Goal: Task Accomplishment & Management: Use online tool/utility

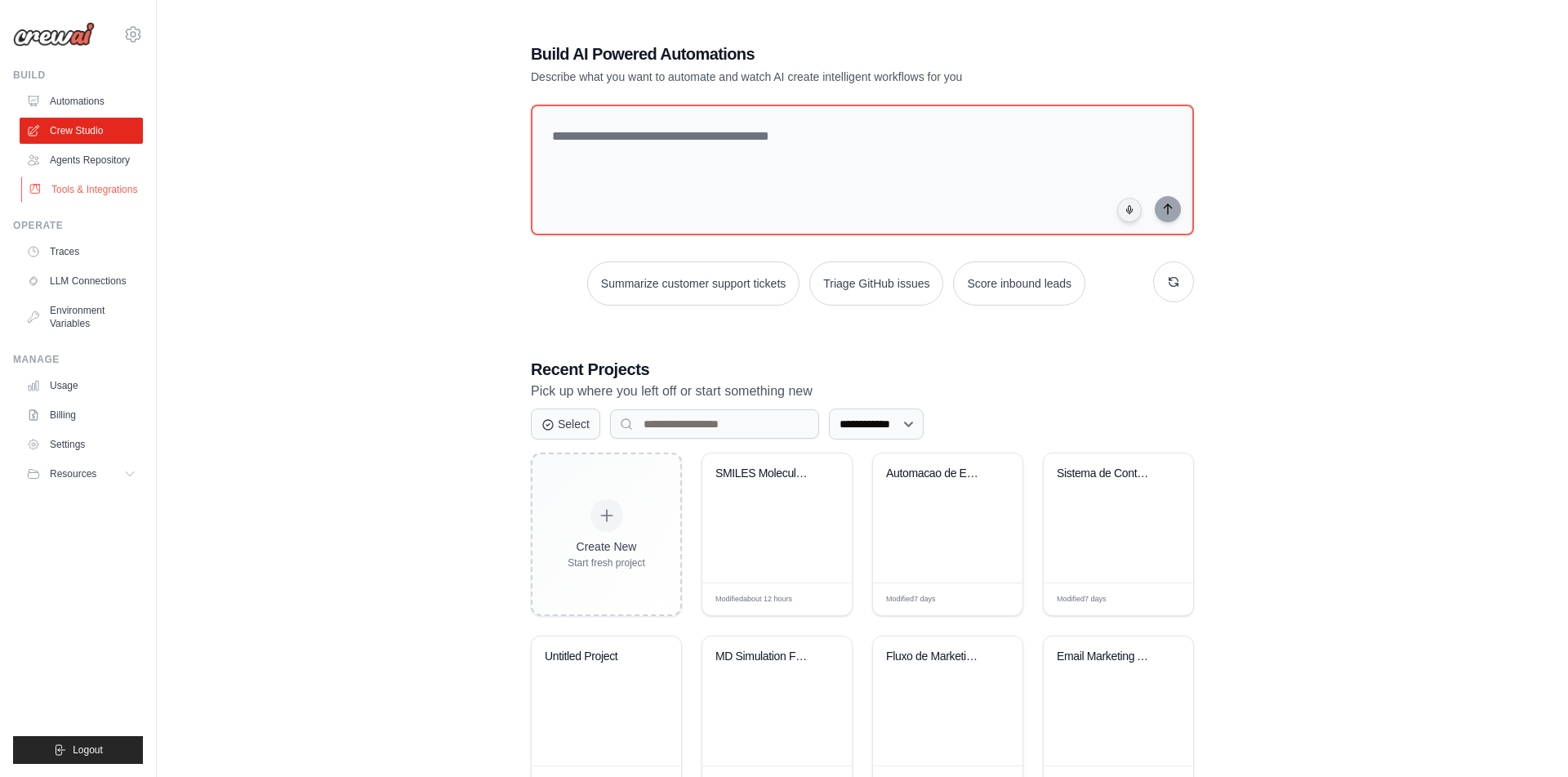
click at [60, 203] on link "Tools & Integrations" at bounding box center [82, 190] width 123 height 27
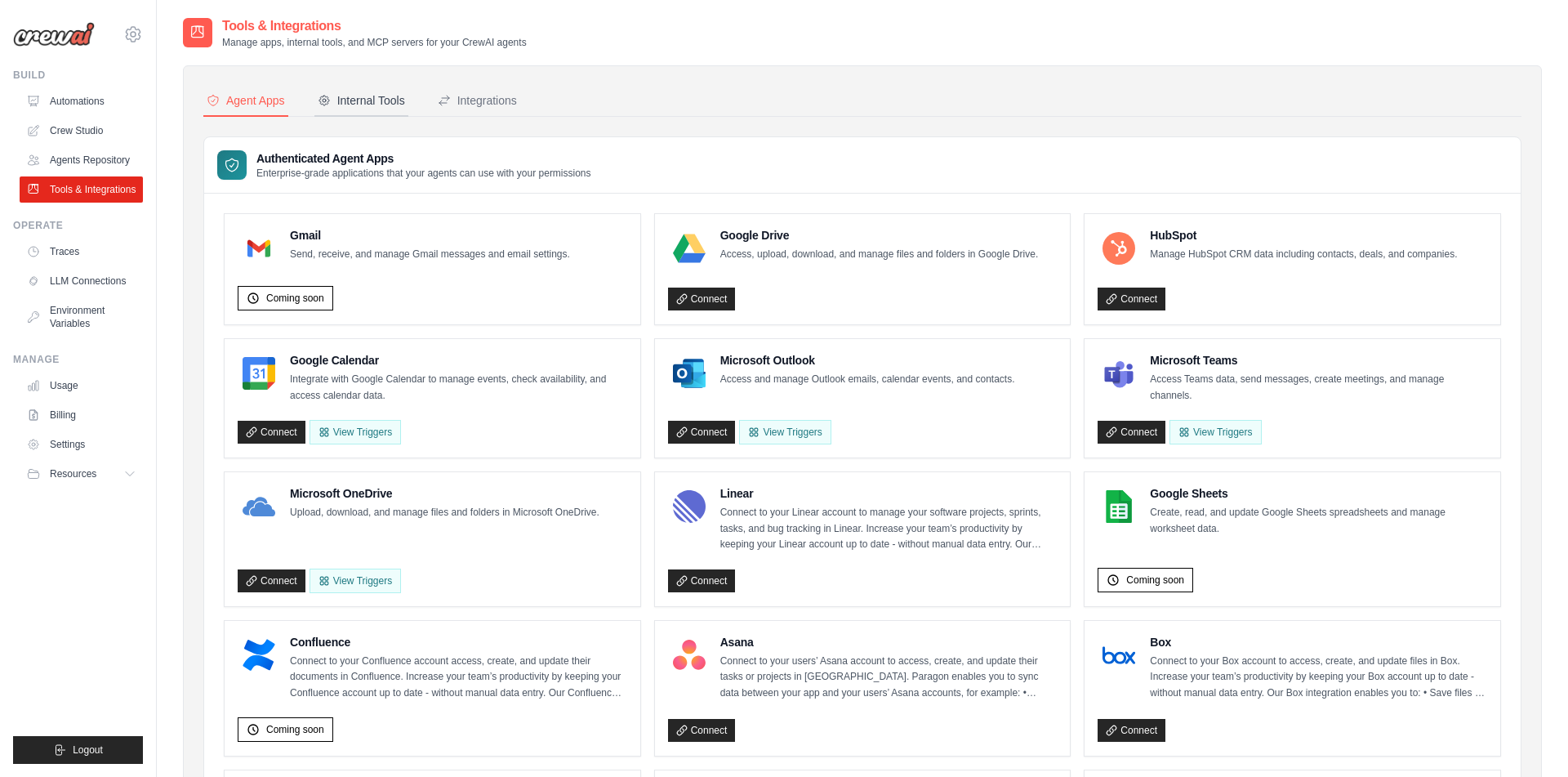
click at [359, 99] on div "Internal Tools" at bounding box center [361, 100] width 88 height 16
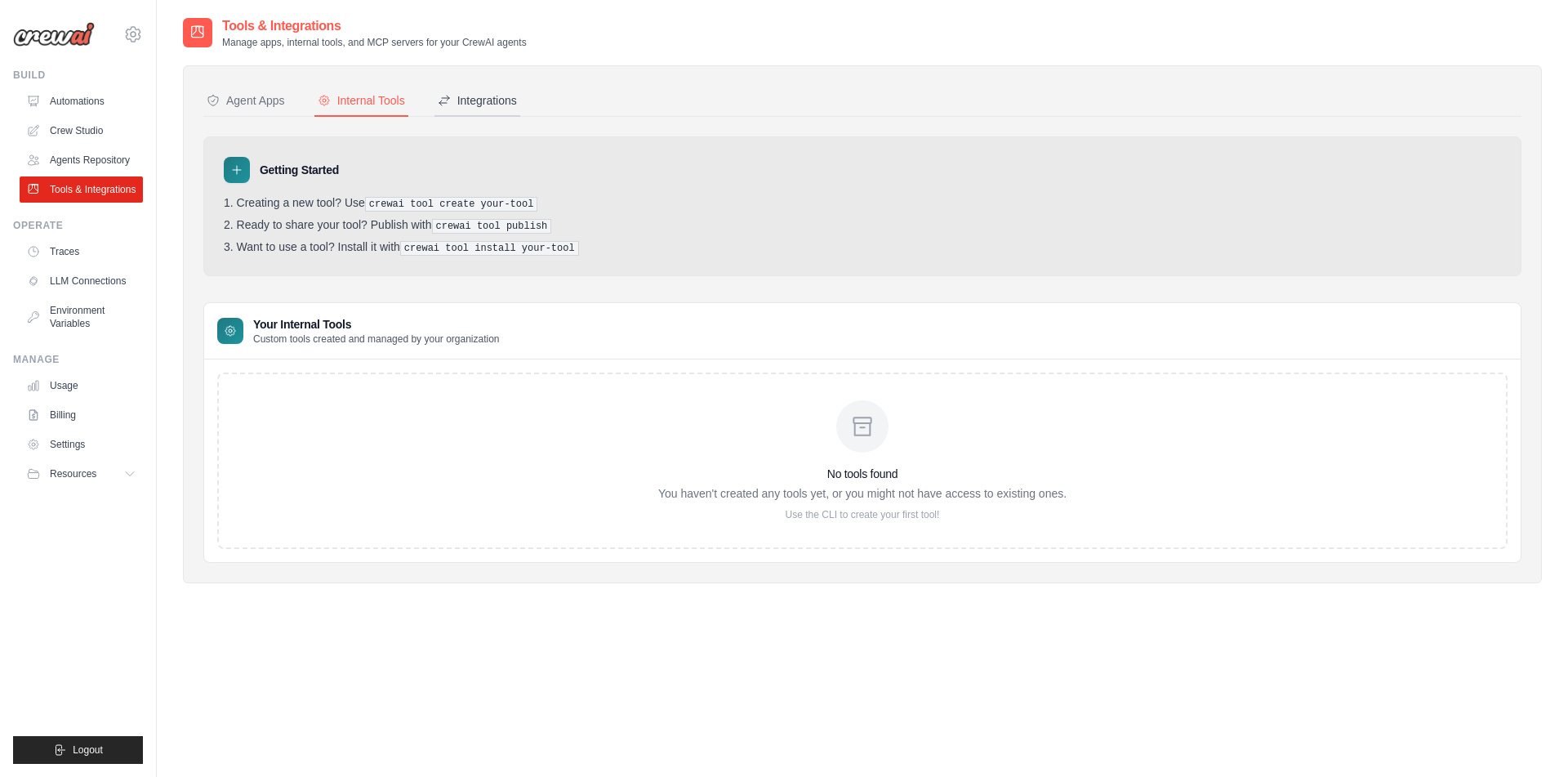
click at [512, 91] on button "Integrations" at bounding box center [477, 101] width 86 height 31
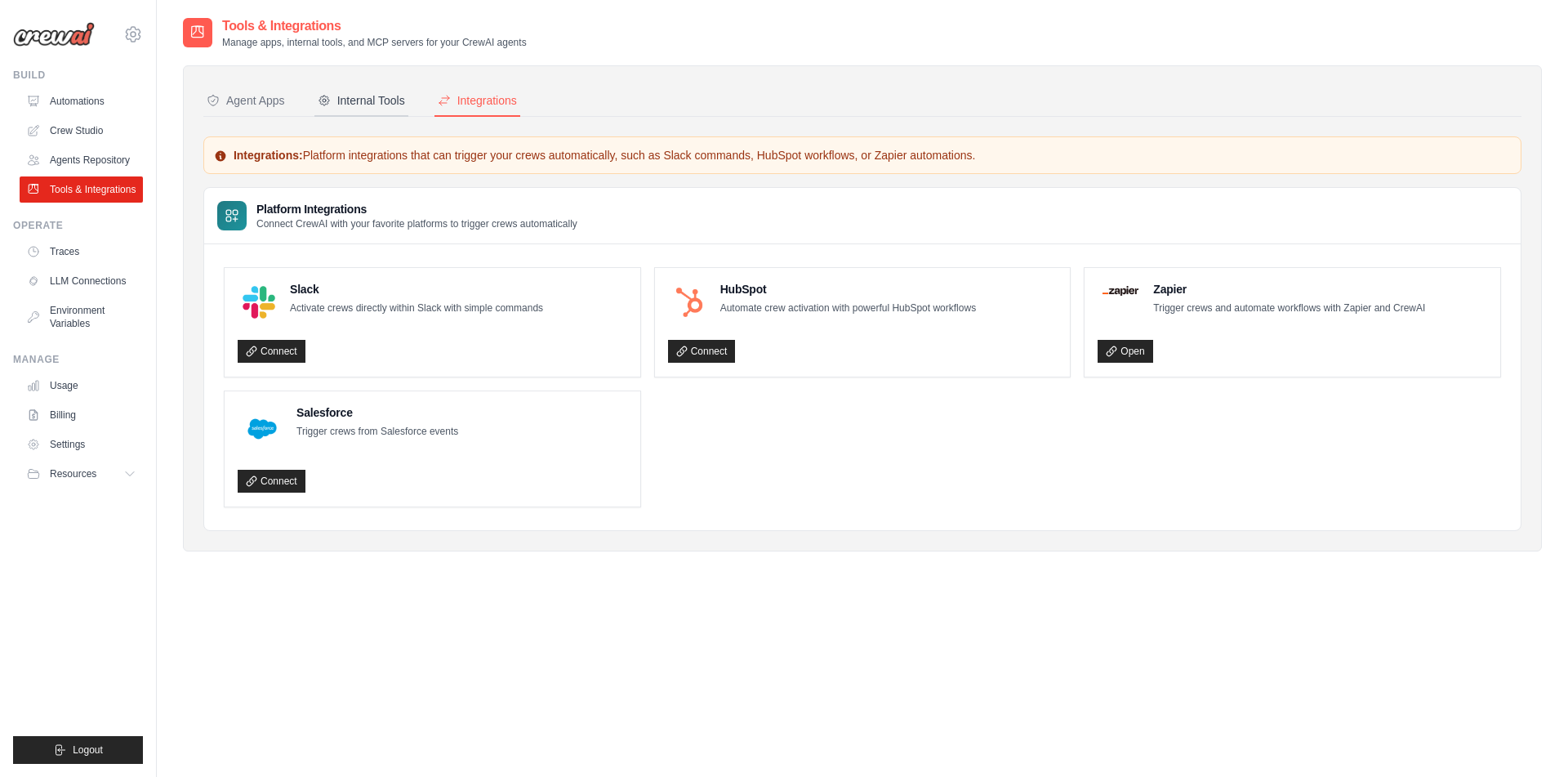
click at [384, 106] on div "Internal Tools" at bounding box center [361, 100] width 88 height 16
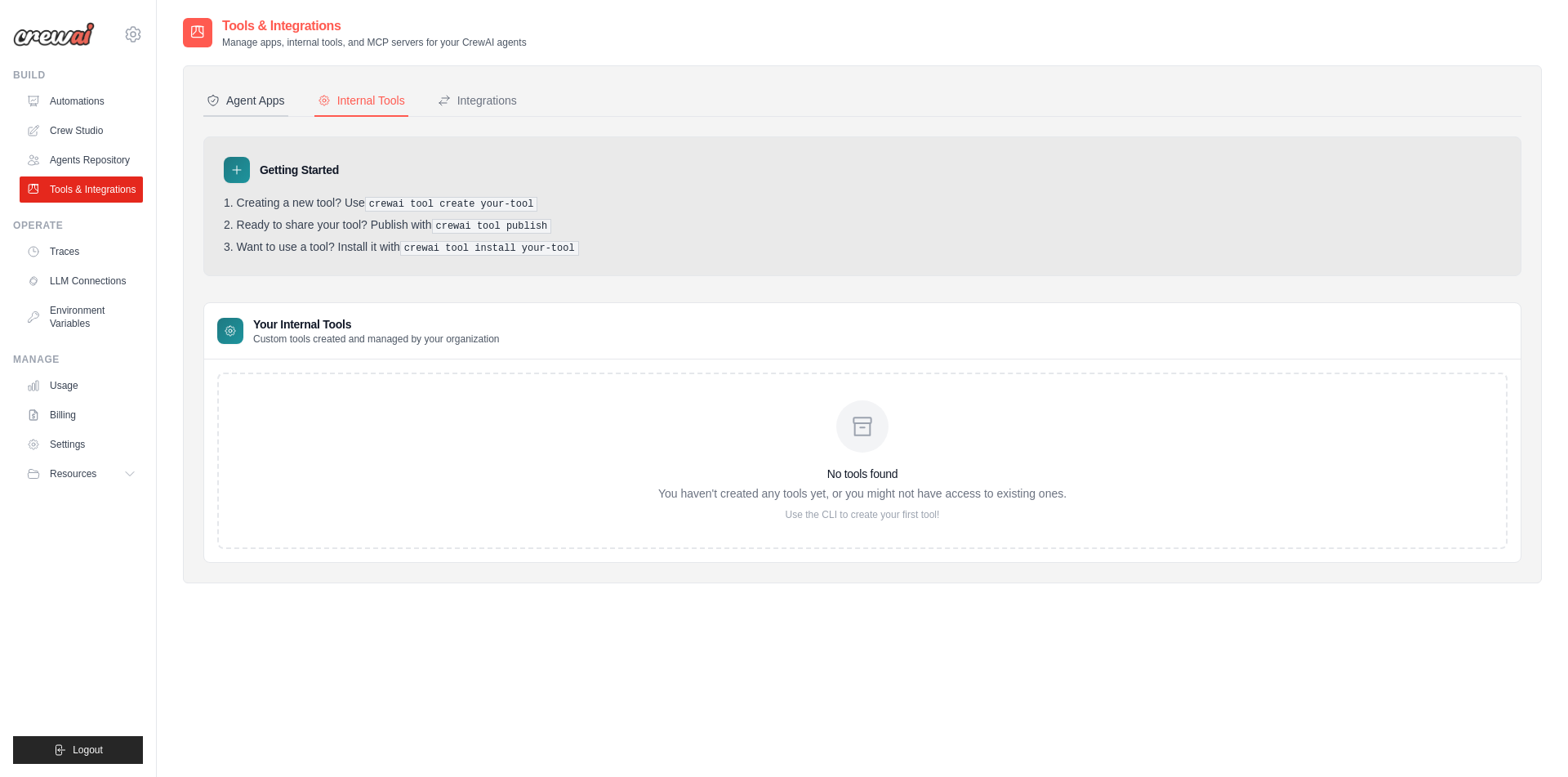
click at [284, 98] on div "Agent Apps" at bounding box center [245, 100] width 79 height 16
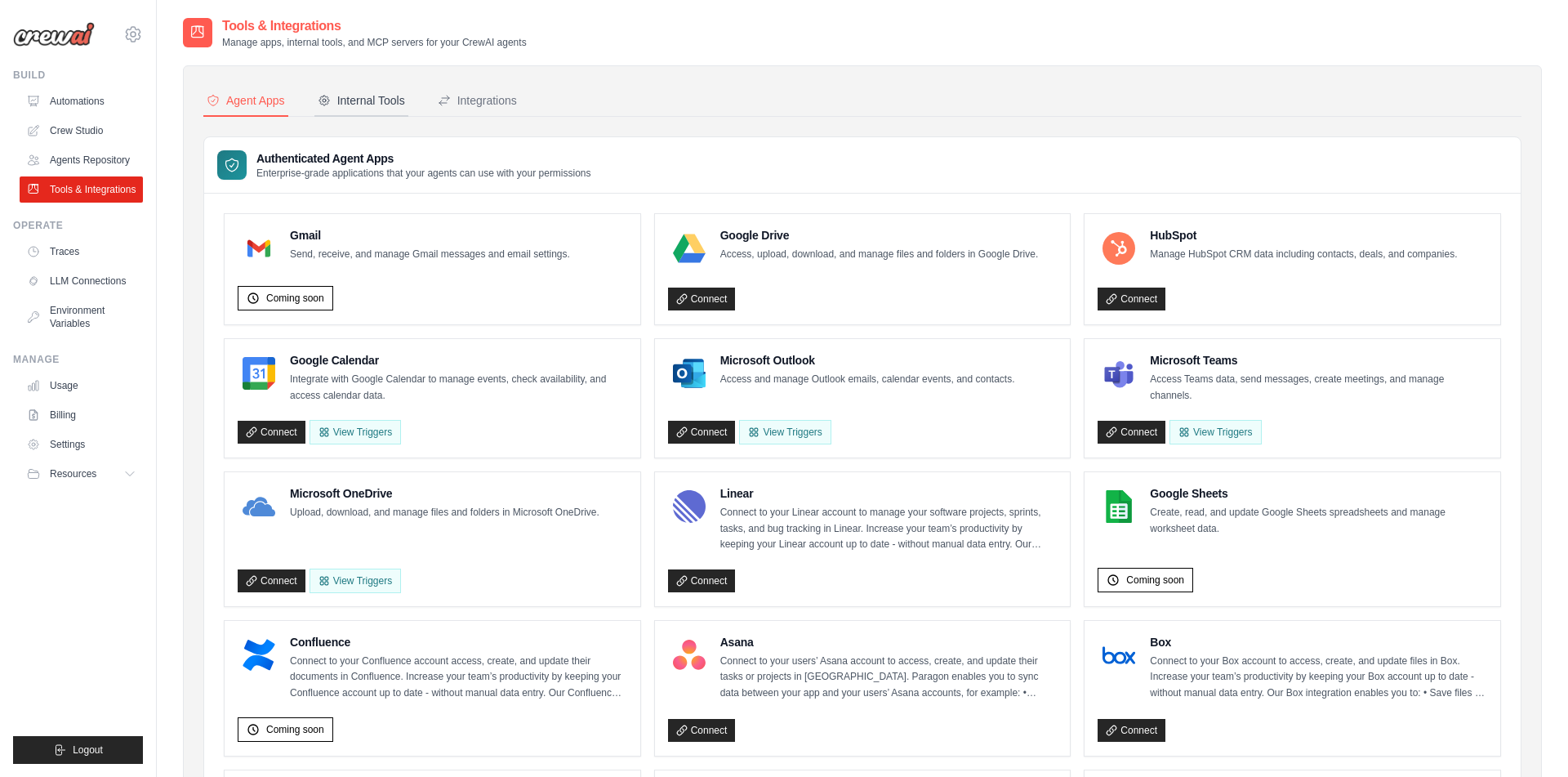
click at [374, 101] on div "Internal Tools" at bounding box center [361, 100] width 88 height 16
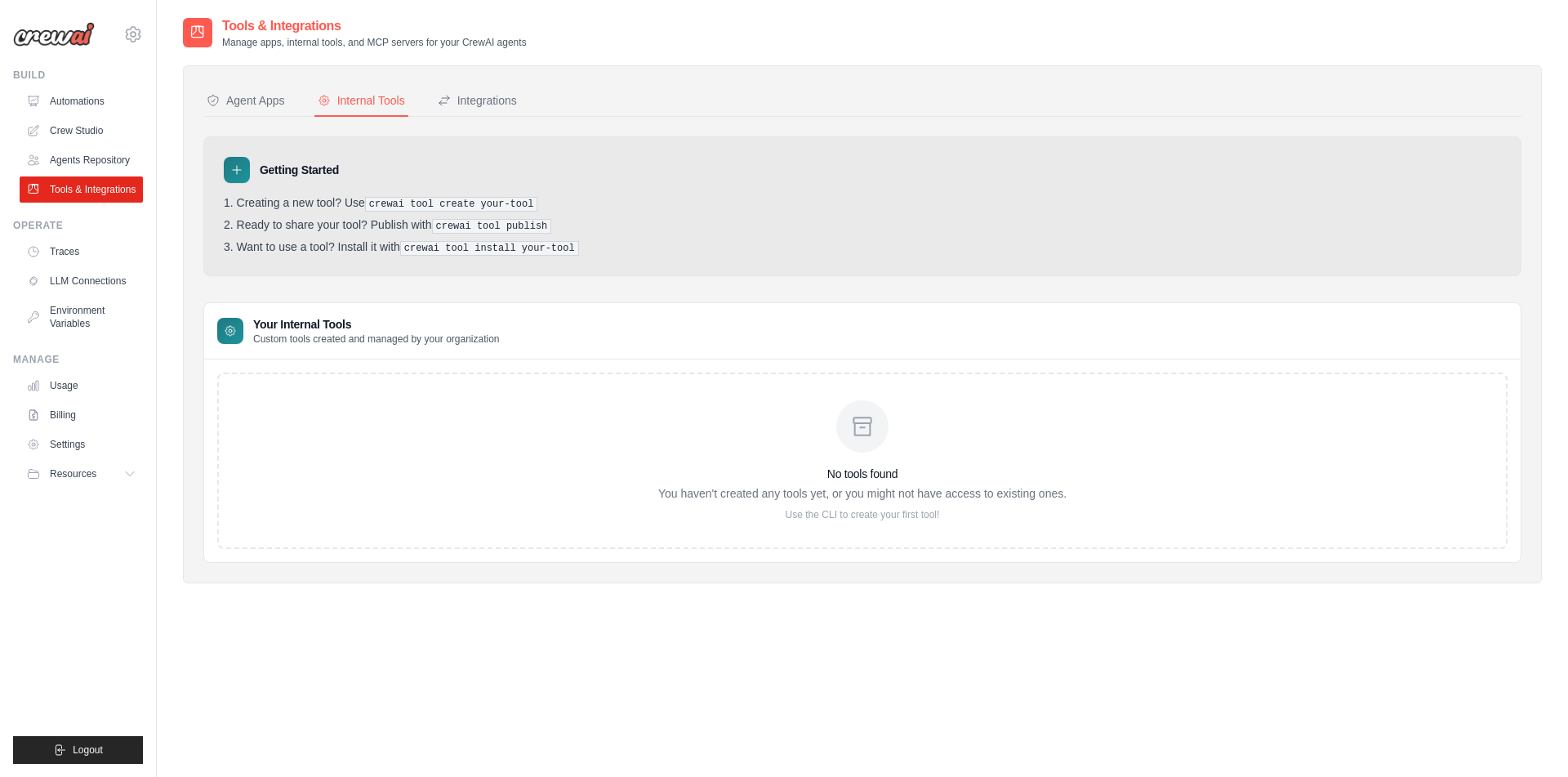
drag, startPoint x: 678, startPoint y: 465, endPoint x: 813, endPoint y: 450, distance: 135.8
click at [683, 463] on div "No tools found You haven't created any tools yet, or you might not have access …" at bounding box center [862, 461] width 408 height 120
click at [834, 446] on div "No tools found You haven't created any tools yet, or you might not have access …" at bounding box center [862, 461] width 408 height 120
click at [871, 423] on icon at bounding box center [862, 425] width 17 height 17
click at [867, 477] on h3 "No tools found" at bounding box center [862, 474] width 408 height 16
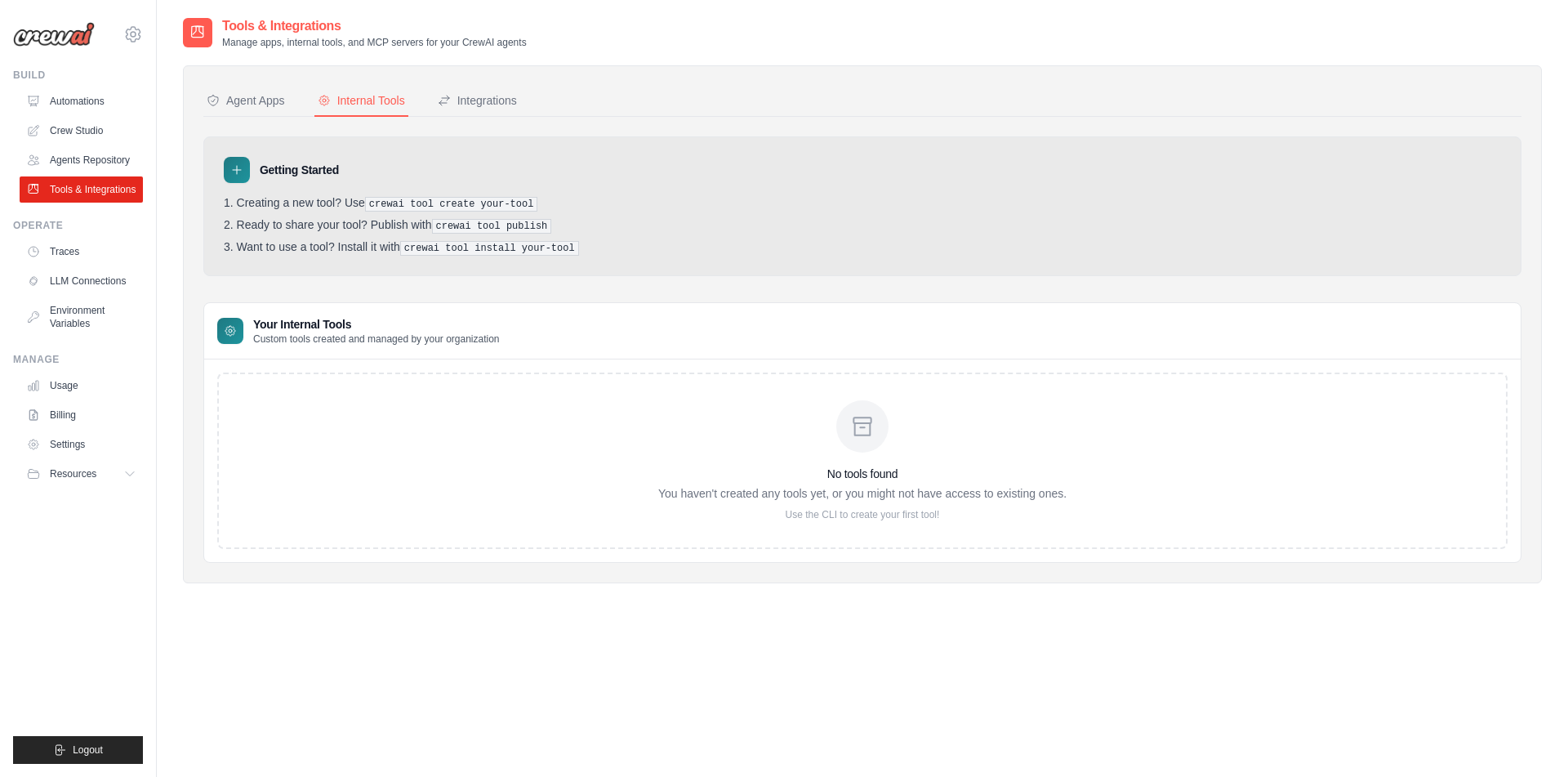
scroll to position [16, 0]
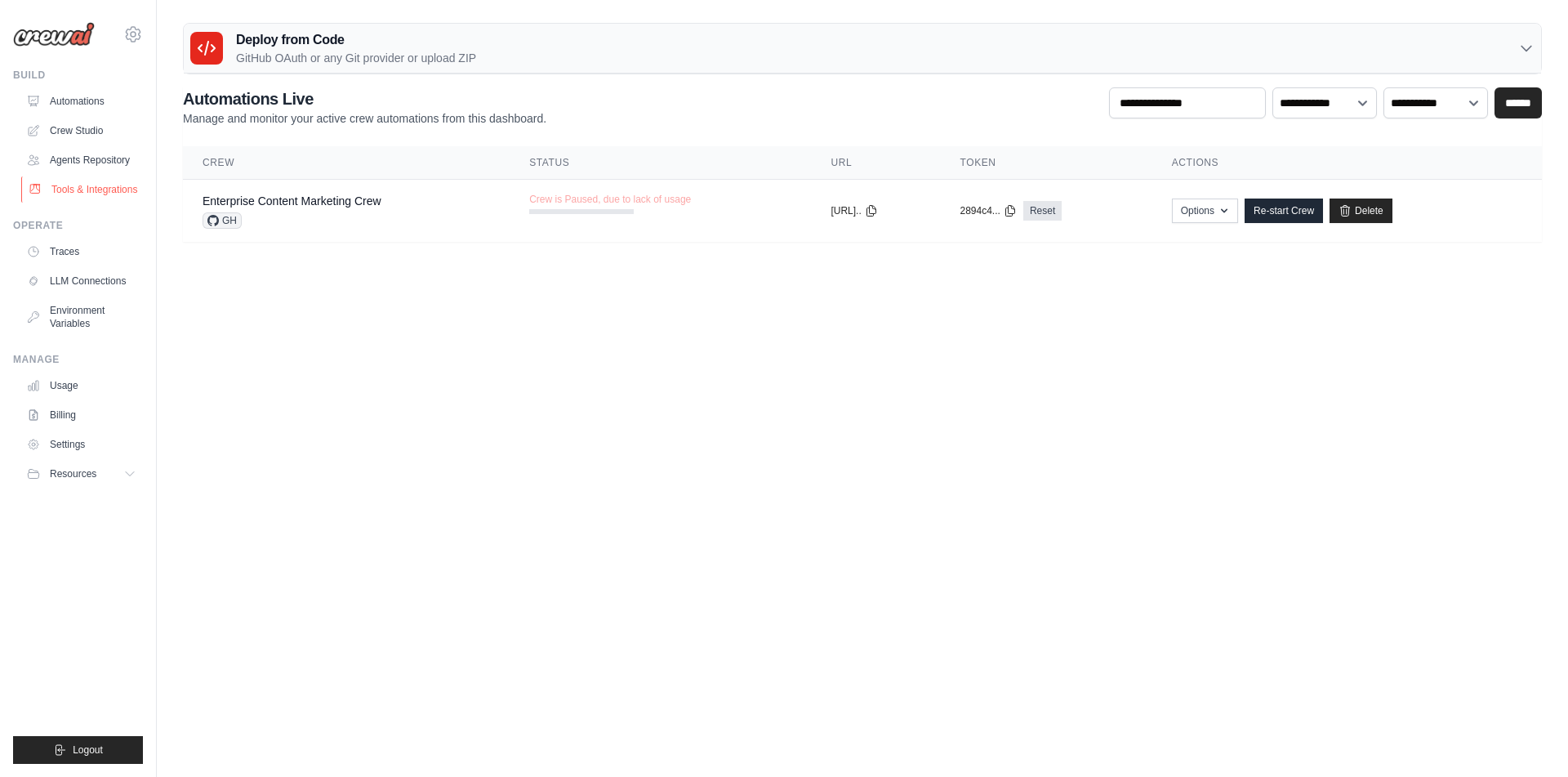
click at [72, 192] on link "Tools & Integrations" at bounding box center [82, 190] width 123 height 27
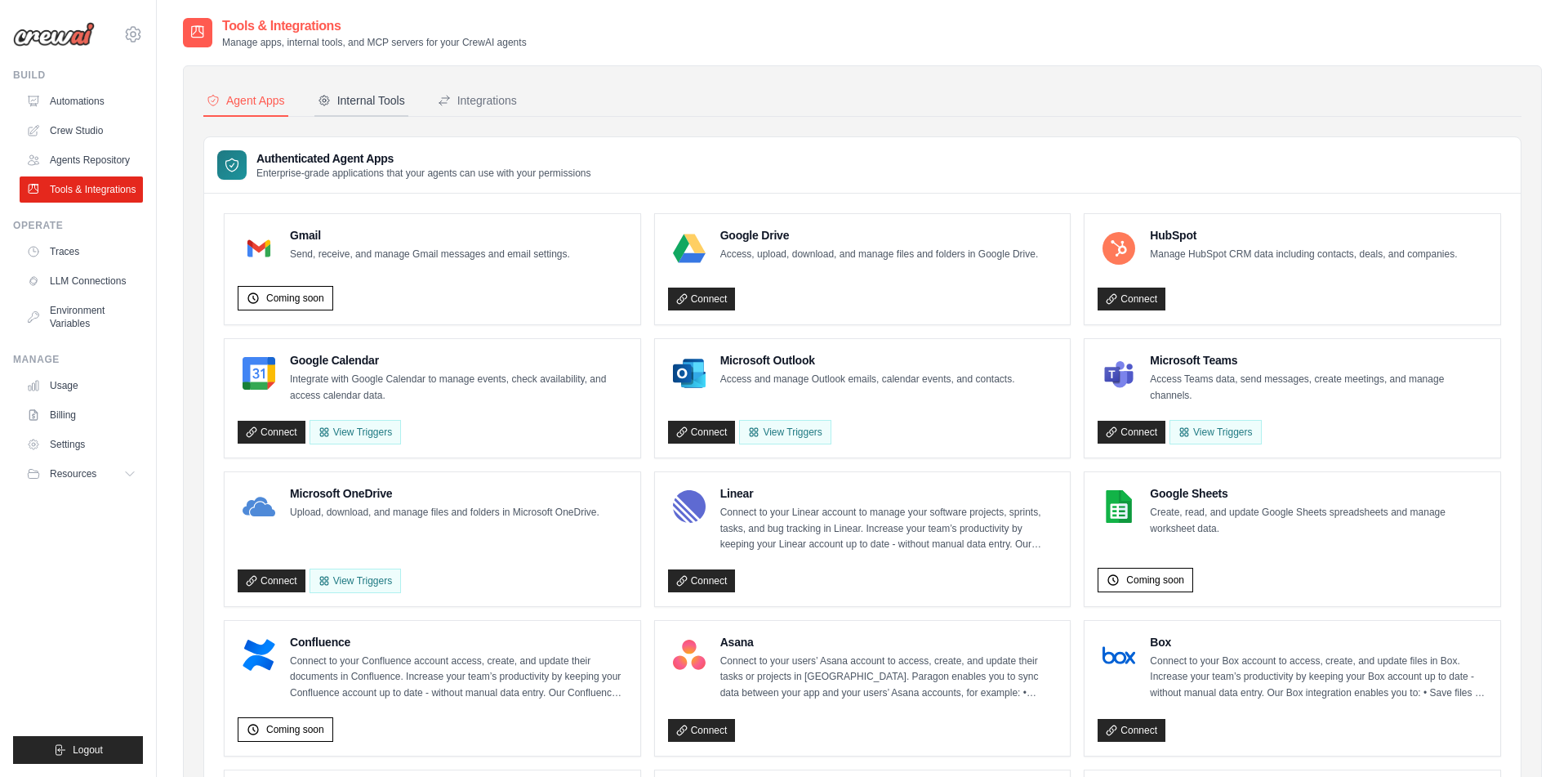
click at [376, 95] on div "Internal Tools" at bounding box center [361, 100] width 88 height 16
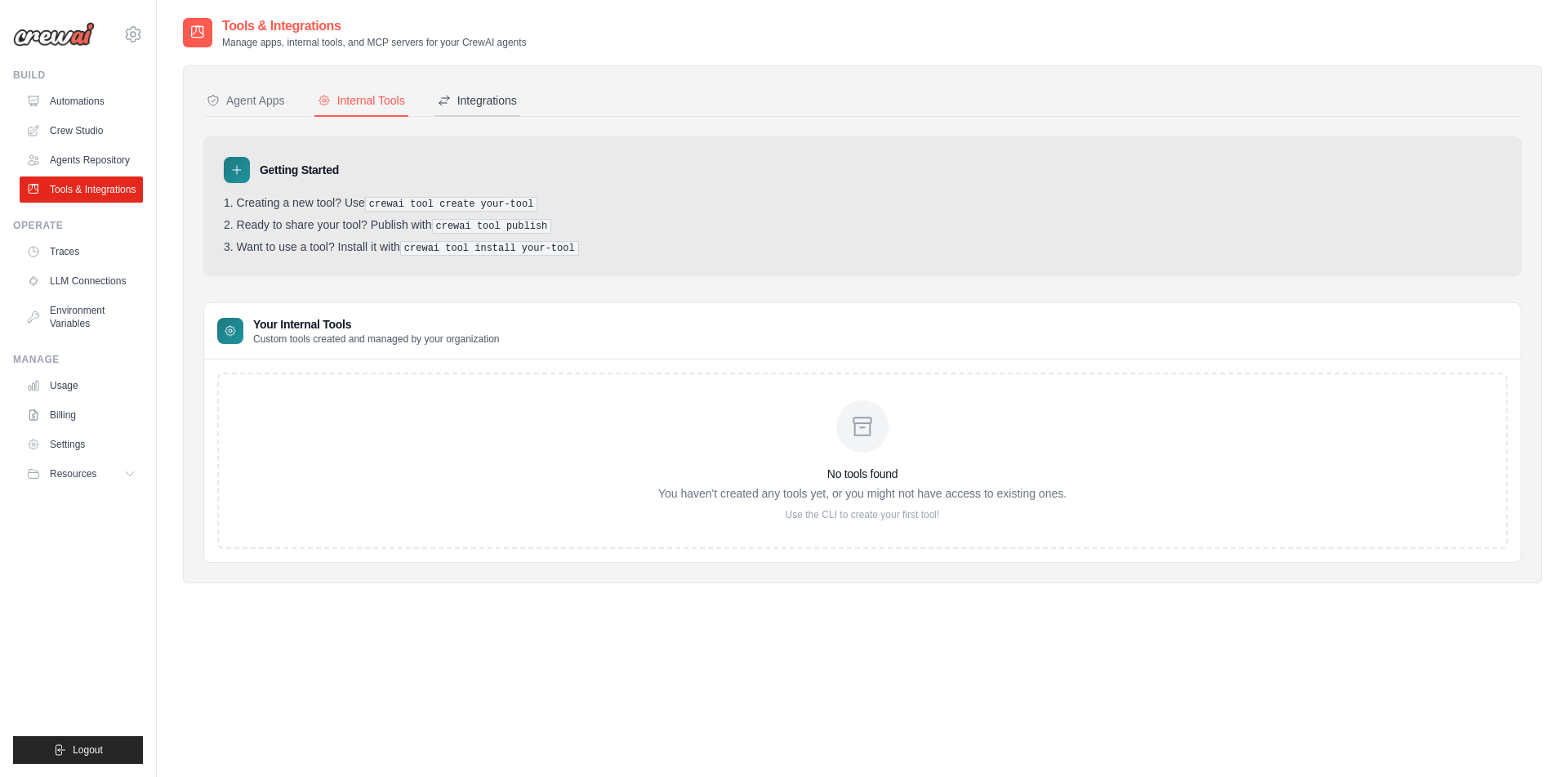
click at [485, 100] on div "Integrations" at bounding box center [477, 100] width 79 height 16
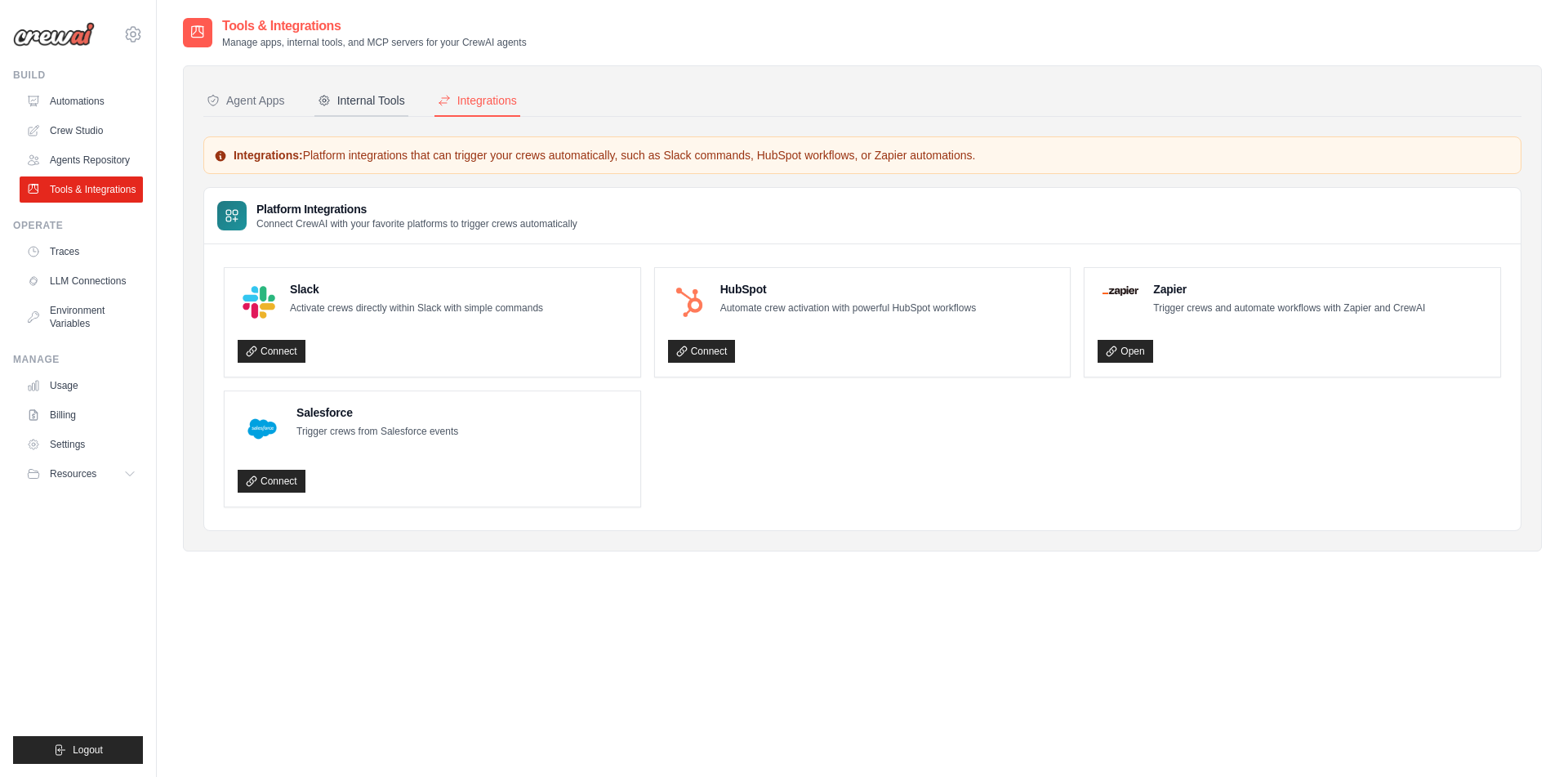
click at [361, 89] on button "Internal Tools" at bounding box center [361, 101] width 94 height 31
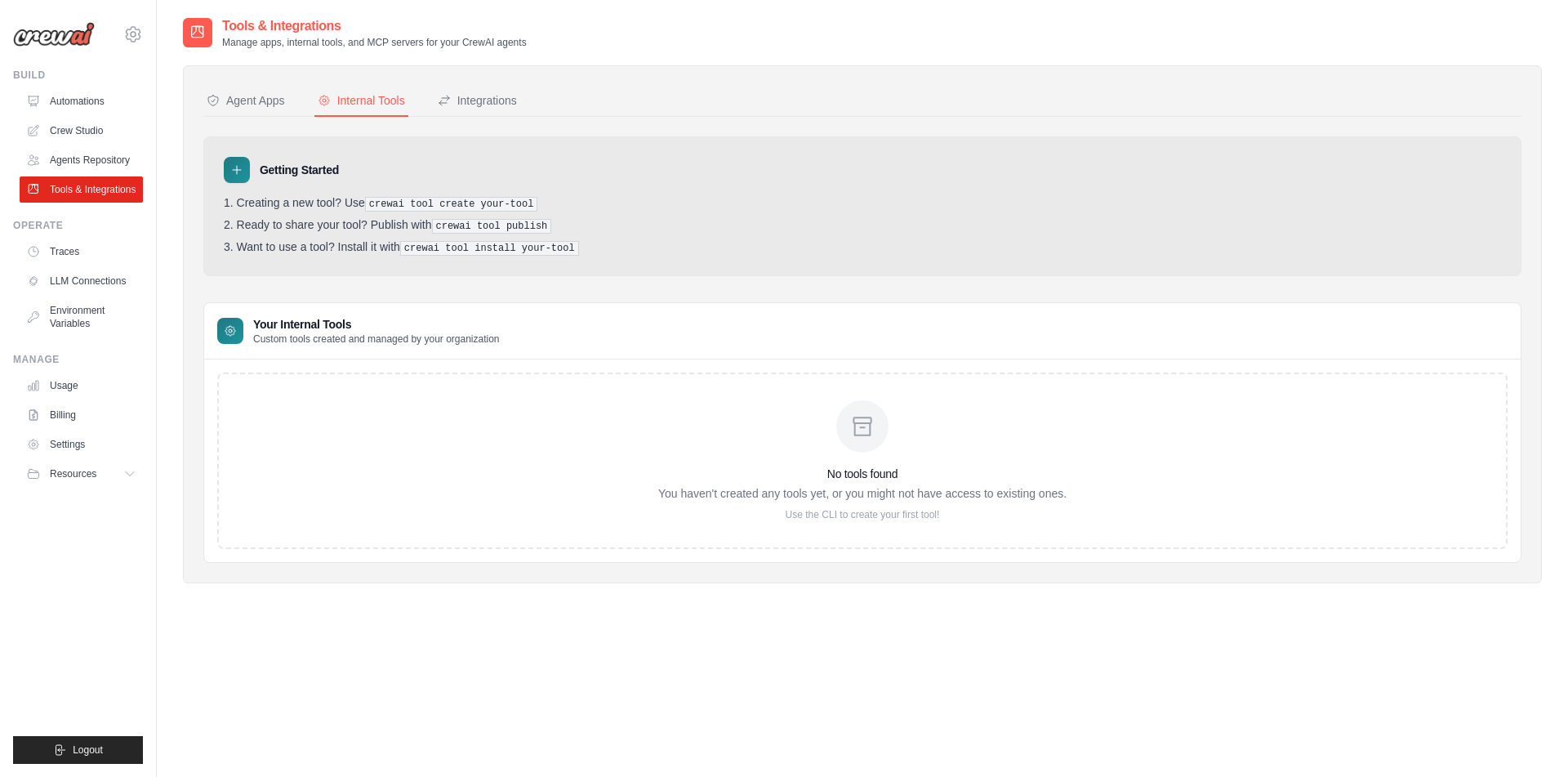
click at [463, 416] on div "No tools found You haven't created any tools yet, or you might not have access …" at bounding box center [862, 460] width 1291 height 176
click at [247, 89] on button "Agent Apps" at bounding box center [246, 101] width 85 height 31
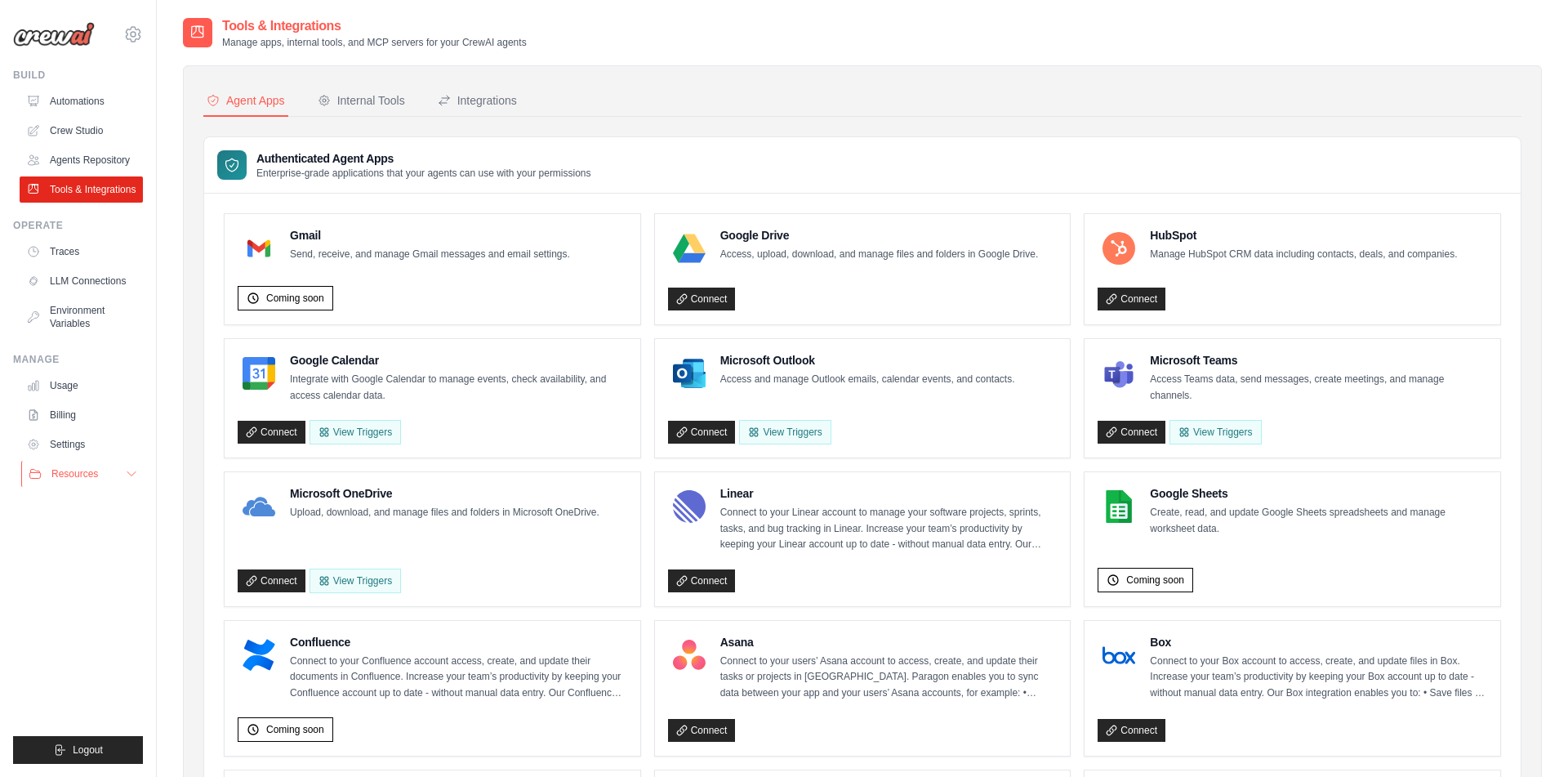
click at [121, 486] on button "Resources" at bounding box center [82, 474] width 123 height 27
click at [71, 97] on link "Automations" at bounding box center [82, 102] width 123 height 27
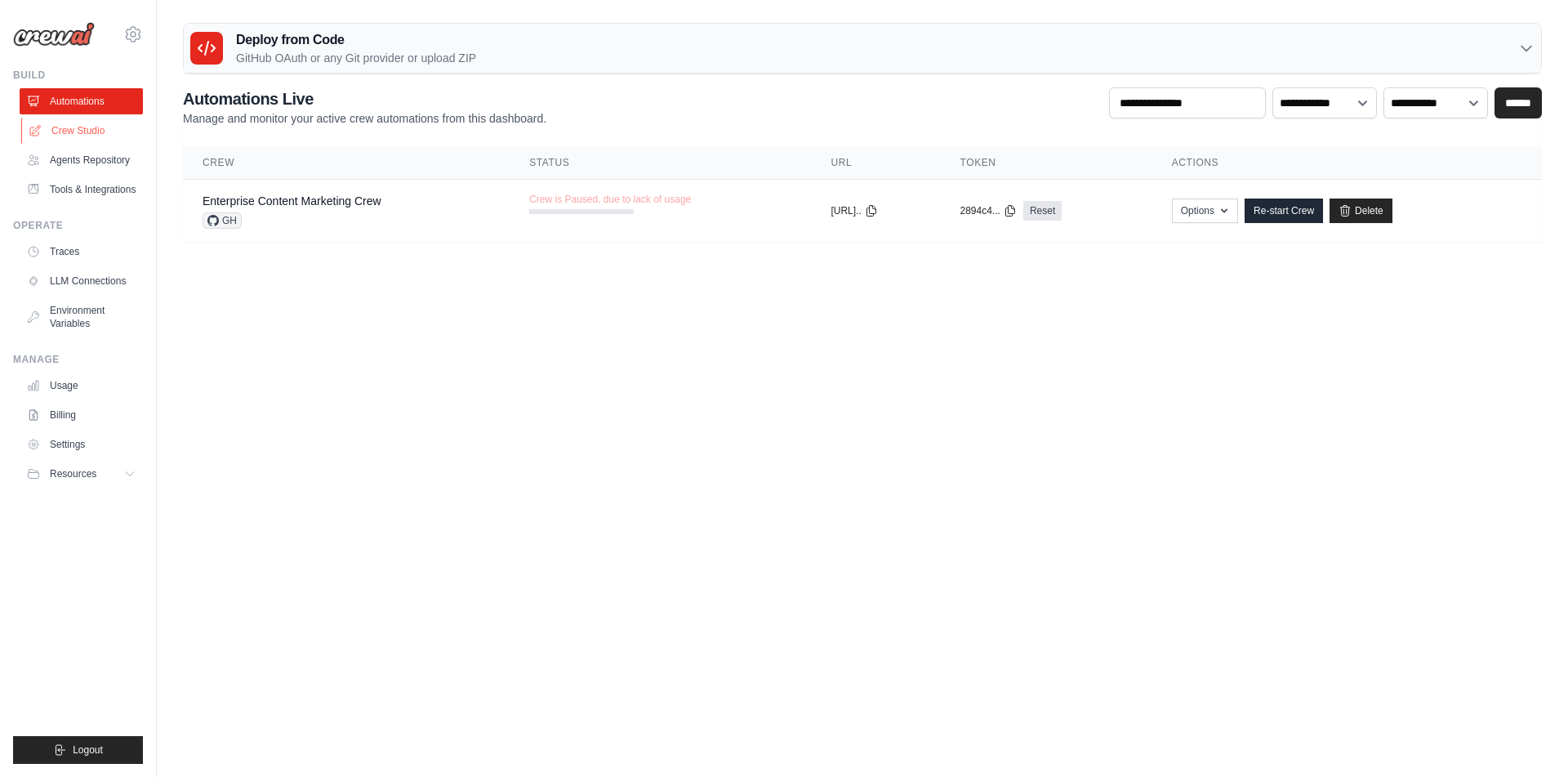
click at [89, 131] on link "Crew Studio" at bounding box center [82, 131] width 123 height 27
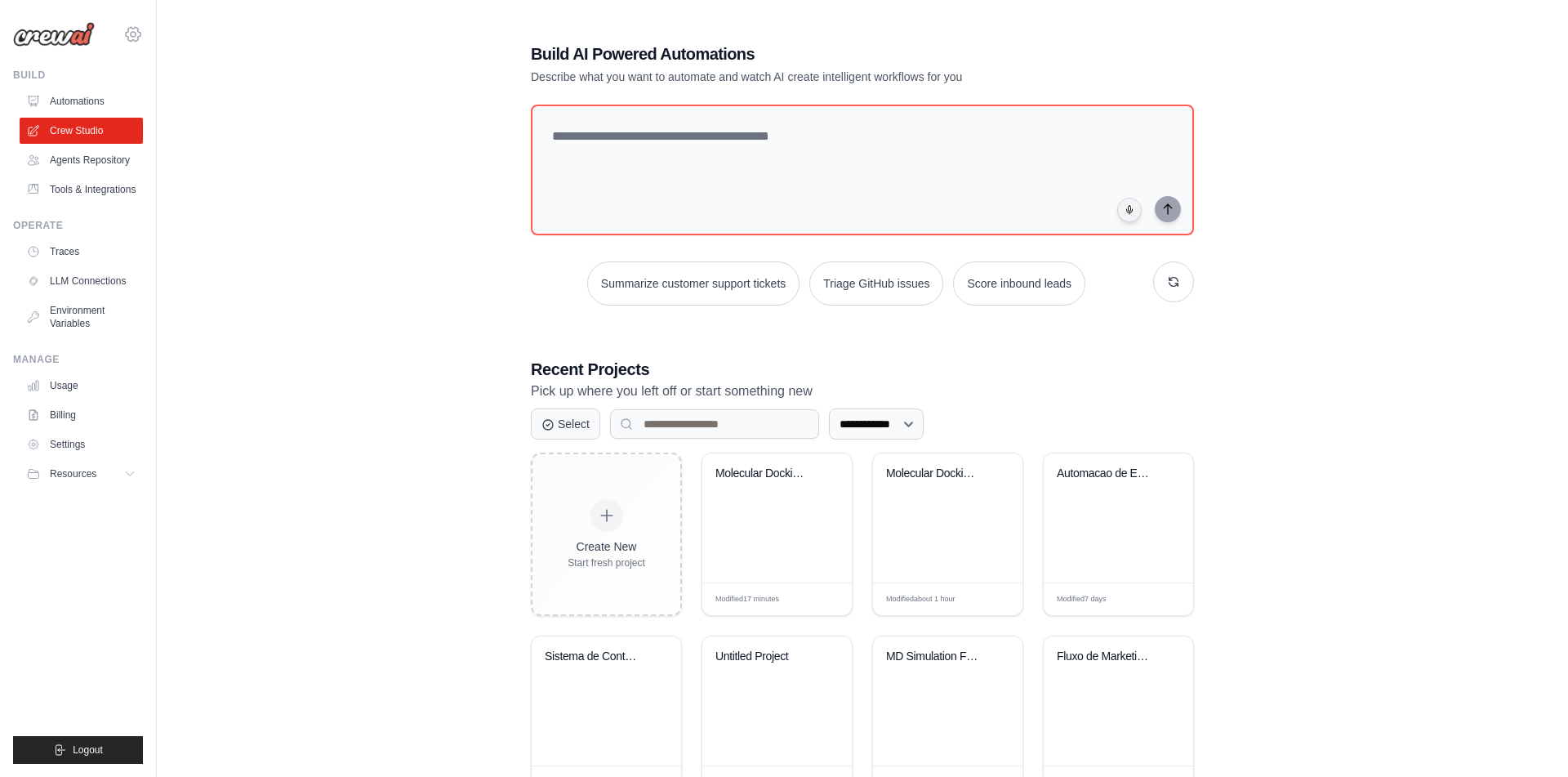
click at [136, 30] on icon at bounding box center [133, 35] width 19 height 19
click at [209, 58] on div "[EMAIL_ADDRESS][DOMAIN_NAME]" at bounding box center [201, 63] width 129 height 16
click at [414, 190] on div "**********" at bounding box center [863, 511] width 1359 height 991
click at [125, 37] on icon at bounding box center [133, 35] width 19 height 19
click at [213, 120] on div "lucascaixeta02@gmail.com Settings" at bounding box center [200, 83] width 157 height 78
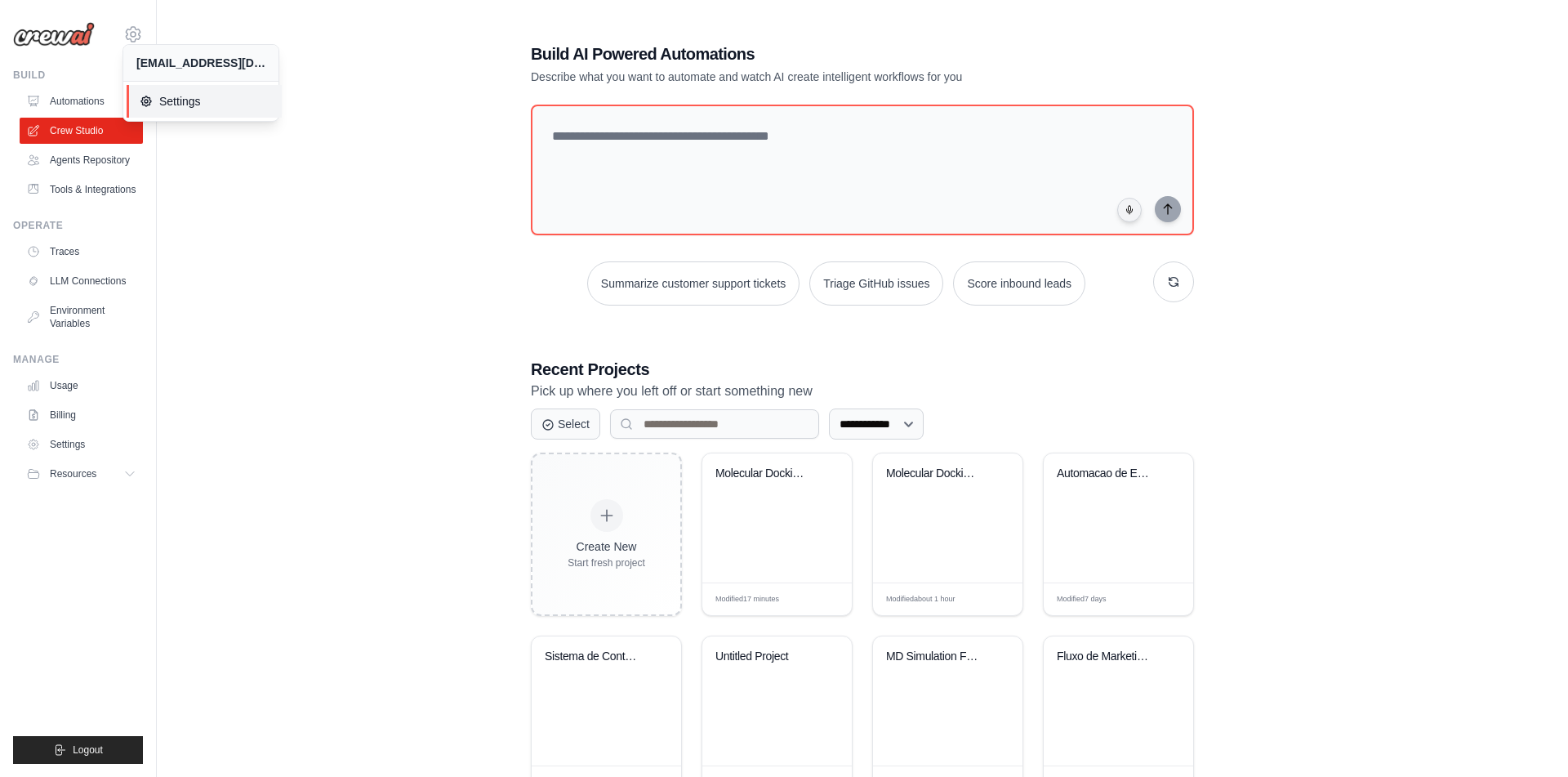
click at [212, 105] on span "Settings" at bounding box center [205, 101] width 129 height 16
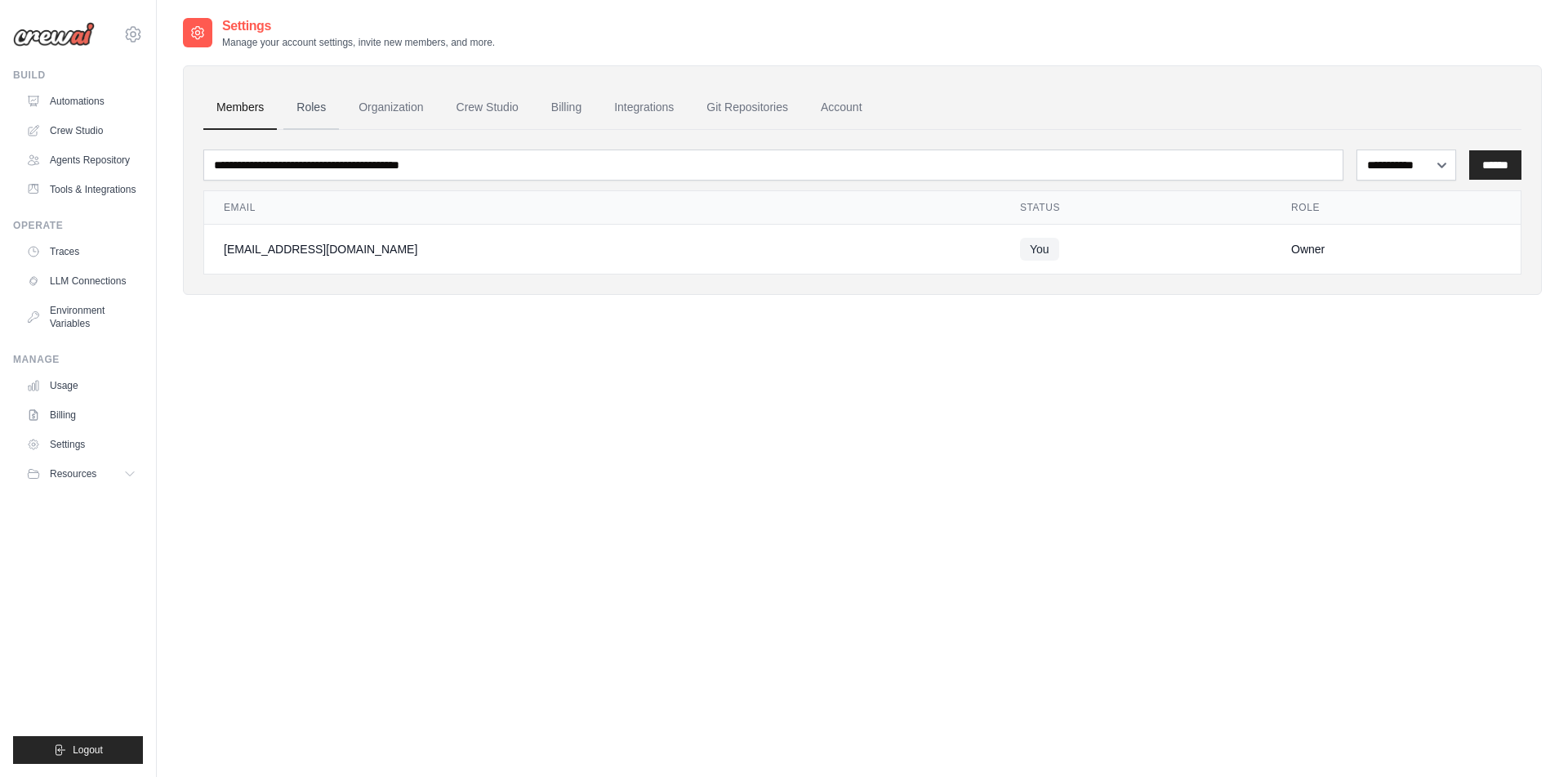
click at [307, 104] on link "Roles" at bounding box center [311, 108] width 56 height 44
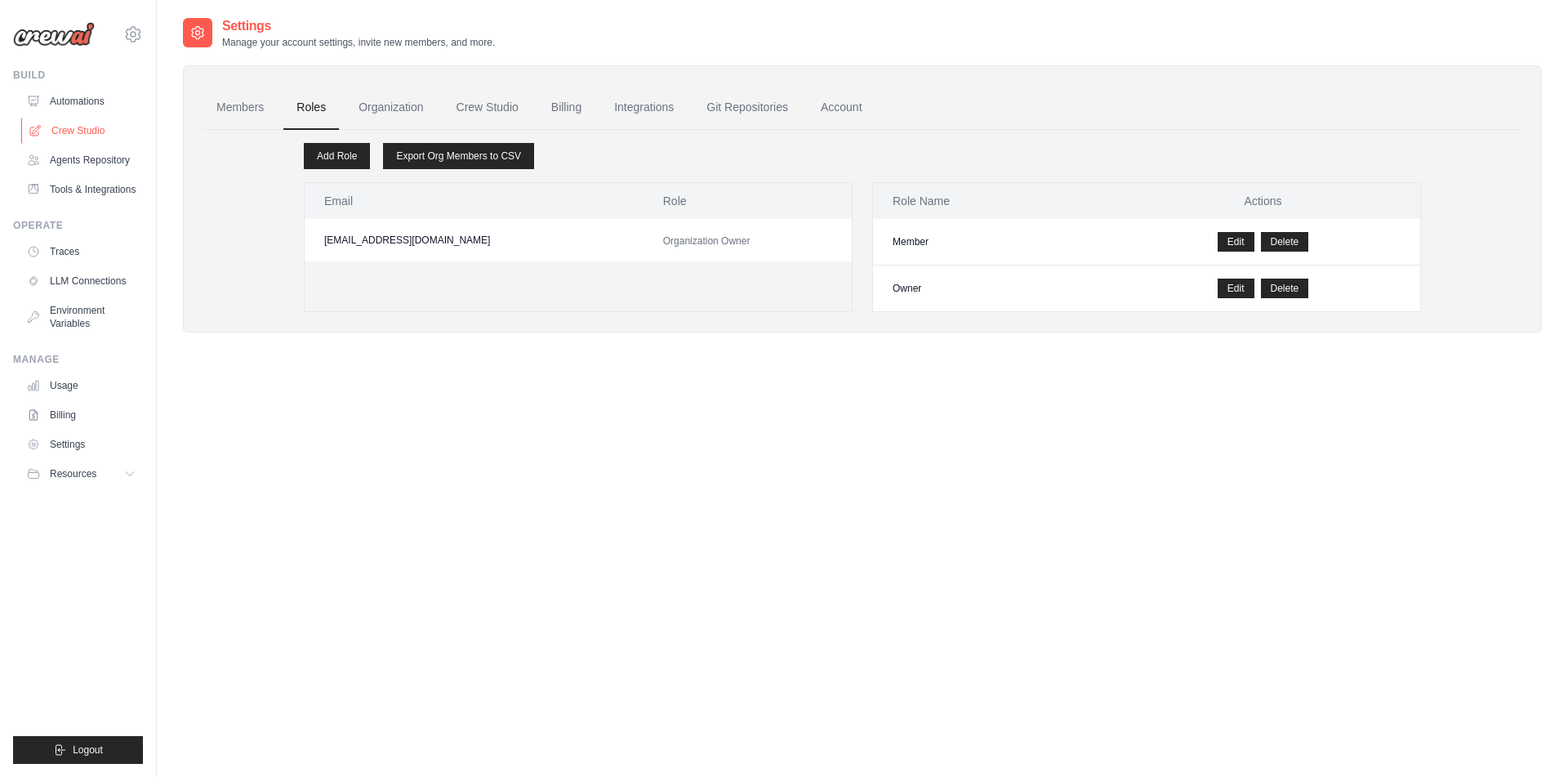
click at [76, 138] on link "Crew Studio" at bounding box center [82, 131] width 123 height 27
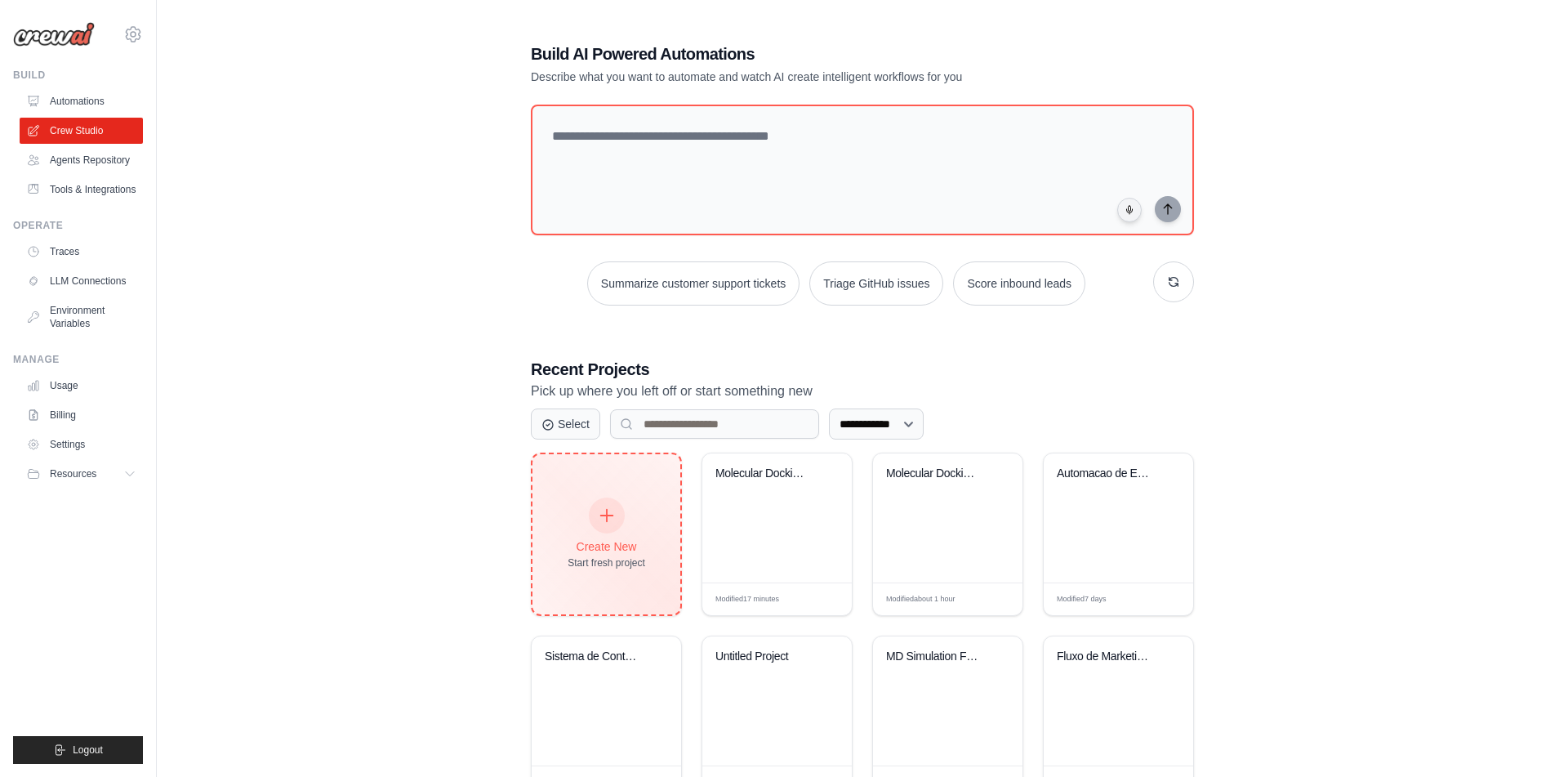
click at [596, 504] on div at bounding box center [607, 516] width 36 height 36
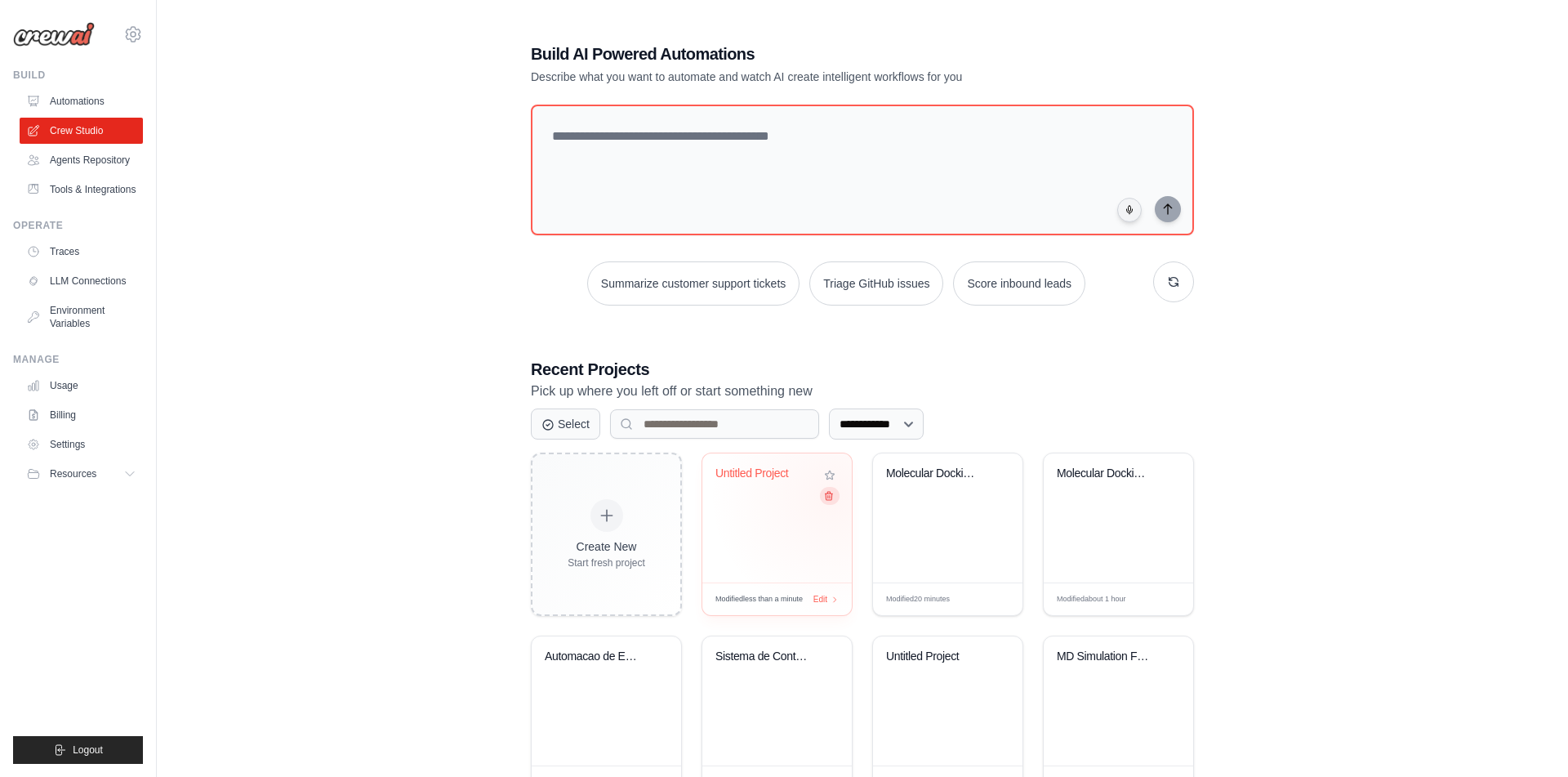
drag, startPoint x: 791, startPoint y: 525, endPoint x: 833, endPoint y: 489, distance: 55.3
click at [833, 489] on icon at bounding box center [829, 493] width 11 height 11
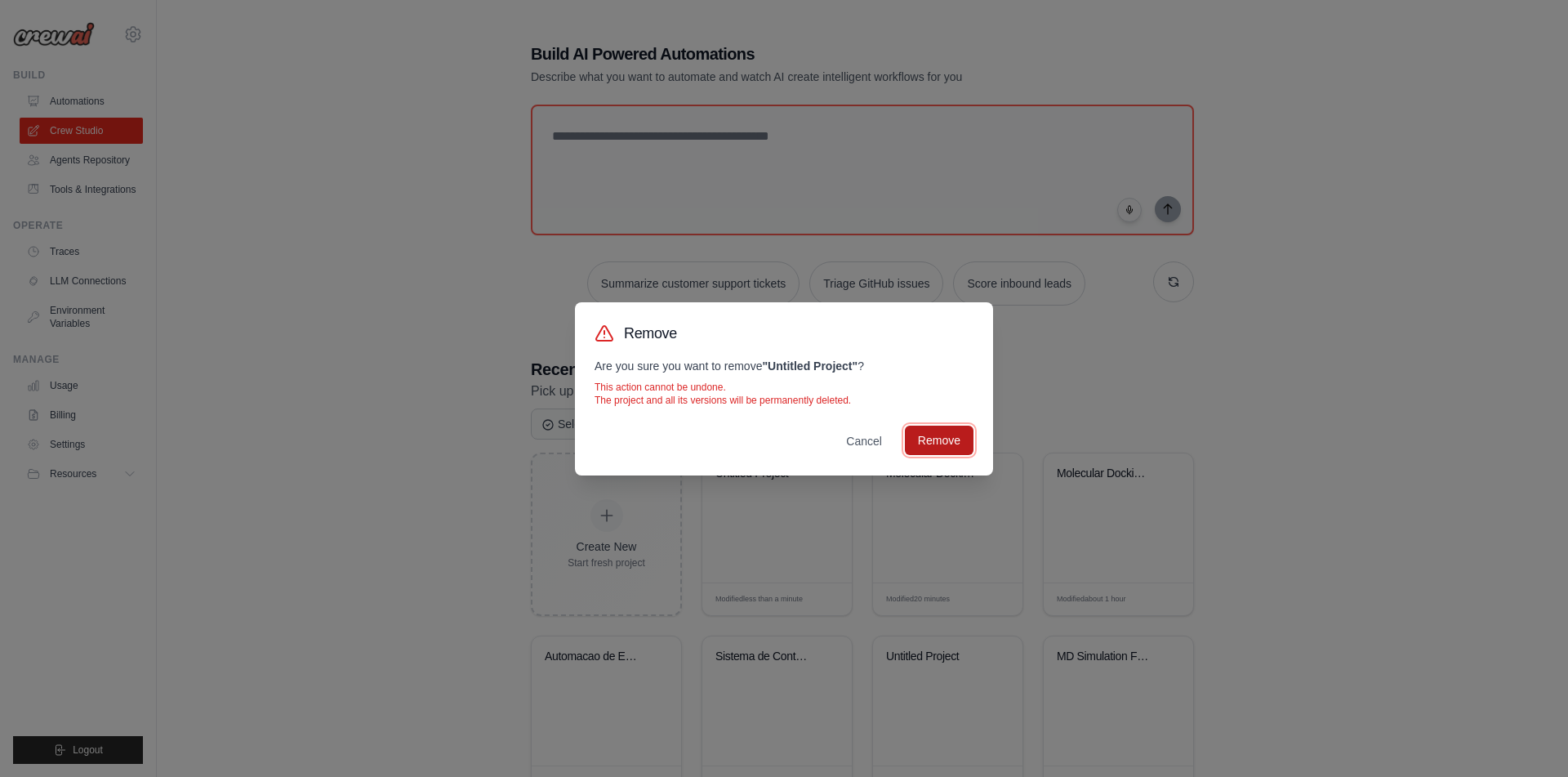
click at [941, 449] on button "Remove" at bounding box center [939, 439] width 68 height 29
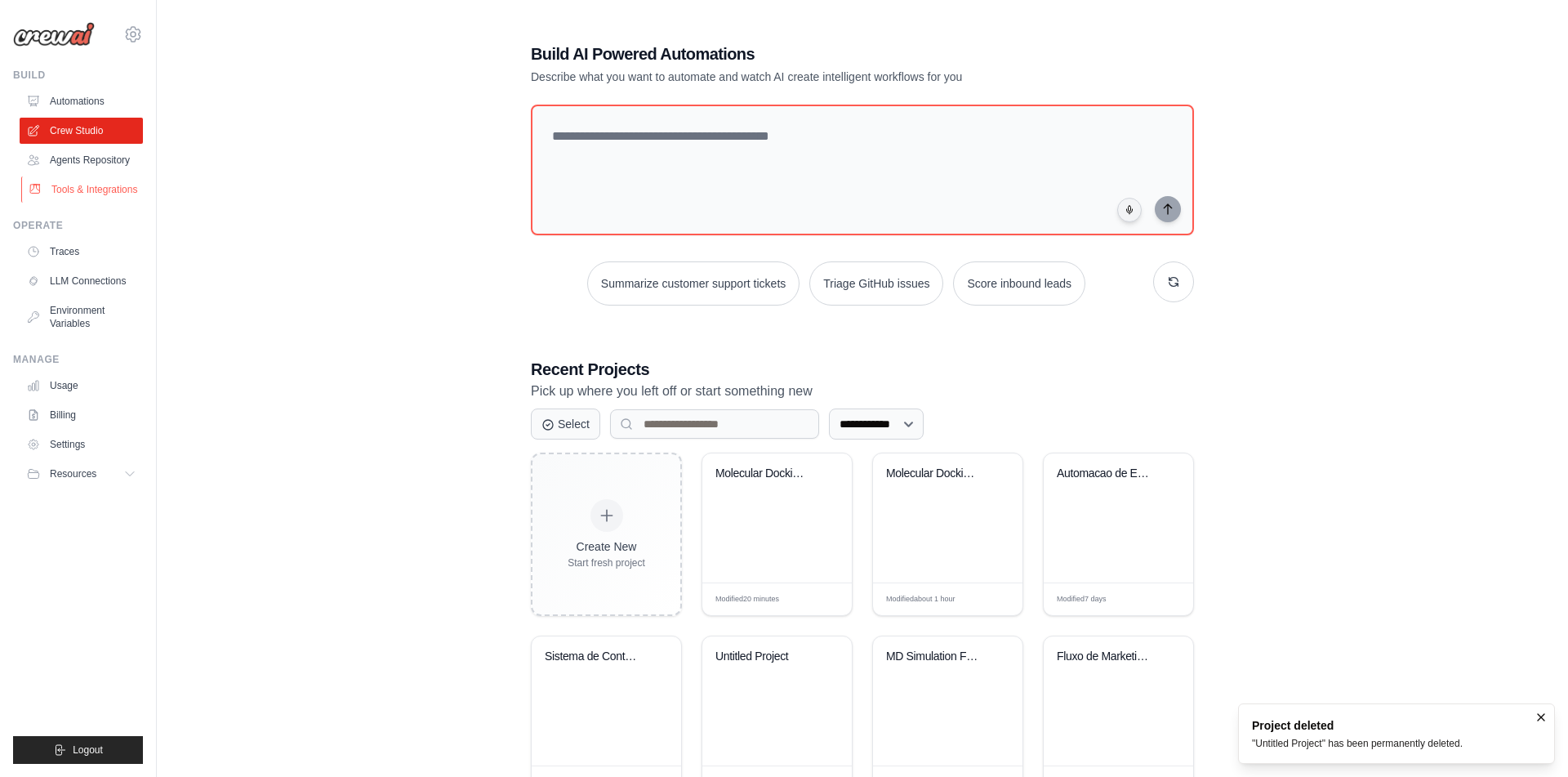
click at [99, 192] on link "Tools & Integrations" at bounding box center [82, 190] width 123 height 27
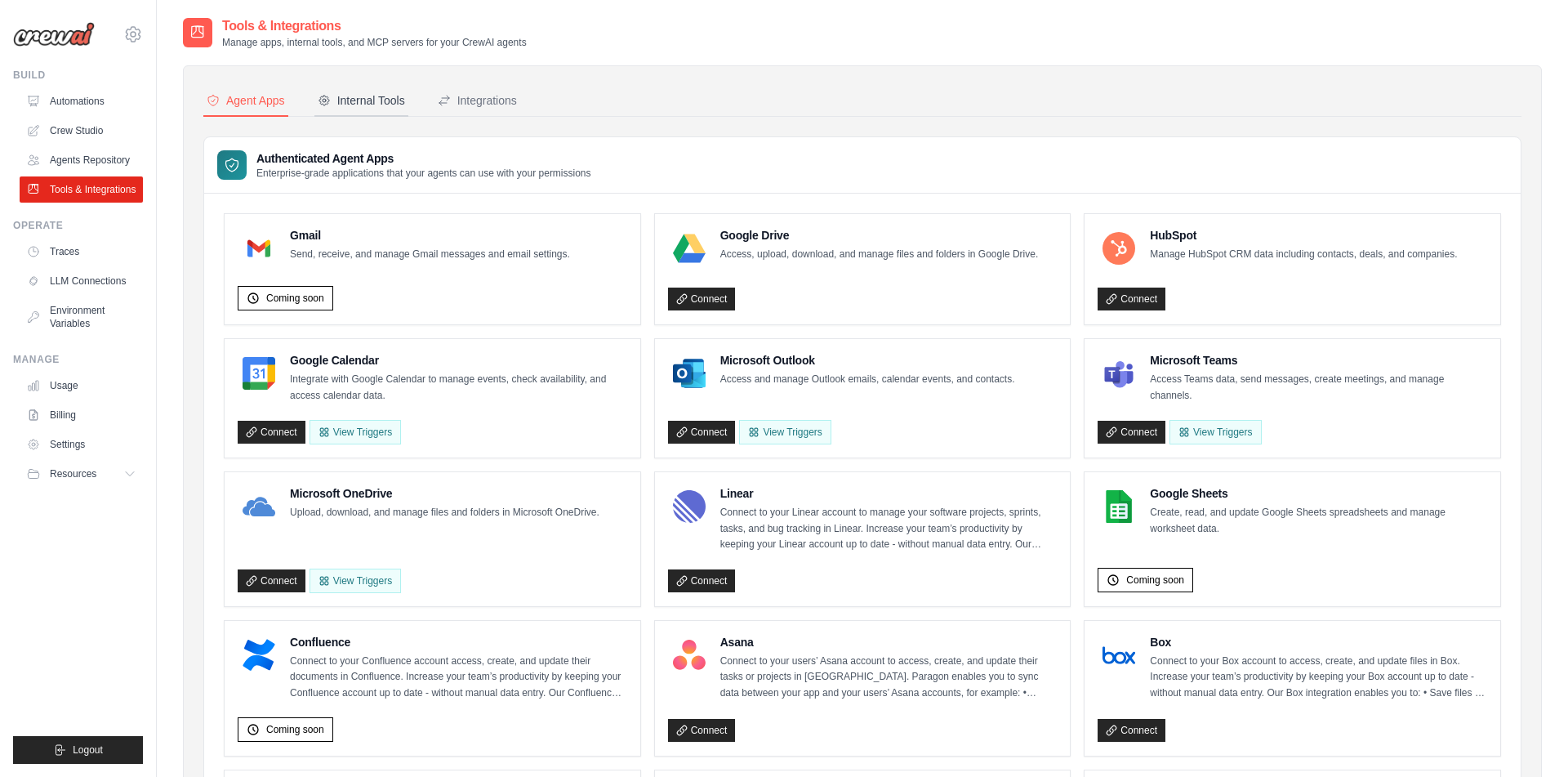
click at [383, 110] on button "Internal Tools" at bounding box center [361, 101] width 94 height 31
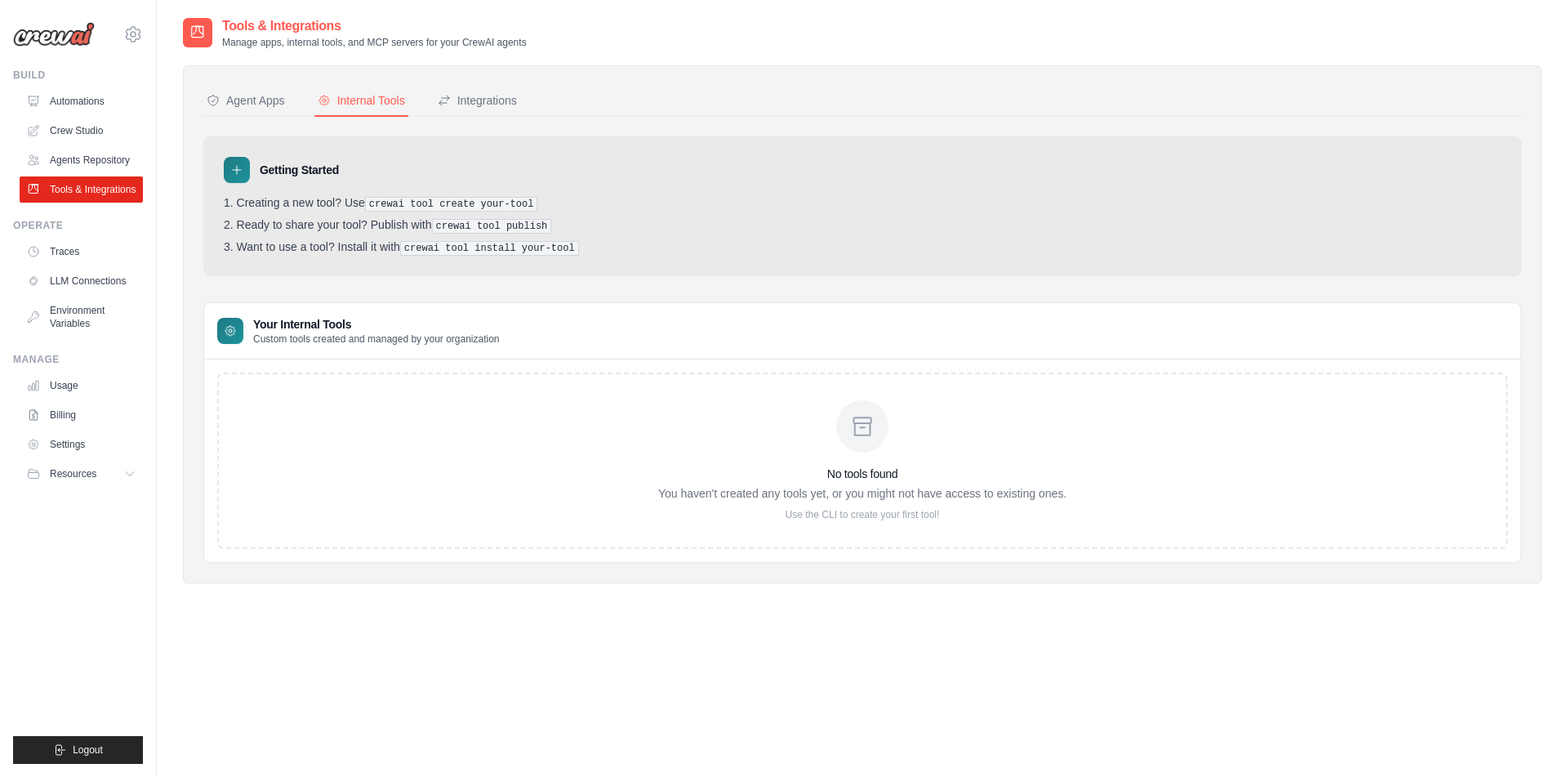
scroll to position [16, 0]
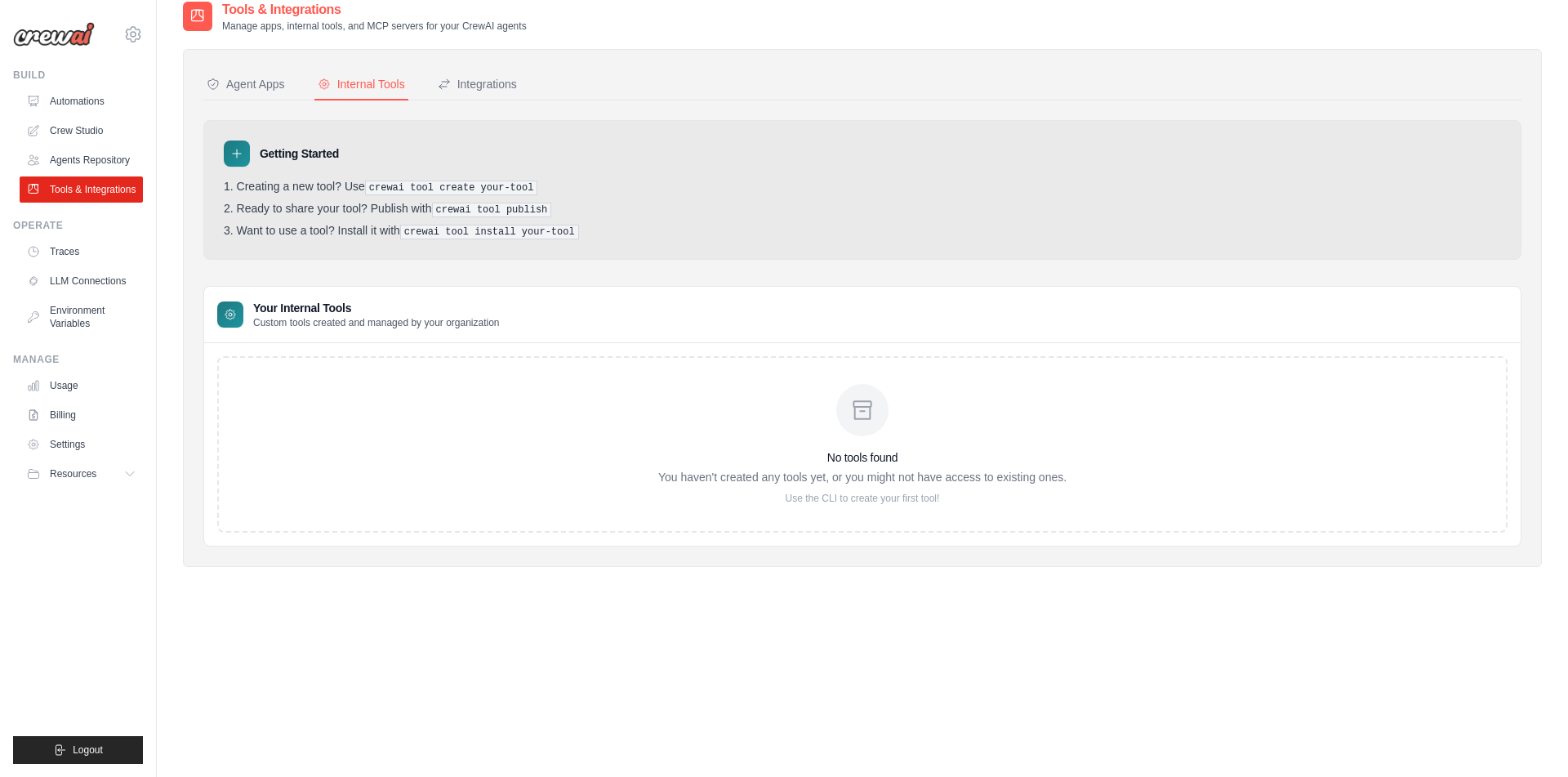
click at [999, 688] on div "Tools & Integrations Manage apps, internal tools, and MCP servers for your Crew…" at bounding box center [863, 388] width 1359 height 777
click at [524, 626] on div "Tools & Integrations Manage apps, internal tools, and MCP servers for your Crew…" at bounding box center [863, 388] width 1359 height 777
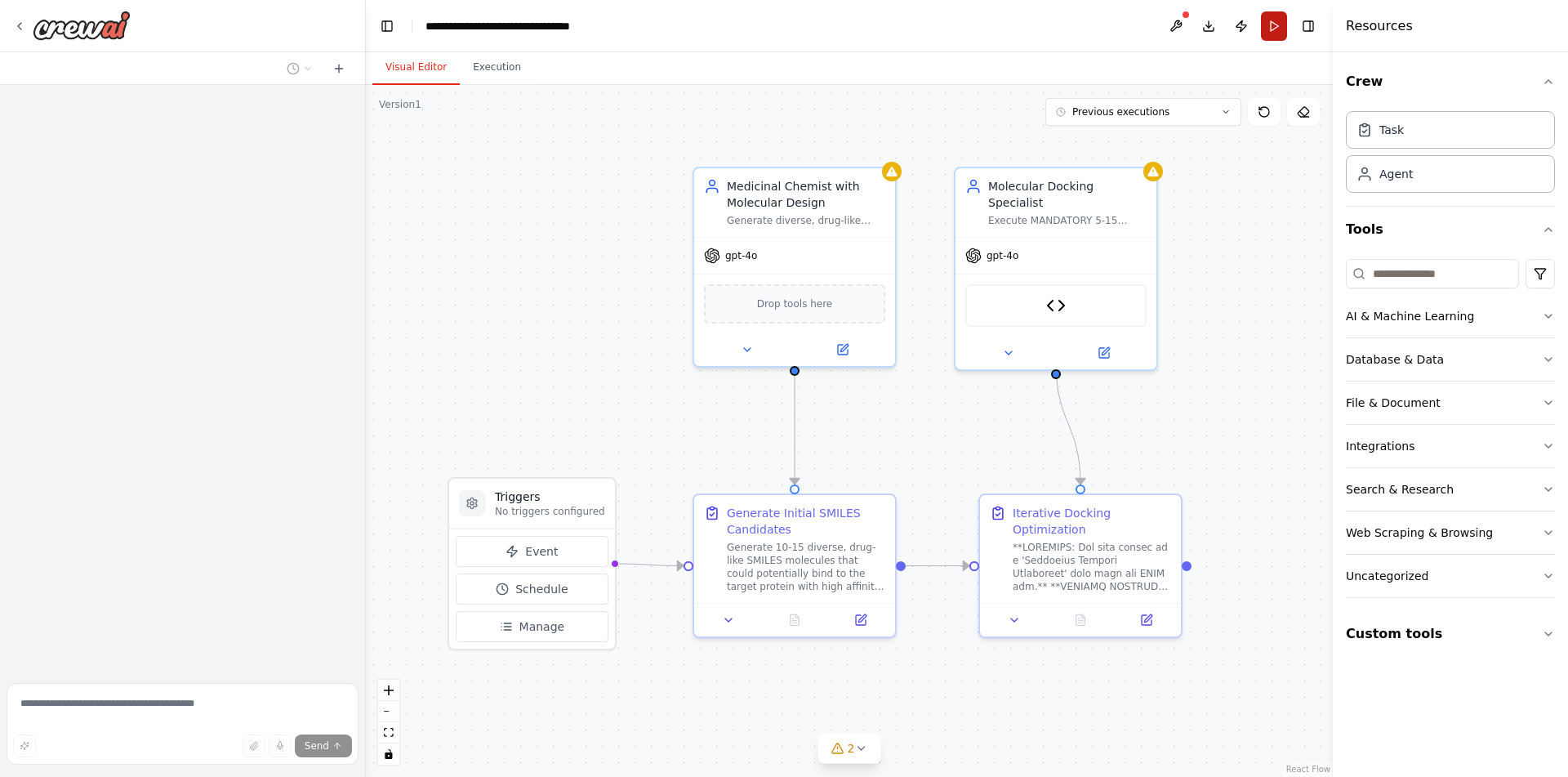
click at [1269, 21] on button "Run" at bounding box center [1275, 26] width 27 height 29
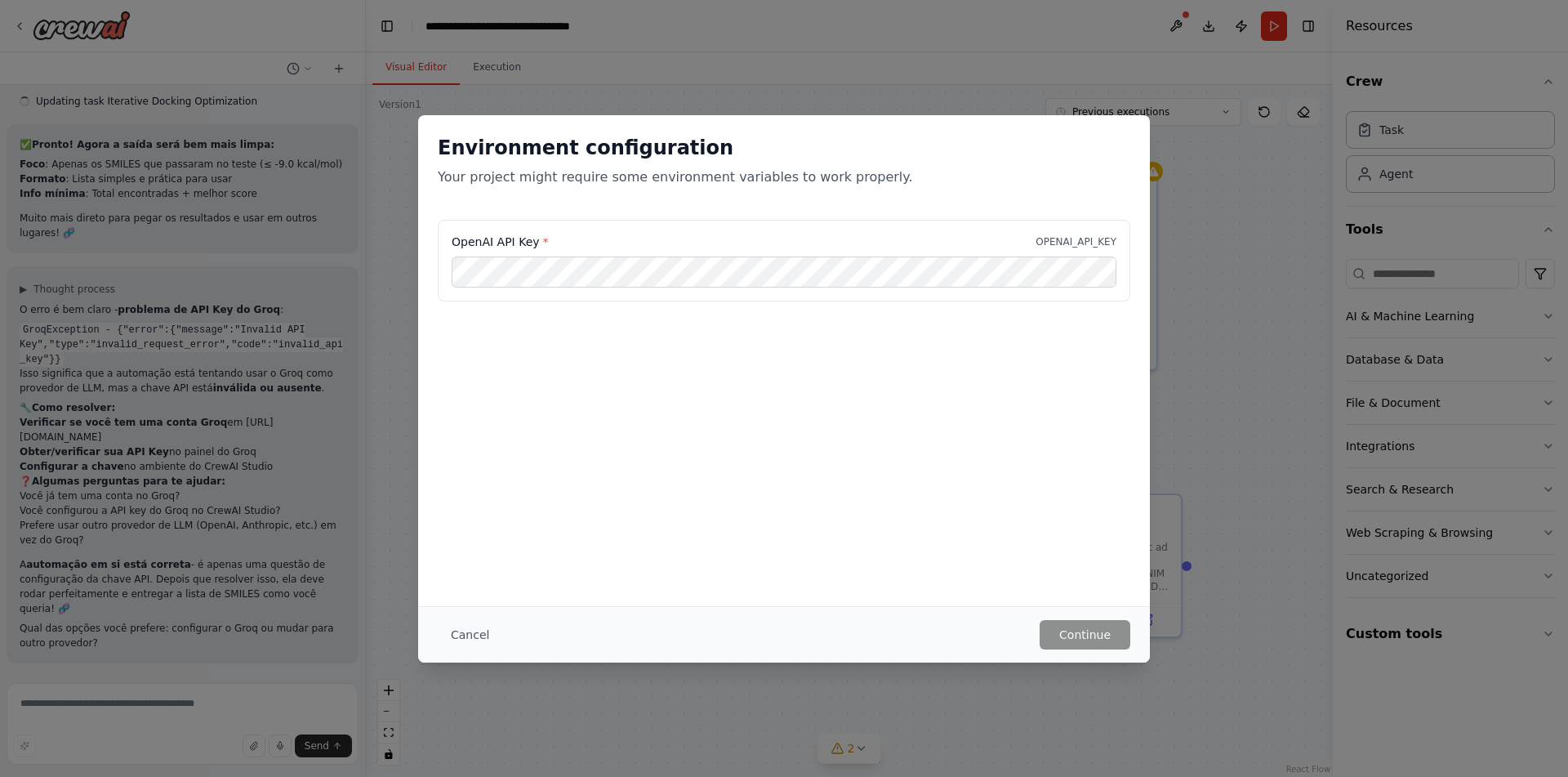
scroll to position [24088, 0]
click at [472, 629] on button "Cancel" at bounding box center [470, 634] width 65 height 29
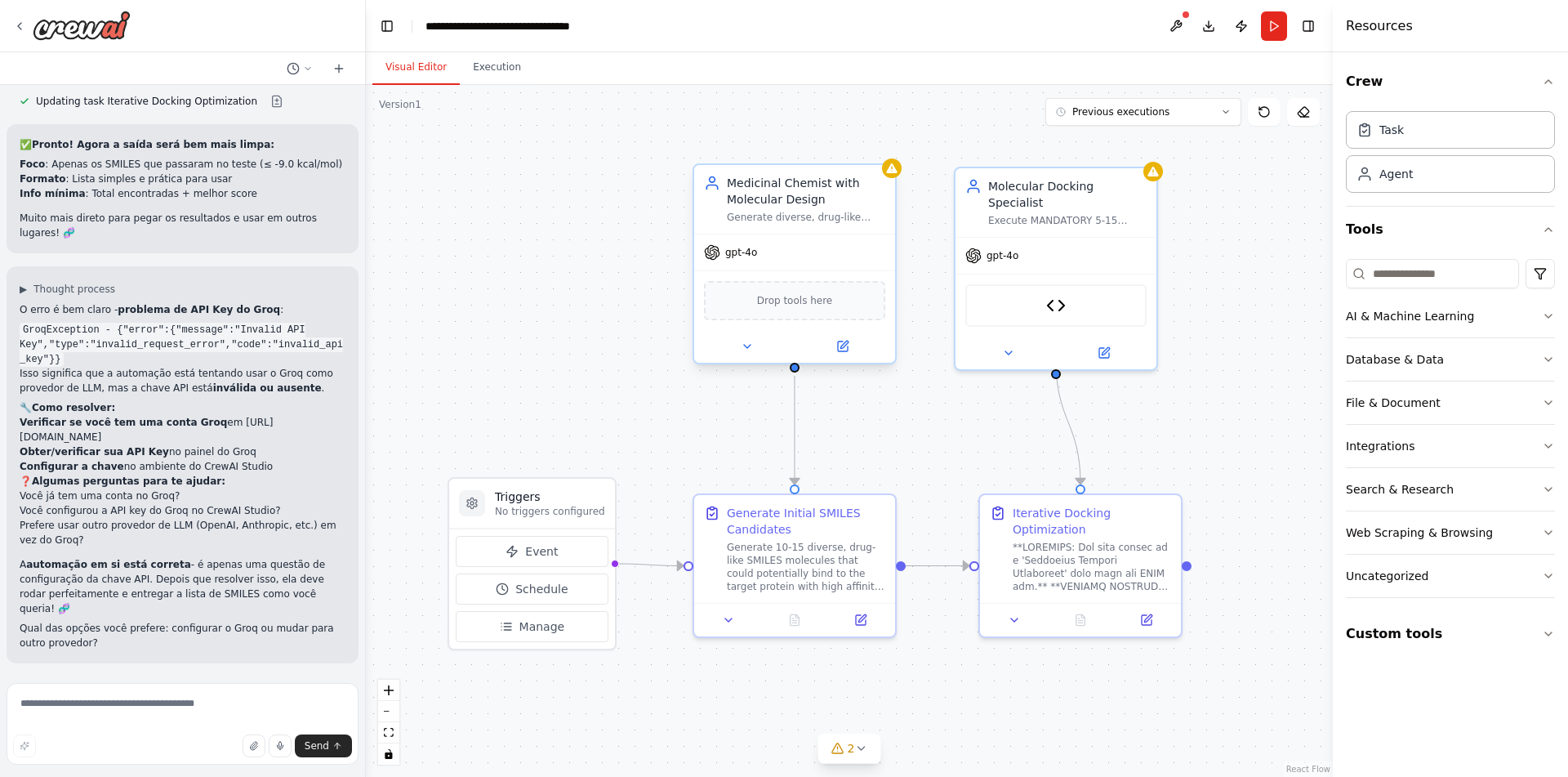
click at [786, 242] on div "gpt-4o" at bounding box center [795, 253] width 201 height 36
click at [855, 351] on button at bounding box center [842, 346] width 92 height 19
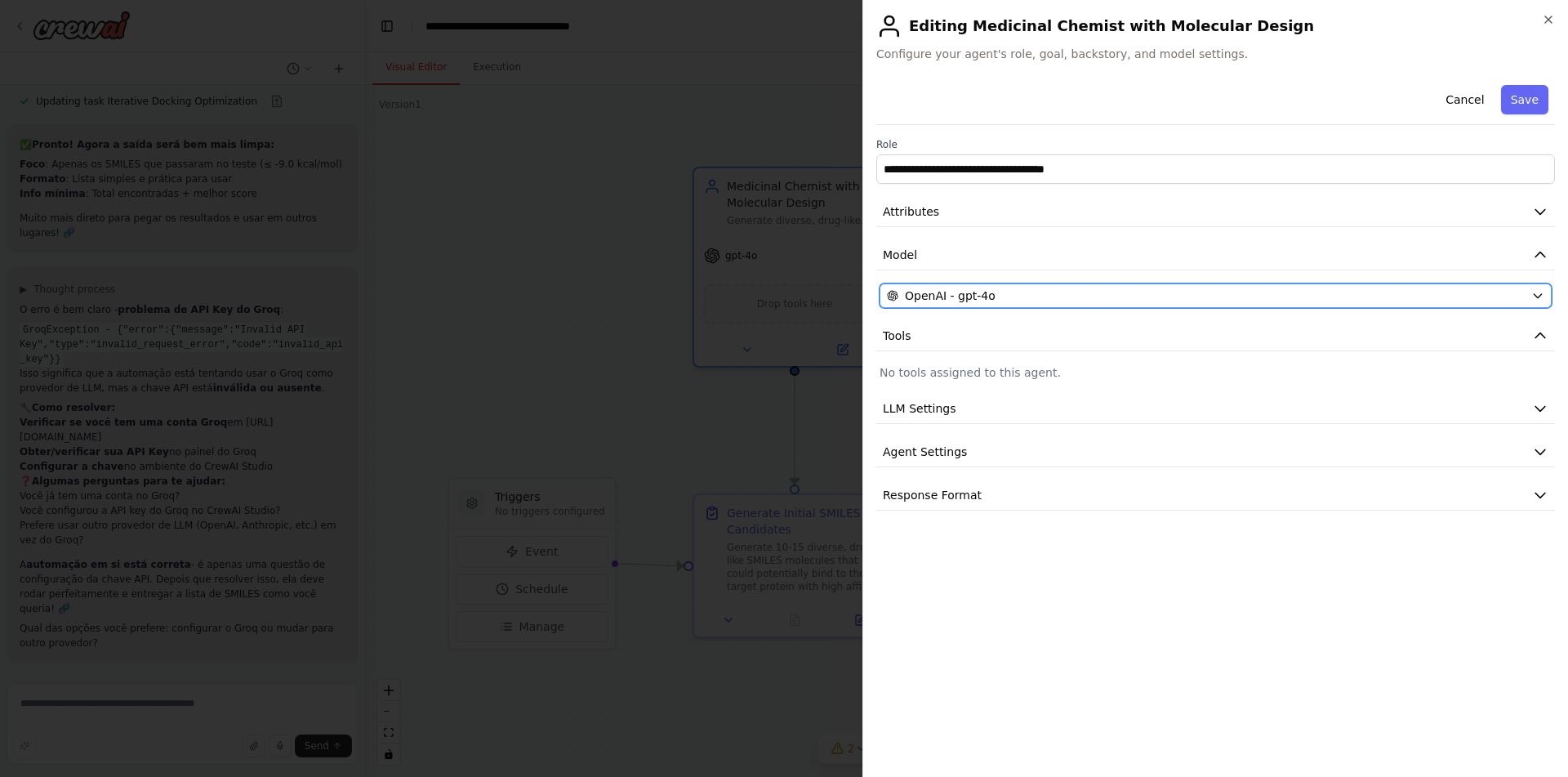
click at [1055, 289] on div "OpenAI - gpt-4o" at bounding box center [1206, 296] width 638 height 16
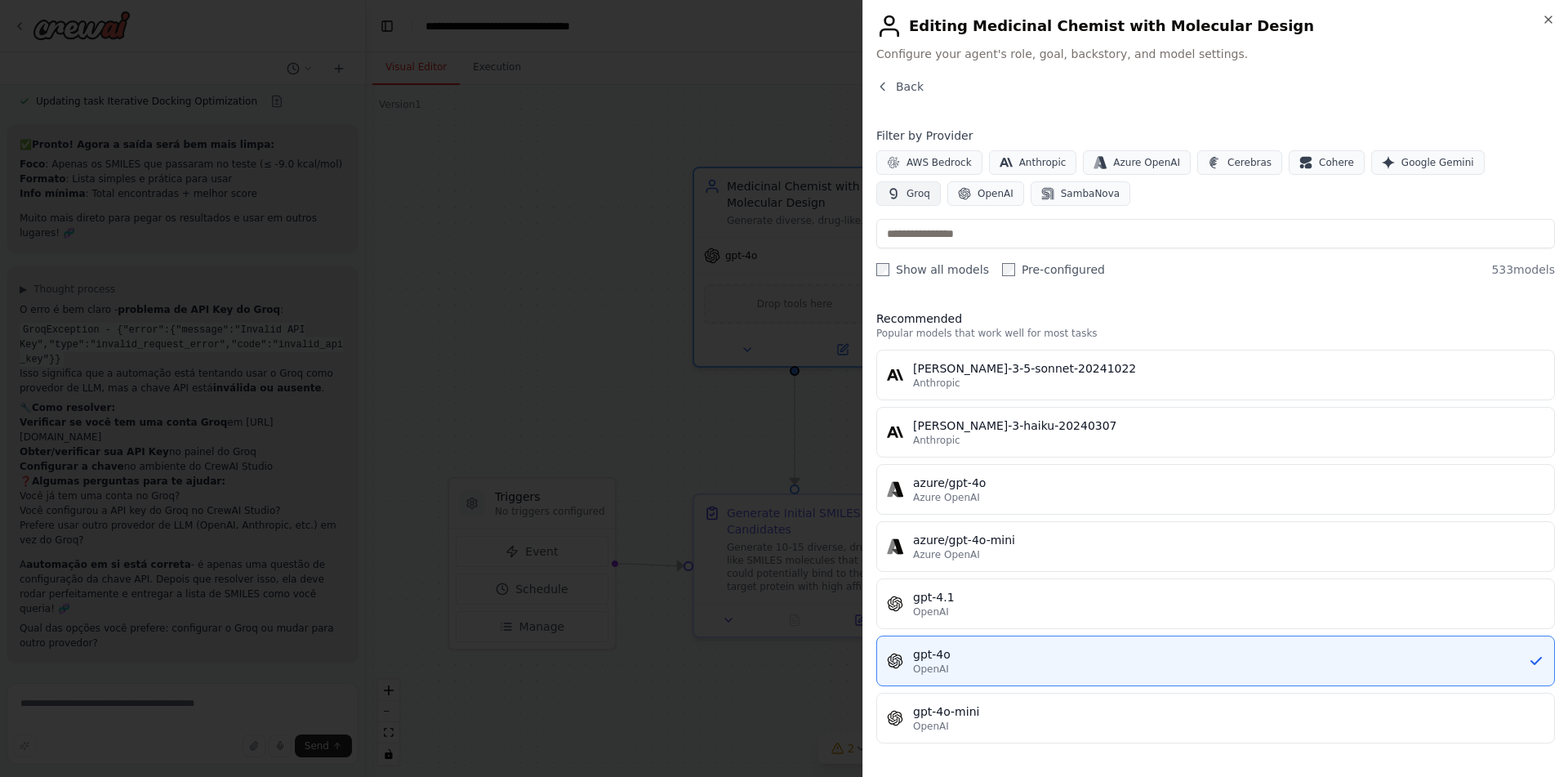
click at [930, 187] on span "Groq" at bounding box center [919, 193] width 24 height 13
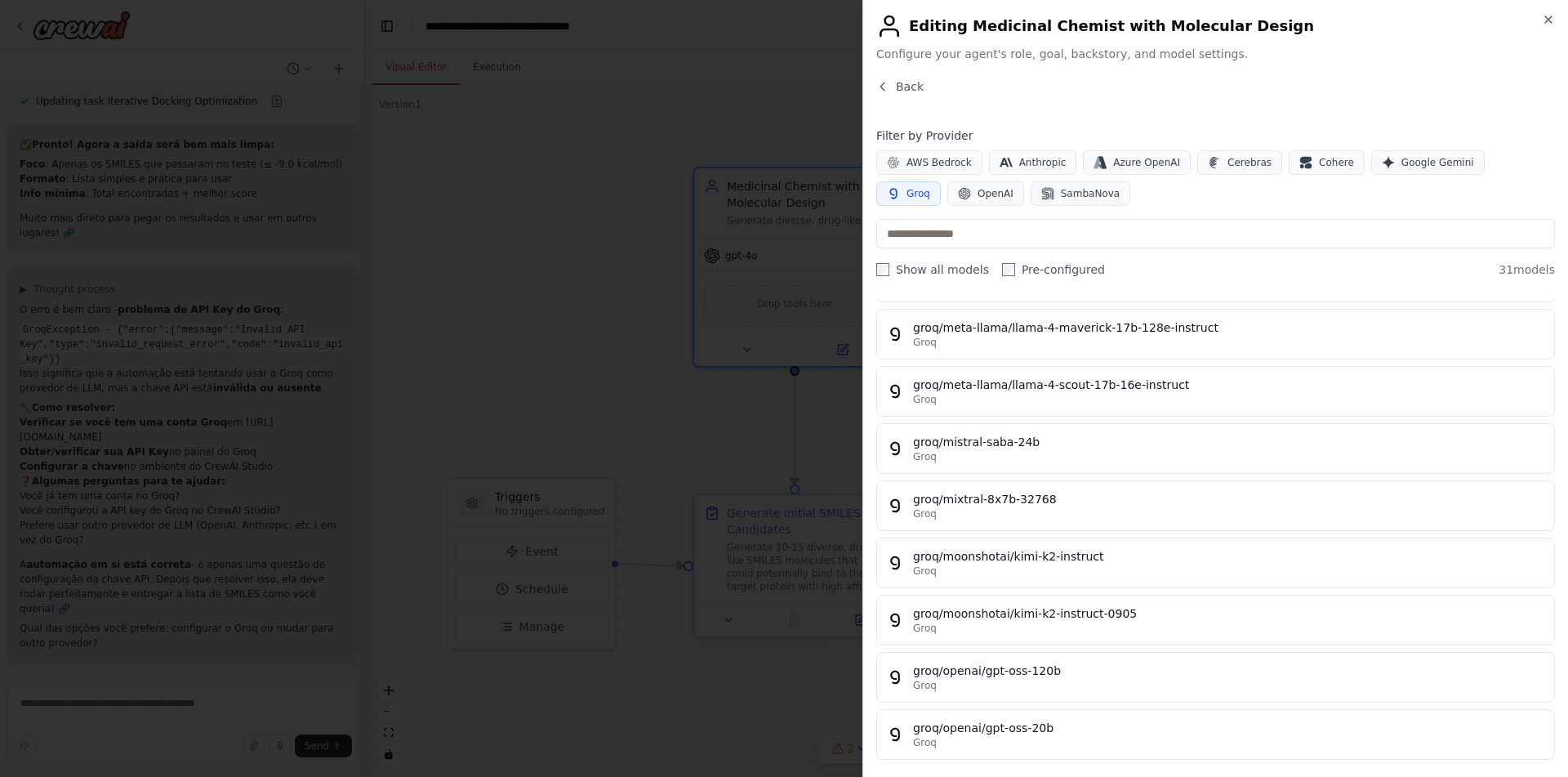
scroll to position [1365, 0]
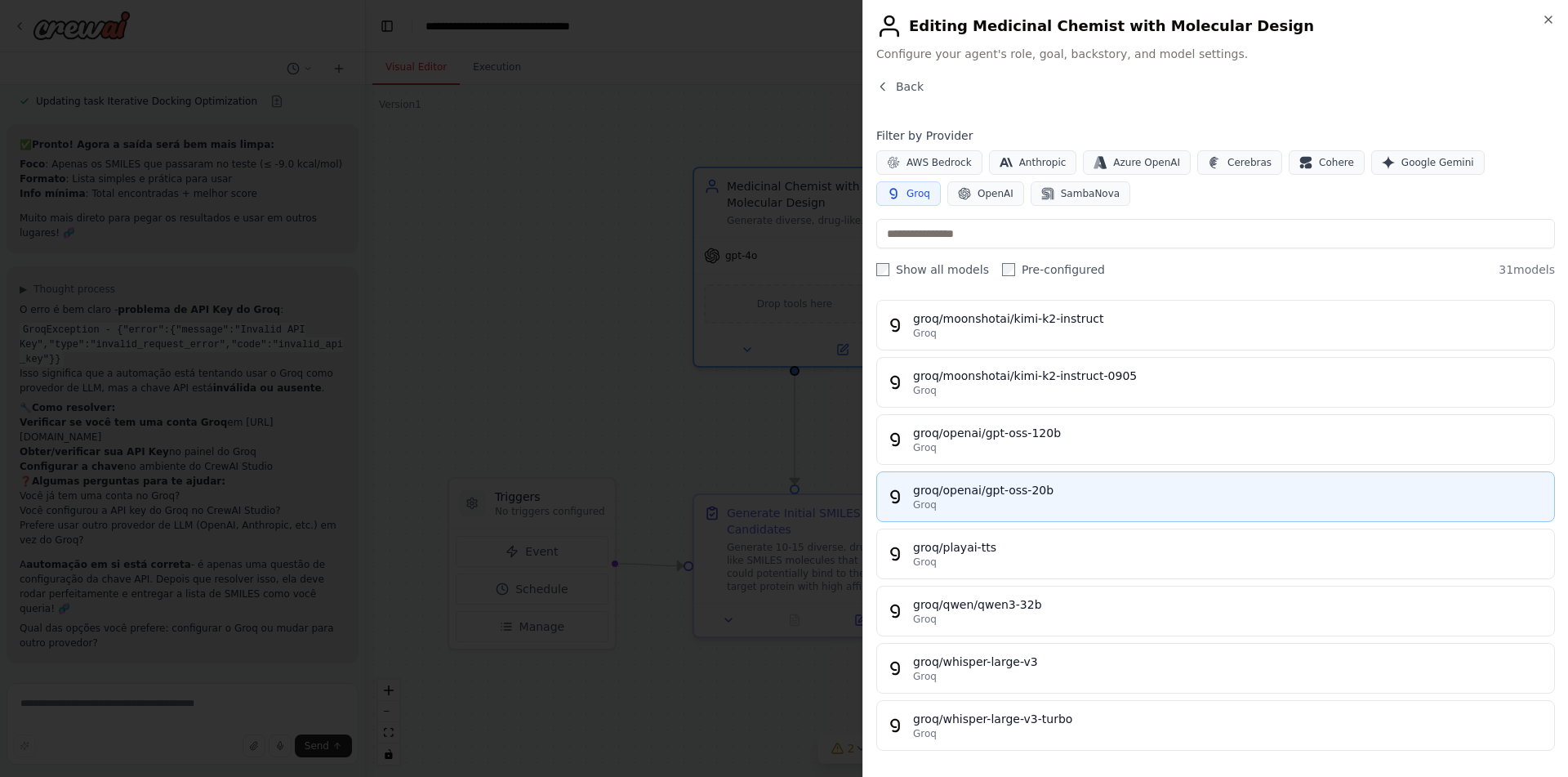
click at [1056, 482] on div "groq/openai/gpt-oss-20b" at bounding box center [1229, 490] width 632 height 16
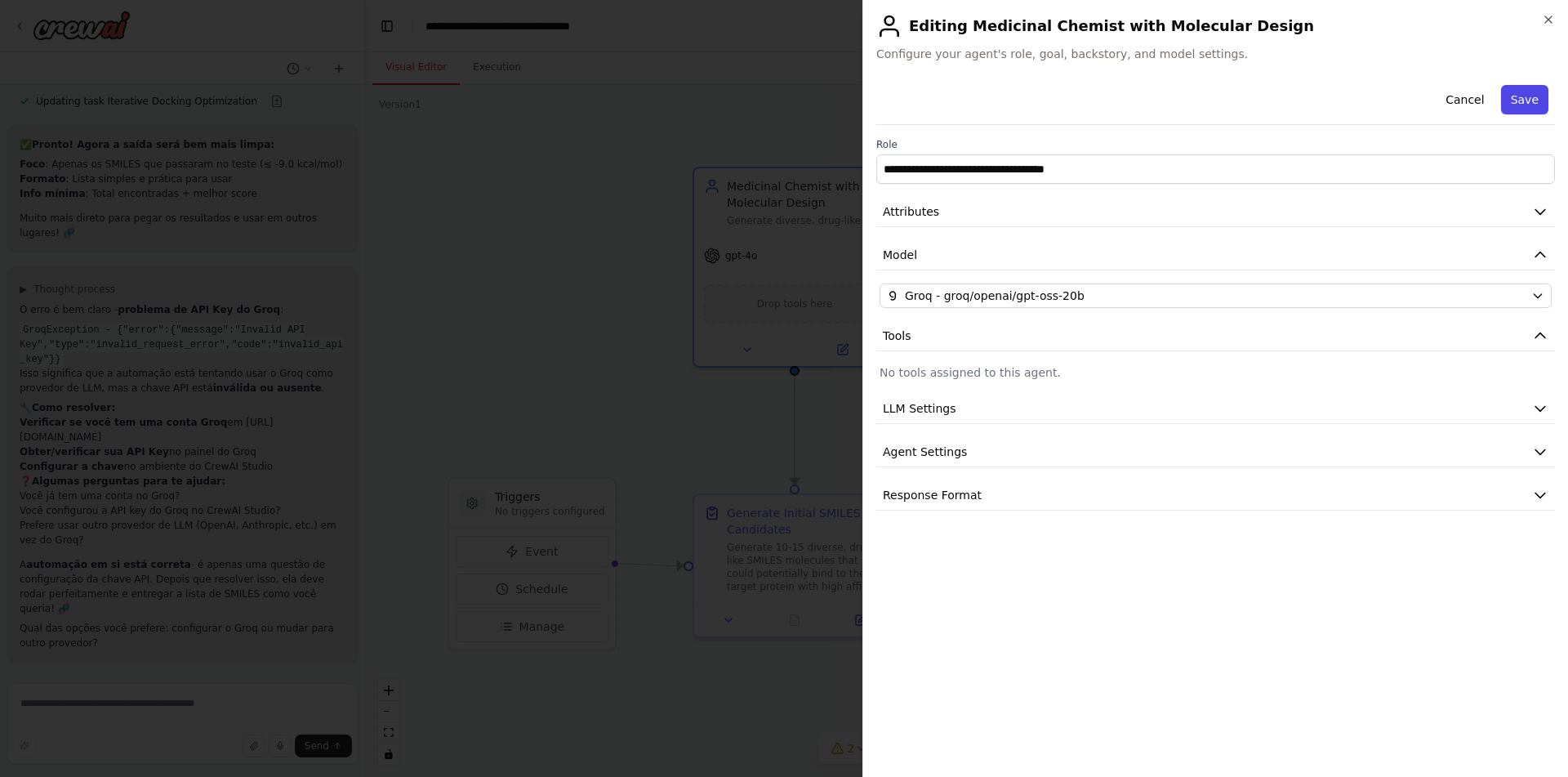
click at [1531, 102] on button "Save" at bounding box center [1525, 99] width 47 height 29
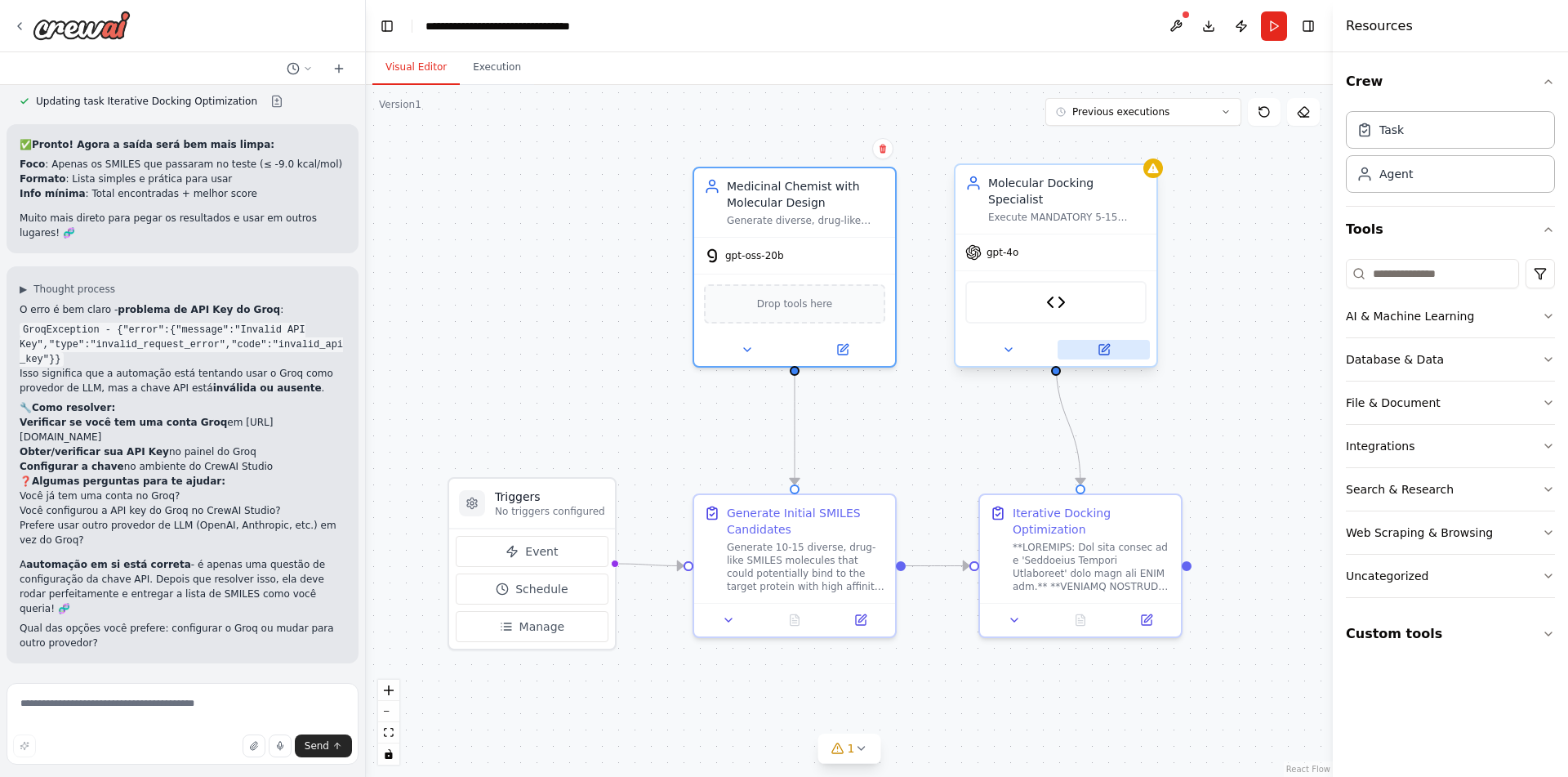
click at [1116, 340] on button at bounding box center [1104, 350] width 92 height 19
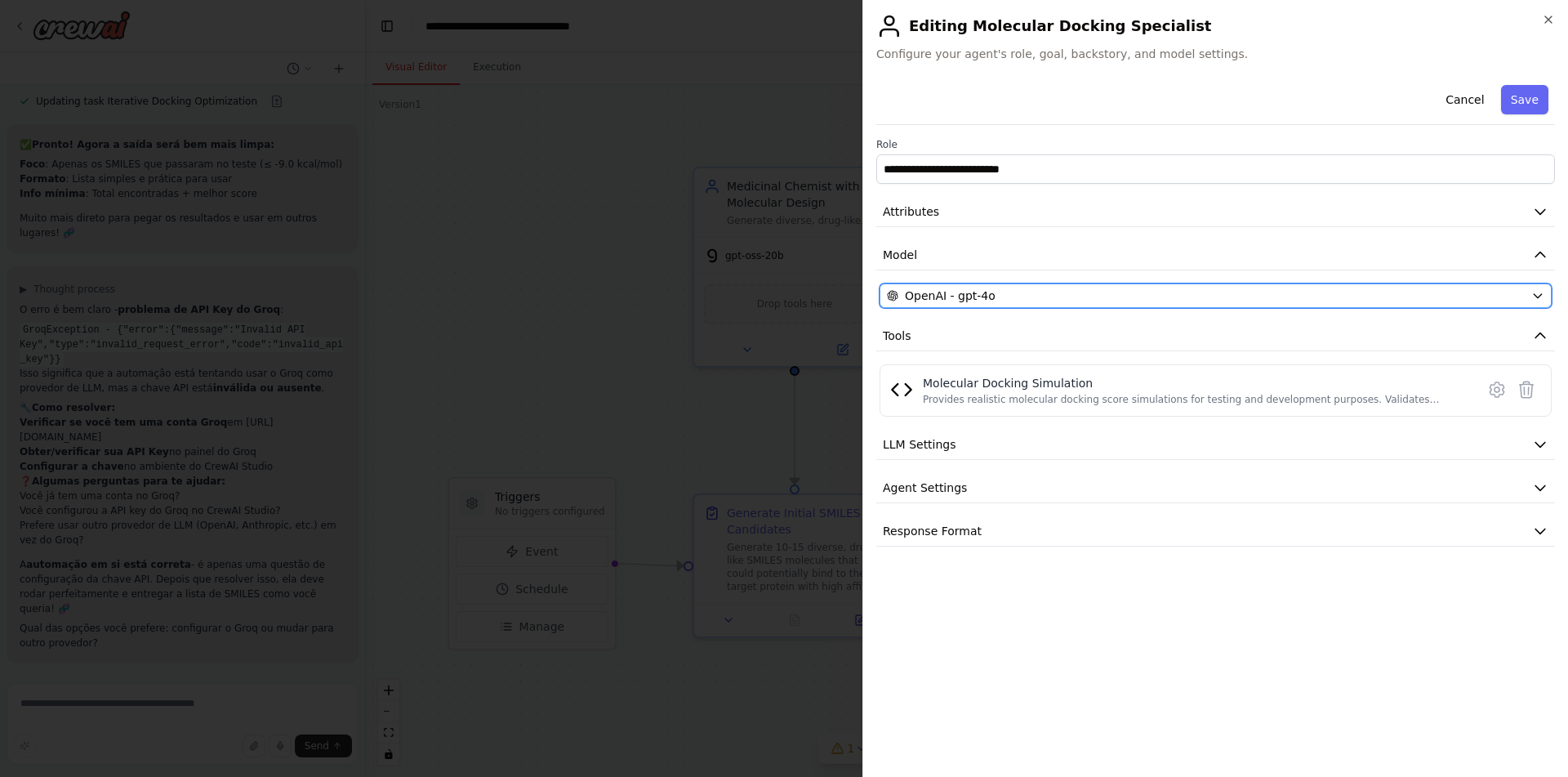
click at [1046, 291] on div "OpenAI - gpt-4o" at bounding box center [1206, 296] width 638 height 16
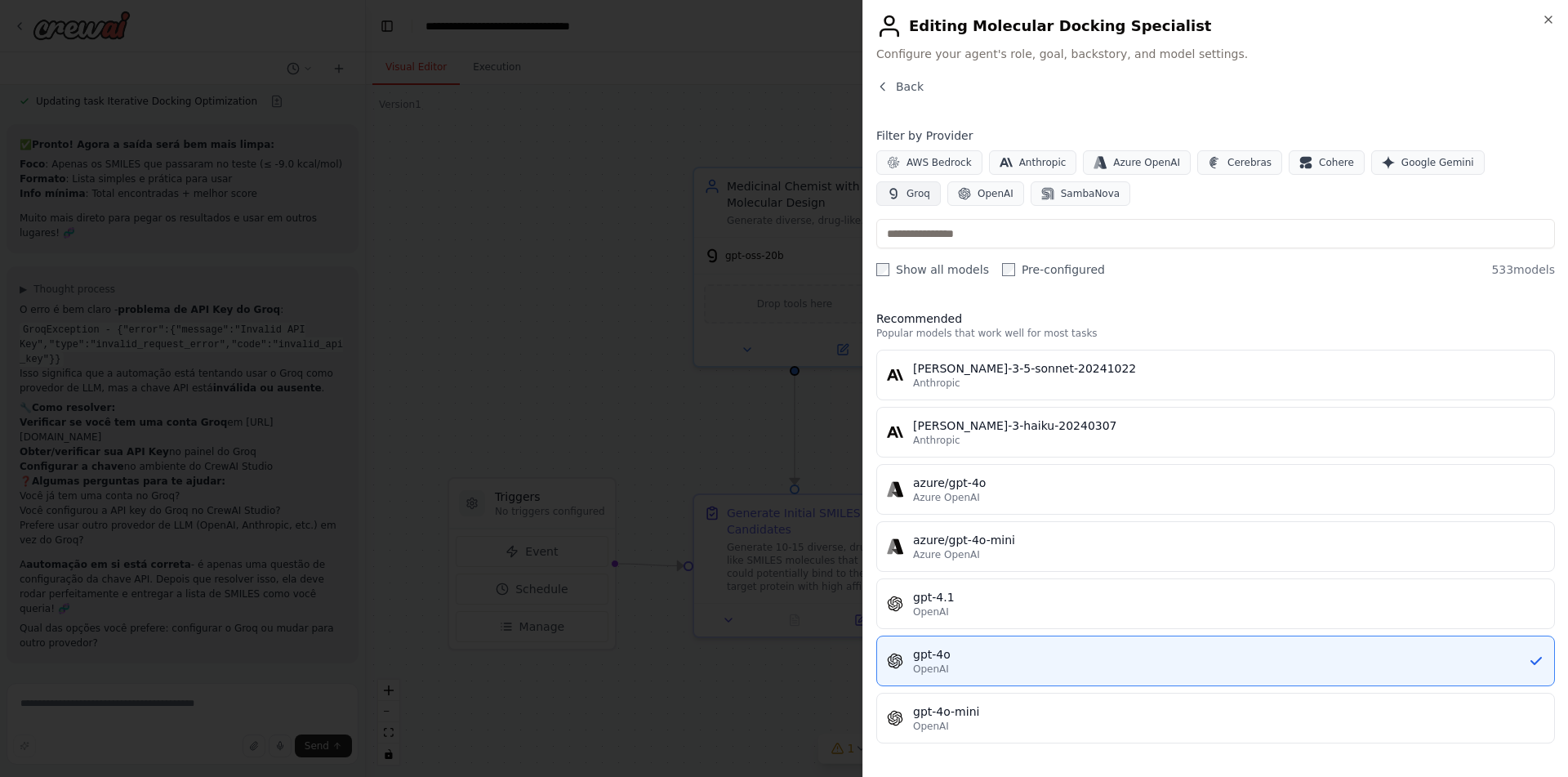
click at [930, 187] on span "Groq" at bounding box center [919, 193] width 24 height 13
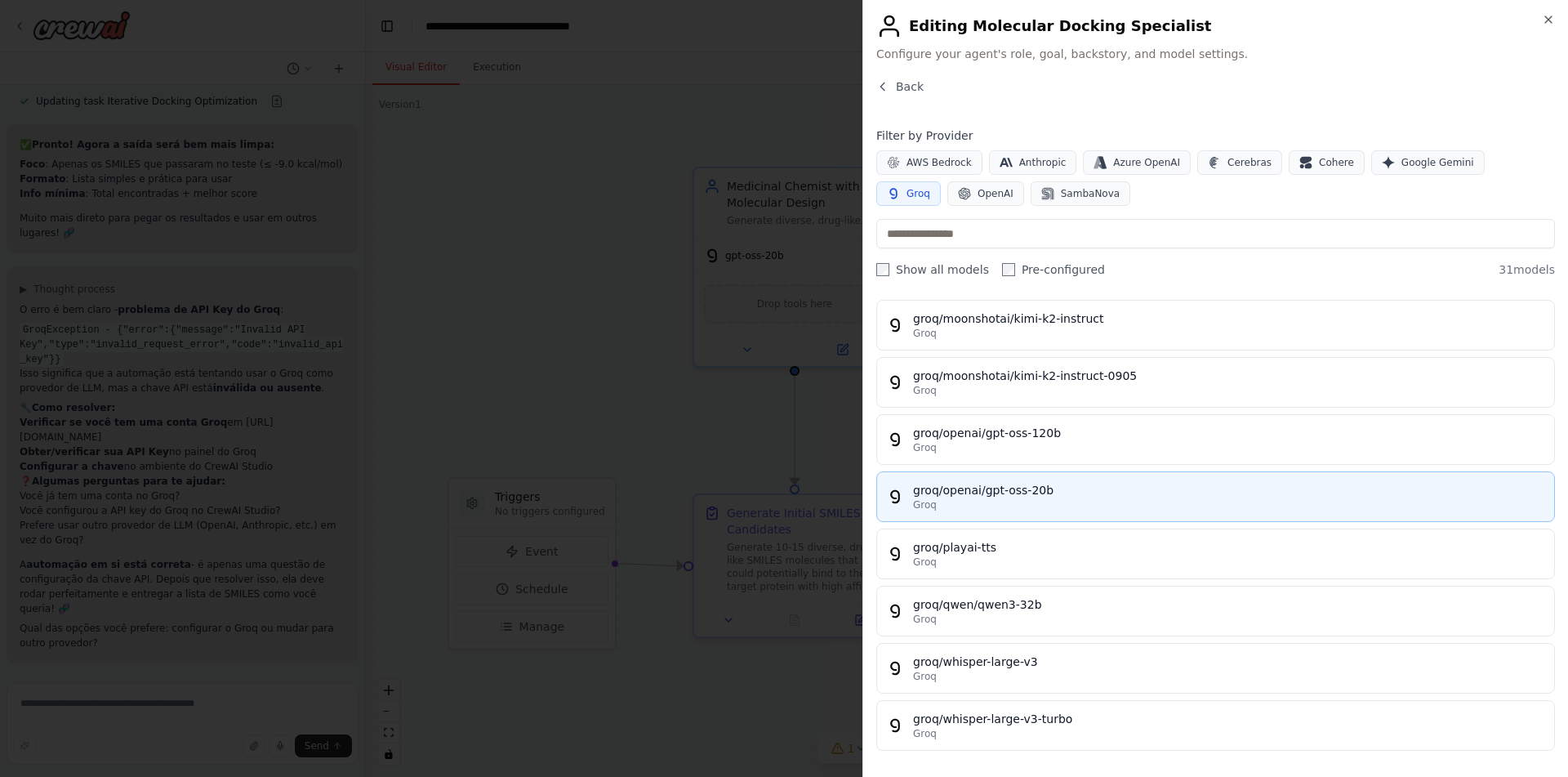
click at [1057, 494] on div "groq/openai/gpt-oss-20b" at bounding box center [1229, 490] width 632 height 16
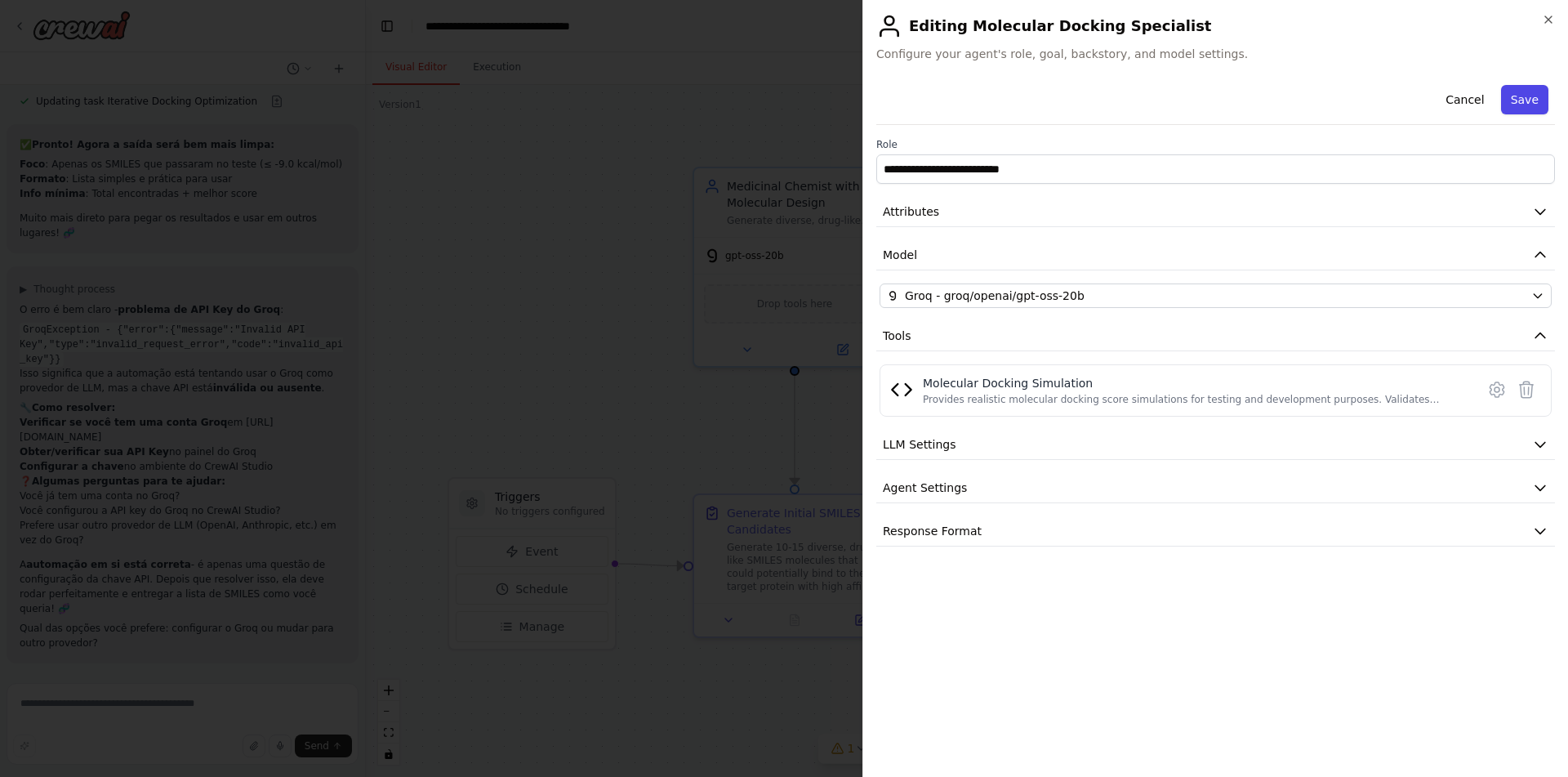
click at [1541, 99] on button "Save" at bounding box center [1525, 99] width 47 height 29
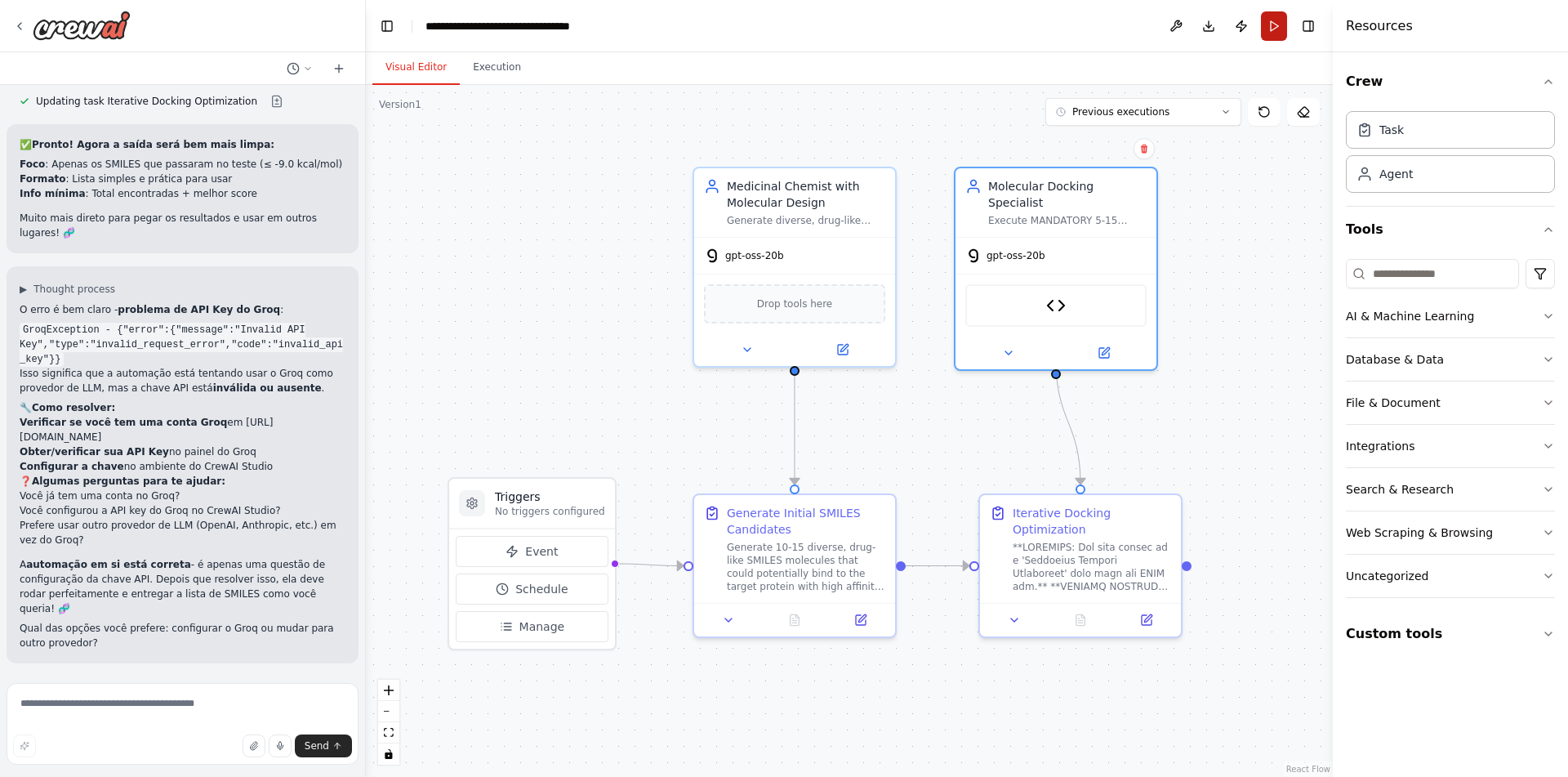
click at [1278, 26] on button "Run" at bounding box center [1275, 26] width 27 height 29
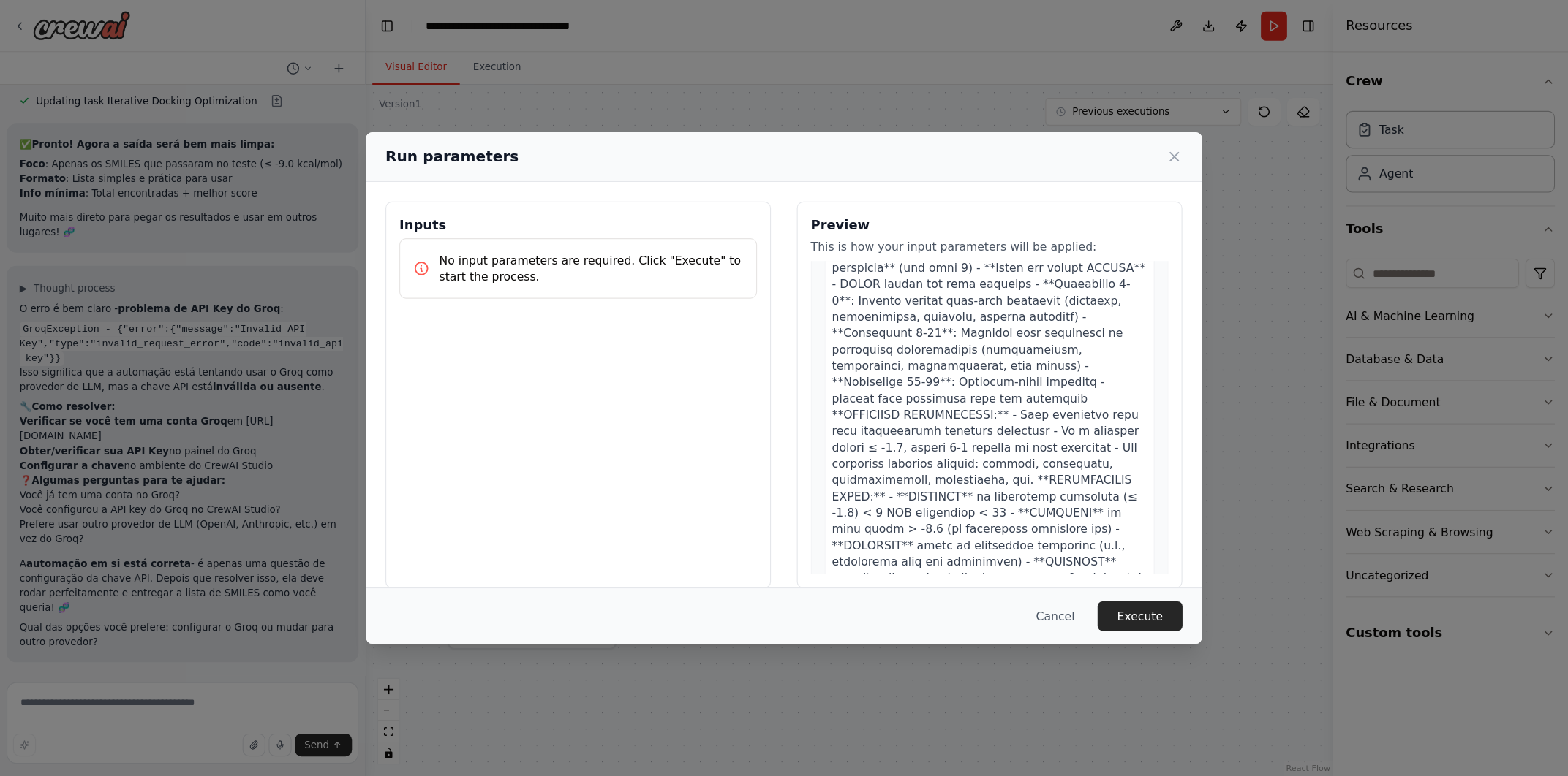
scroll to position [675, 0]
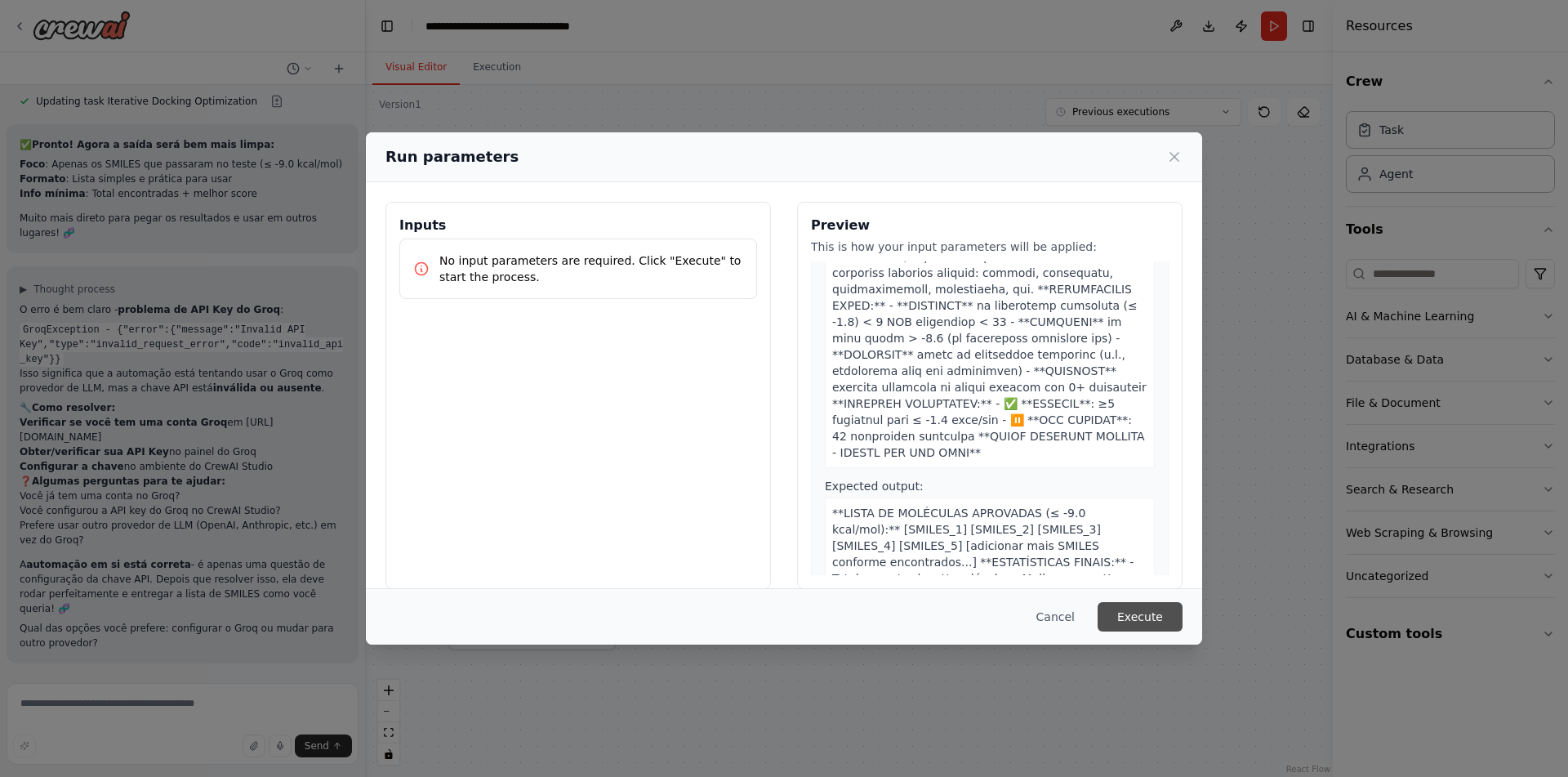
click at [1132, 614] on button "Execute" at bounding box center [1140, 617] width 85 height 29
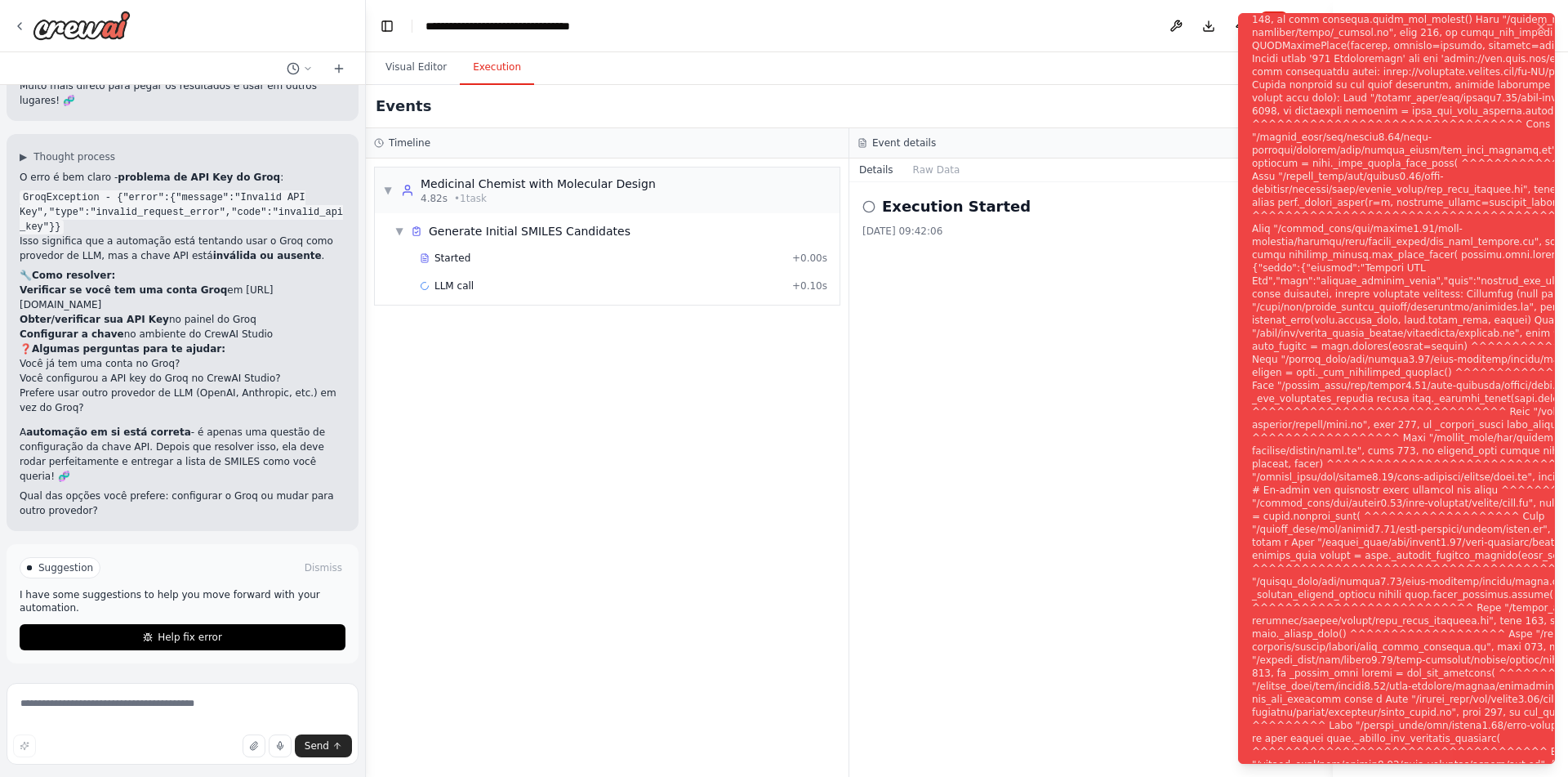
scroll to position [24220, 0]
click at [183, 709] on textarea at bounding box center [182, 724] width 352 height 82
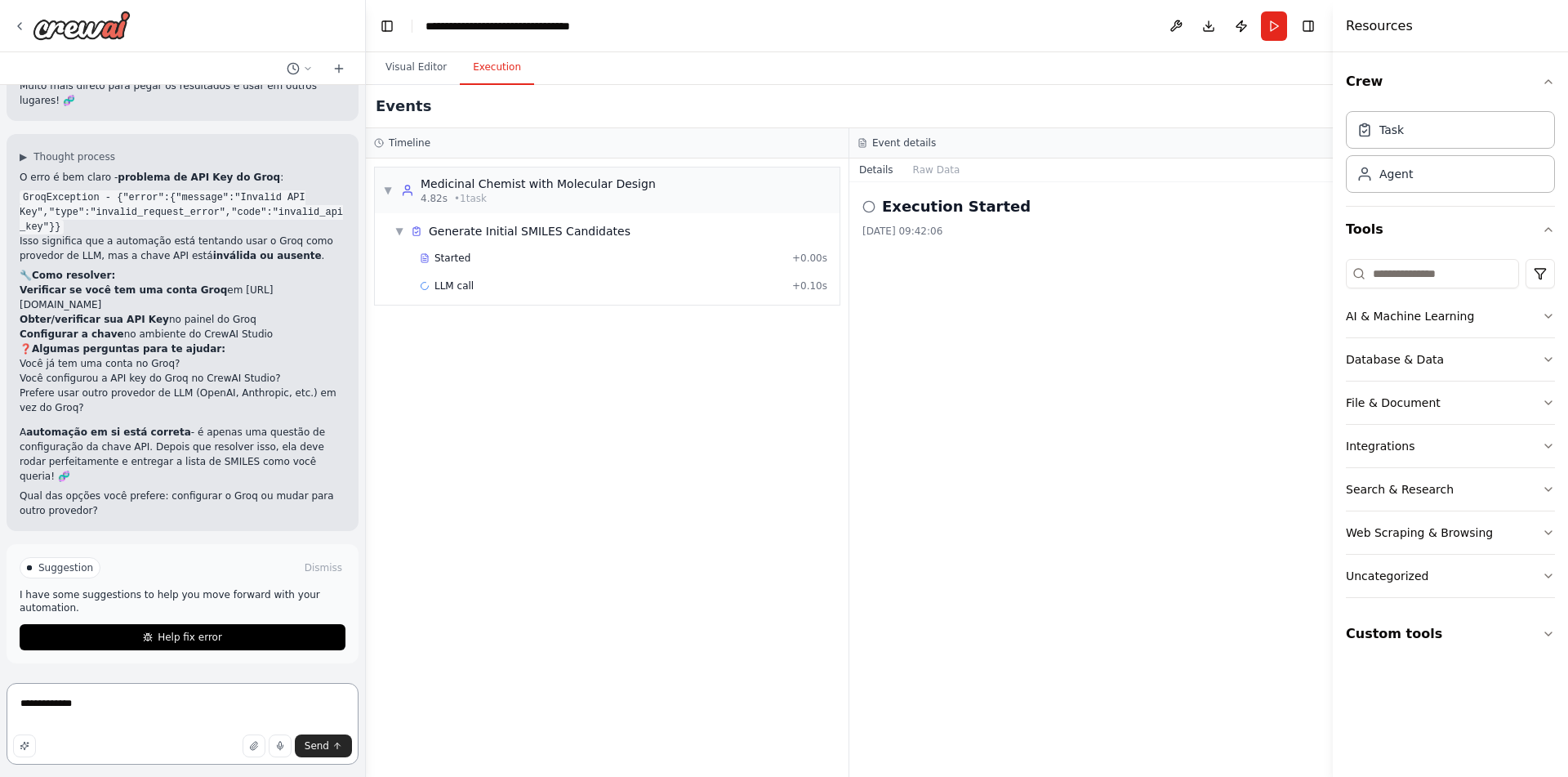
type textarea "**********"
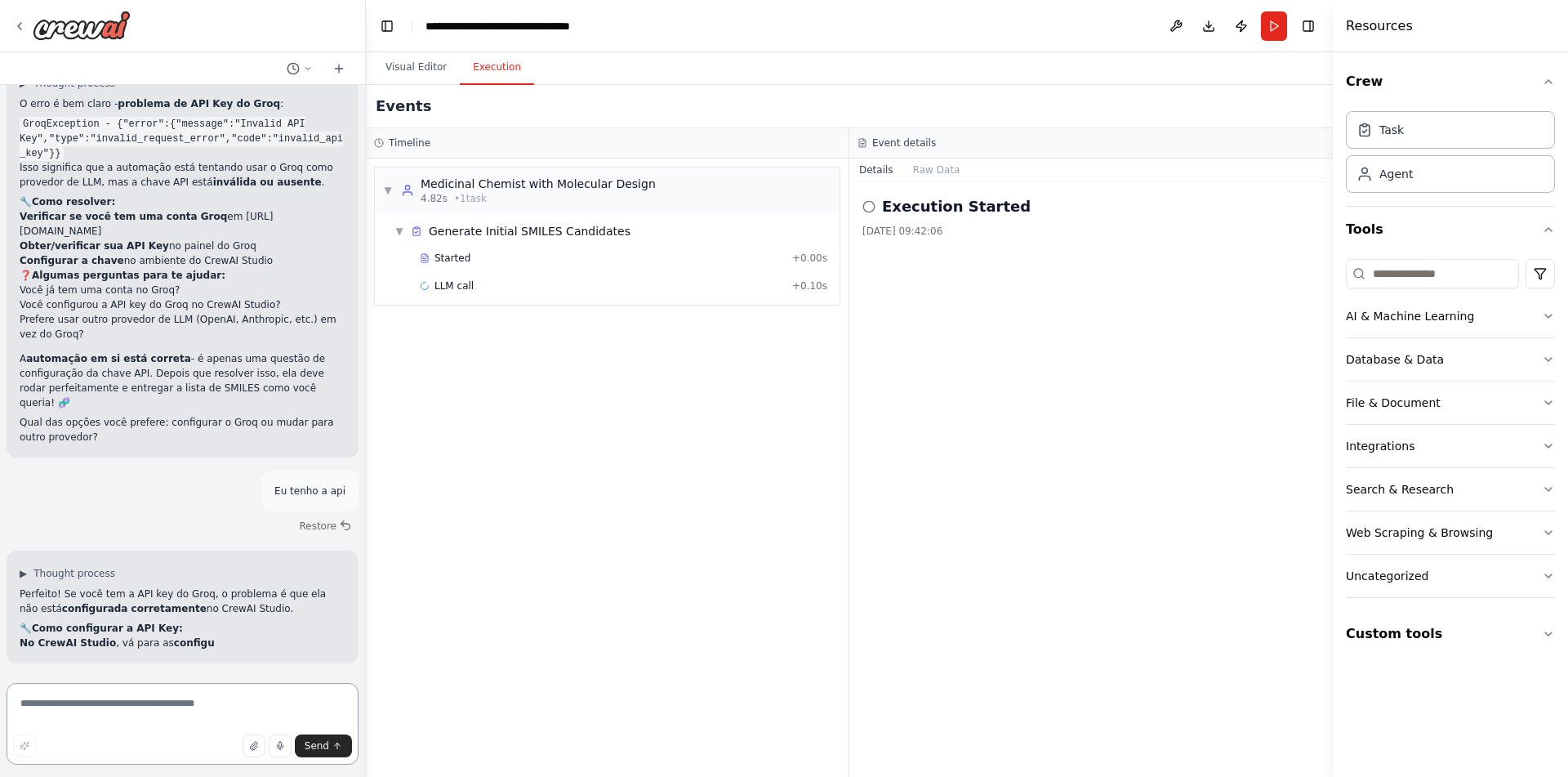
scroll to position [24293, 0]
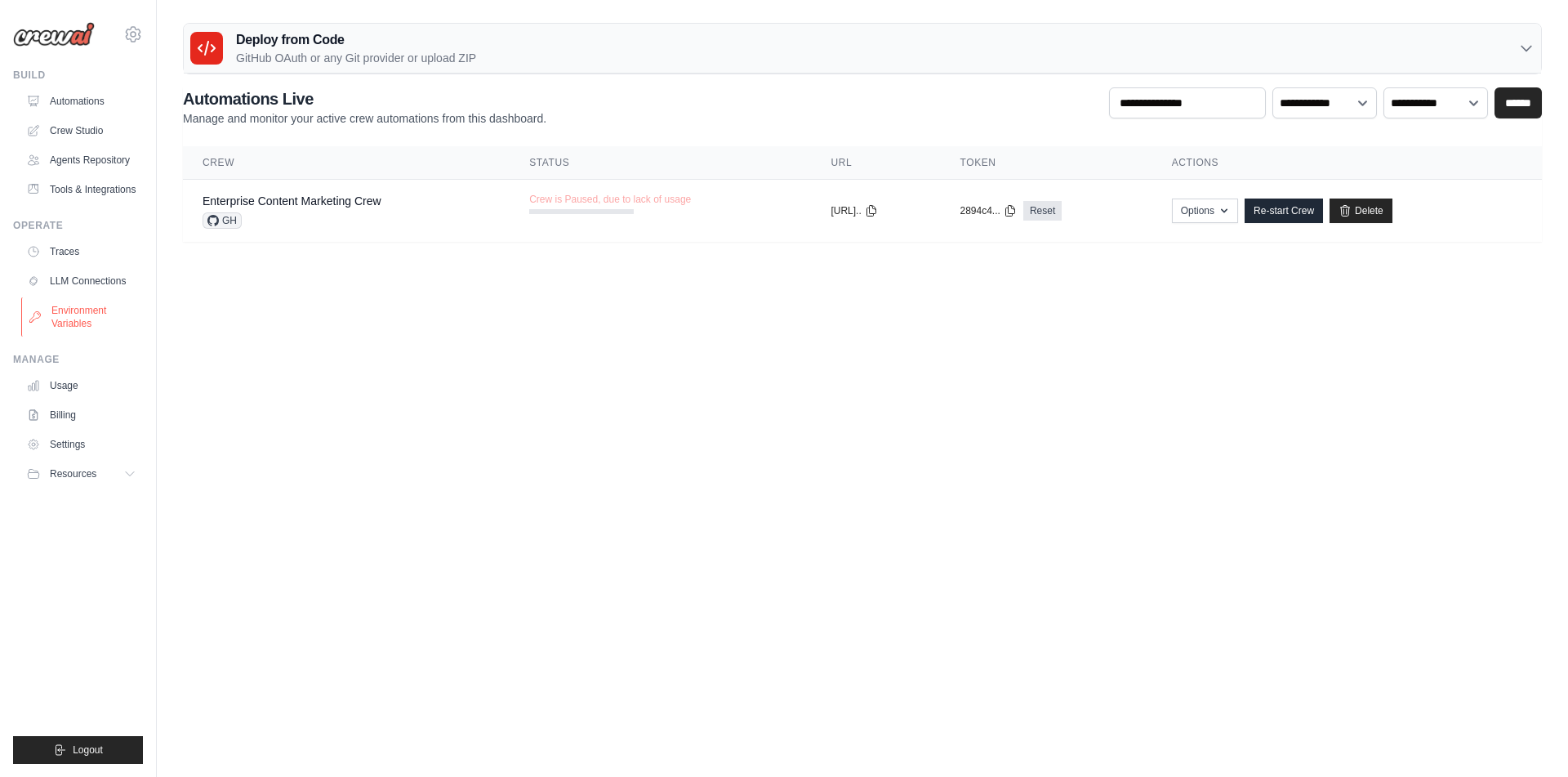
click at [70, 335] on link "Environment Variables" at bounding box center [82, 317] width 123 height 39
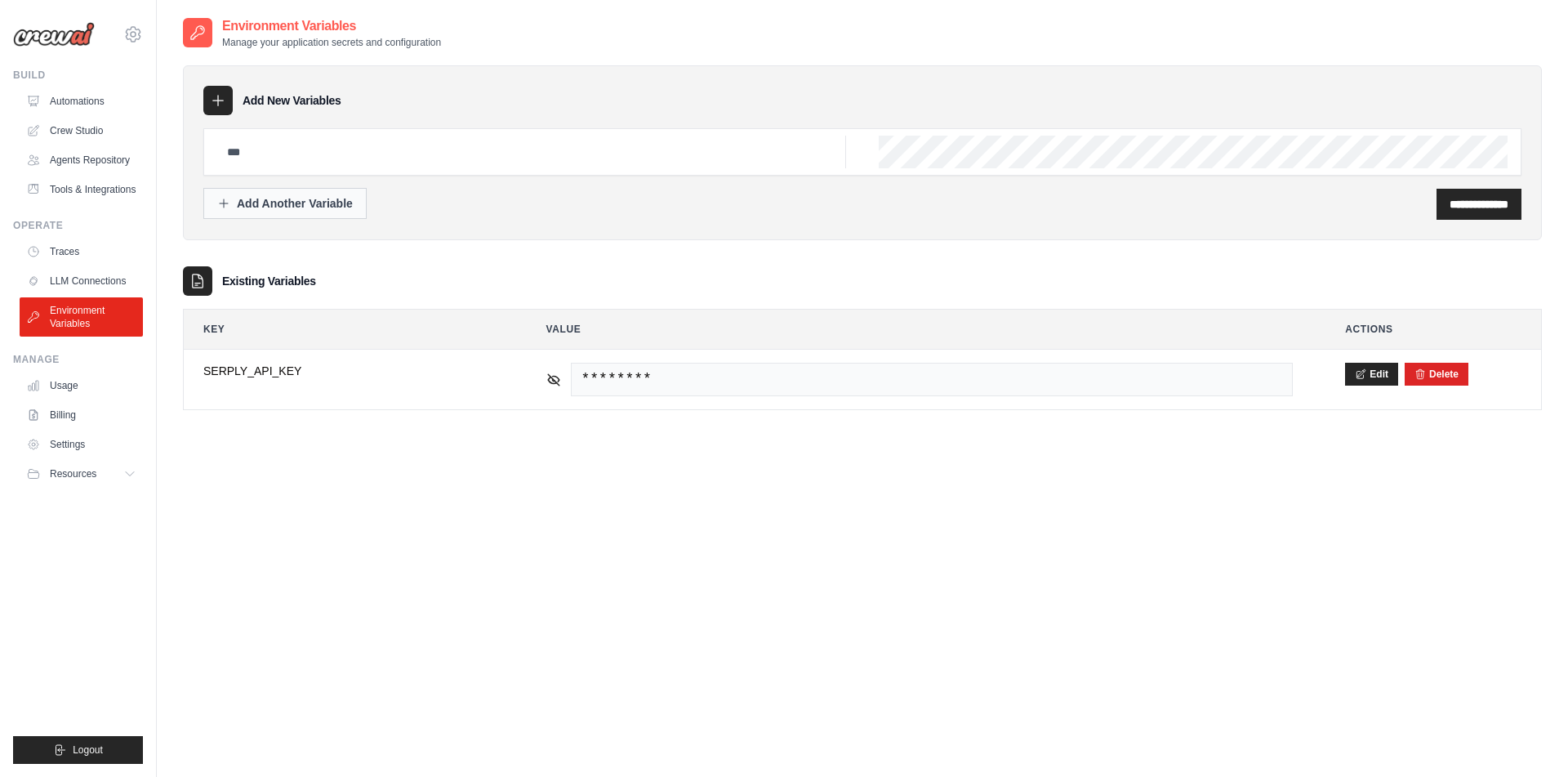
click at [250, 200] on div "Add Another Variable" at bounding box center [284, 203] width 136 height 16
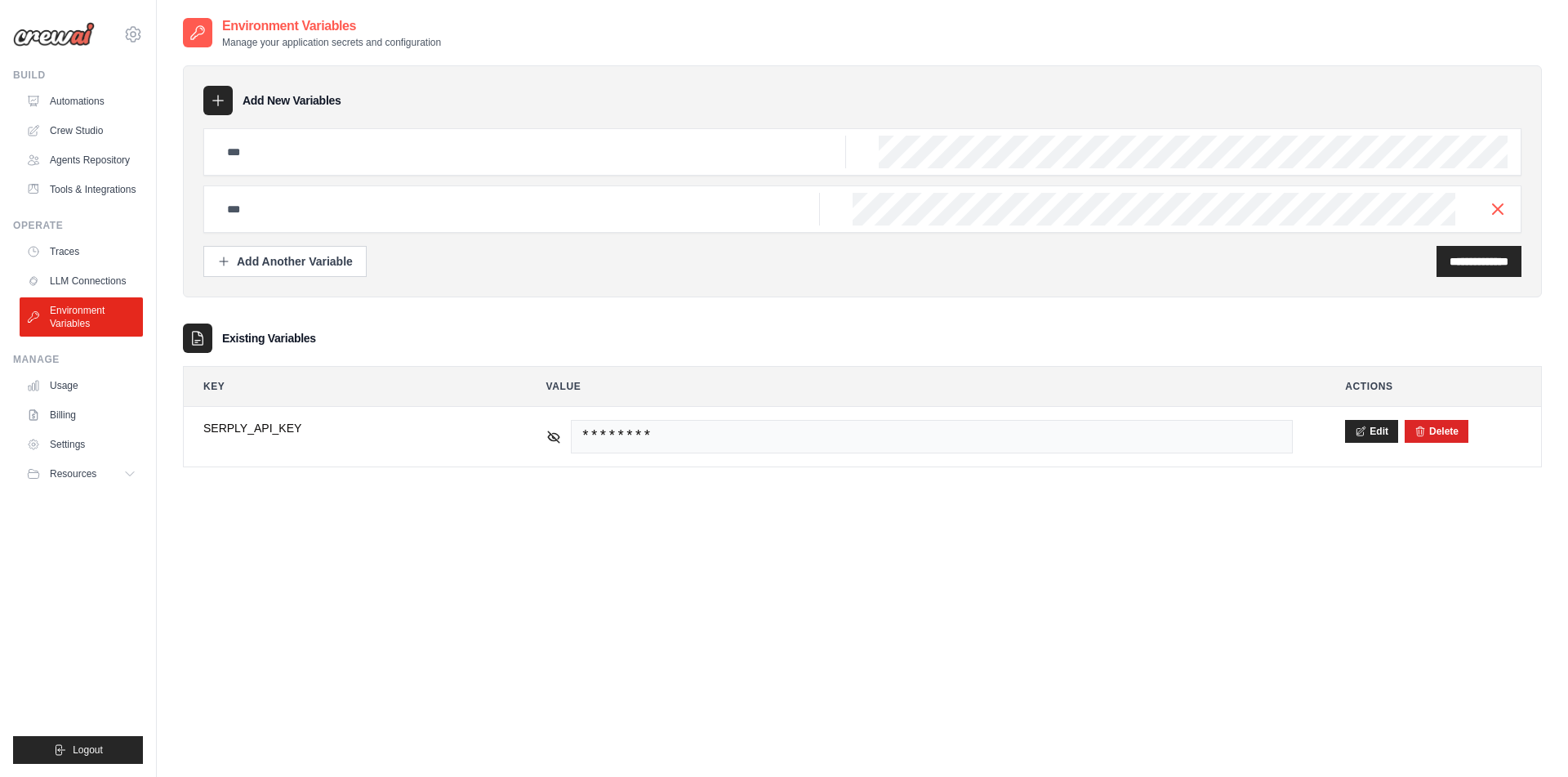
click at [847, 221] on div at bounding box center [863, 208] width 1318 height 47
click at [903, 169] on div at bounding box center [863, 152] width 1318 height 47
click at [590, 140] on input "text" at bounding box center [532, 152] width 629 height 33
click at [576, 158] on input "text" at bounding box center [532, 152] width 629 height 33
type input "**********"
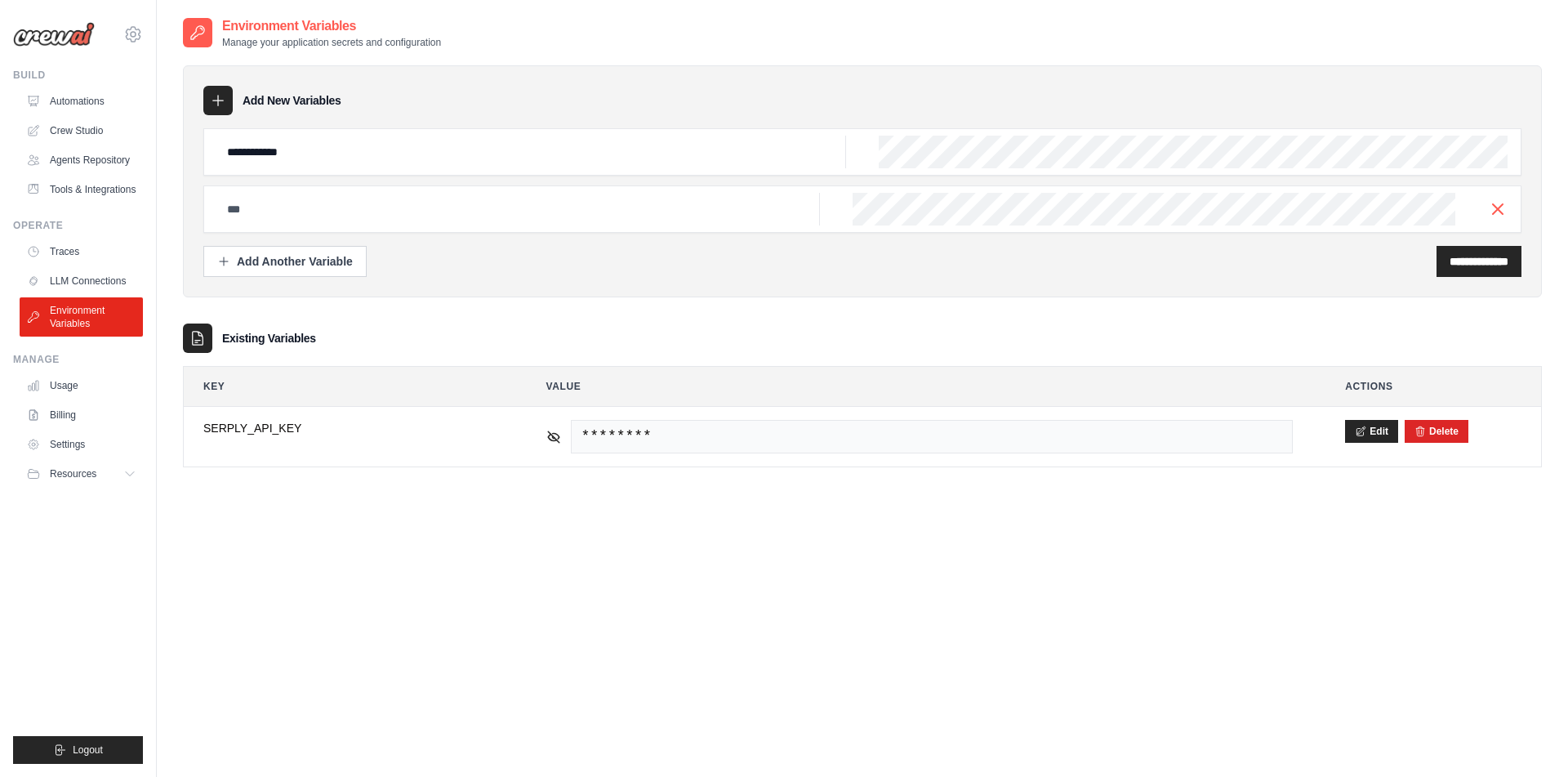
click at [1151, 130] on div "**********" at bounding box center [863, 152] width 1318 height 47
click at [1134, 151] on div "**********" at bounding box center [863, 152] width 1318 height 47
click at [1461, 265] on input "**********" at bounding box center [1479, 261] width 58 height 16
click at [450, 295] on div "**********" at bounding box center [863, 182] width 1359 height 232
click at [1506, 202] on icon "button" at bounding box center [1498, 208] width 19 height 19
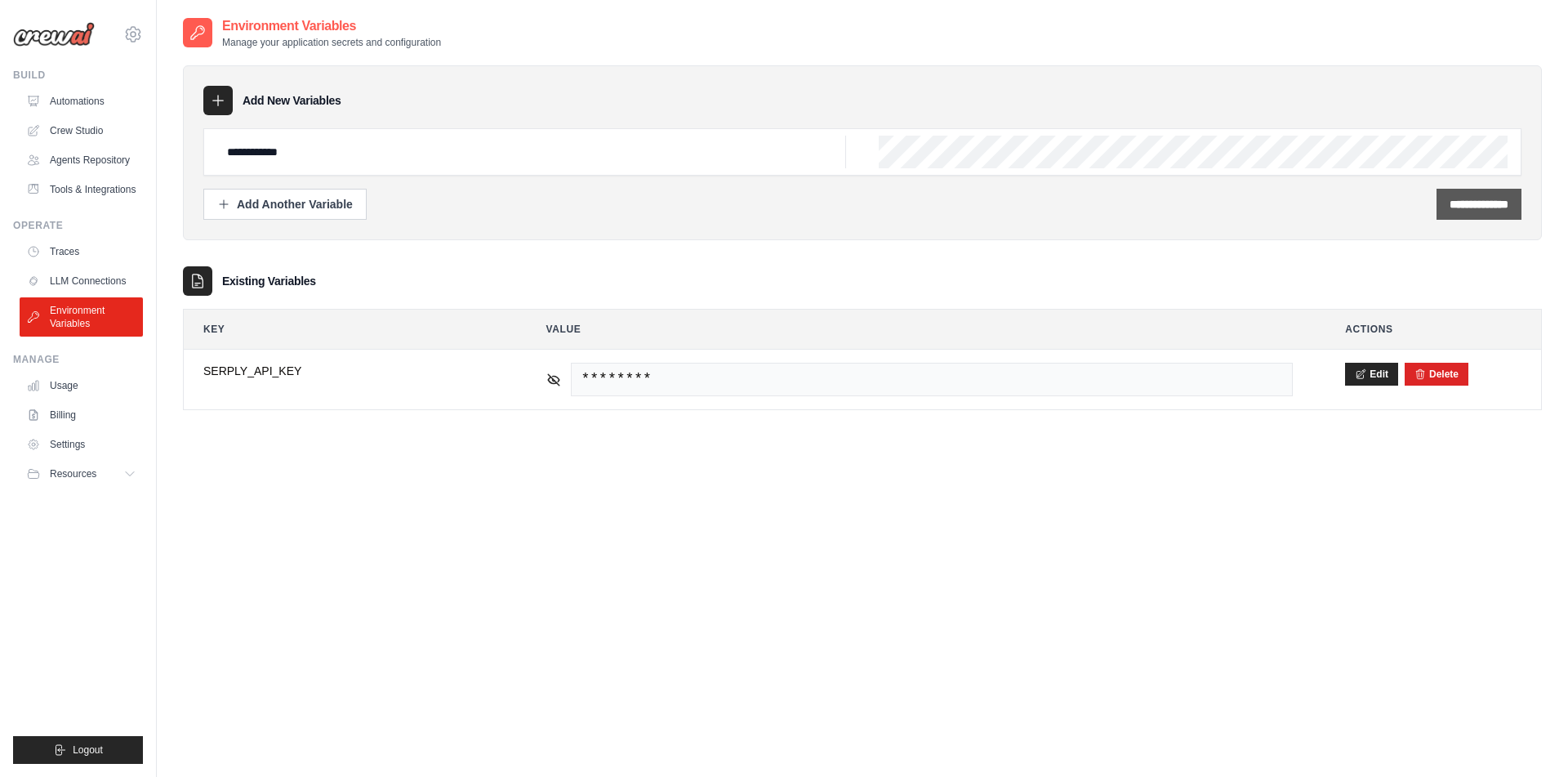
click at [1504, 201] on input "**********" at bounding box center [1479, 204] width 58 height 16
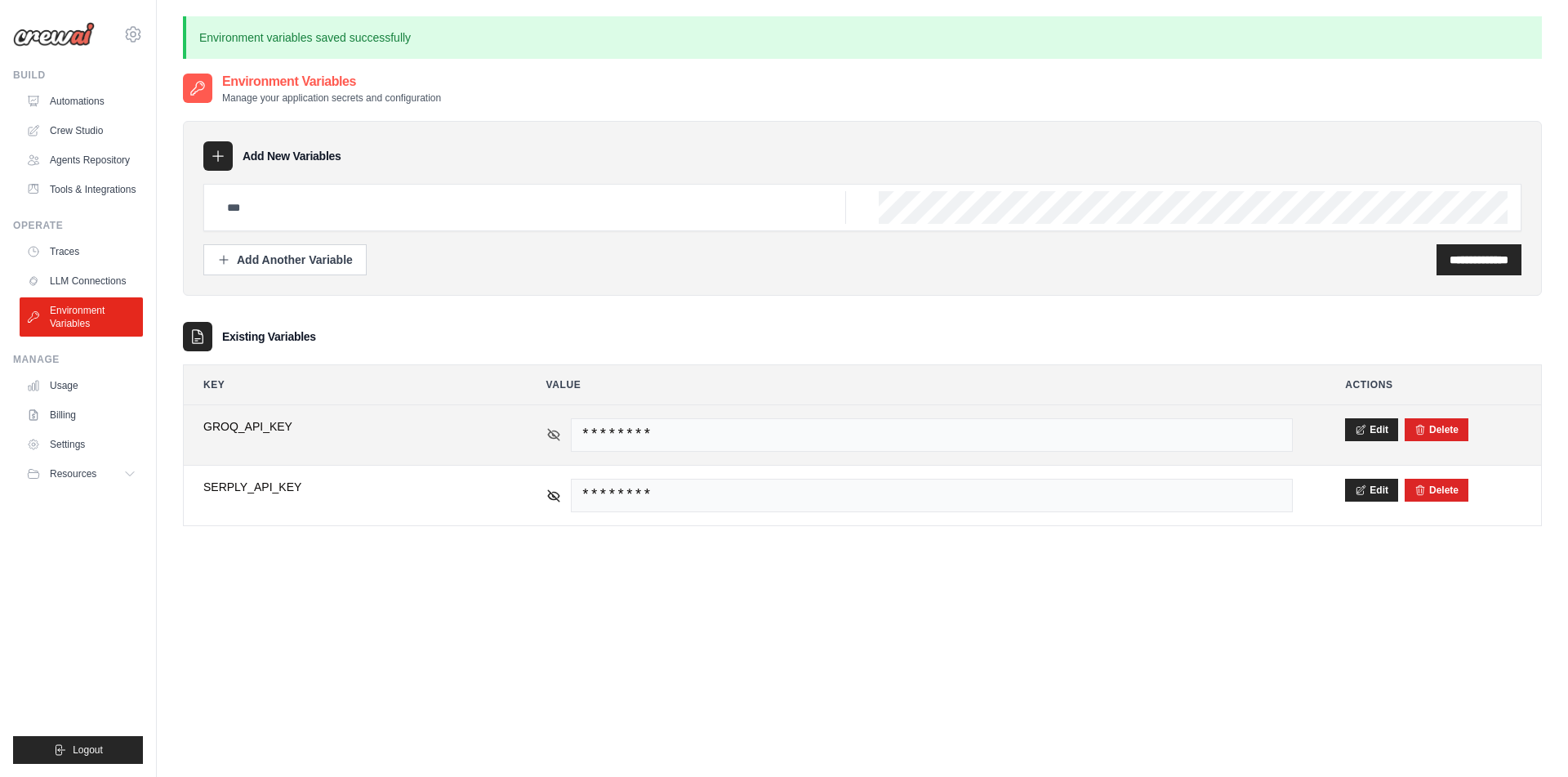
click at [550, 436] on icon at bounding box center [554, 434] width 12 height 7
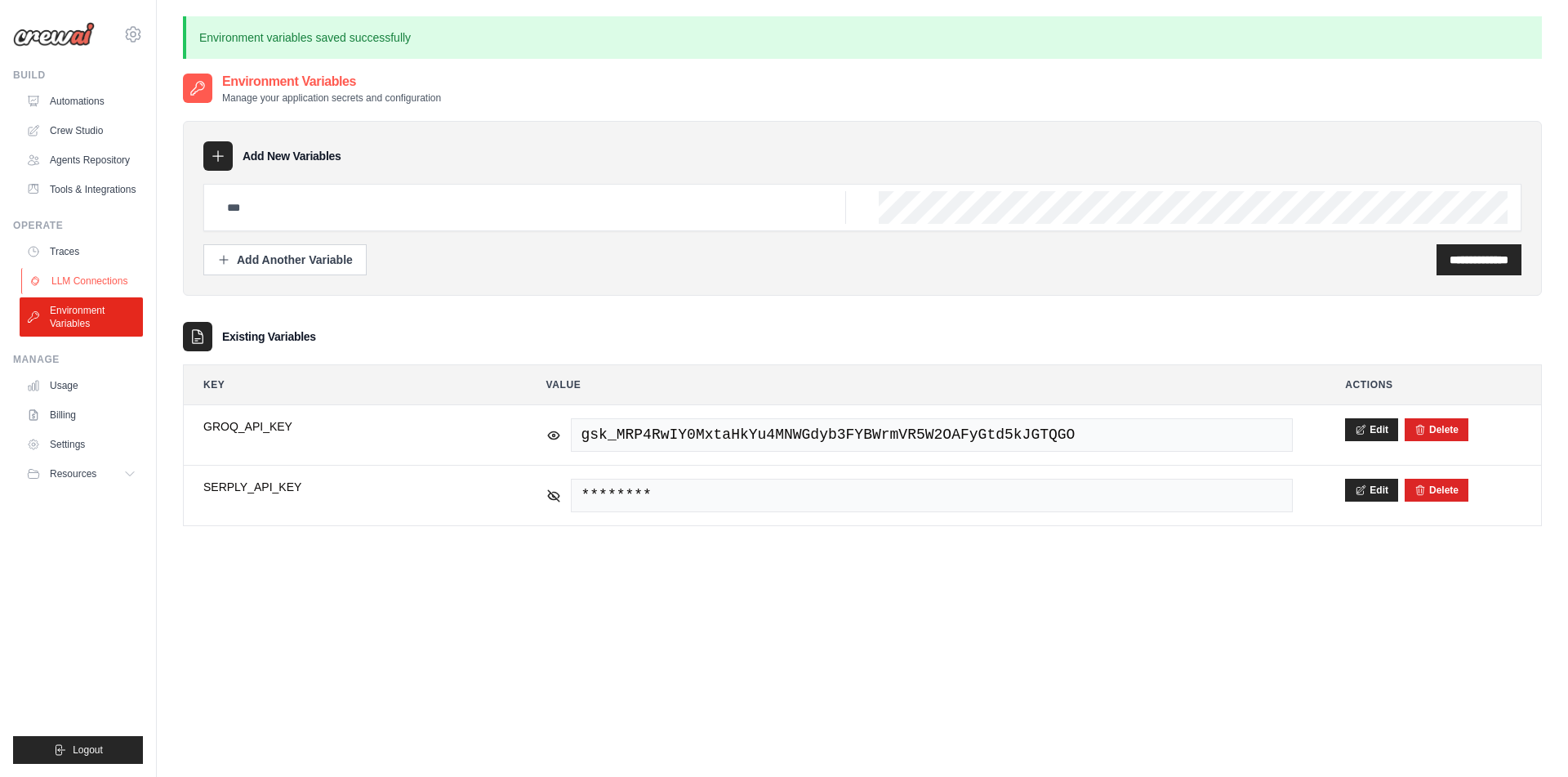
click at [78, 288] on link "LLM Connections" at bounding box center [82, 281] width 123 height 27
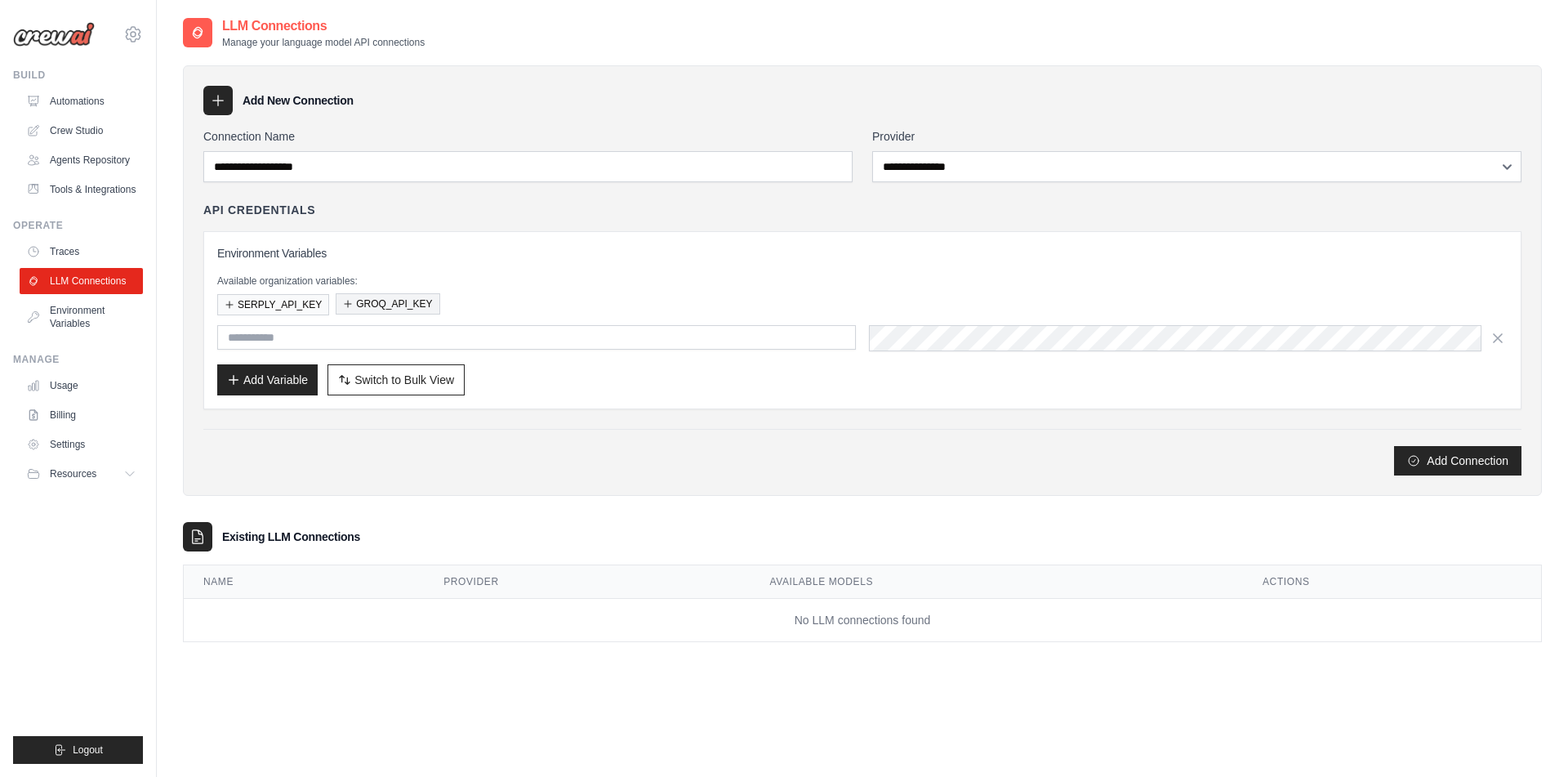
click at [376, 302] on button "GROQ_API_KEY" at bounding box center [387, 304] width 104 height 21
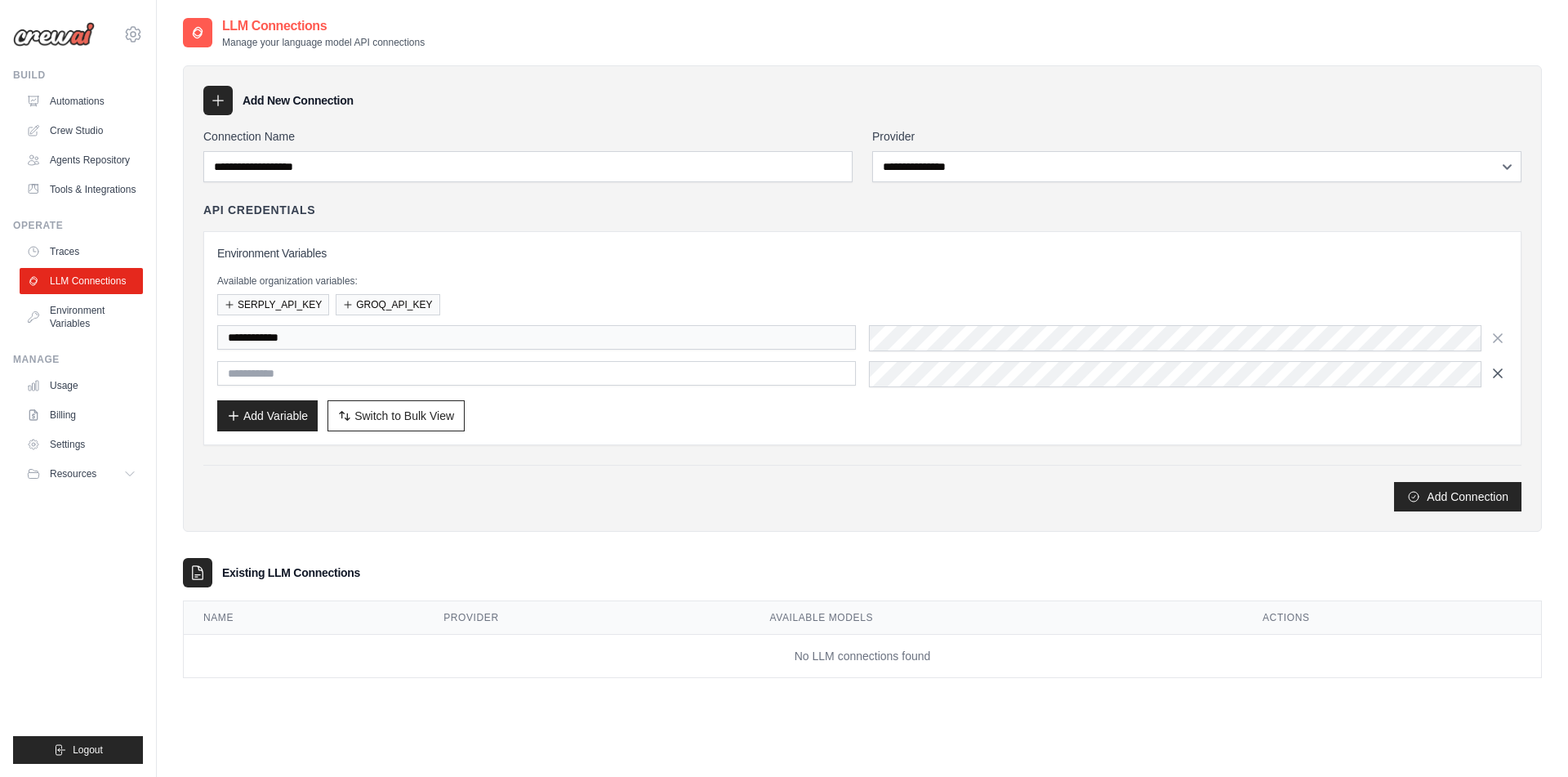
click at [1503, 376] on icon "button" at bounding box center [1498, 373] width 16 height 16
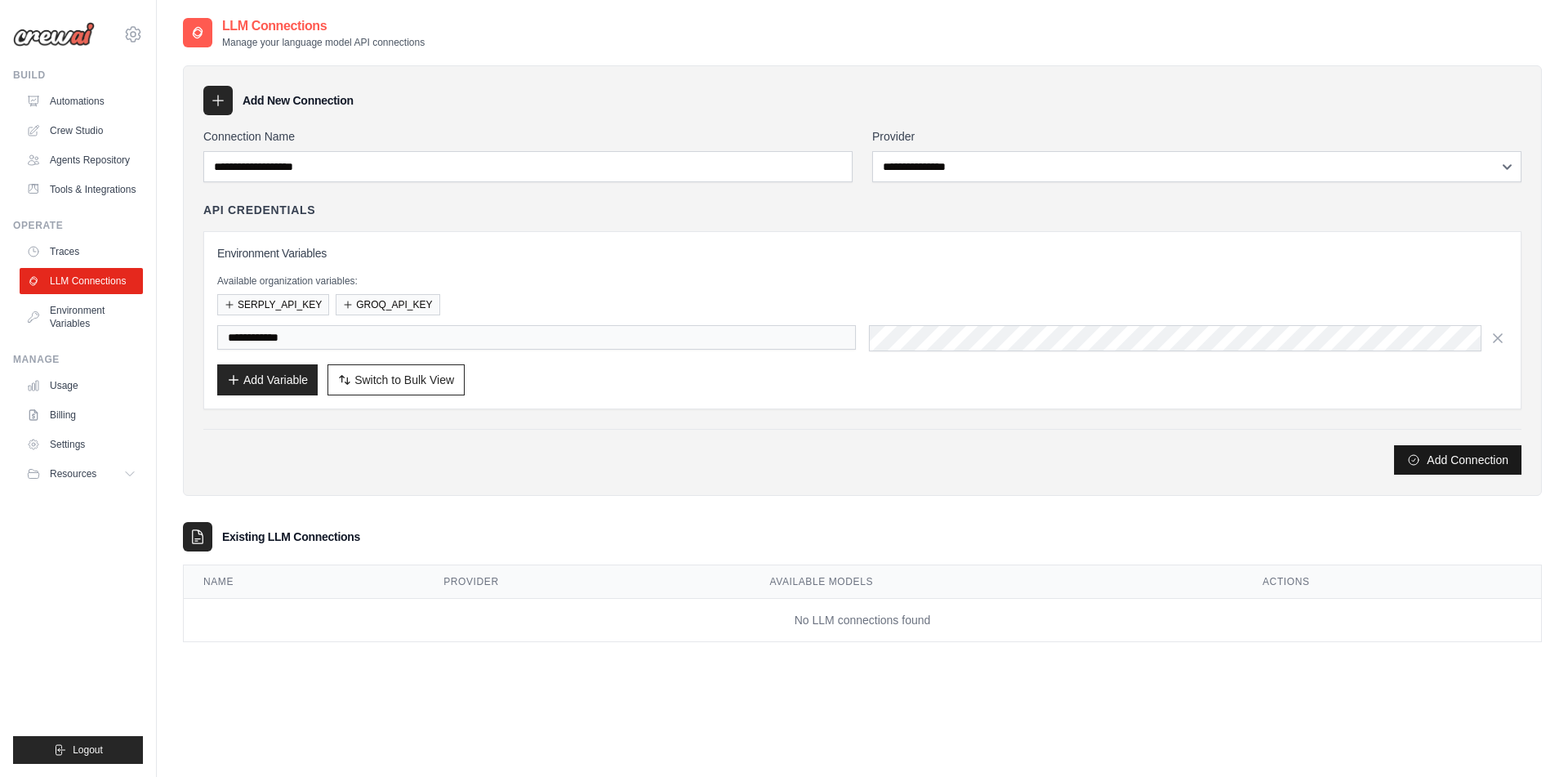
click at [1448, 459] on button "Add Connection" at bounding box center [1458, 460] width 128 height 29
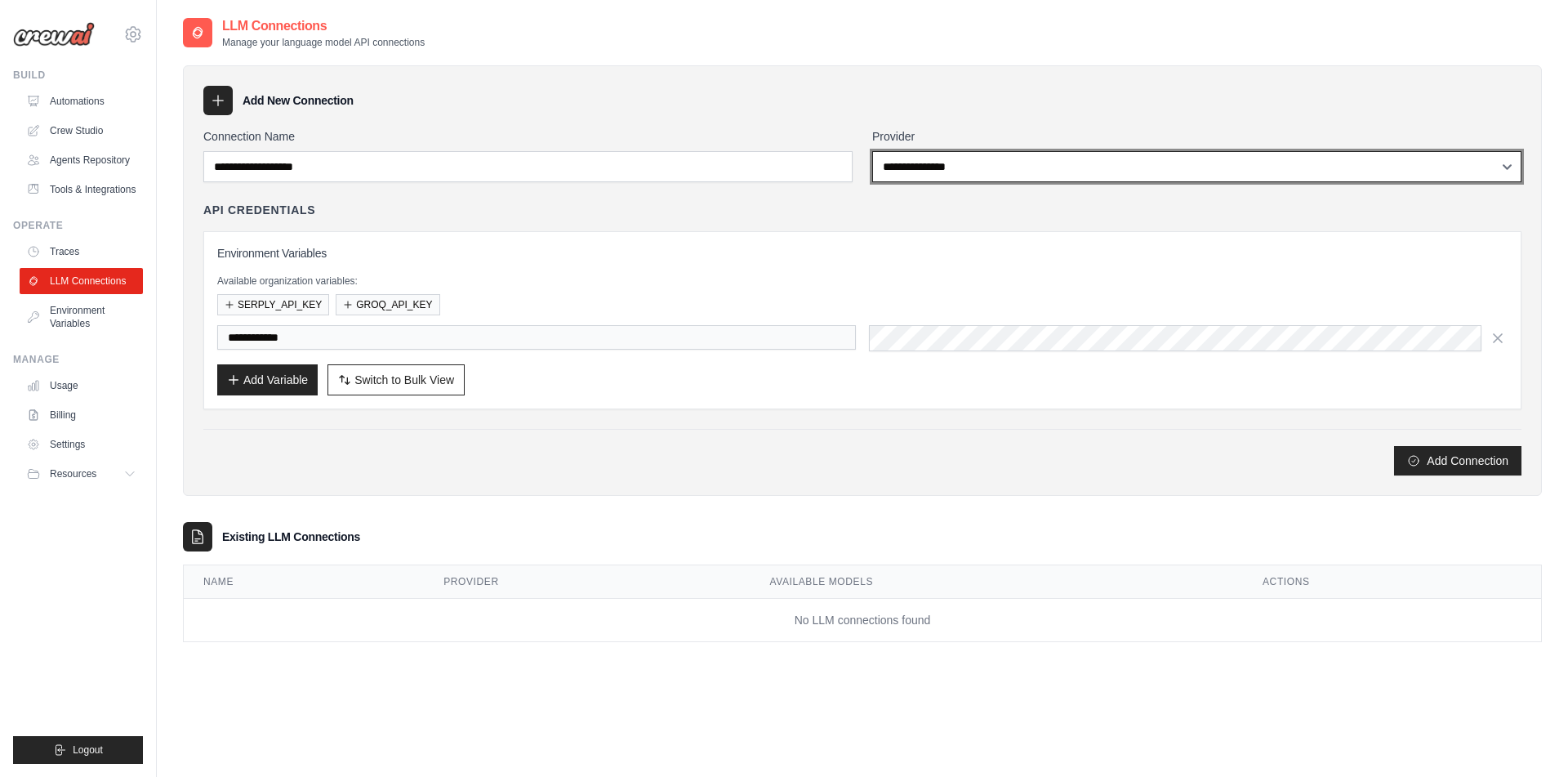
click at [873, 152] on select "**********" at bounding box center [1197, 167] width 649 height 31
select select "****"
click option "****" at bounding box center [0, 0] width 0 height 0
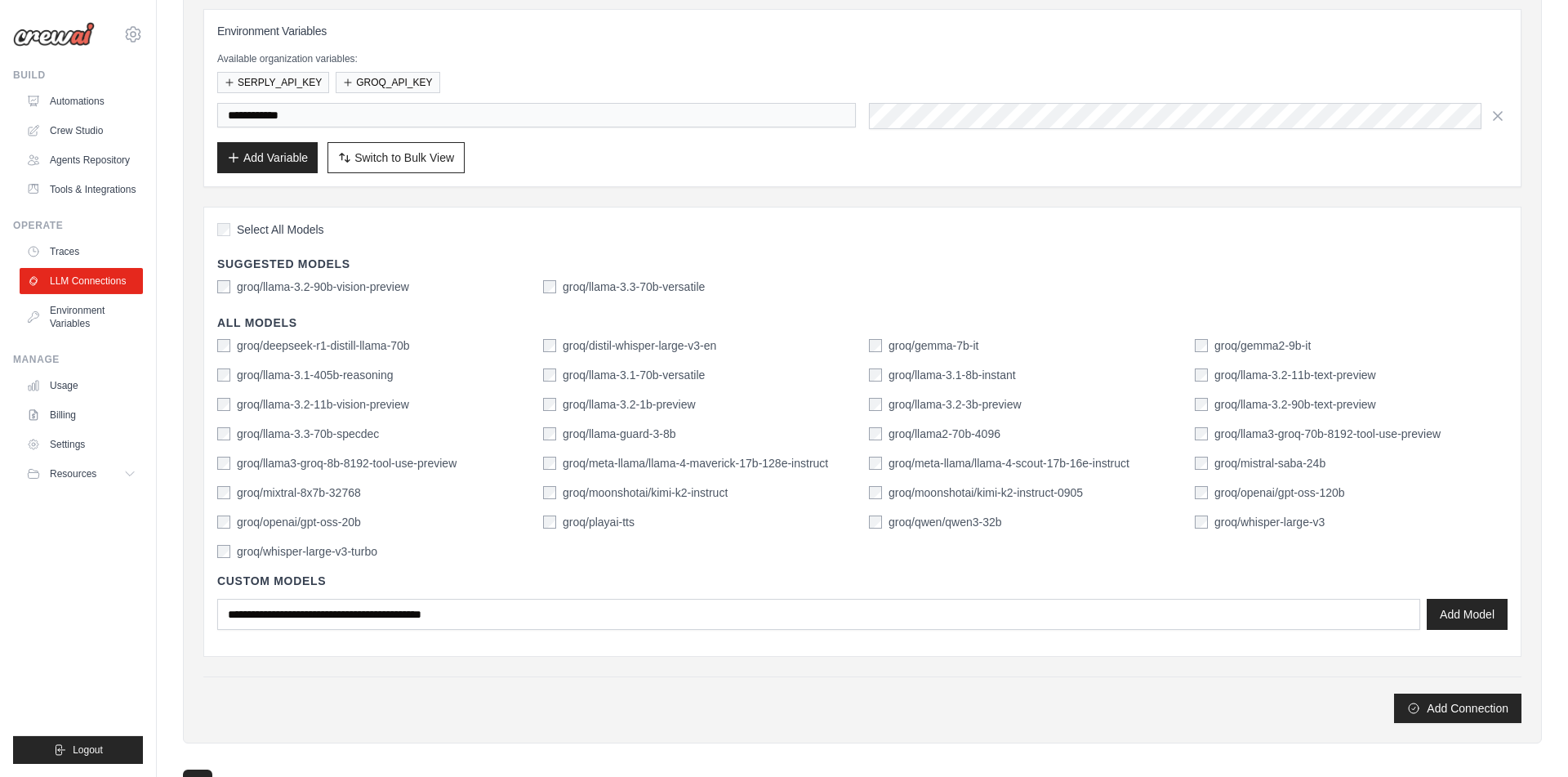
scroll to position [225, 0]
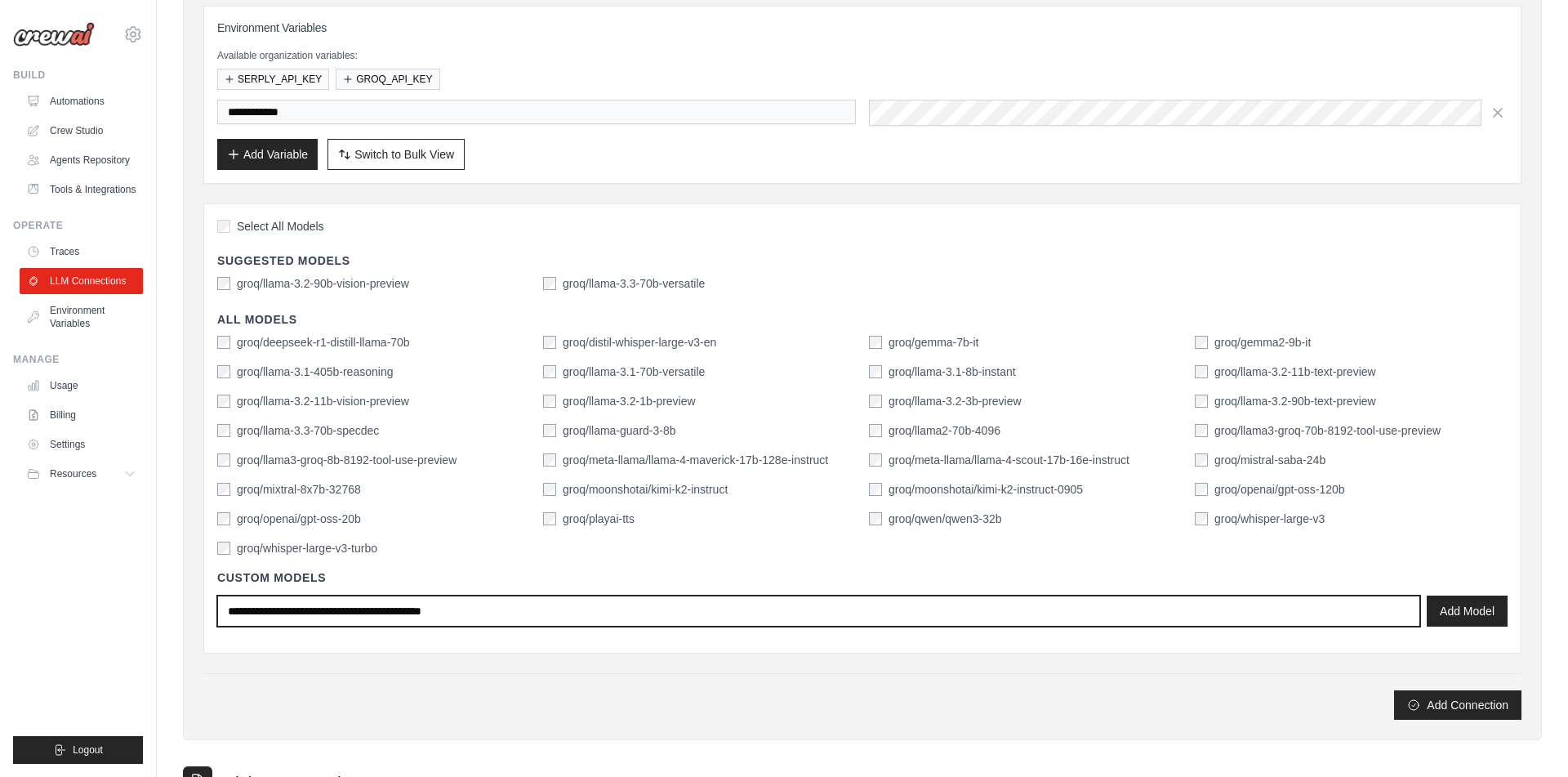
click at [883, 611] on input "text" at bounding box center [819, 610] width 1203 height 31
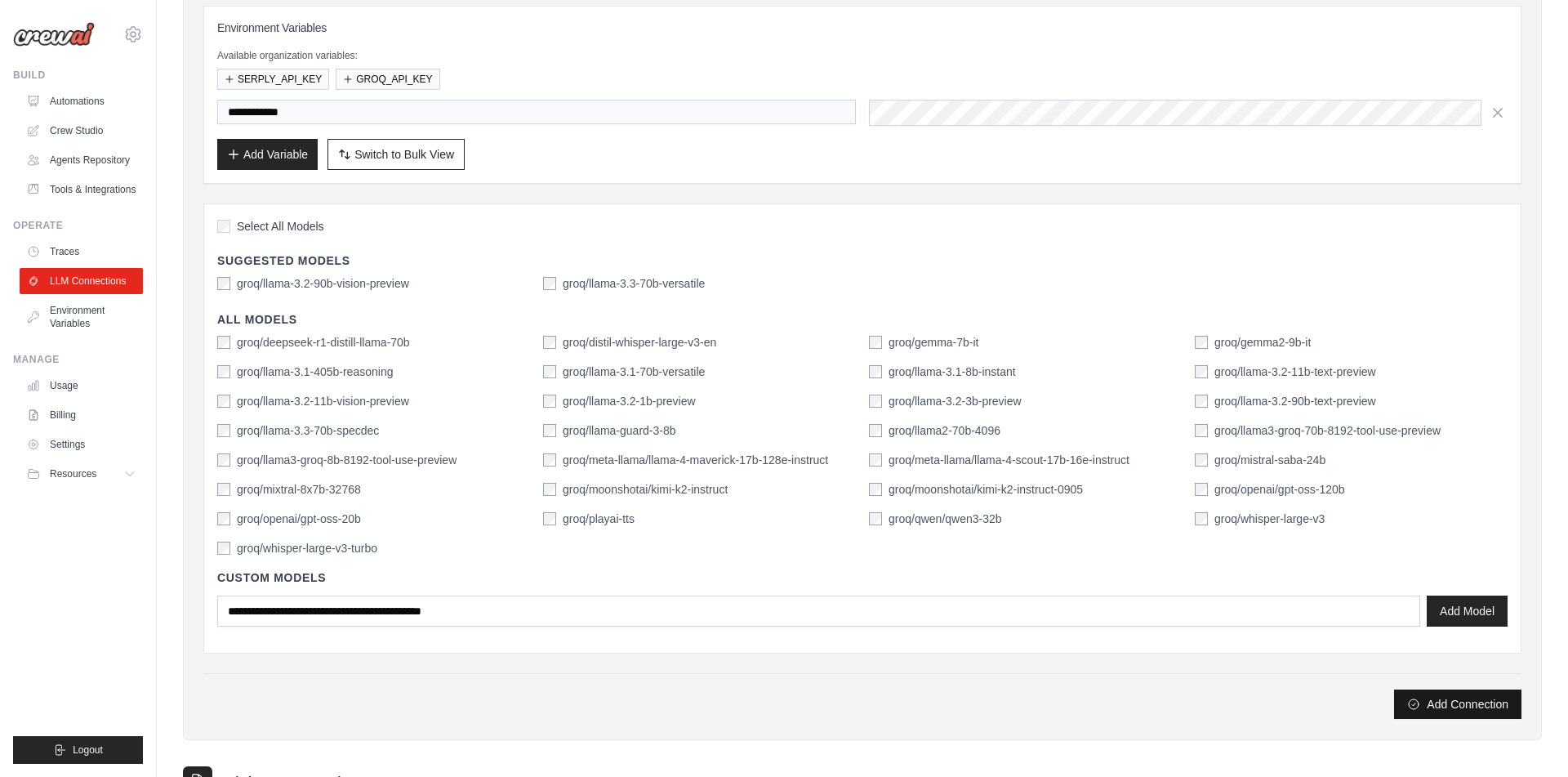
click at [1458, 704] on button "Add Connection" at bounding box center [1458, 703] width 128 height 29
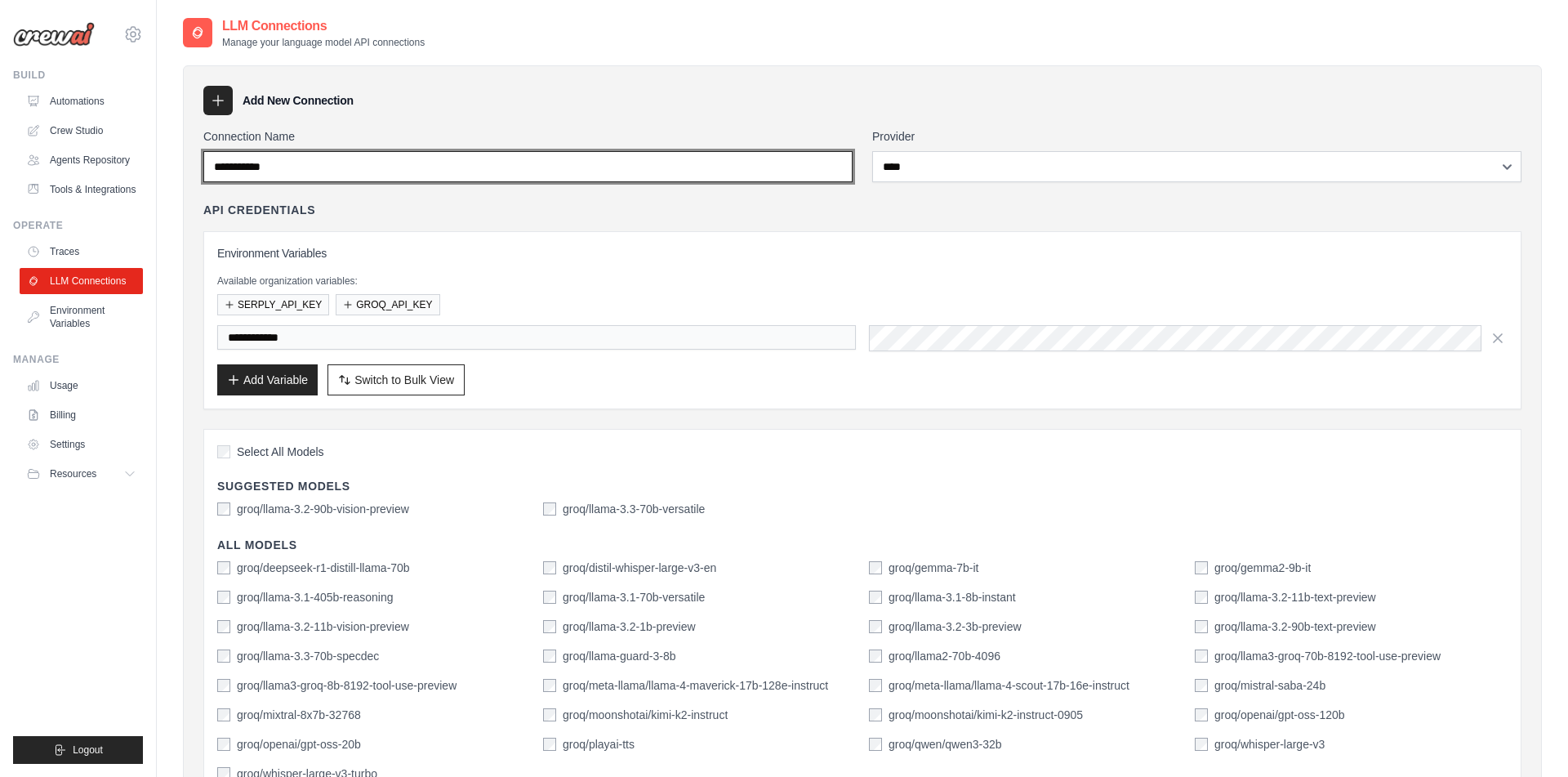
scroll to position [377, 0]
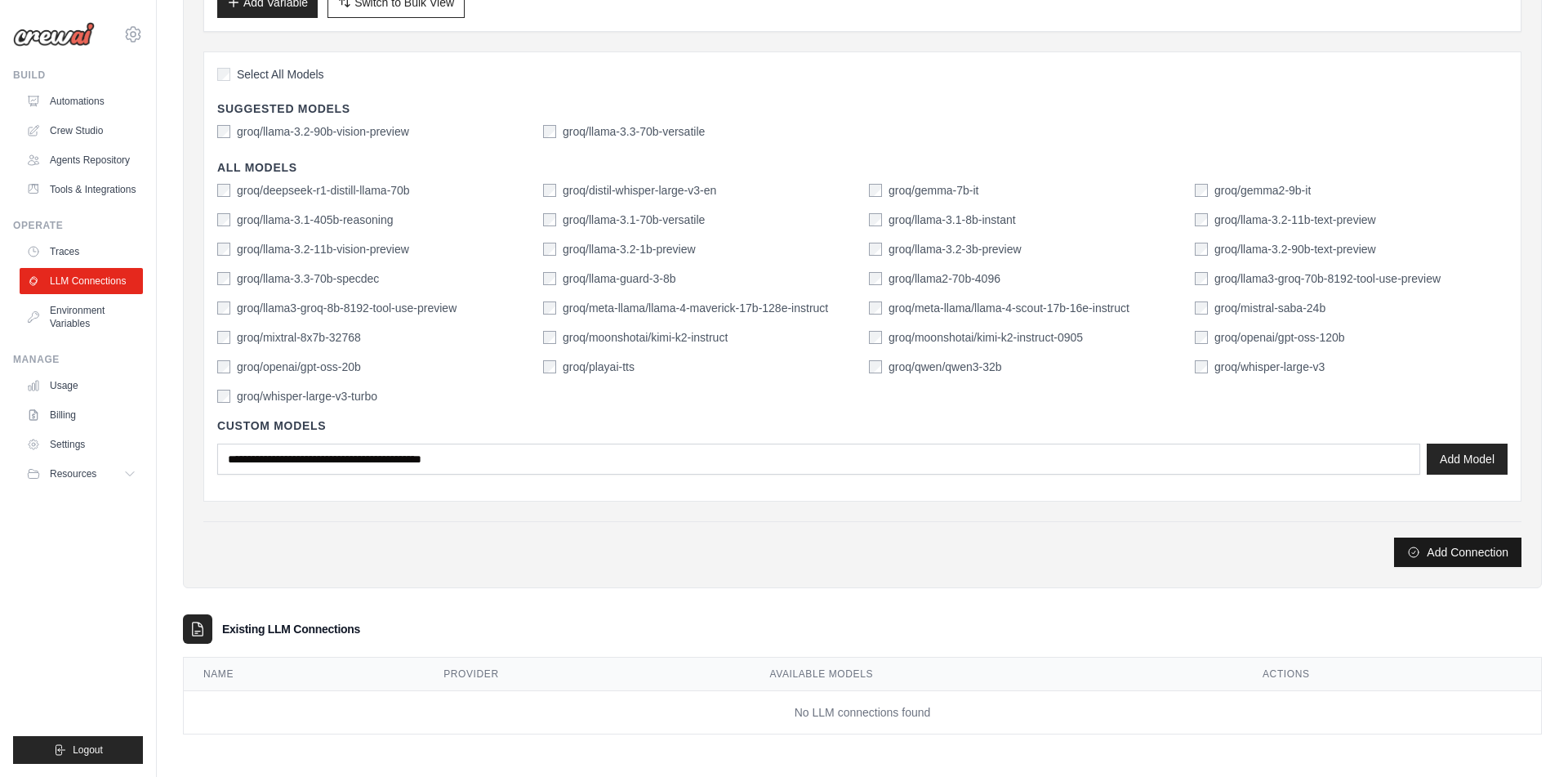
type input "**********"
click at [1431, 553] on button "Add Connection" at bounding box center [1458, 552] width 128 height 29
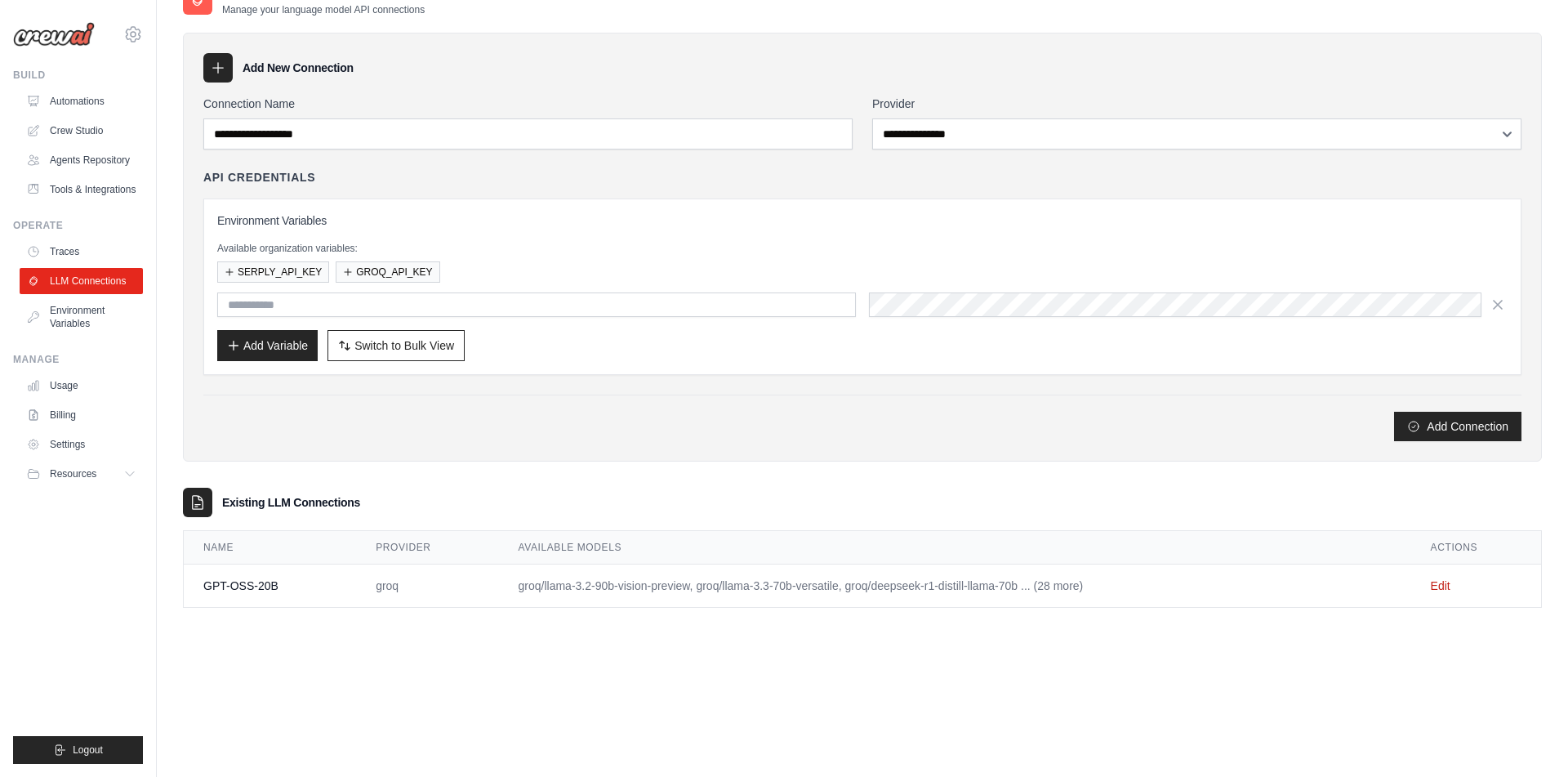
scroll to position [0, 0]
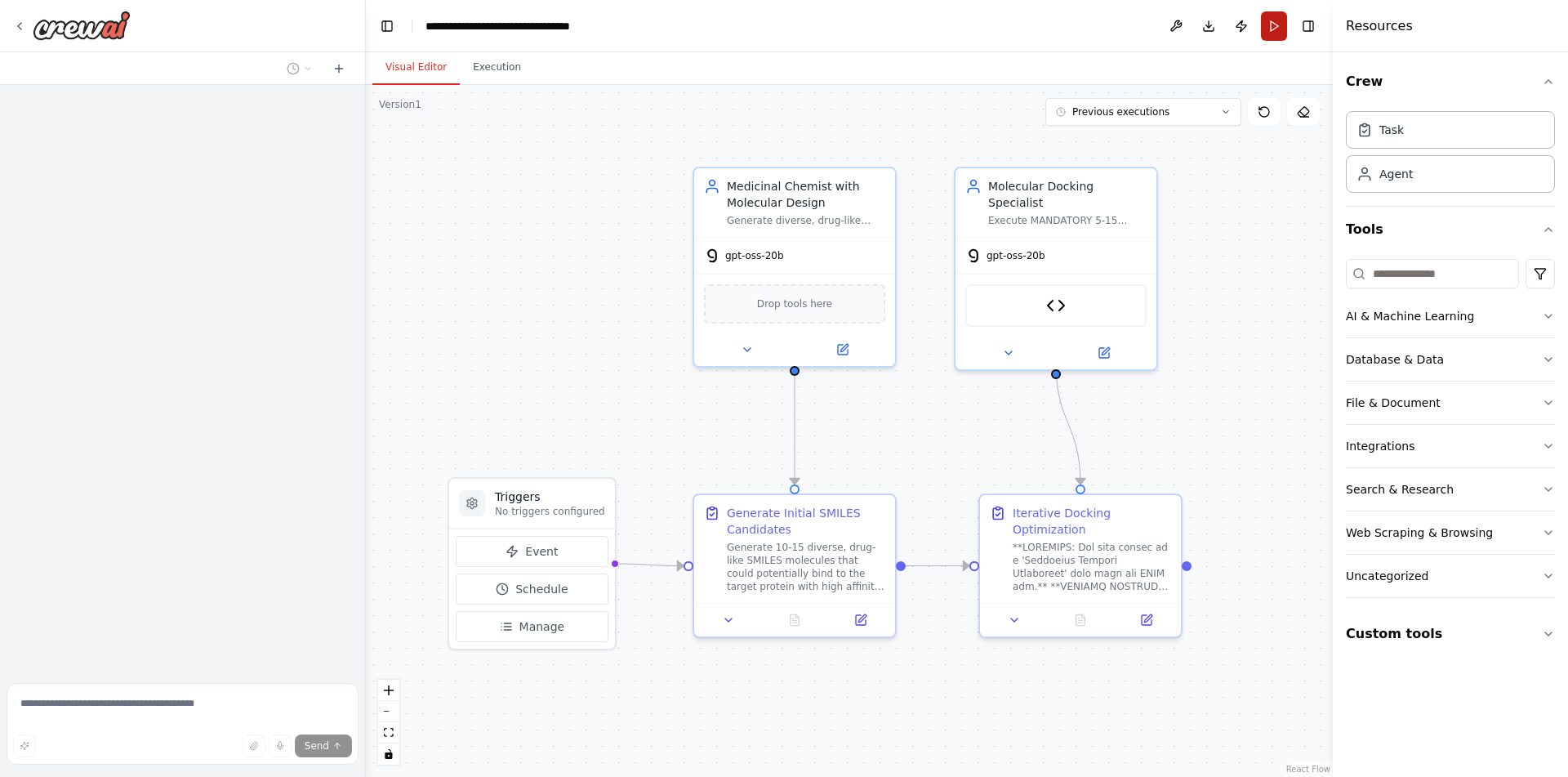
click at [1270, 17] on button "Run" at bounding box center [1275, 26] width 27 height 29
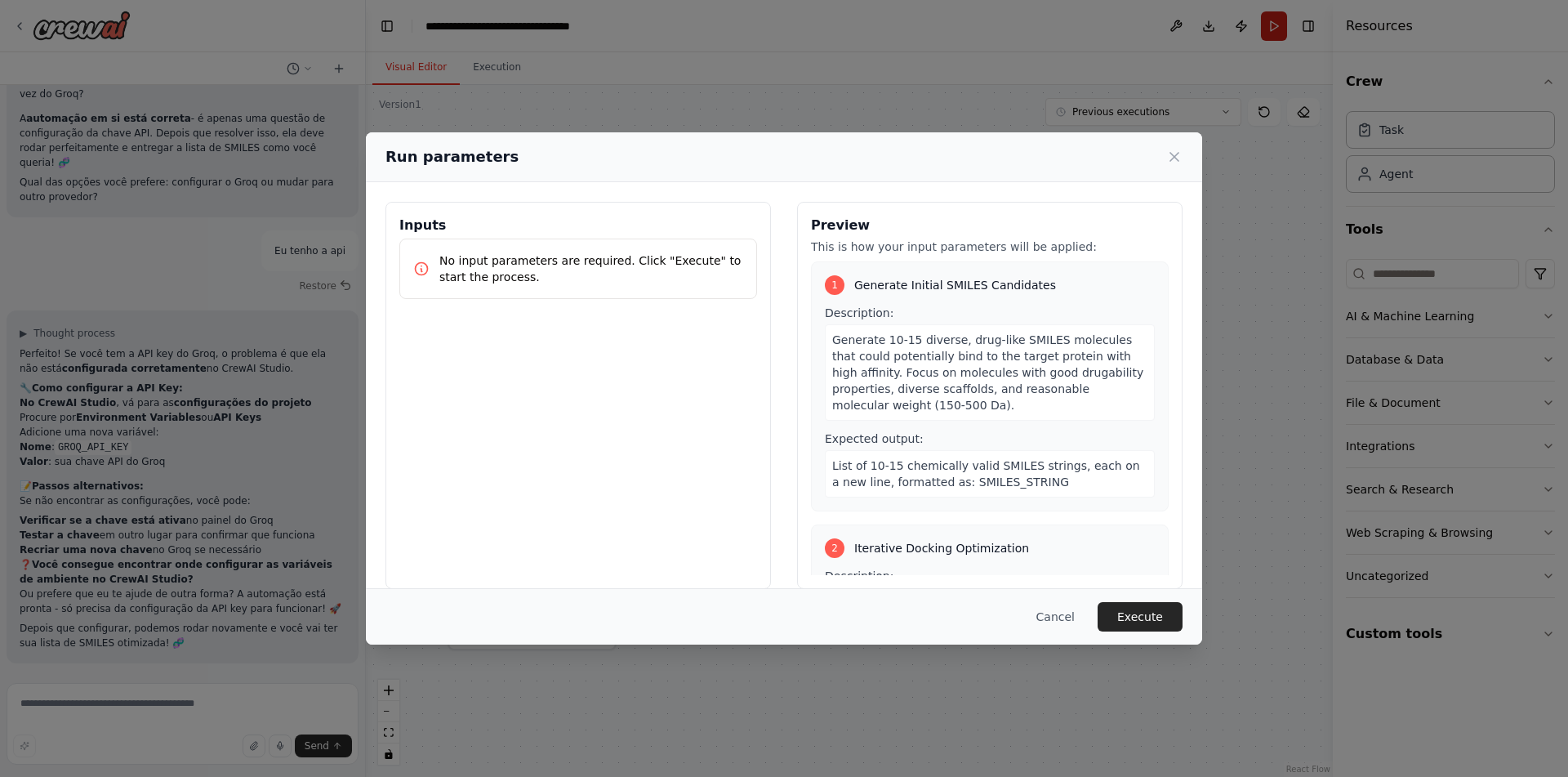
scroll to position [24534, 0]
click at [1156, 610] on button "Execute" at bounding box center [1140, 617] width 85 height 29
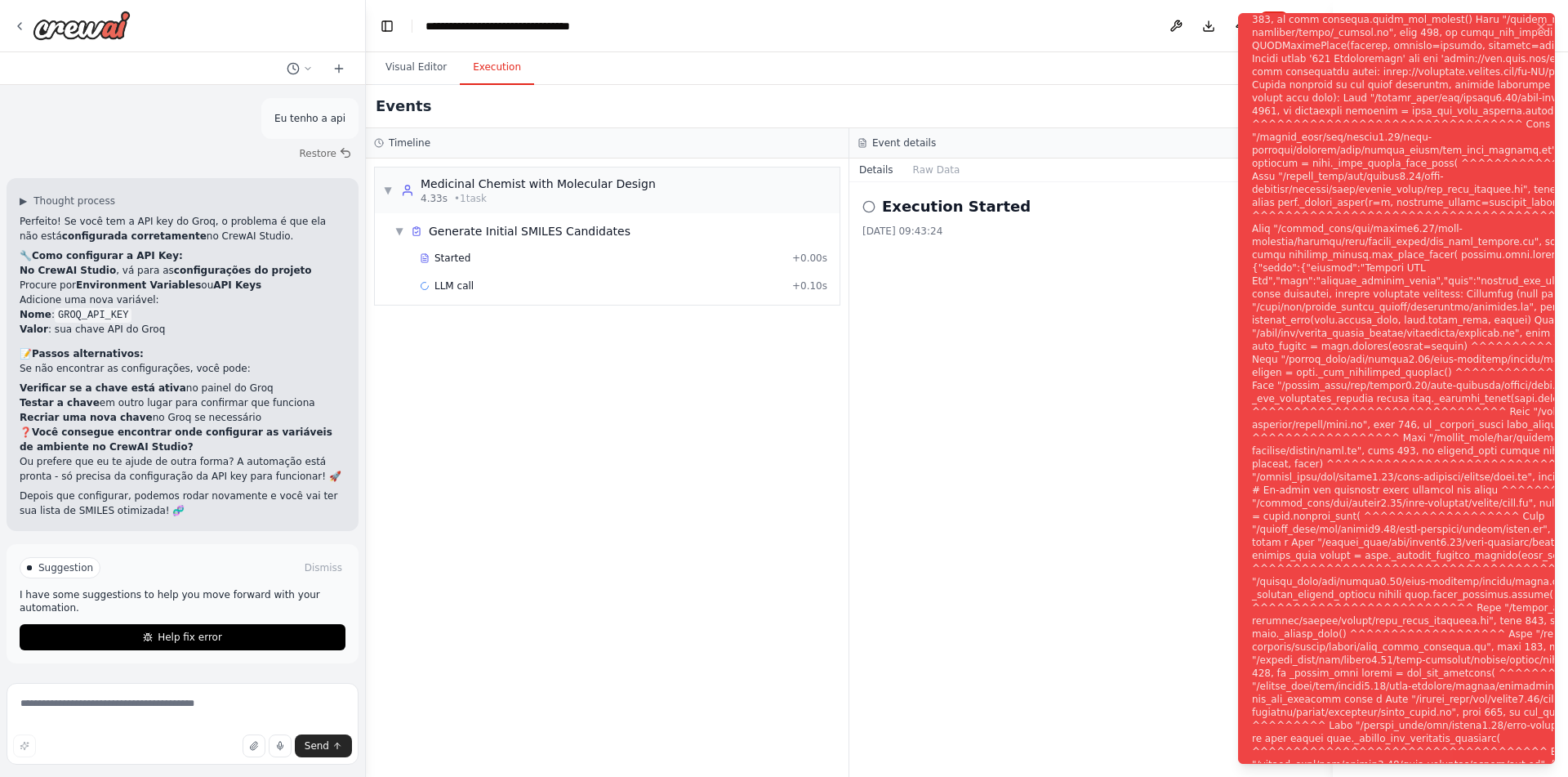
scroll to position [24666, 0]
click at [738, 495] on div "▼ Medicinal Chemist with Molecular Design 4.33s • 1 task ▼ Generate Initial SMI…" at bounding box center [607, 468] width 483 height 618
click at [406, 64] on button "Visual Editor" at bounding box center [415, 67] width 88 height 35
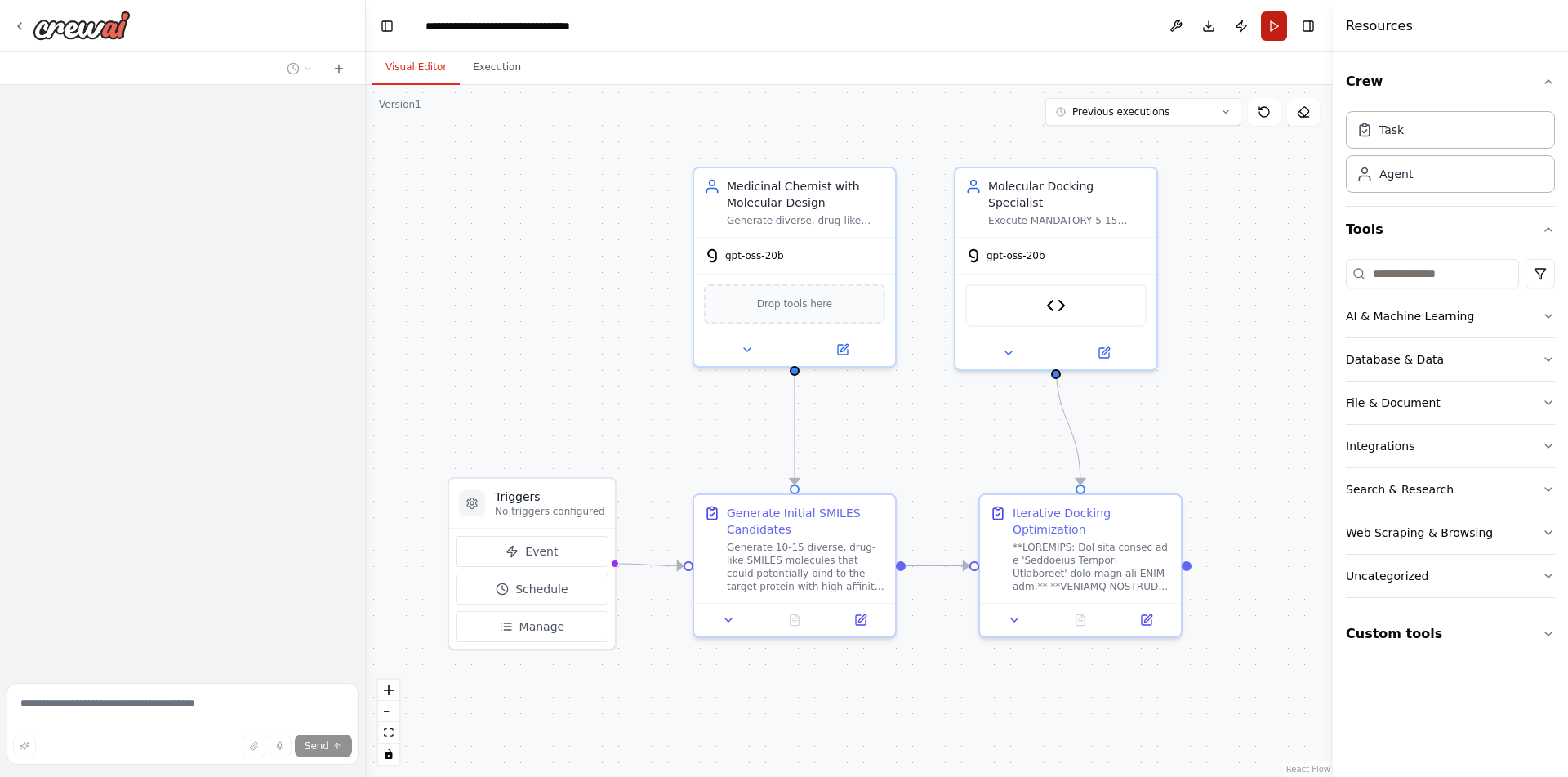
click at [1277, 23] on button "Run" at bounding box center [1275, 26] width 27 height 29
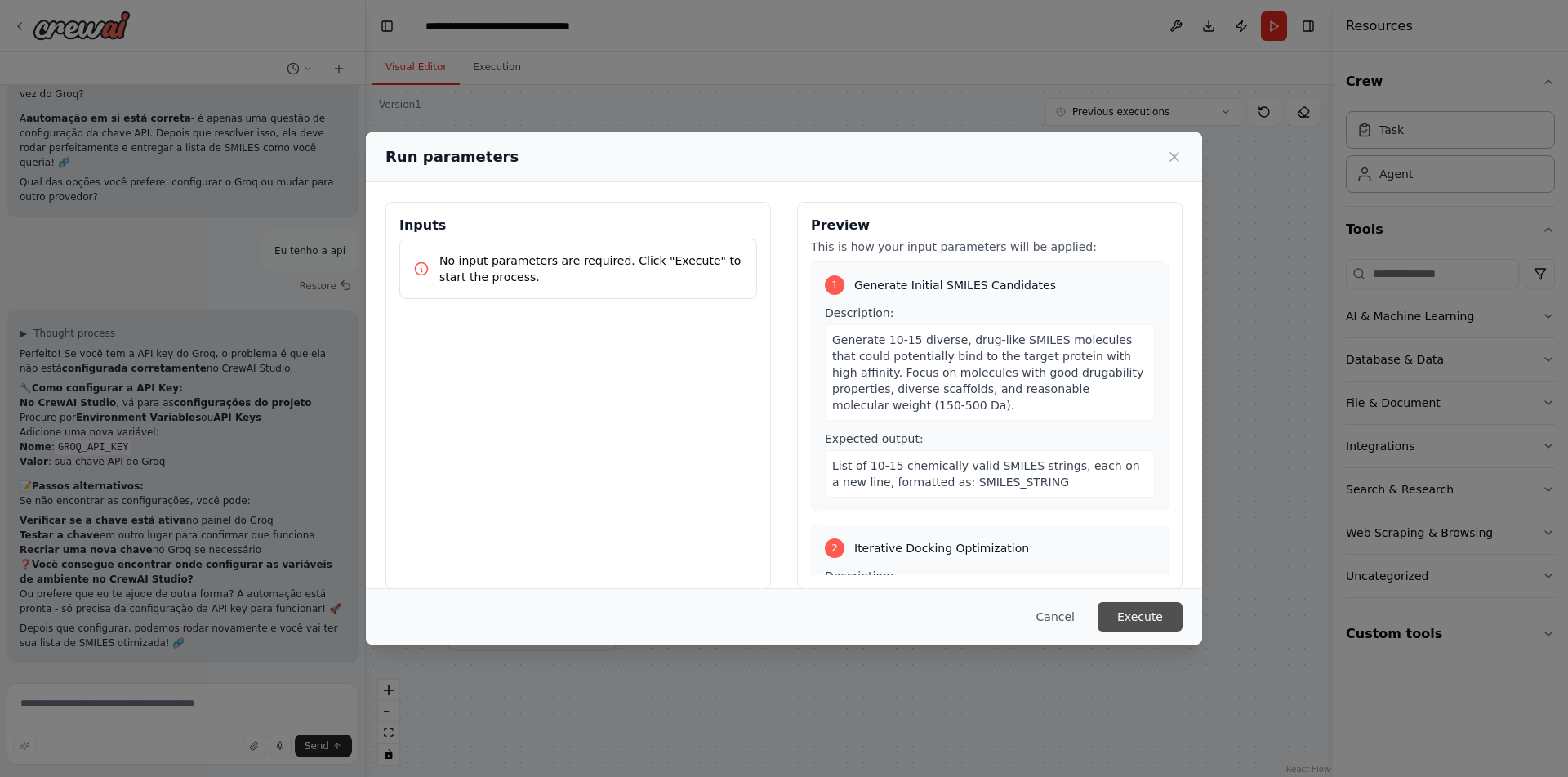
scroll to position [24534, 0]
click at [1159, 618] on button "Execute" at bounding box center [1140, 617] width 85 height 29
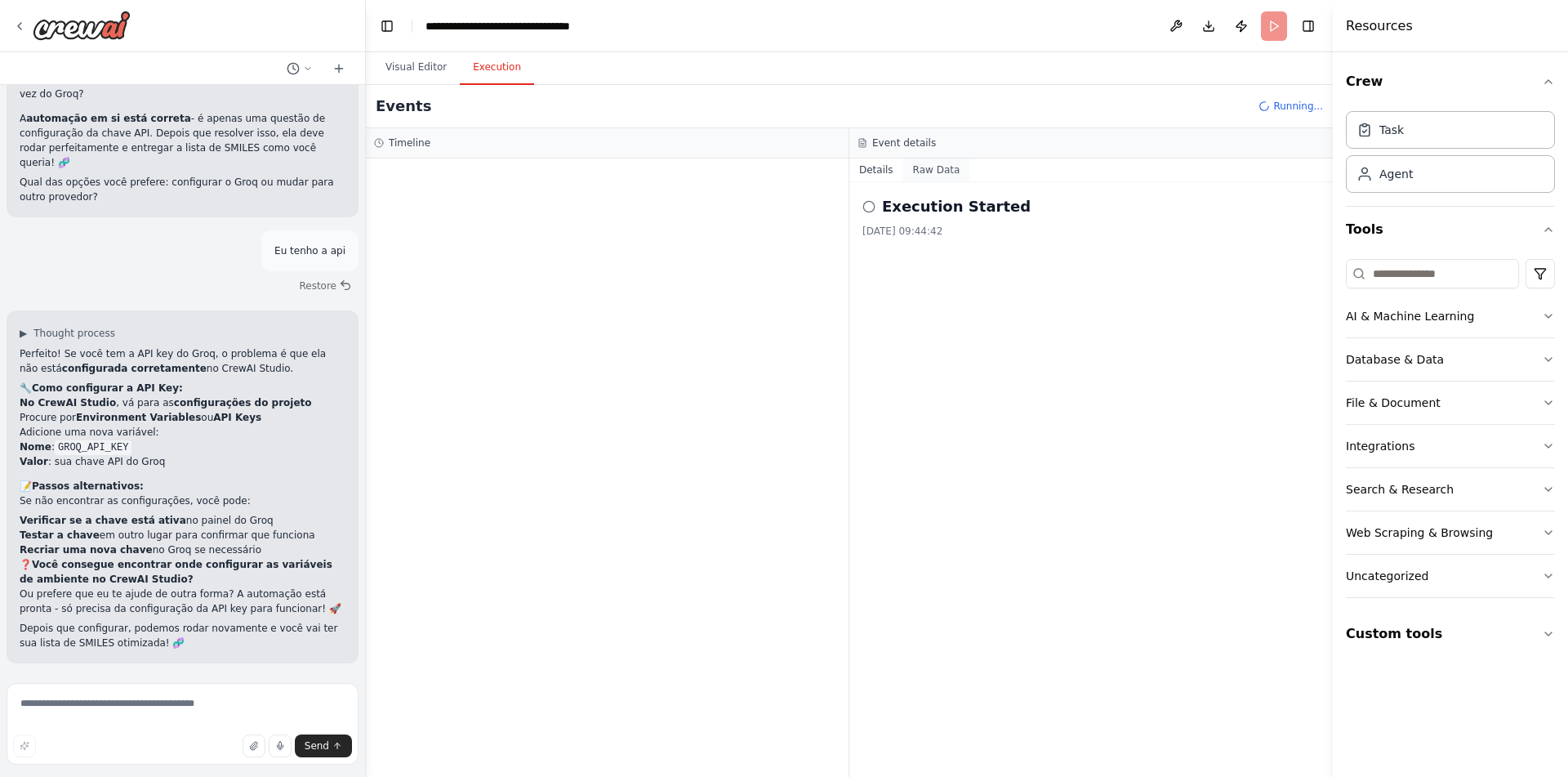
click at [938, 162] on button "Raw Data" at bounding box center [937, 170] width 67 height 23
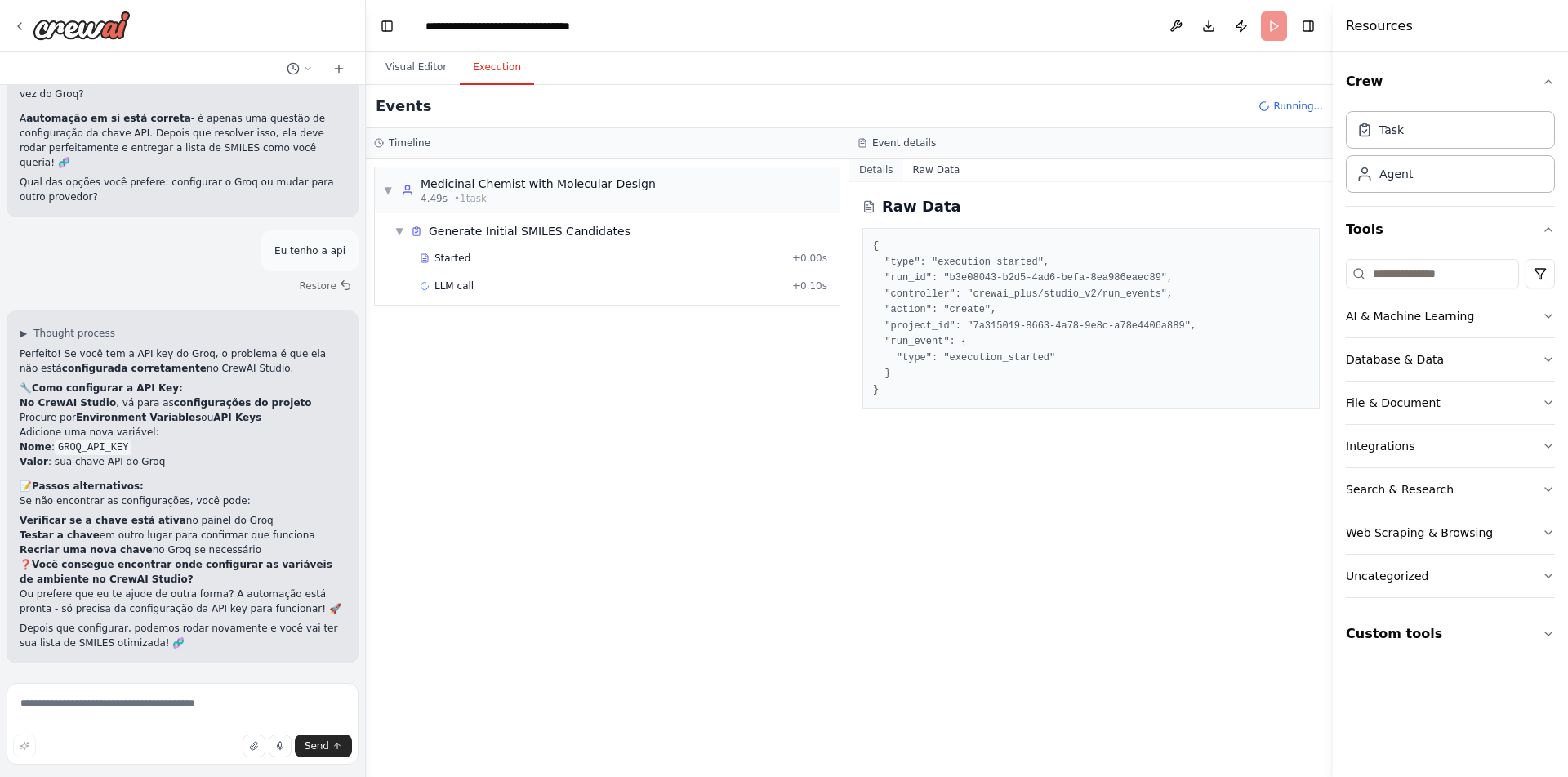
click at [878, 164] on button "Details" at bounding box center [876, 170] width 54 height 23
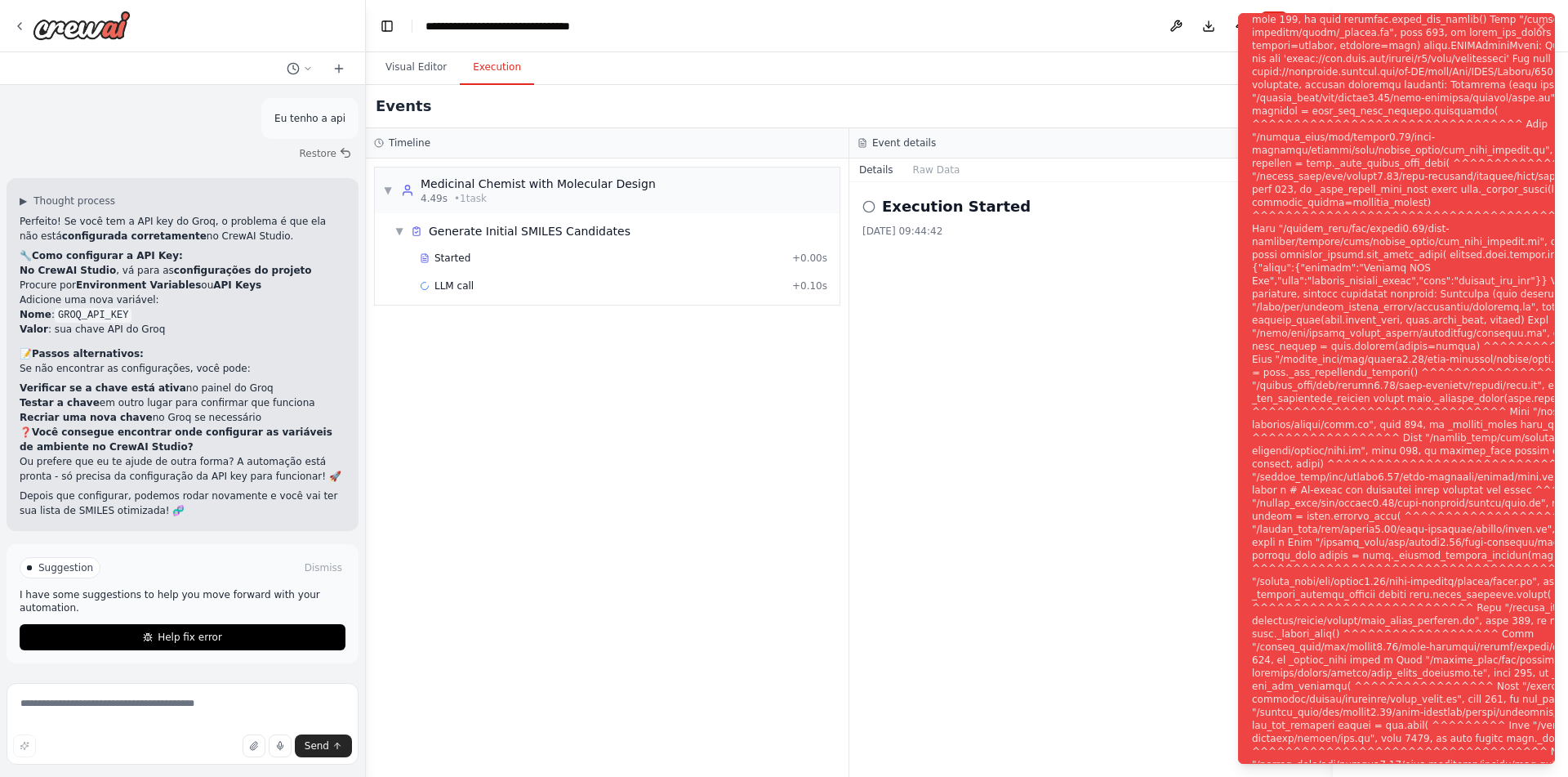
scroll to position [24666, 0]
click at [418, 61] on button "Visual Editor" at bounding box center [415, 67] width 88 height 35
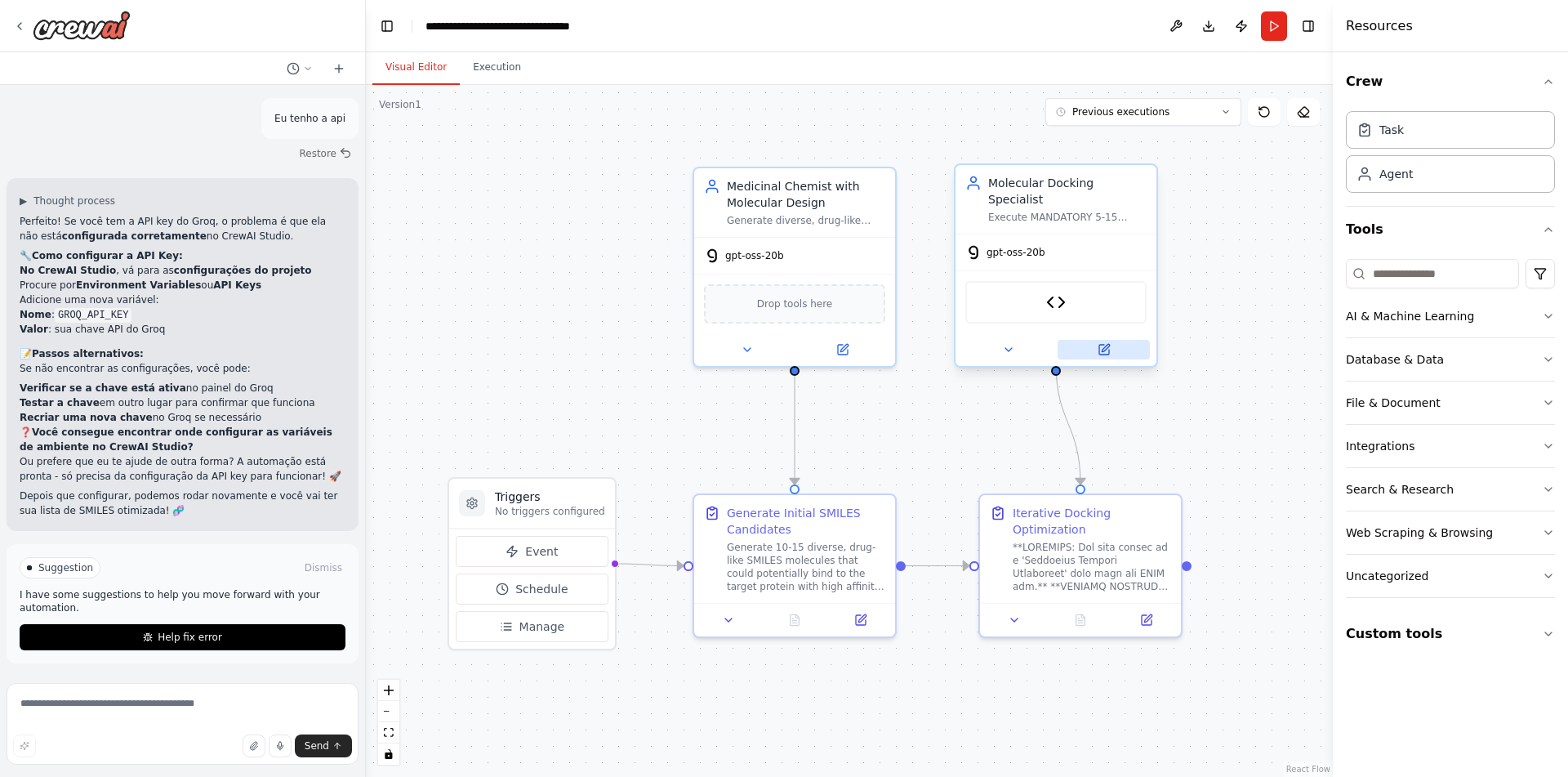
click at [1107, 343] on icon at bounding box center [1104, 349] width 13 height 13
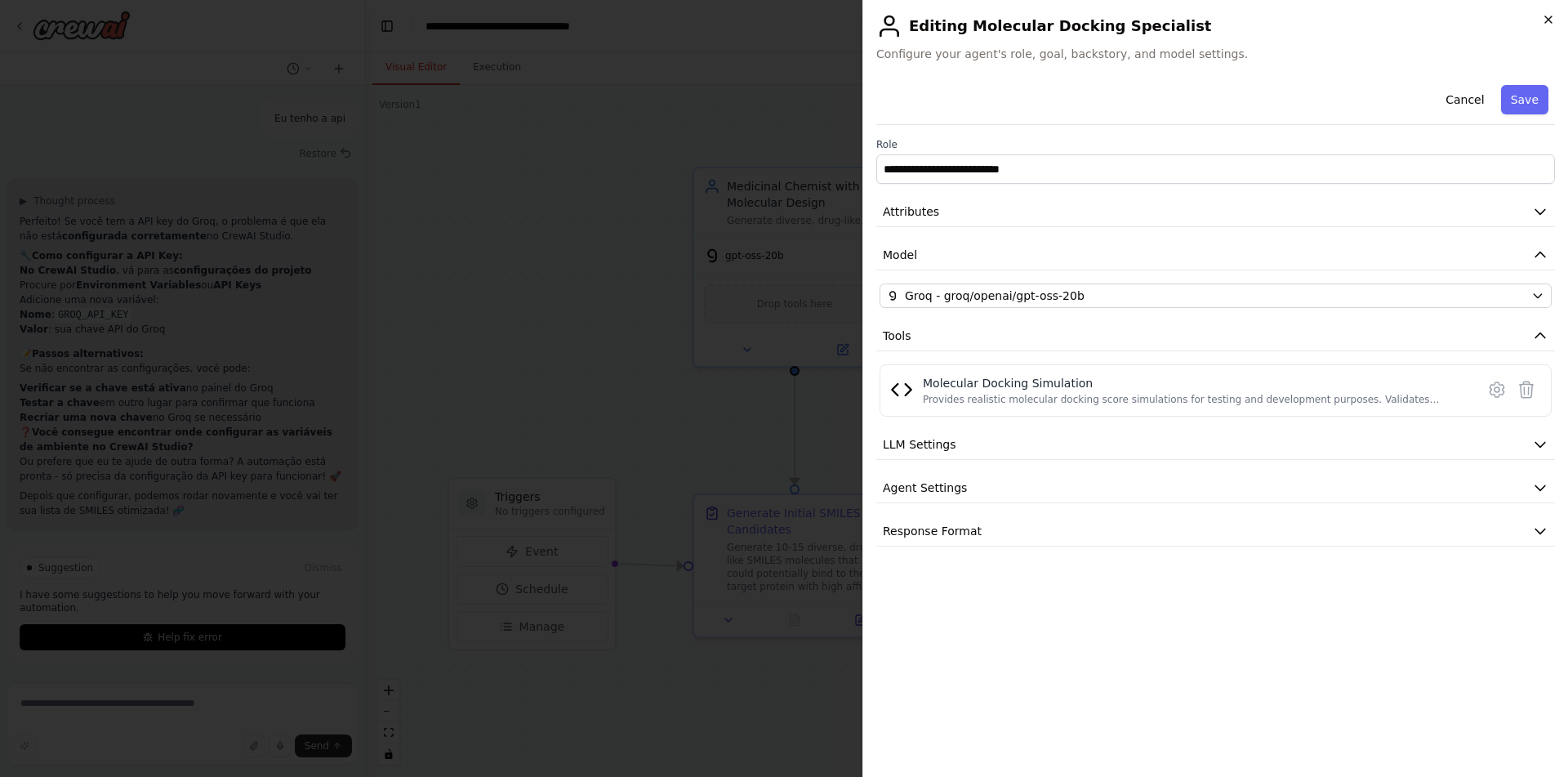
click at [1554, 18] on icon "button" at bounding box center [1549, 19] width 13 height 13
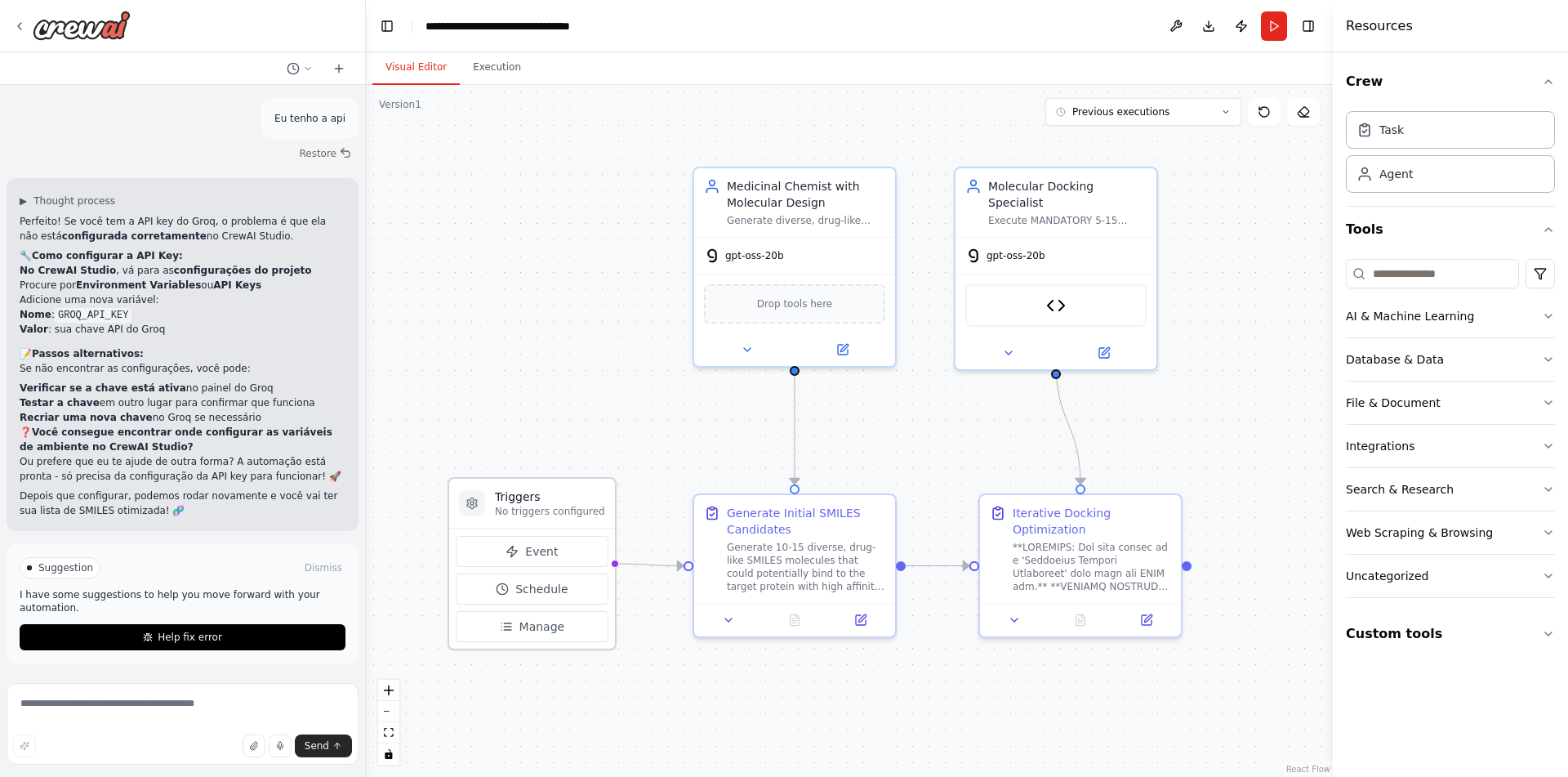
click at [578, 497] on h3 "Triggers" at bounding box center [550, 496] width 110 height 16
click at [635, 414] on div ".deletable-edge-delete-btn { width: 20px; height: 20px; border: 0px solid #ffff…" at bounding box center [850, 431] width 967 height 692
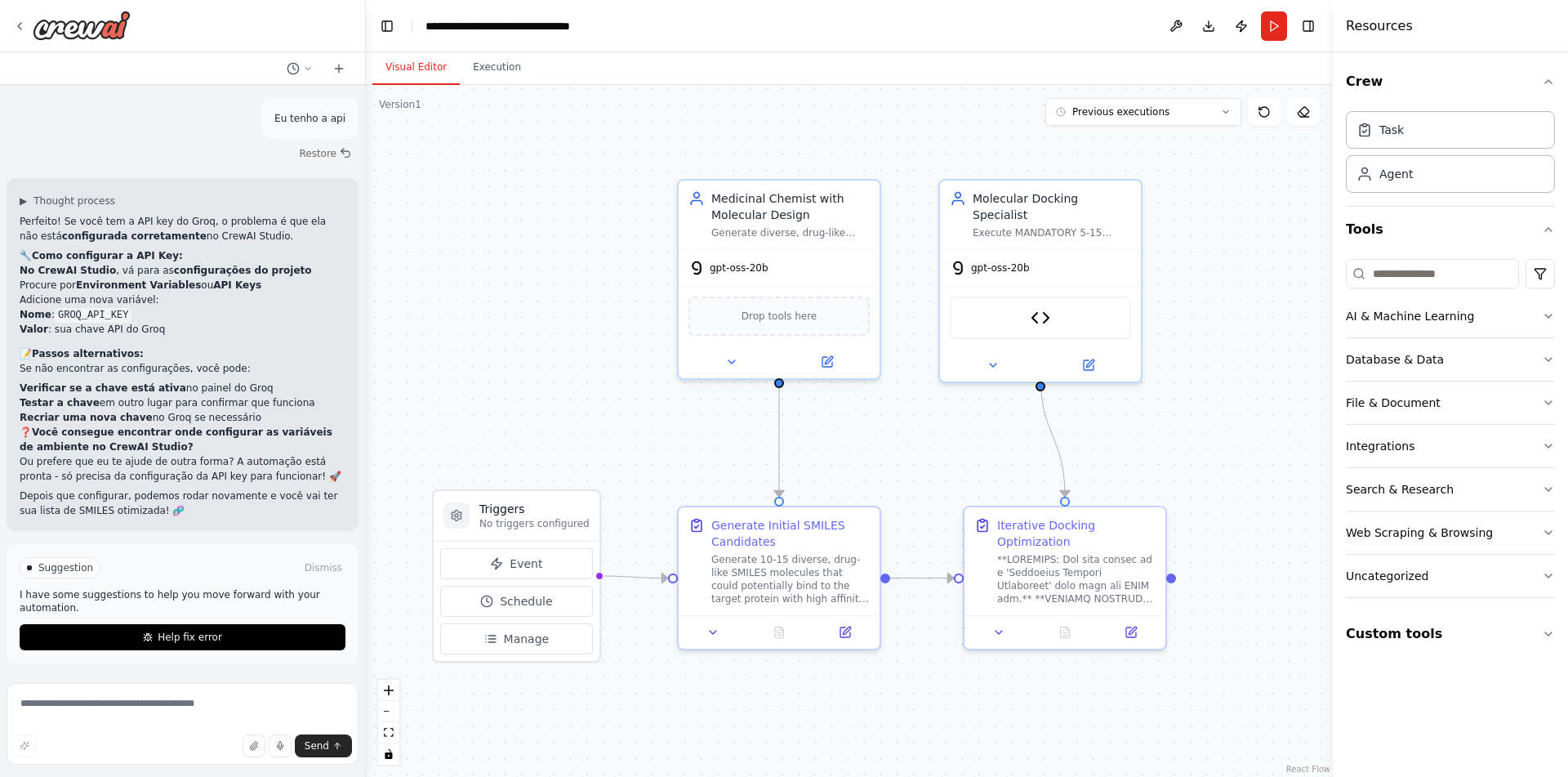
drag, startPoint x: 596, startPoint y: 376, endPoint x: 576, endPoint y: 385, distance: 21.9
click at [576, 385] on div ".deletable-edge-delete-btn { width: 20px; height: 20px; border: 0px solid #ffff…" at bounding box center [850, 431] width 967 height 692
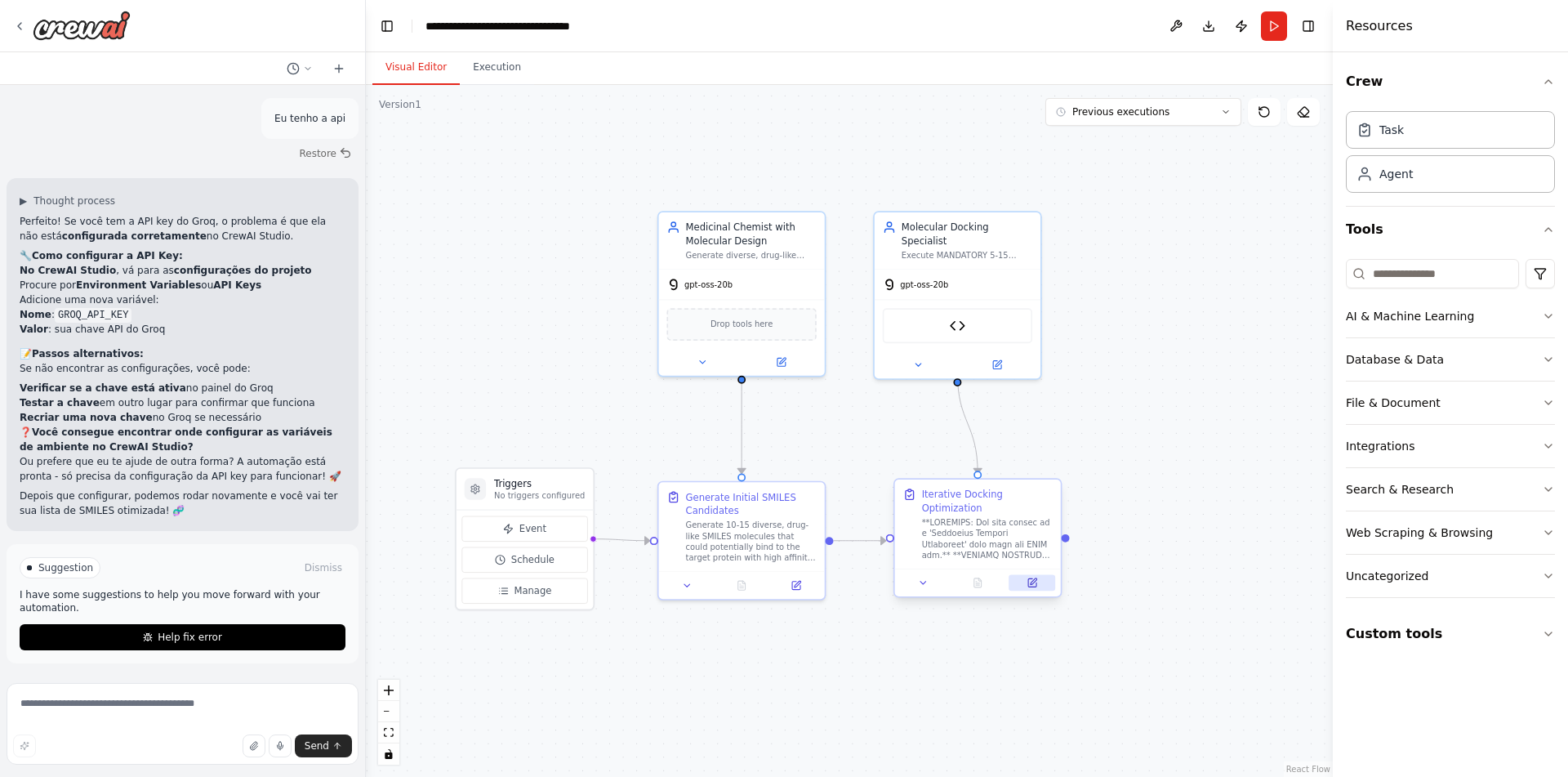
click at [1038, 578] on button at bounding box center [1032, 582] width 47 height 16
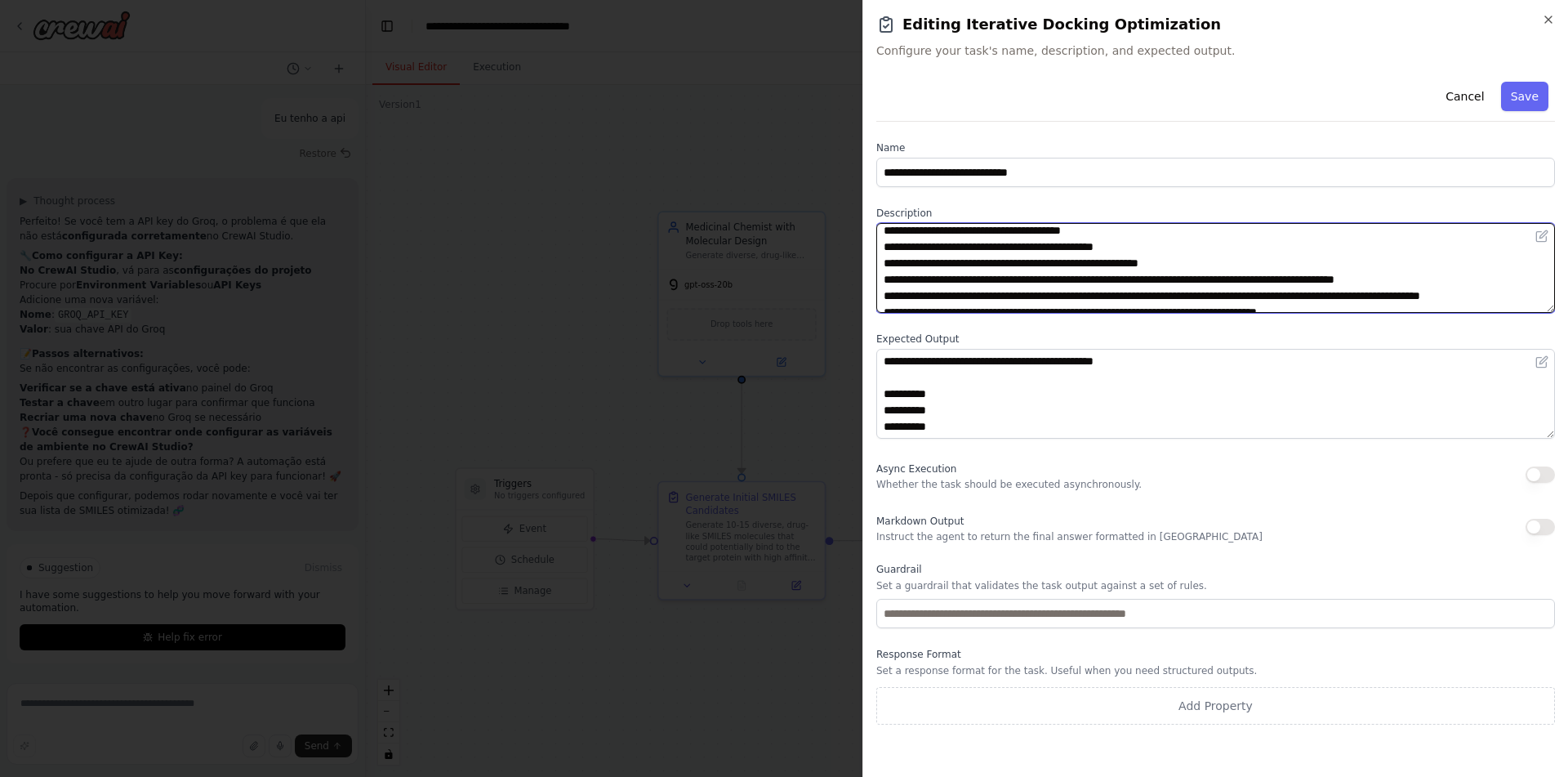
scroll to position [540, 0]
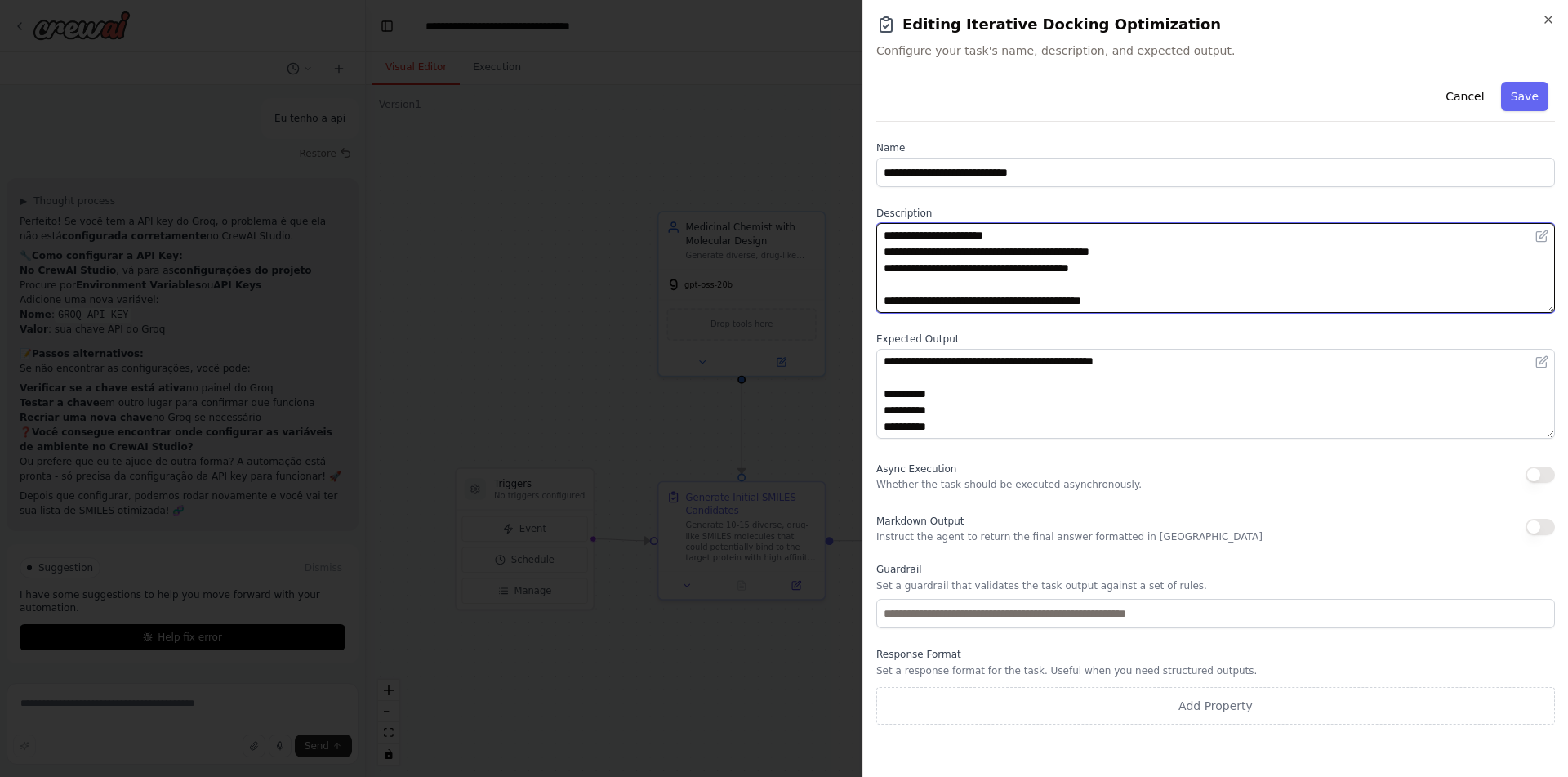
drag, startPoint x: 883, startPoint y: 229, endPoint x: 989, endPoint y: 488, distance: 279.9
click at [989, 313] on textarea at bounding box center [1215, 268] width 679 height 89
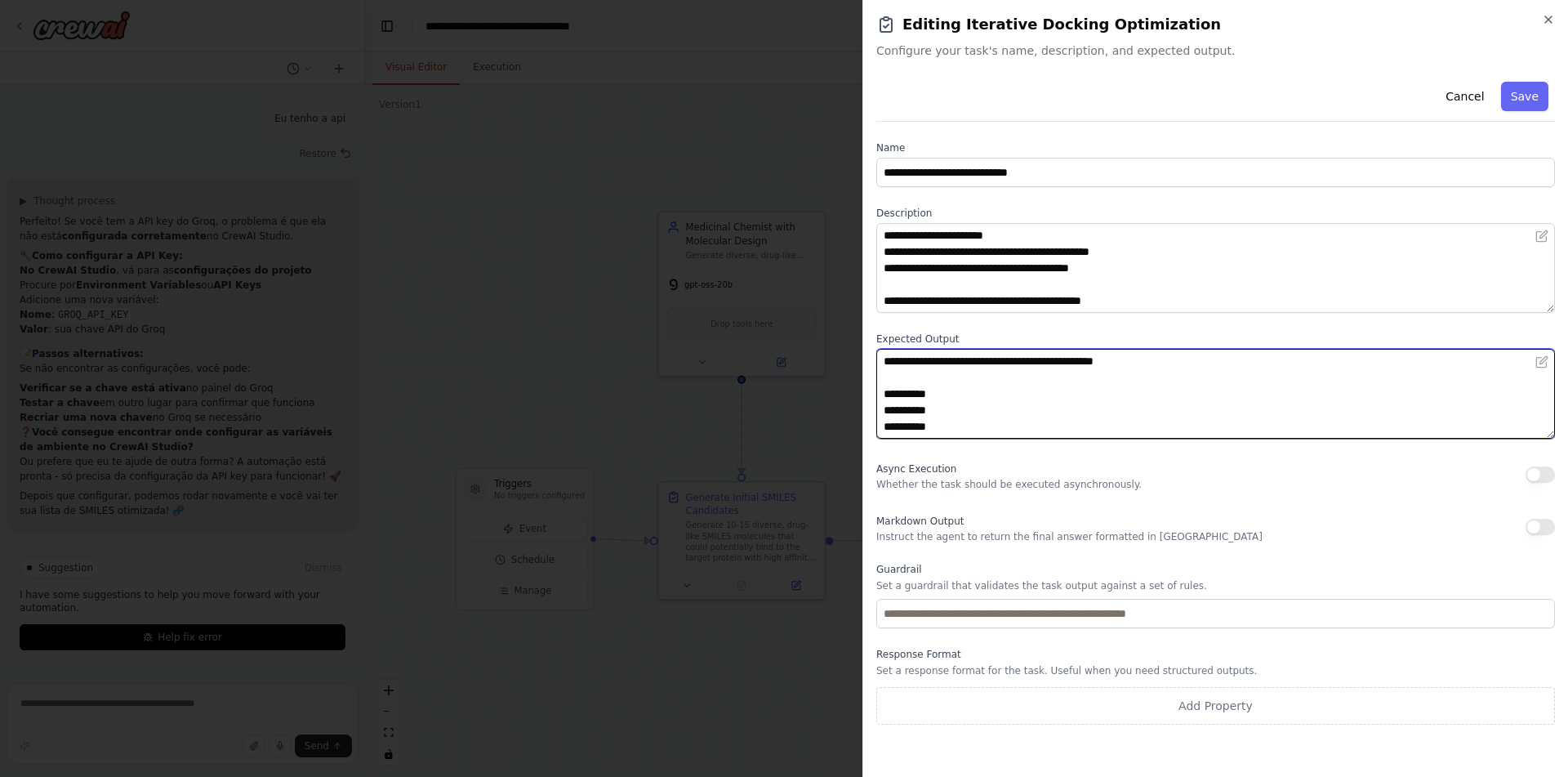
scroll to position [131, 0]
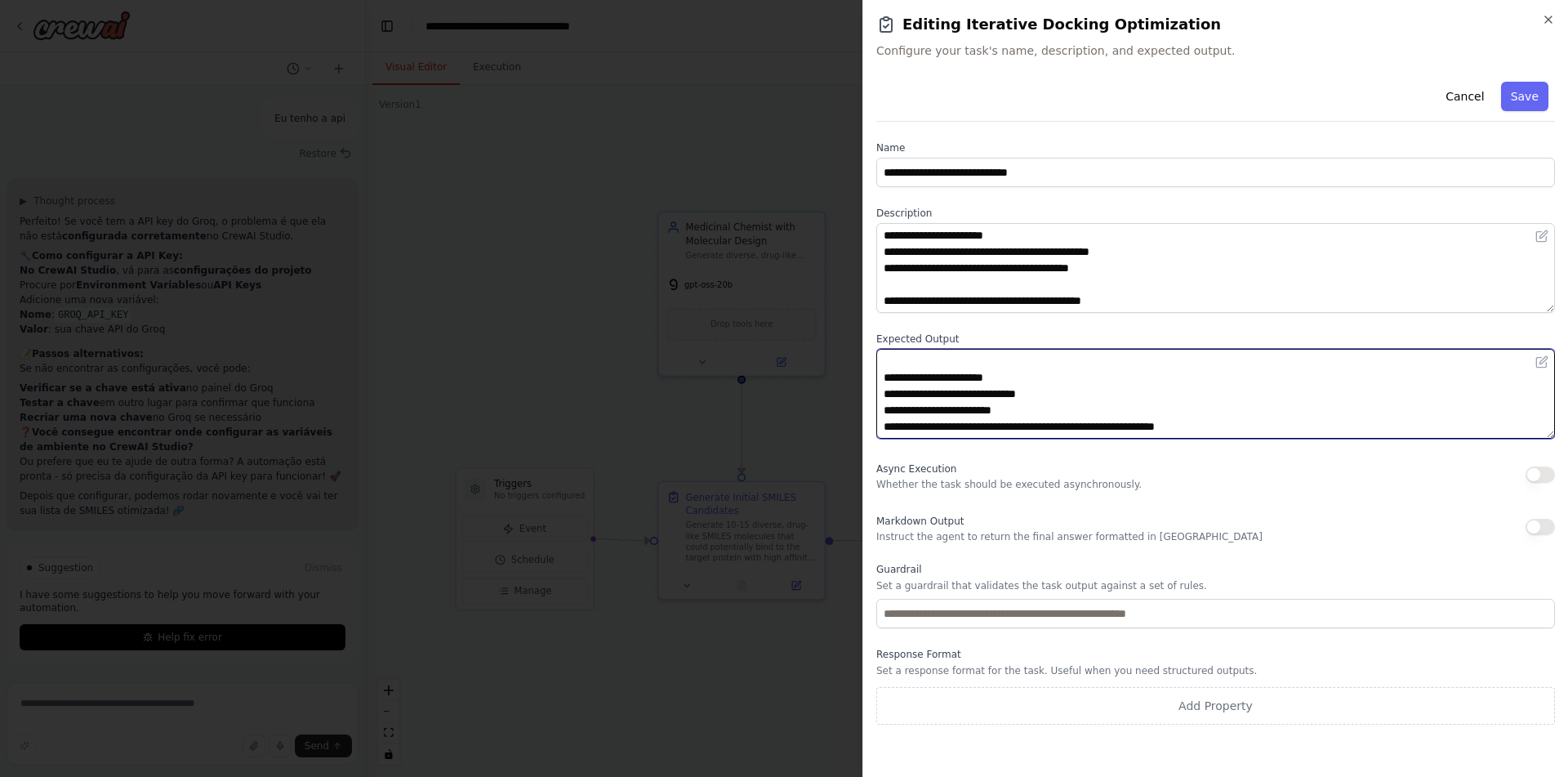
drag, startPoint x: 881, startPoint y: 356, endPoint x: 960, endPoint y: 510, distance: 173.1
click at [960, 439] on textarea "**********" at bounding box center [1215, 393] width 679 height 89
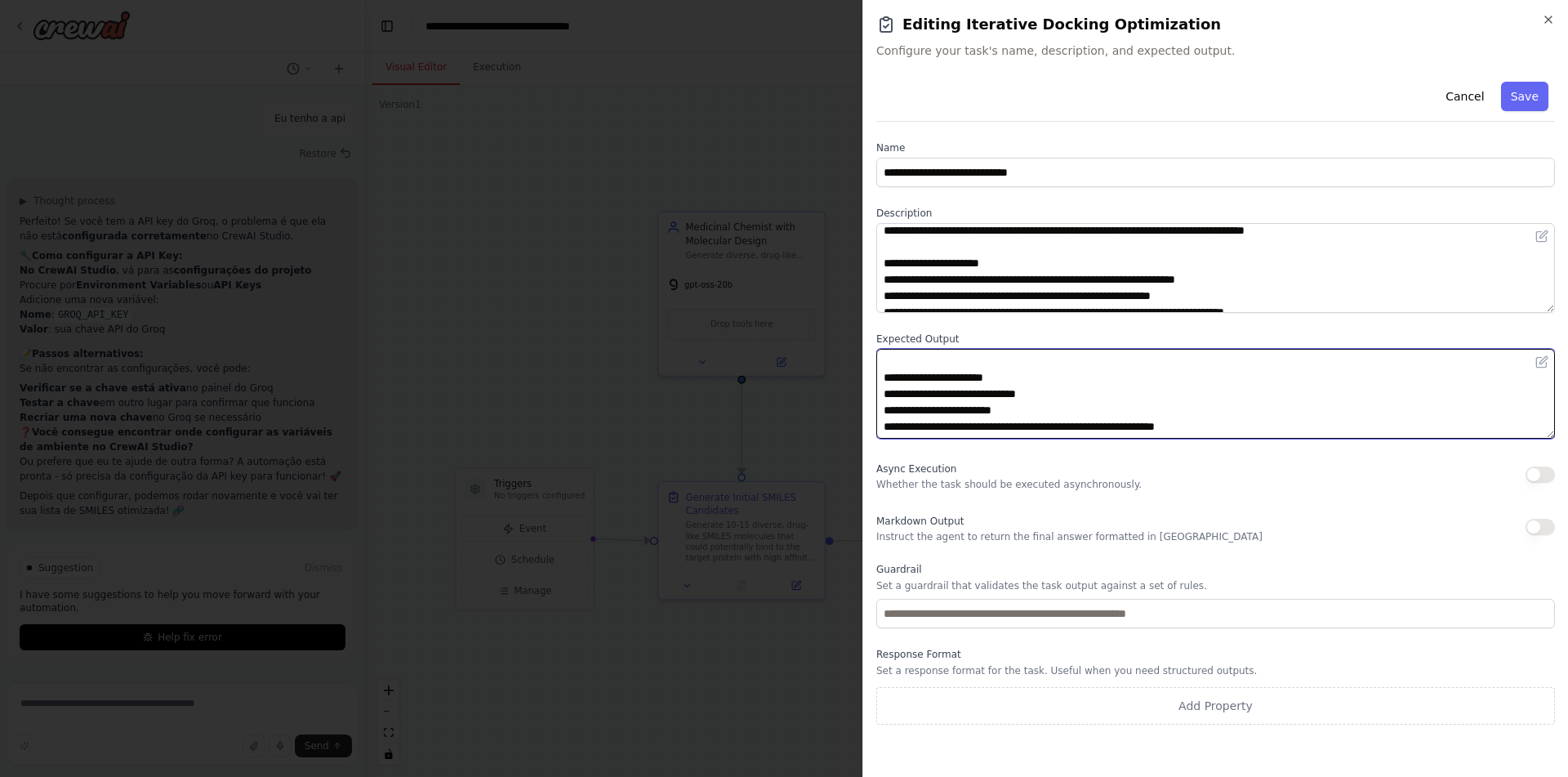
scroll to position [64, 0]
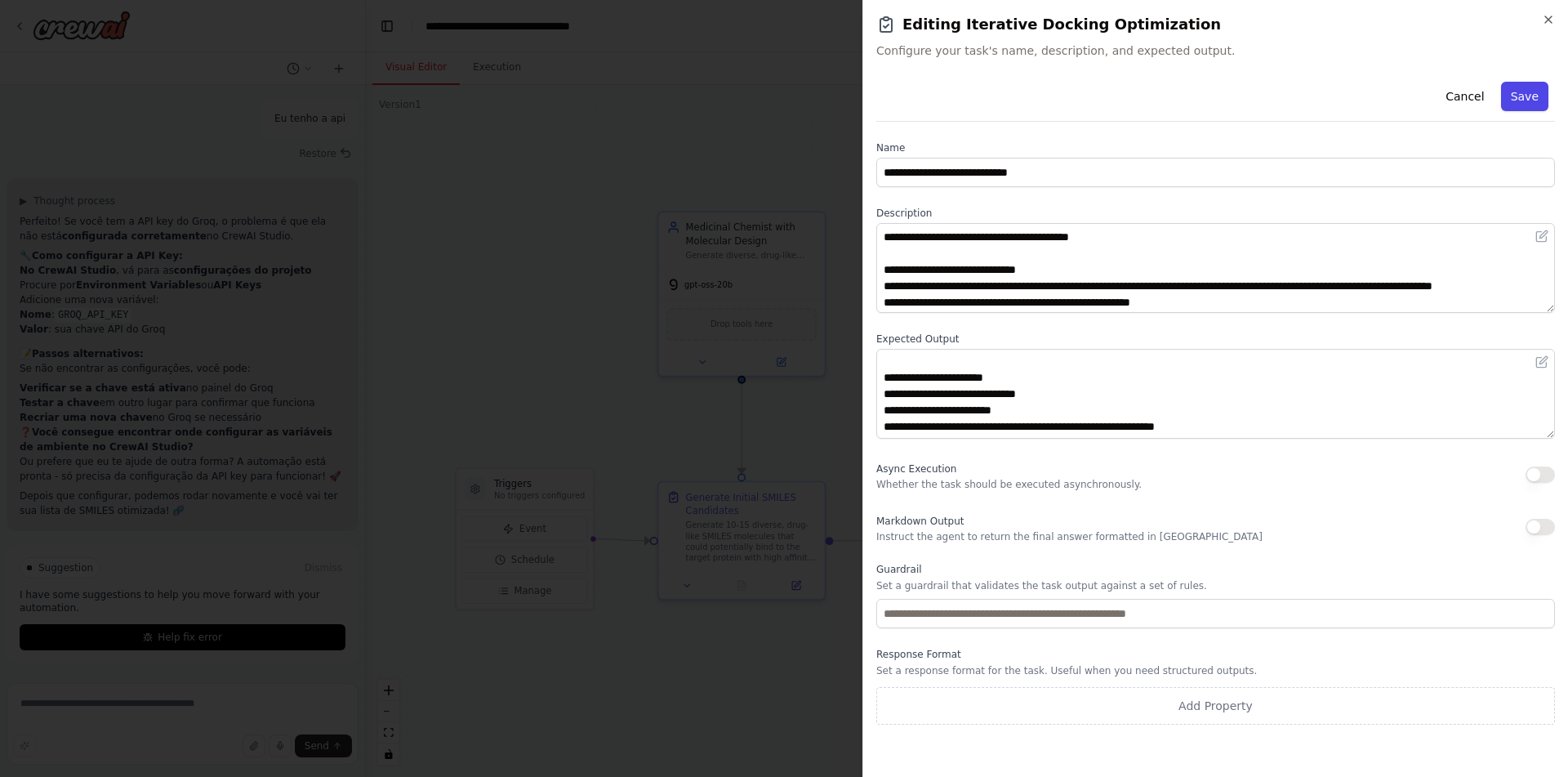
click at [1527, 97] on button "Save" at bounding box center [1525, 96] width 47 height 29
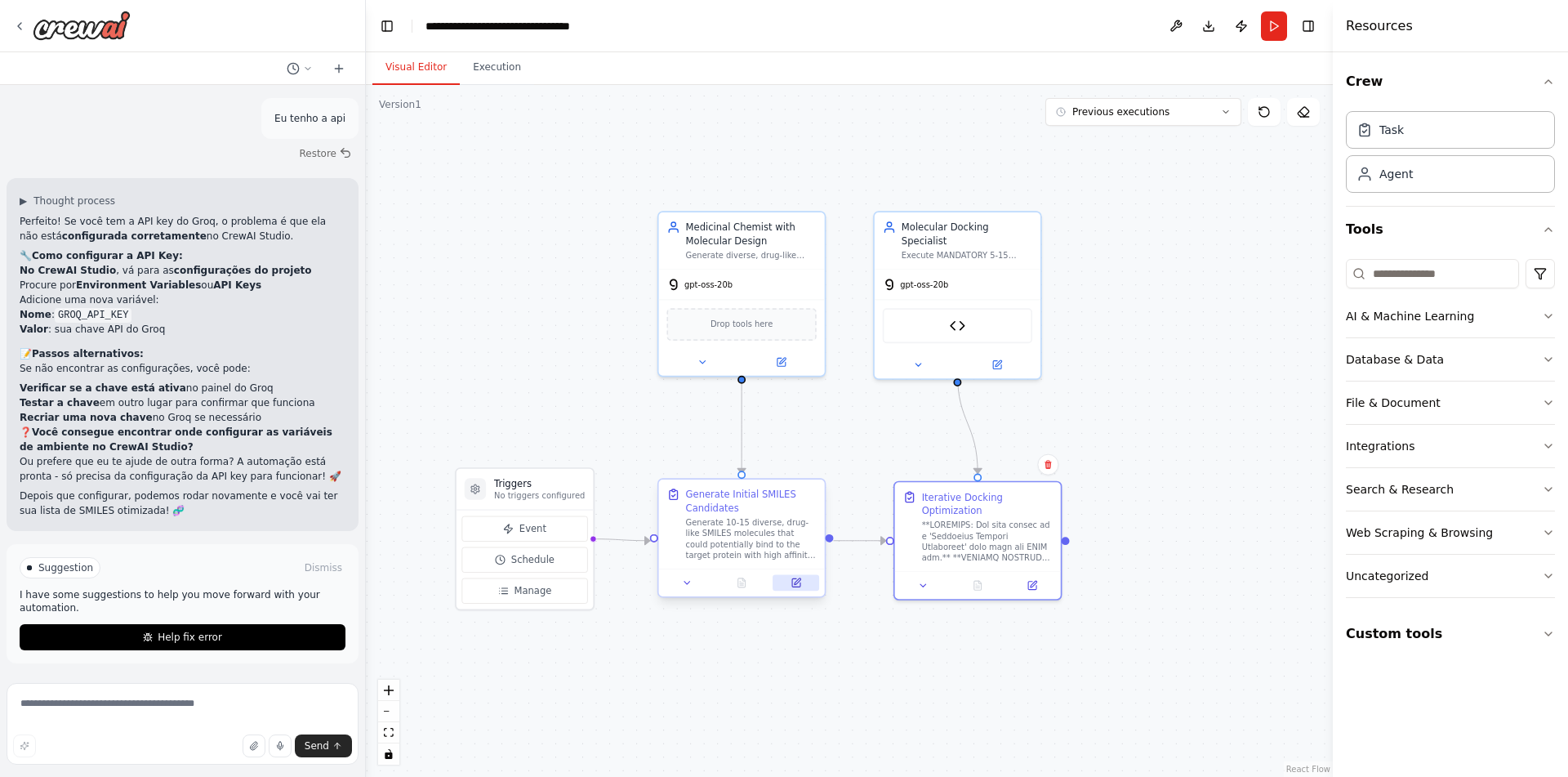
click at [791, 588] on button at bounding box center [796, 582] width 47 height 16
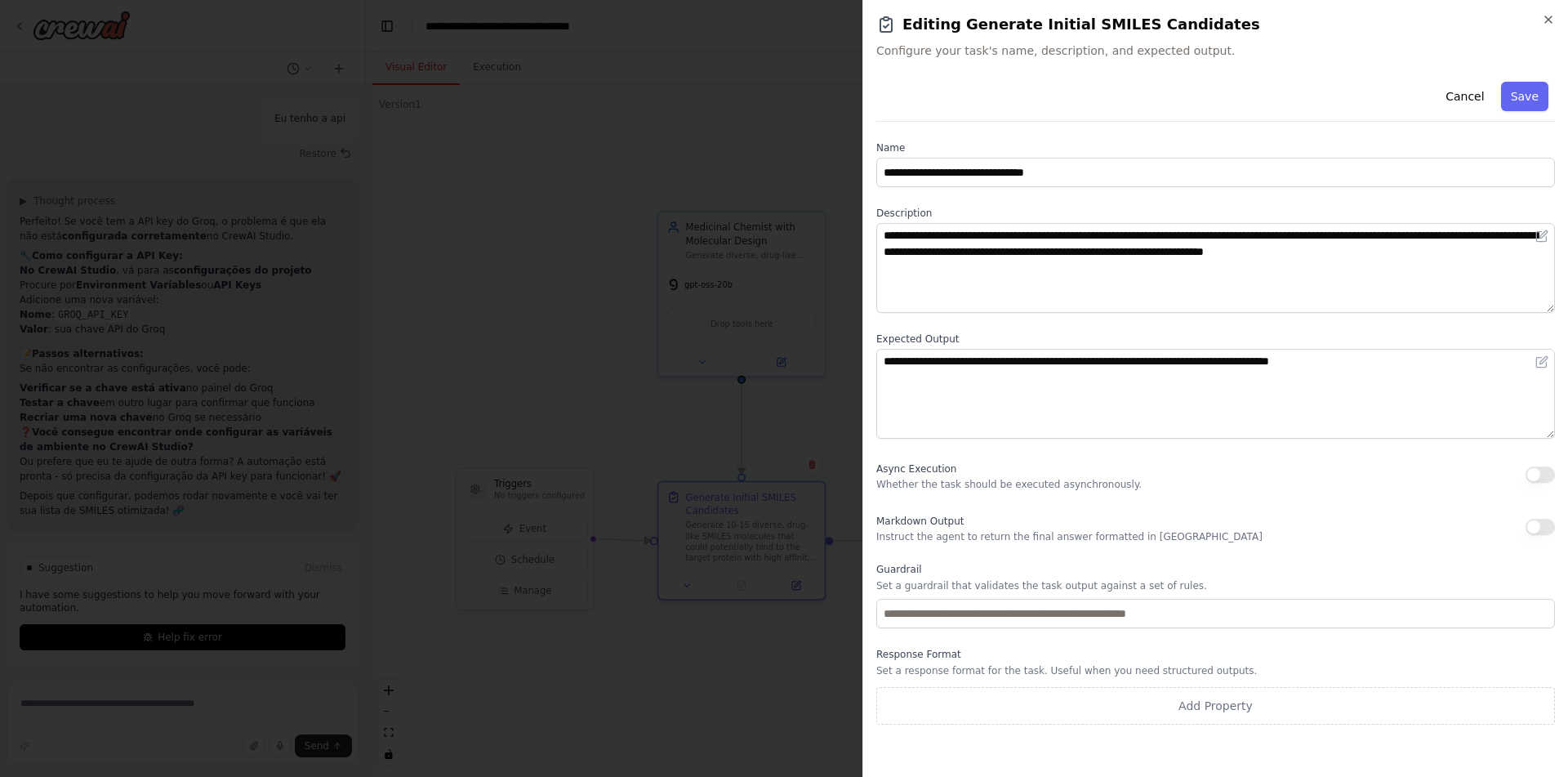
click at [764, 654] on body "como eu obrigo um agente a usar uma ferramenta? ▶ Thought process Em CrewAI, vo…" at bounding box center [784, 388] width 1568 height 777
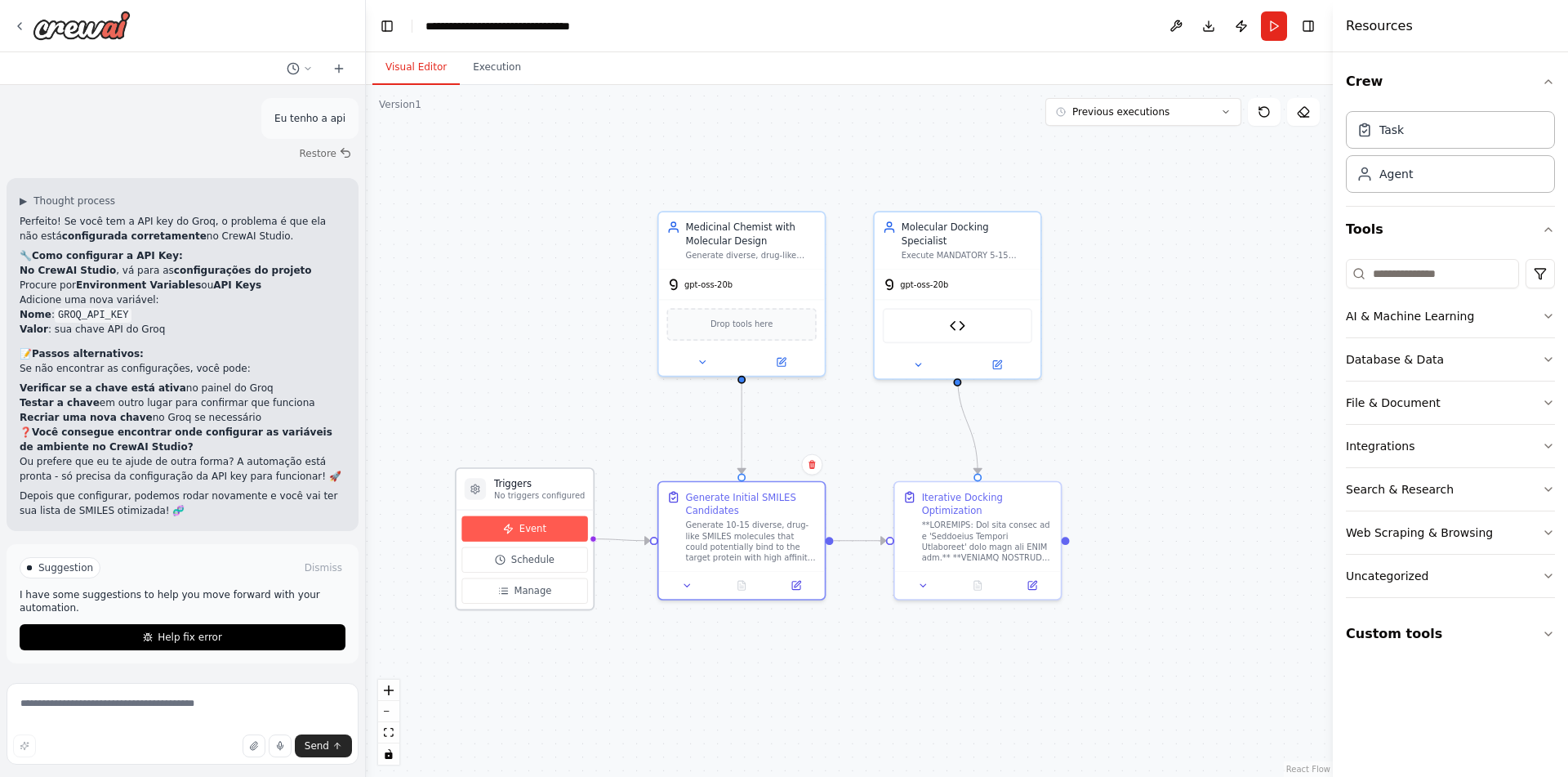
click at [529, 524] on span "Event" at bounding box center [532, 529] width 27 height 14
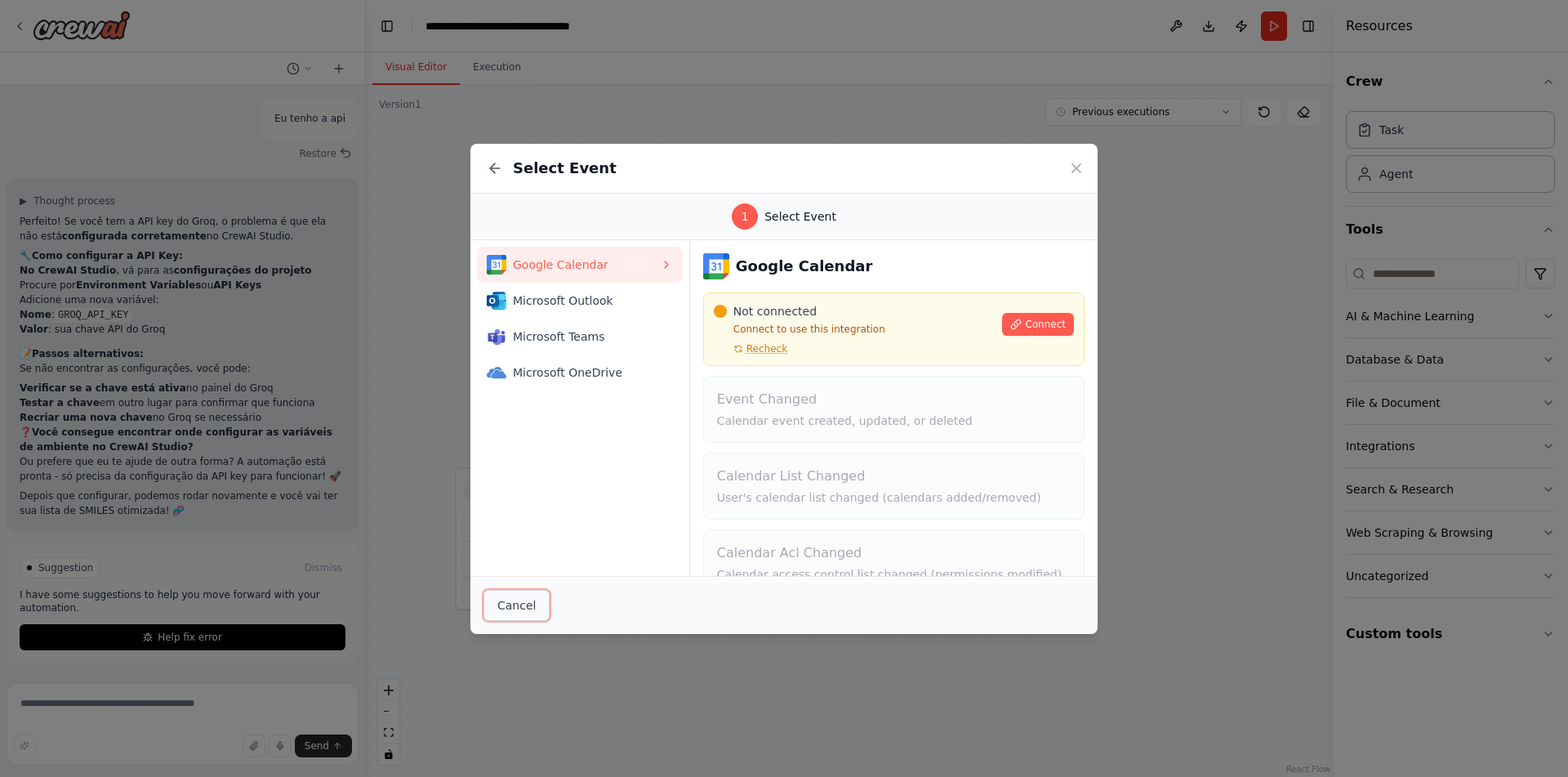
click at [530, 611] on button "Cancel" at bounding box center [516, 605] width 66 height 31
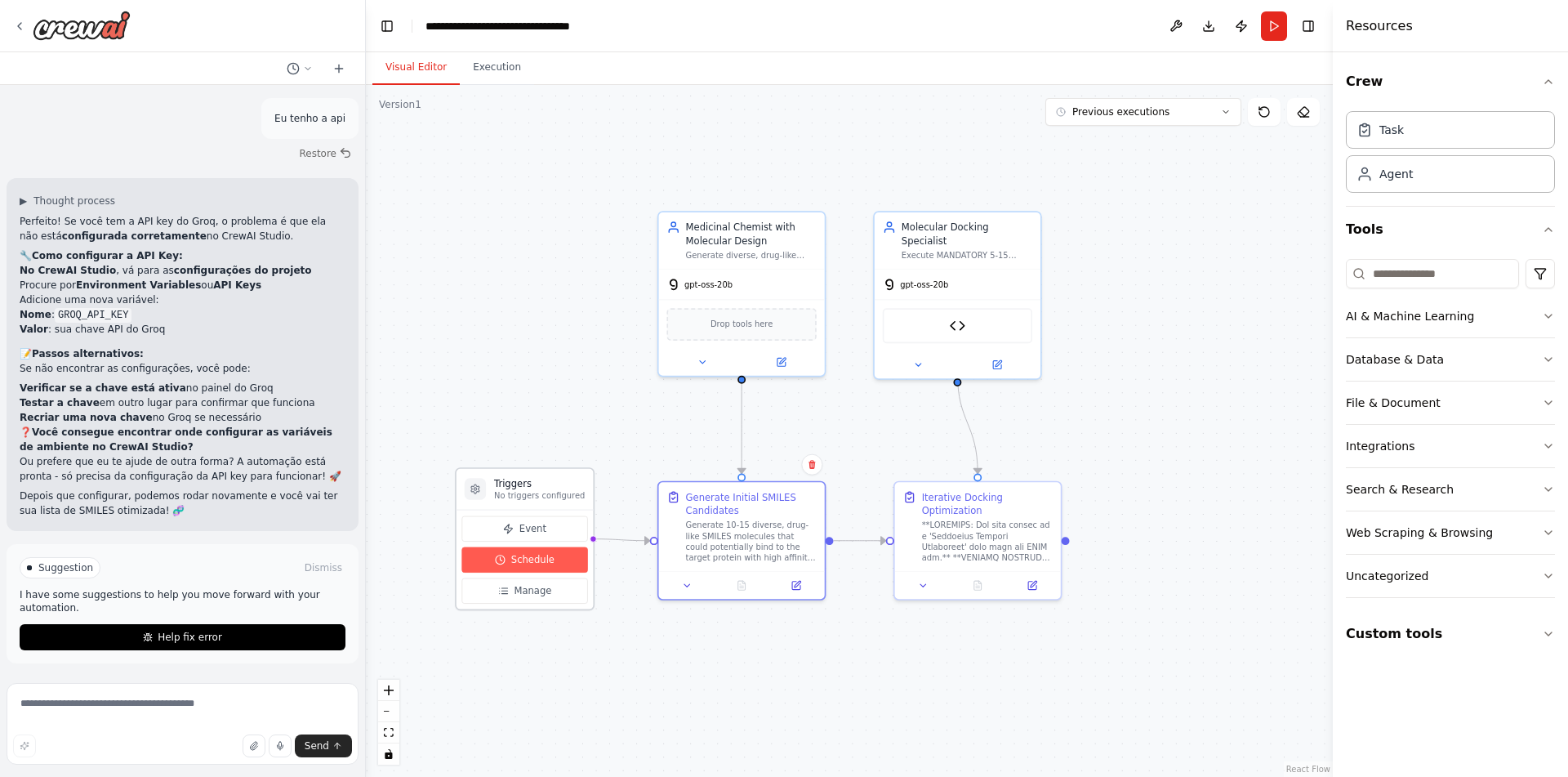
click at [513, 560] on span "Schedule" at bounding box center [532, 560] width 43 height 14
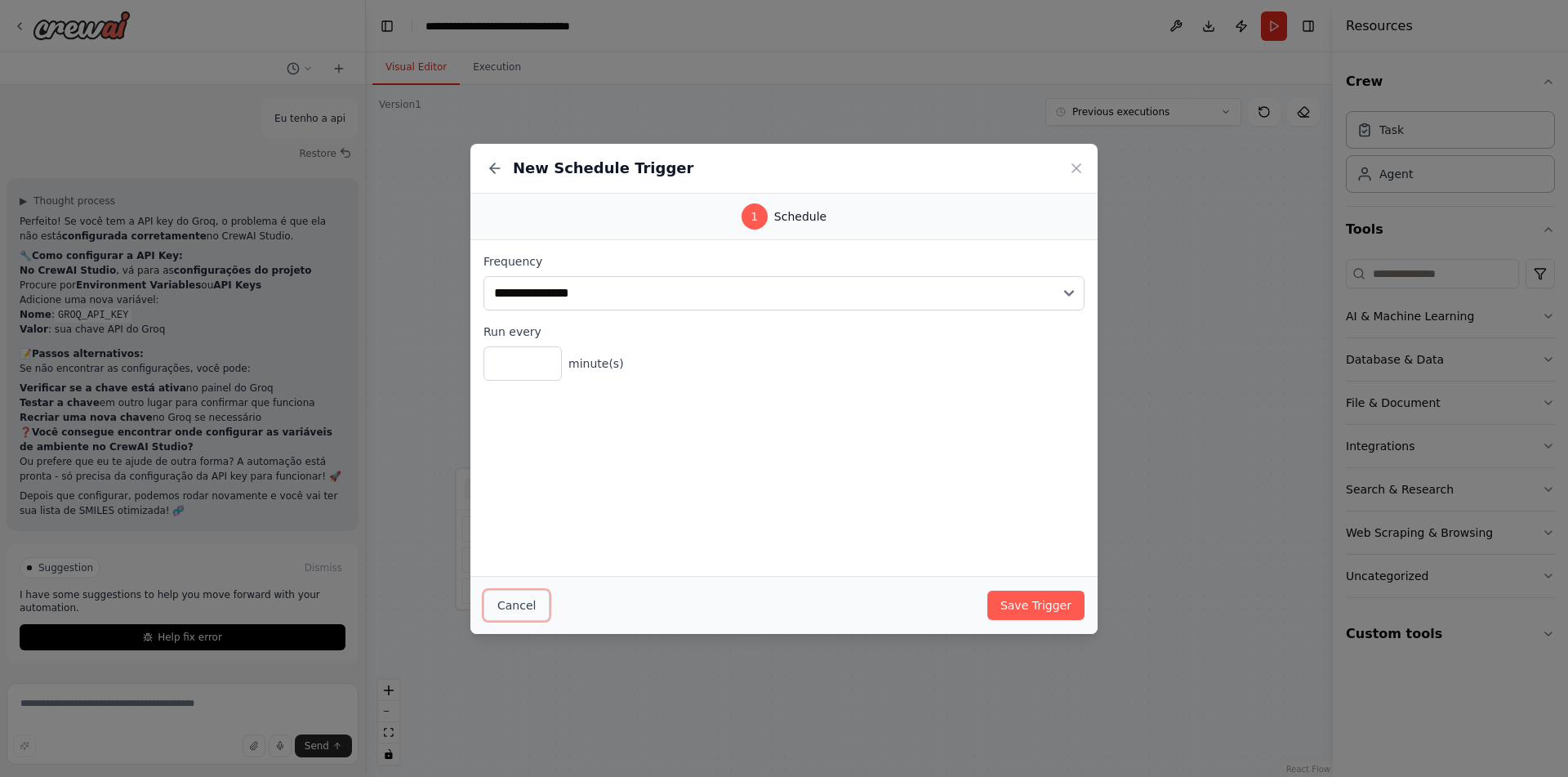
click at [521, 610] on button "Cancel" at bounding box center [516, 605] width 66 height 31
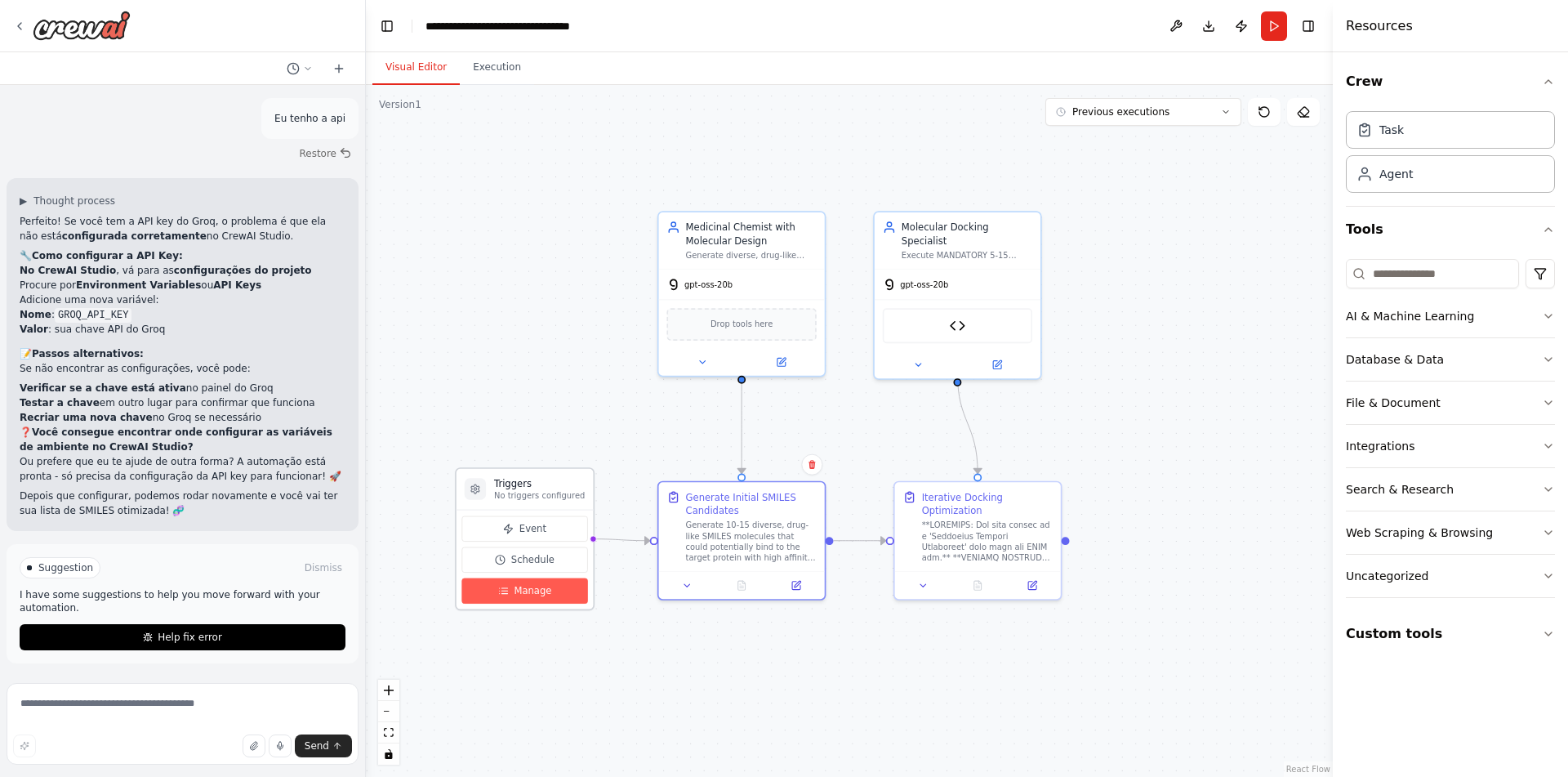
click at [514, 589] on span "Manage" at bounding box center [532, 591] width 37 height 14
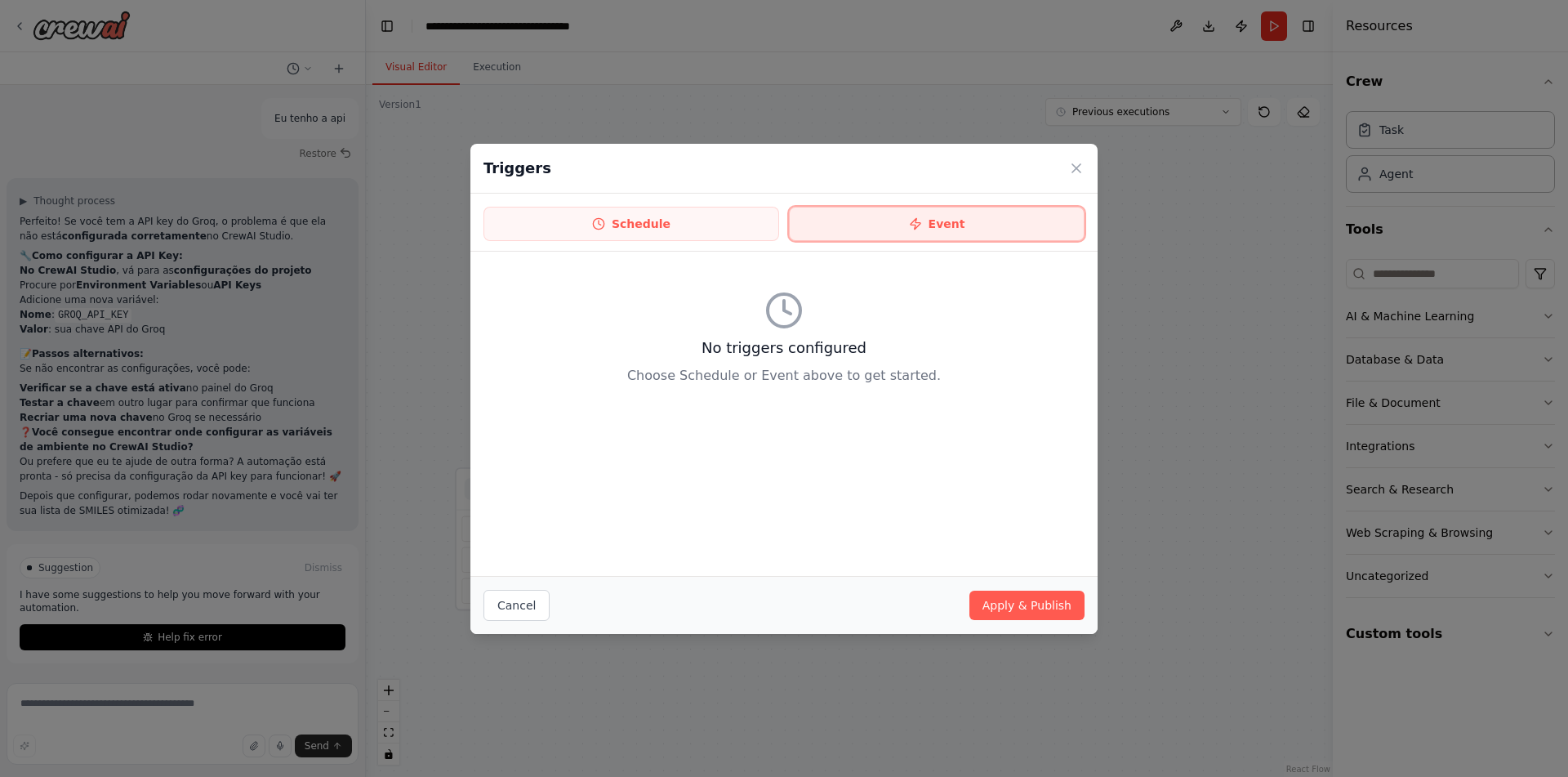
click at [893, 211] on button "Event" at bounding box center [937, 223] width 296 height 35
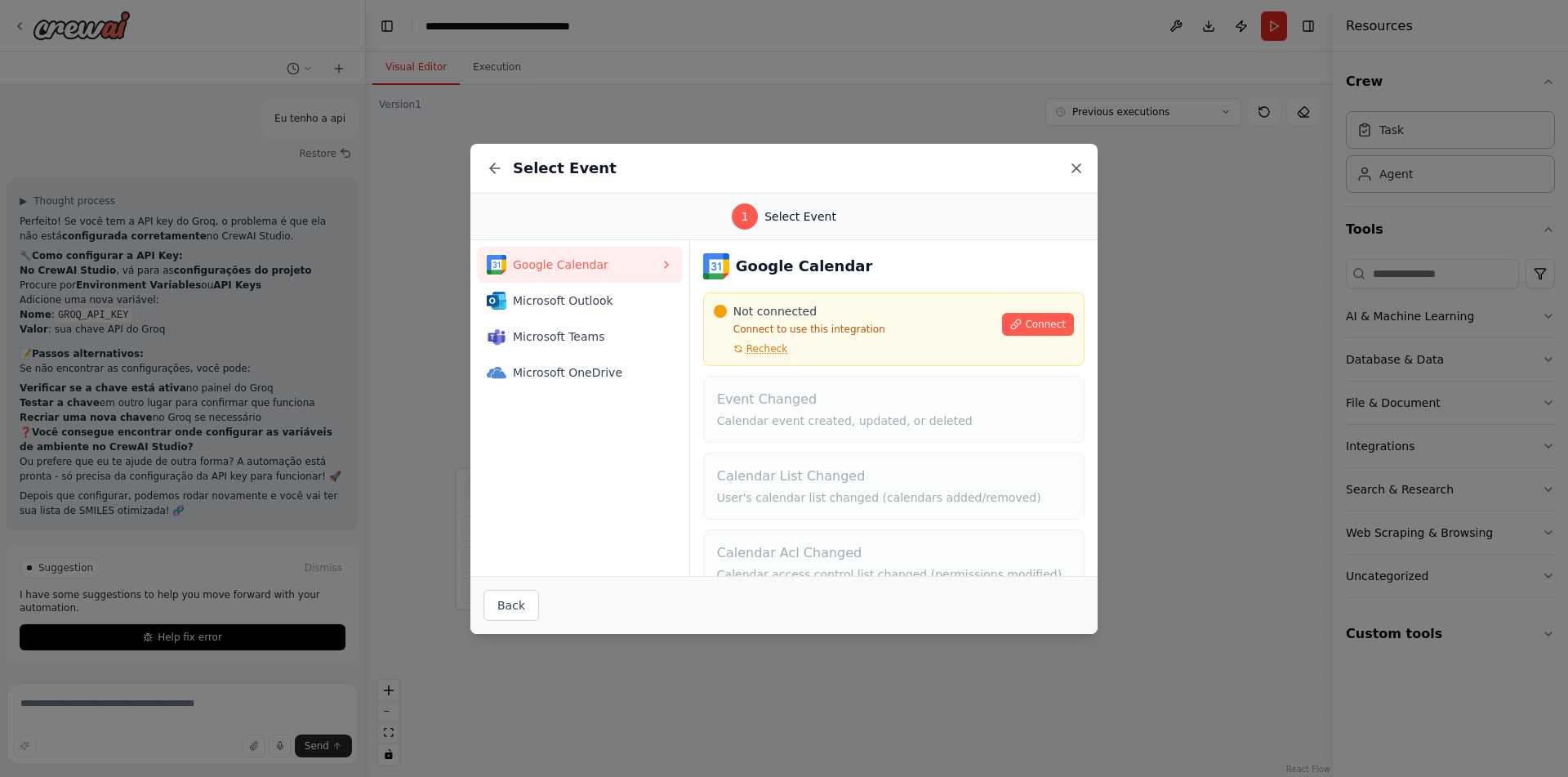
click at [1079, 161] on icon at bounding box center [1076, 168] width 16 height 16
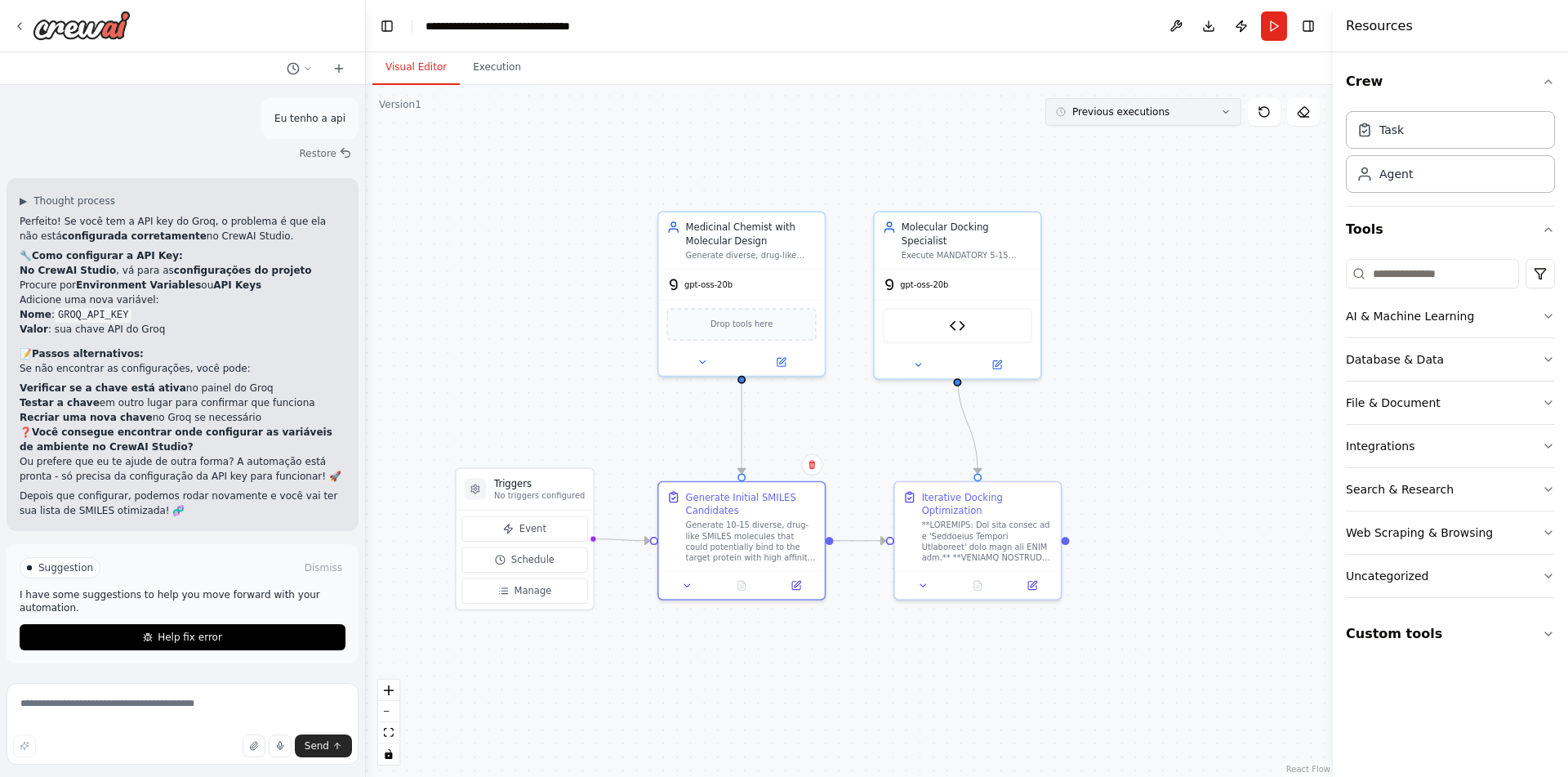
click at [1205, 113] on button "Previous executions" at bounding box center [1143, 112] width 196 height 27
click at [1152, 275] on div "55m ago" at bounding box center [1153, 276] width 163 height 13
click at [1147, 282] on div ".deletable-edge-delete-btn { width: 20px; height: 20px; border: 0px solid #ffff…" at bounding box center [850, 431] width 967 height 692
click at [476, 59] on button "Execution" at bounding box center [497, 67] width 74 height 35
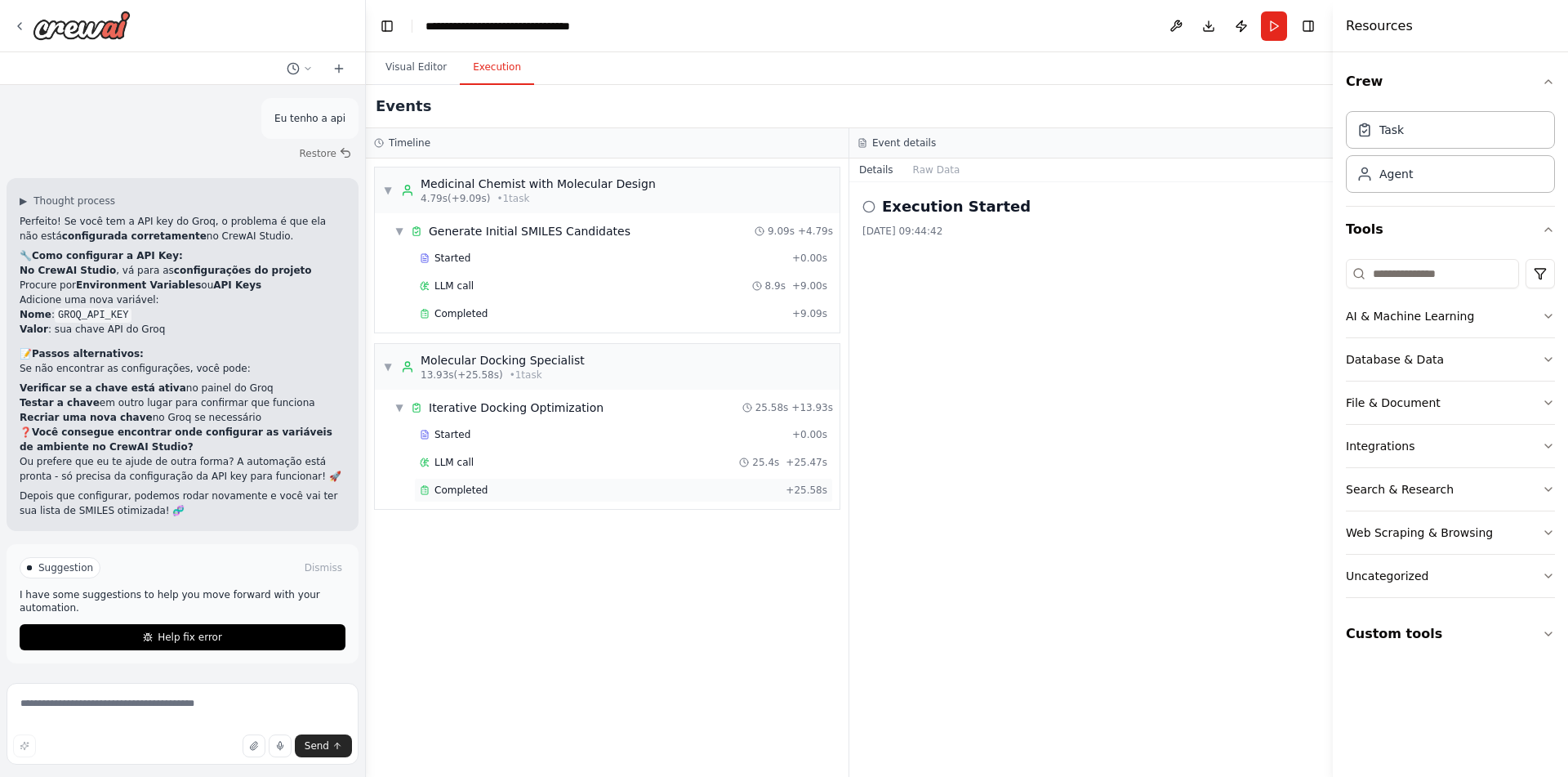
click at [546, 496] on div "Completed" at bounding box center [600, 490] width 360 height 13
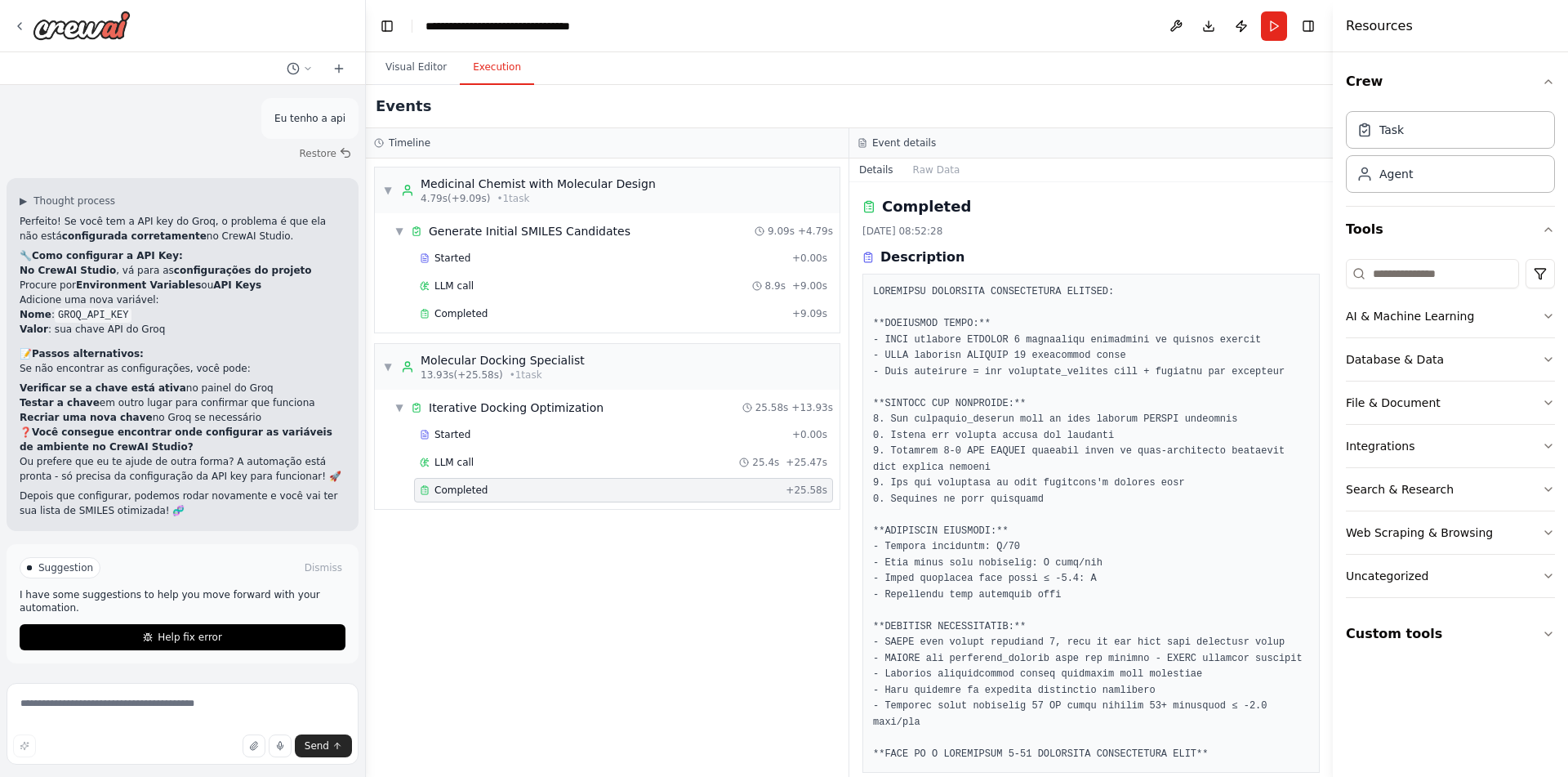
scroll to position [451, 0]
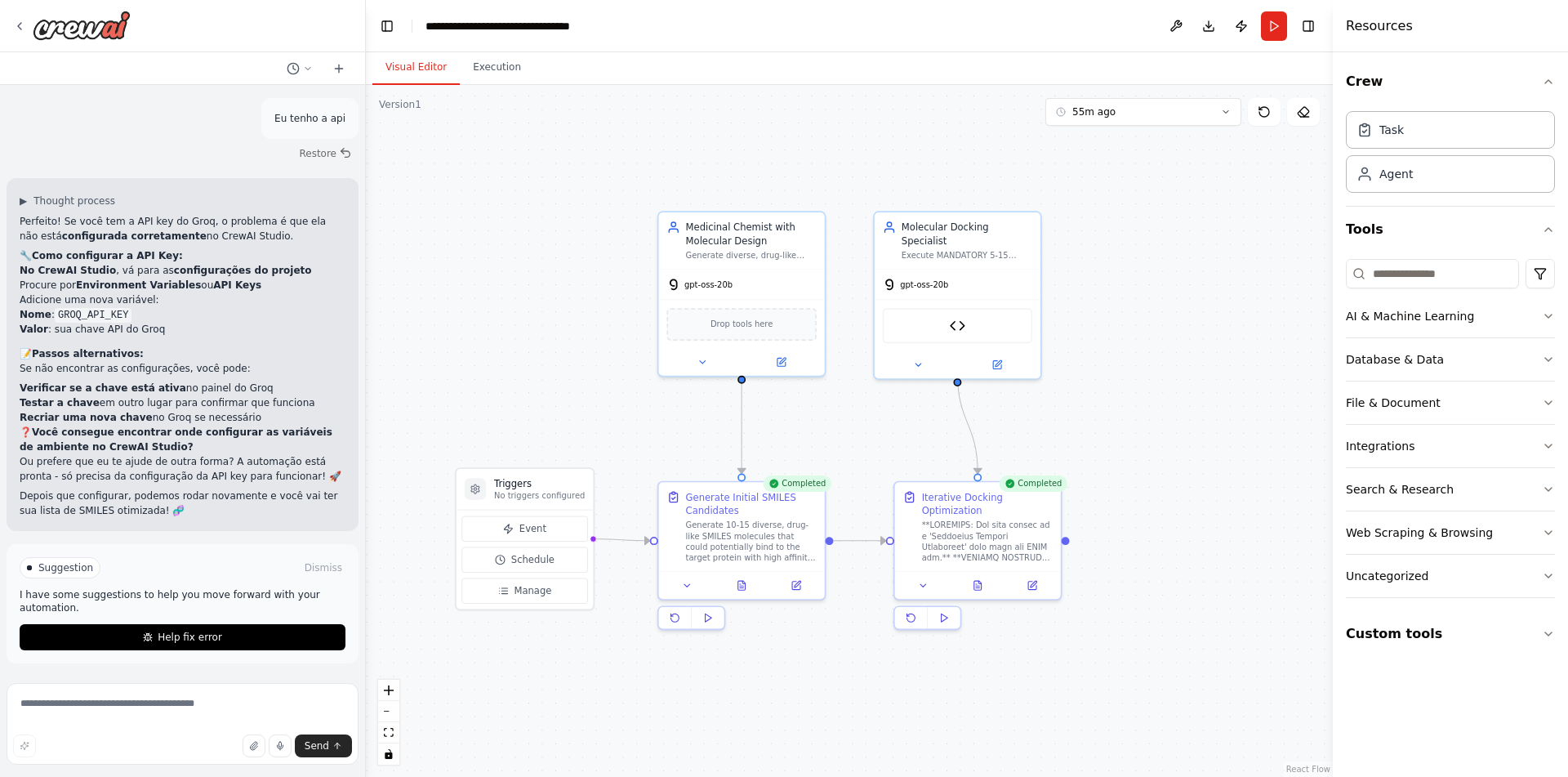
click at [420, 61] on button "Visual Editor" at bounding box center [415, 67] width 88 height 35
click at [792, 359] on button at bounding box center [781, 359] width 76 height 16
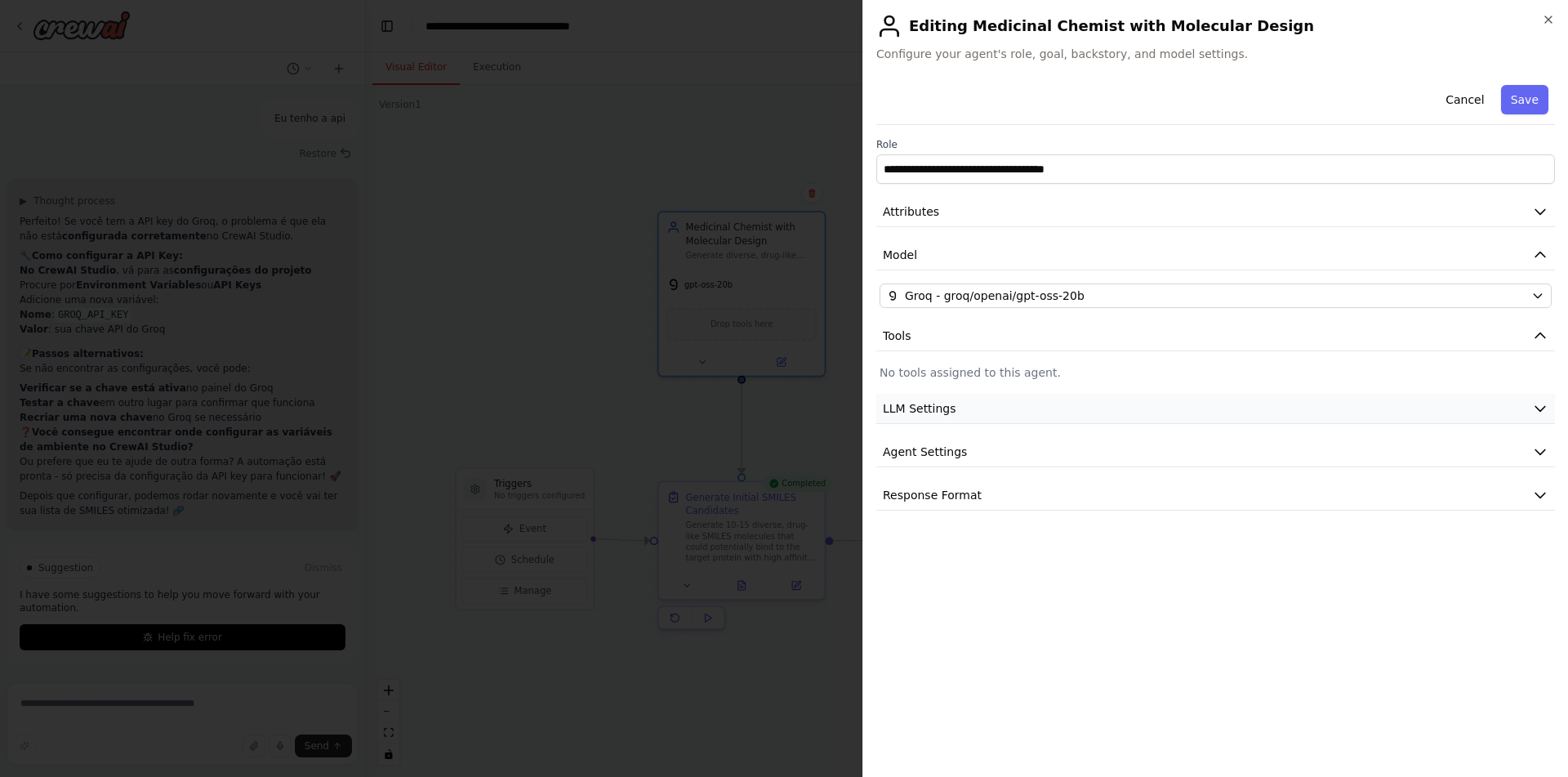
click at [1175, 417] on button "LLM Settings" at bounding box center [1215, 408] width 679 height 30
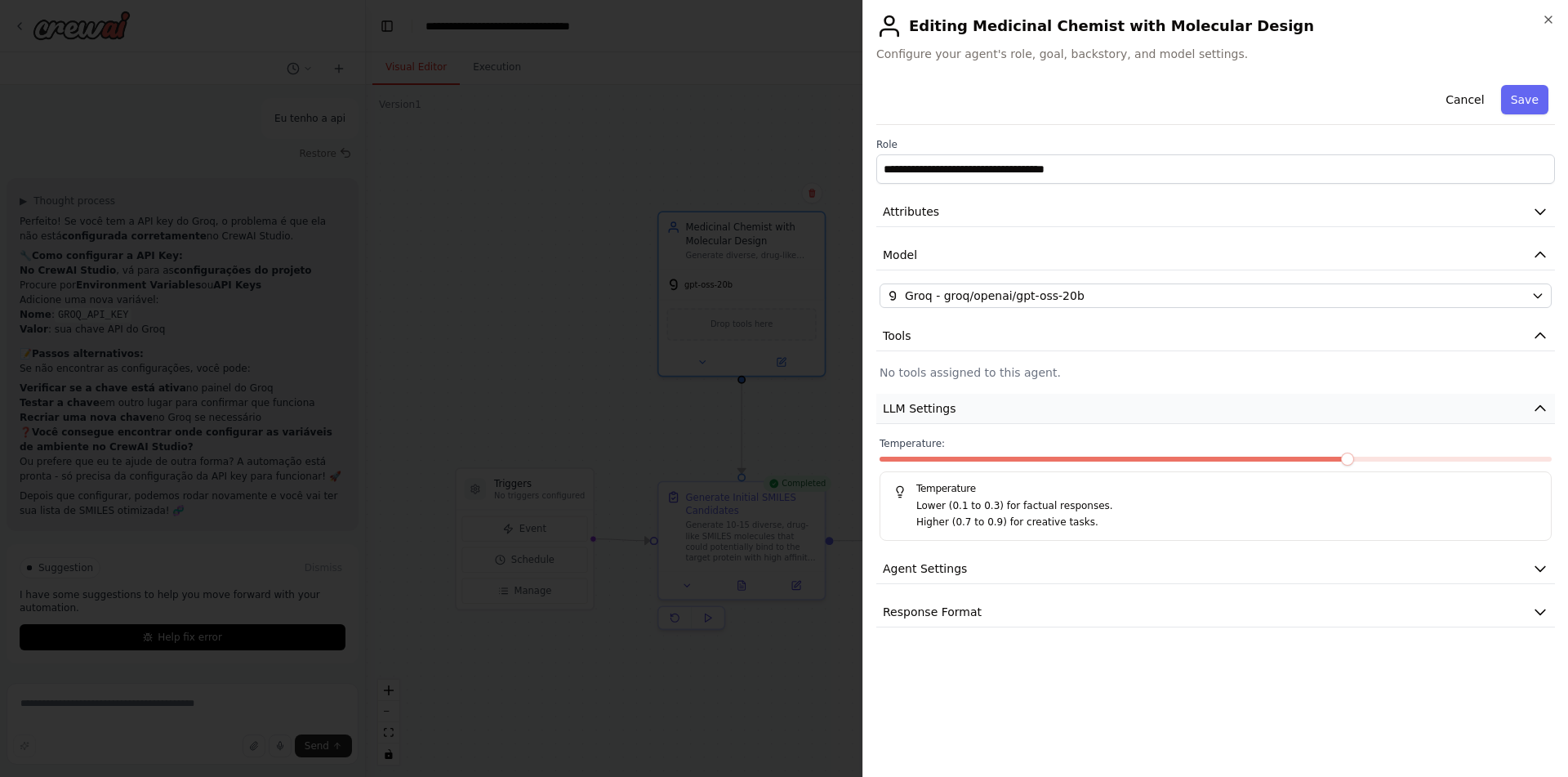
click at [1175, 417] on button "LLM Settings" at bounding box center [1215, 408] width 679 height 30
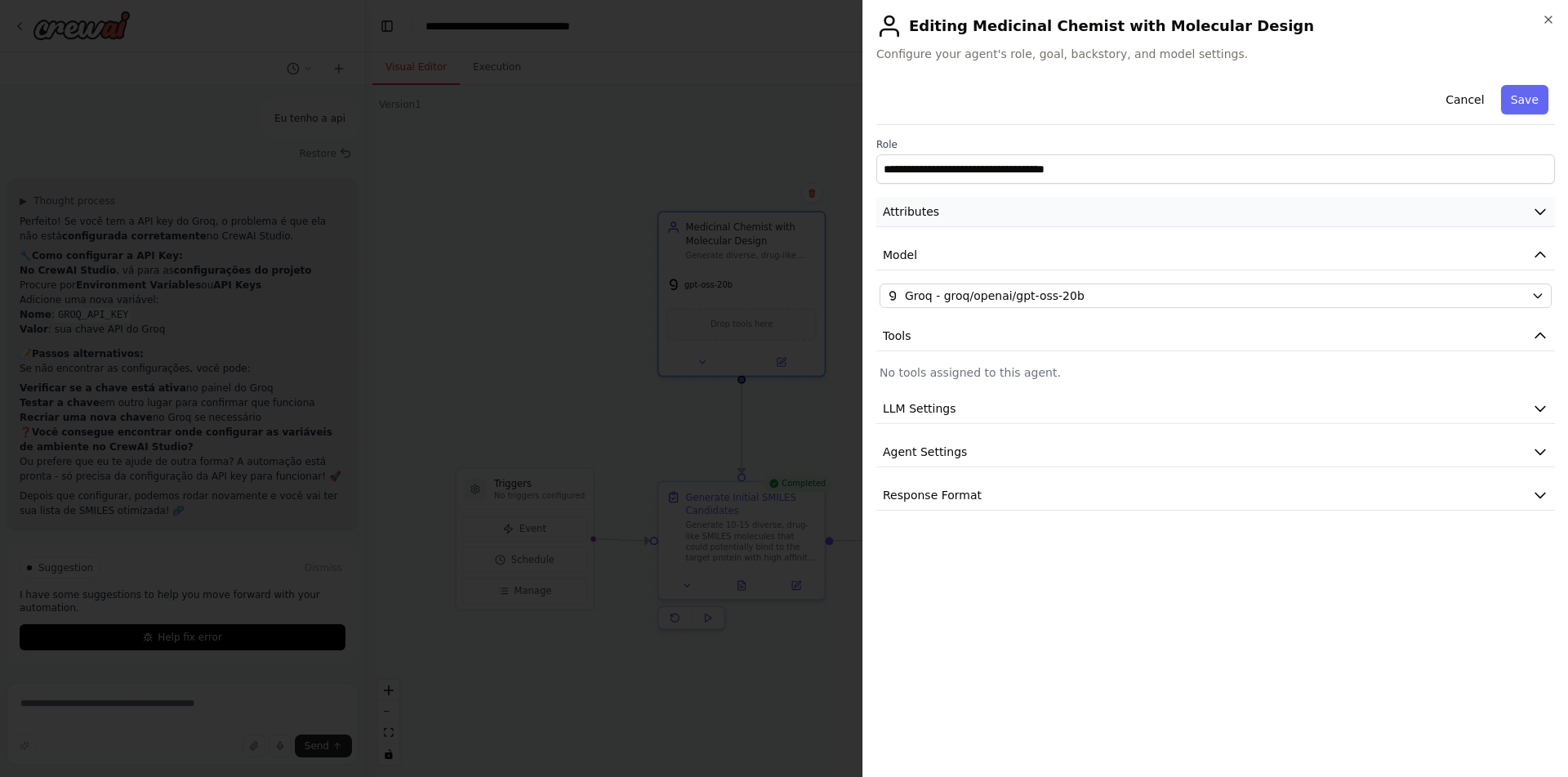
click at [1209, 214] on button "Attributes" at bounding box center [1215, 212] width 679 height 30
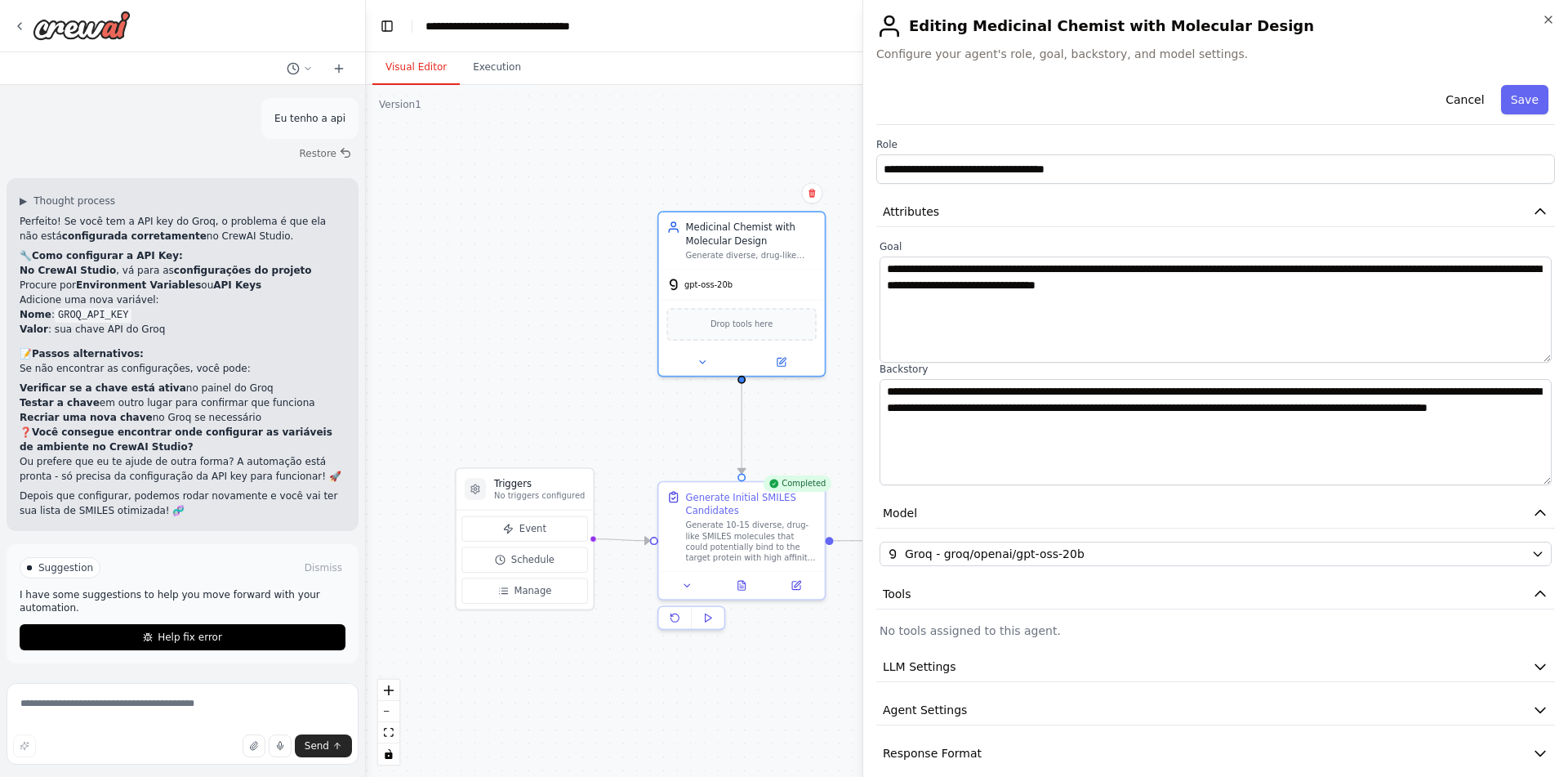
click at [547, 369] on body "como eu obrigo um agente a usar uma ferramenta? ▶ Thought process Em CrewAI, vo…" at bounding box center [784, 388] width 1568 height 777
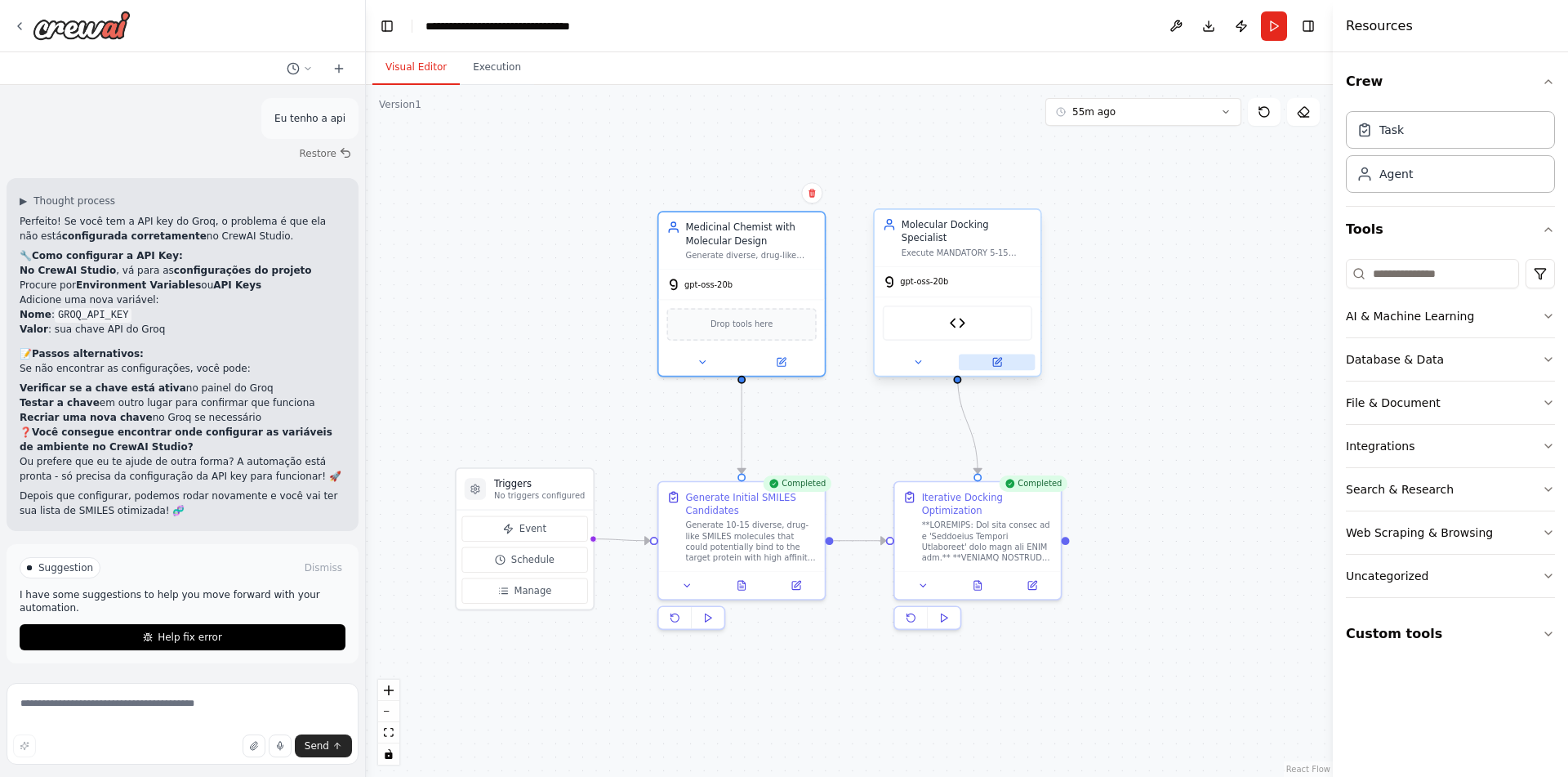
click at [990, 354] on button at bounding box center [997, 361] width 76 height 16
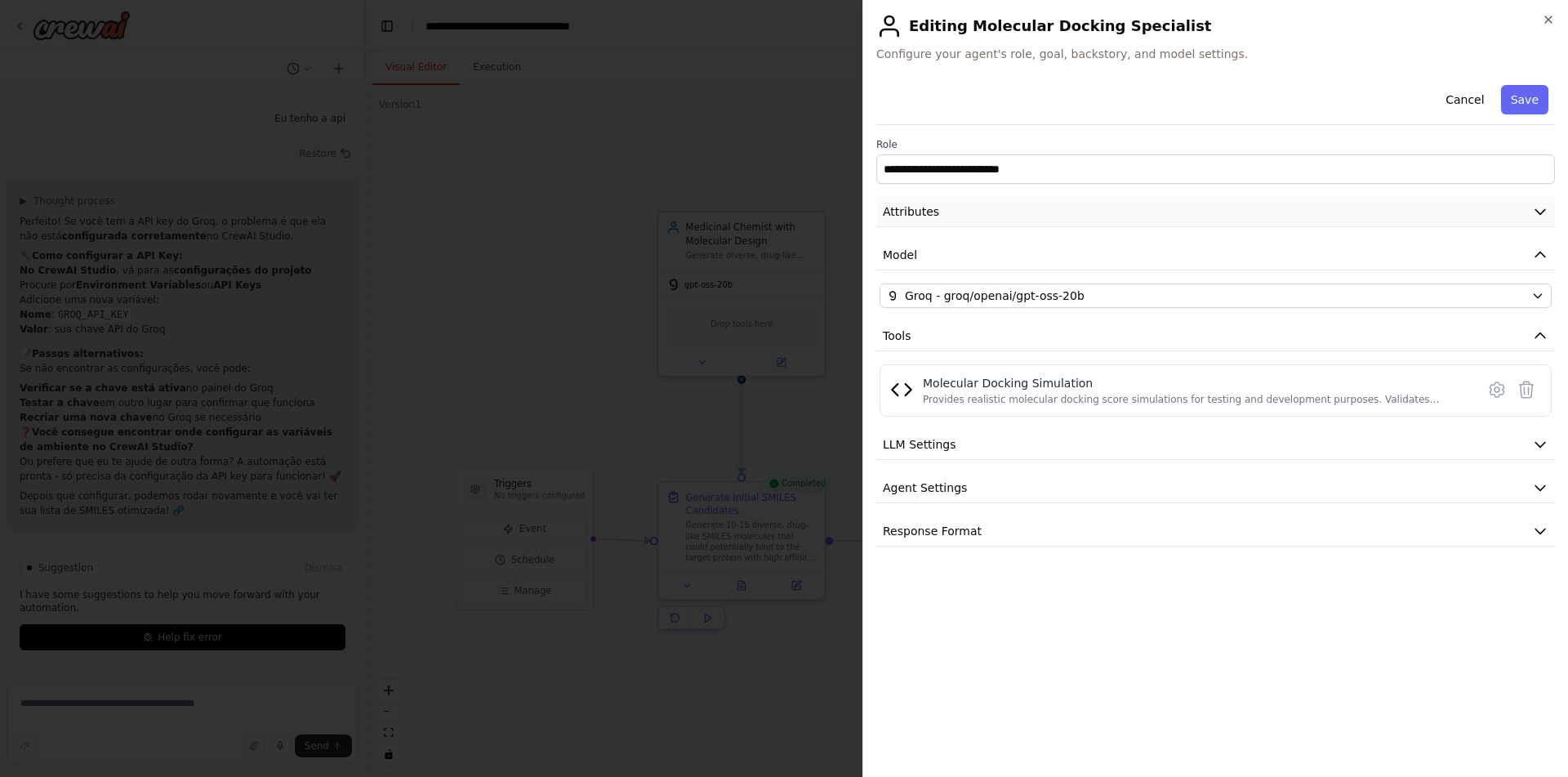
click at [1060, 216] on button "Attributes" at bounding box center [1215, 212] width 679 height 30
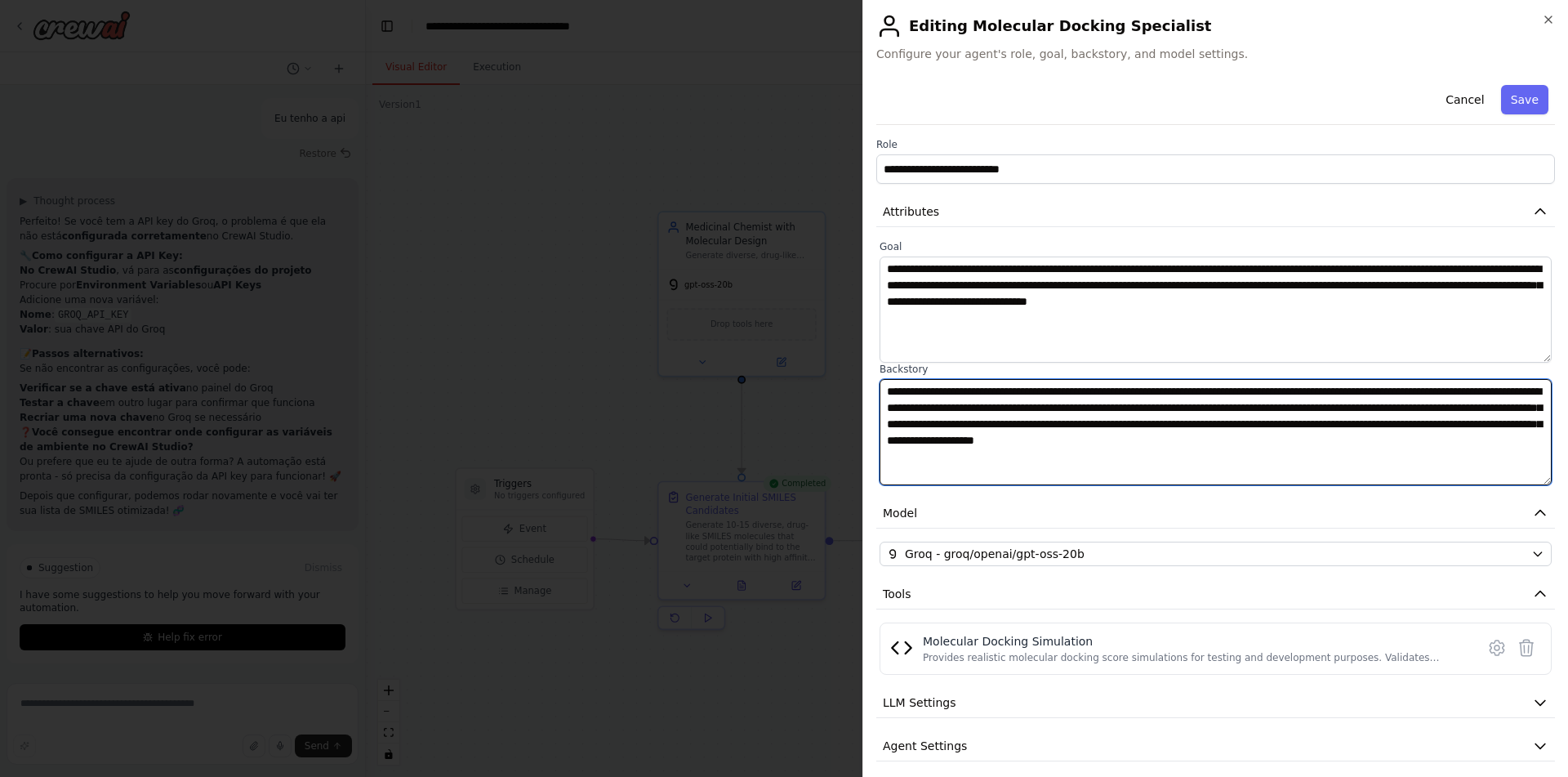
drag, startPoint x: 998, startPoint y: 473, endPoint x: 848, endPoint y: 369, distance: 182.5
click at [880, 379] on textarea "**********" at bounding box center [1215, 432] width 672 height 106
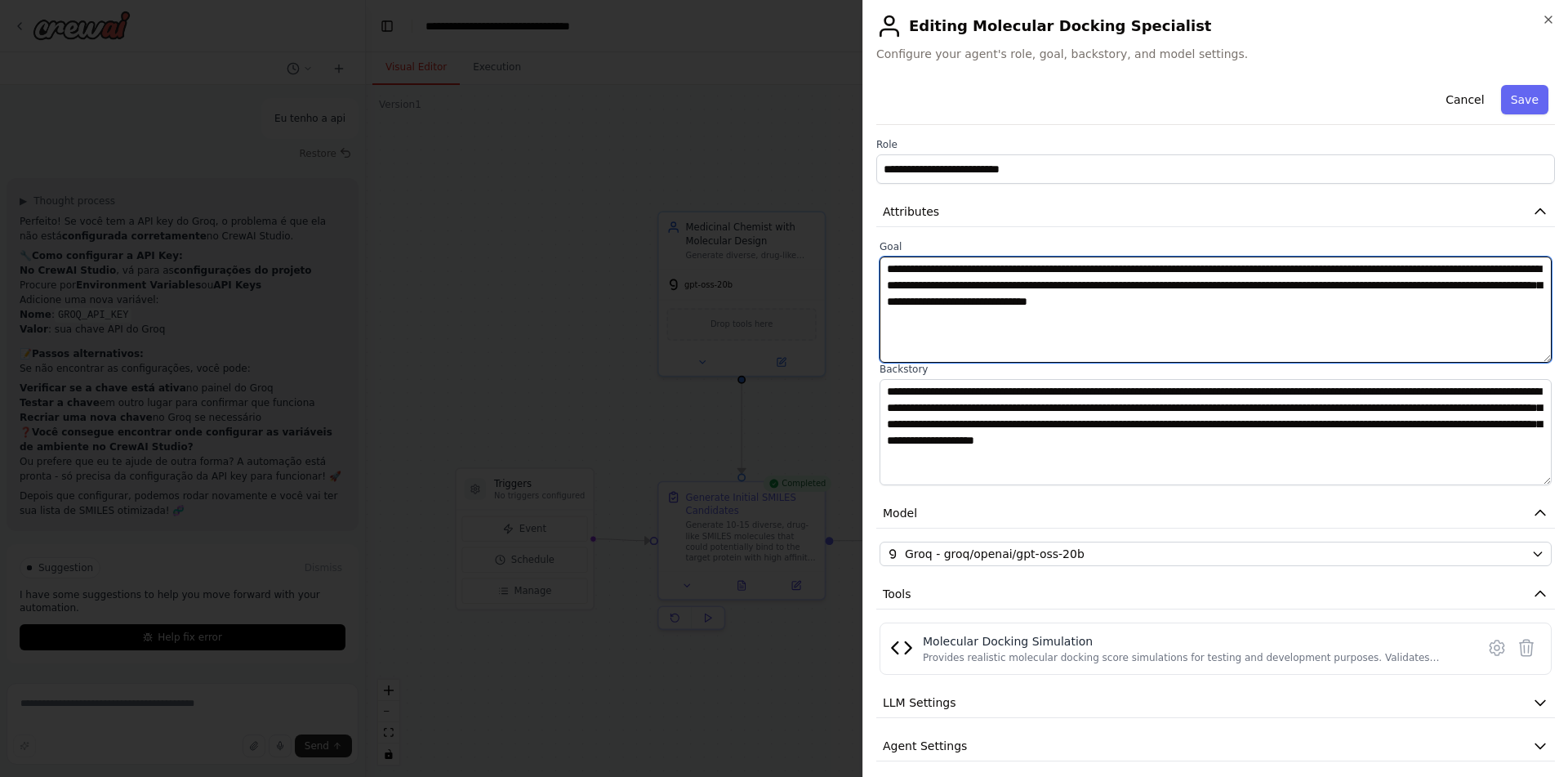
drag, startPoint x: 1118, startPoint y: 303, endPoint x: 803, endPoint y: 237, distance: 321.8
click at [880, 257] on textarea "**********" at bounding box center [1215, 310] width 672 height 106
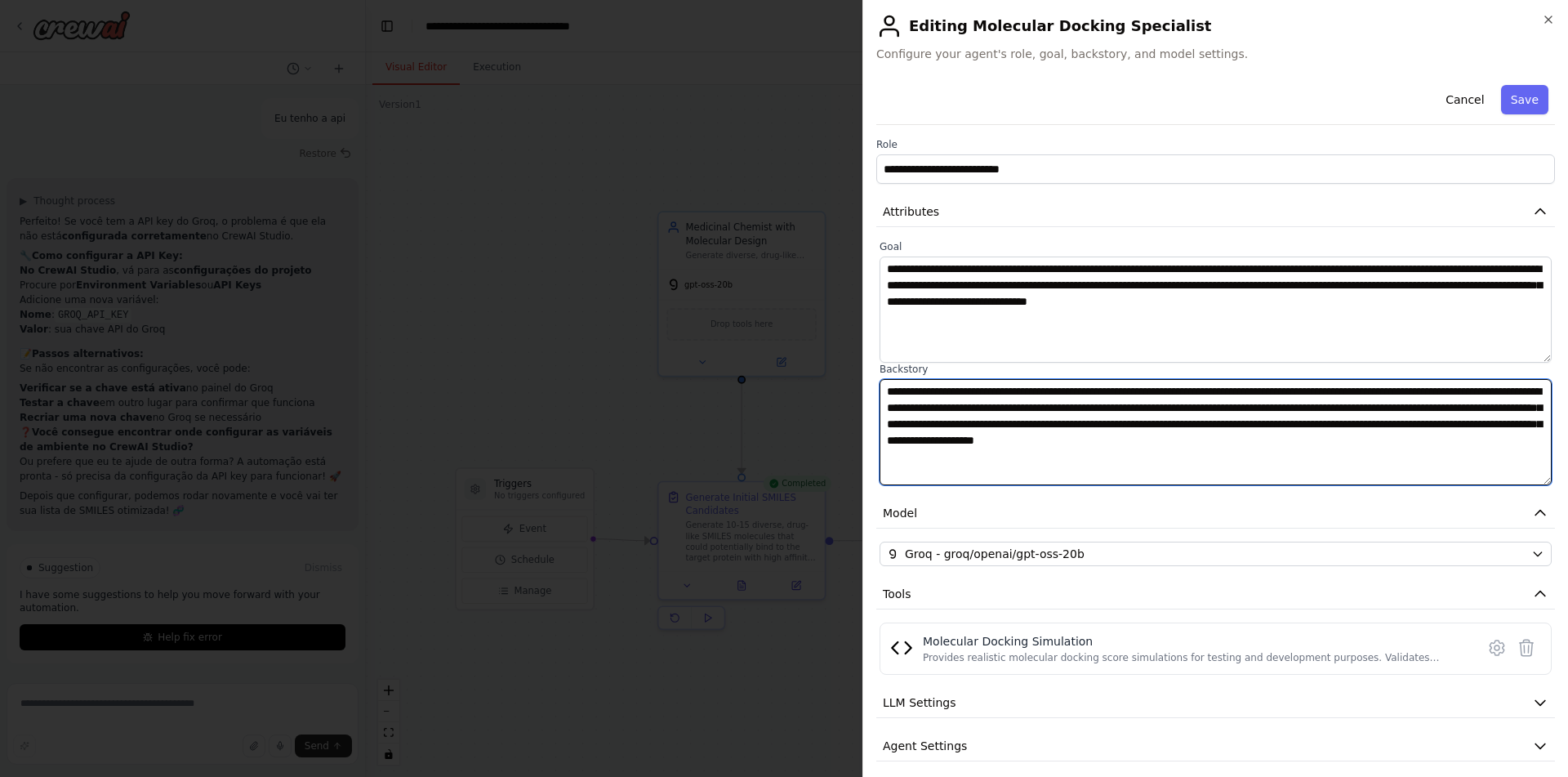
drag, startPoint x: 984, startPoint y: 460, endPoint x: 822, endPoint y: 355, distance: 193.1
click at [880, 379] on textarea "**********" at bounding box center [1215, 432] width 672 height 106
drag, startPoint x: 1012, startPoint y: 461, endPoint x: 870, endPoint y: 367, distance: 170.3
click at [880, 379] on textarea "**********" at bounding box center [1215, 432] width 672 height 106
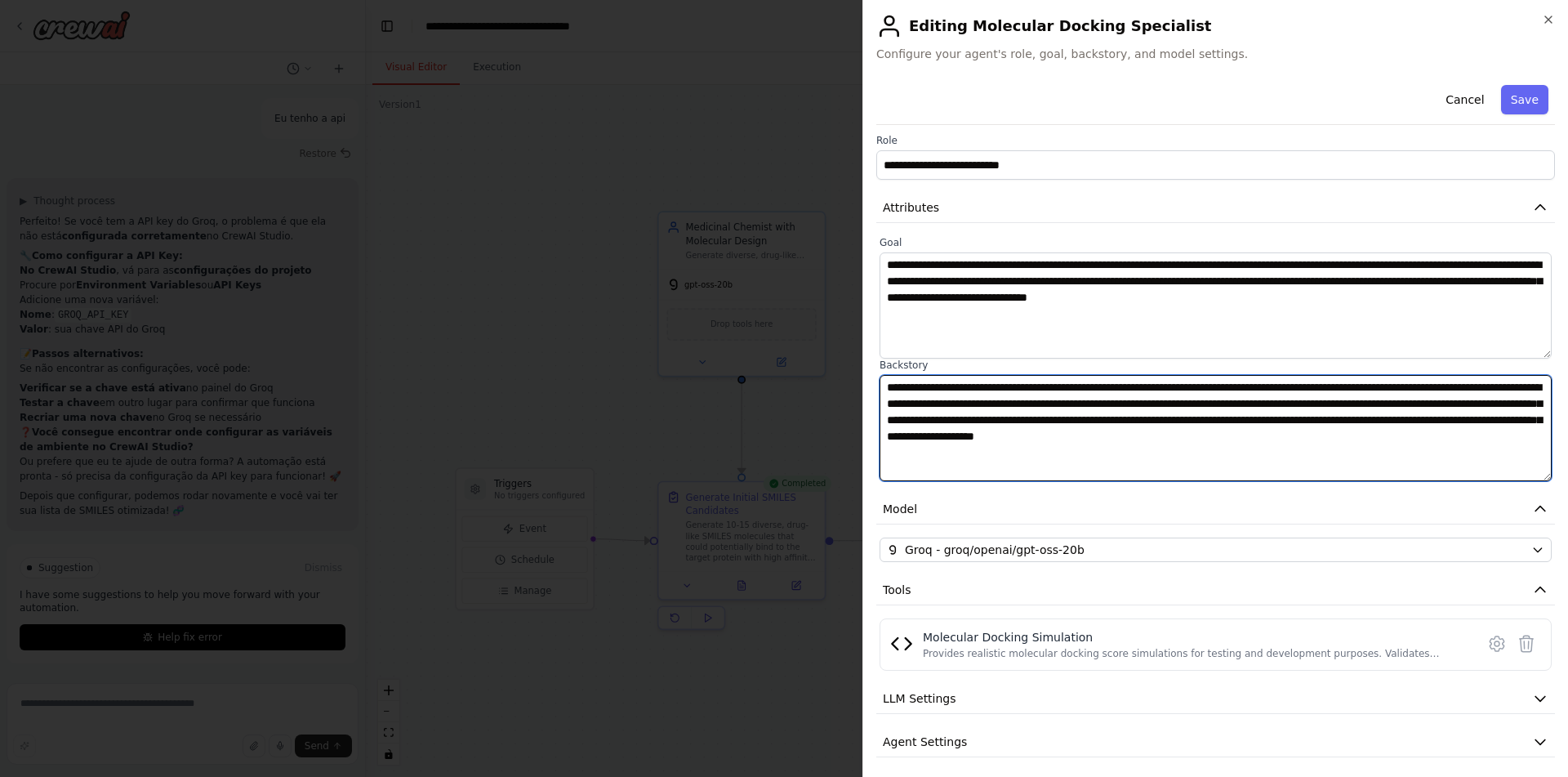
scroll to position [0, 0]
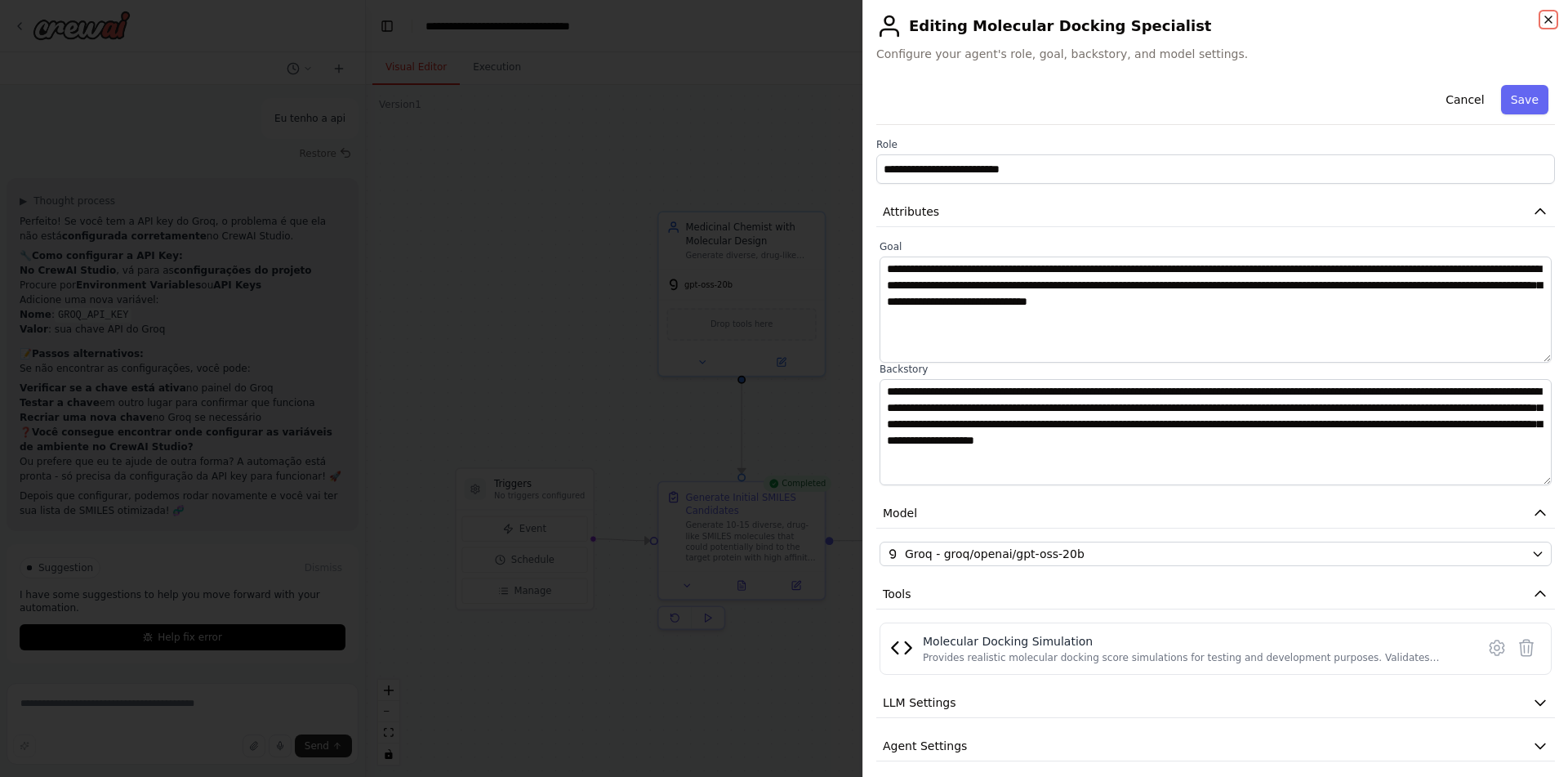
click at [1542, 17] on icon "button" at bounding box center [1549, 19] width 13 height 13
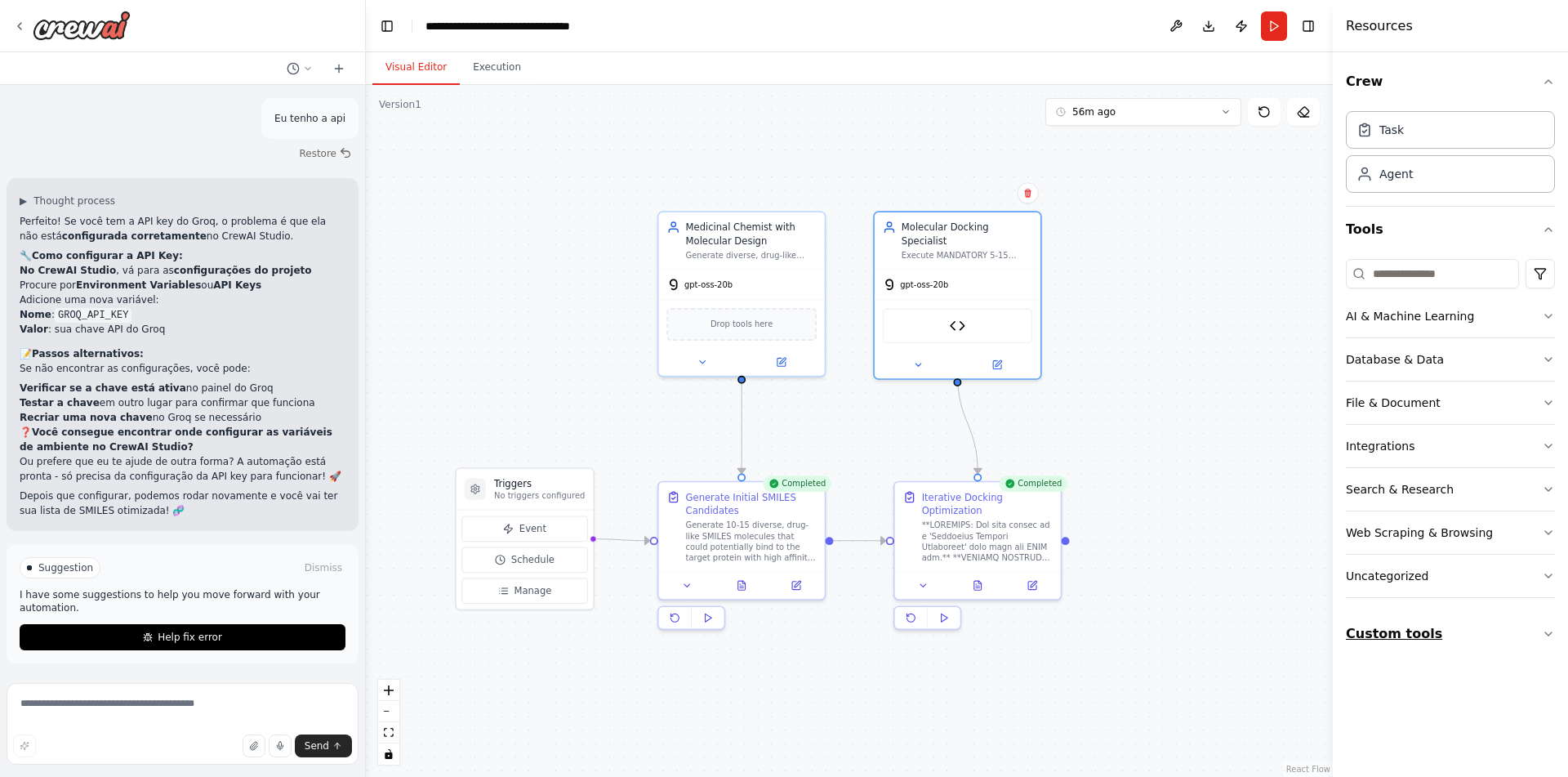
click at [1452, 632] on button "Custom tools" at bounding box center [1451, 634] width 209 height 46
click at [1403, 685] on div "Molecular Docking Simulation" at bounding box center [1447, 681] width 136 height 16
click at [1397, 693] on div "Provides realistic molecular docking score simulations for testing and developm…" at bounding box center [1447, 697] width 136 height 13
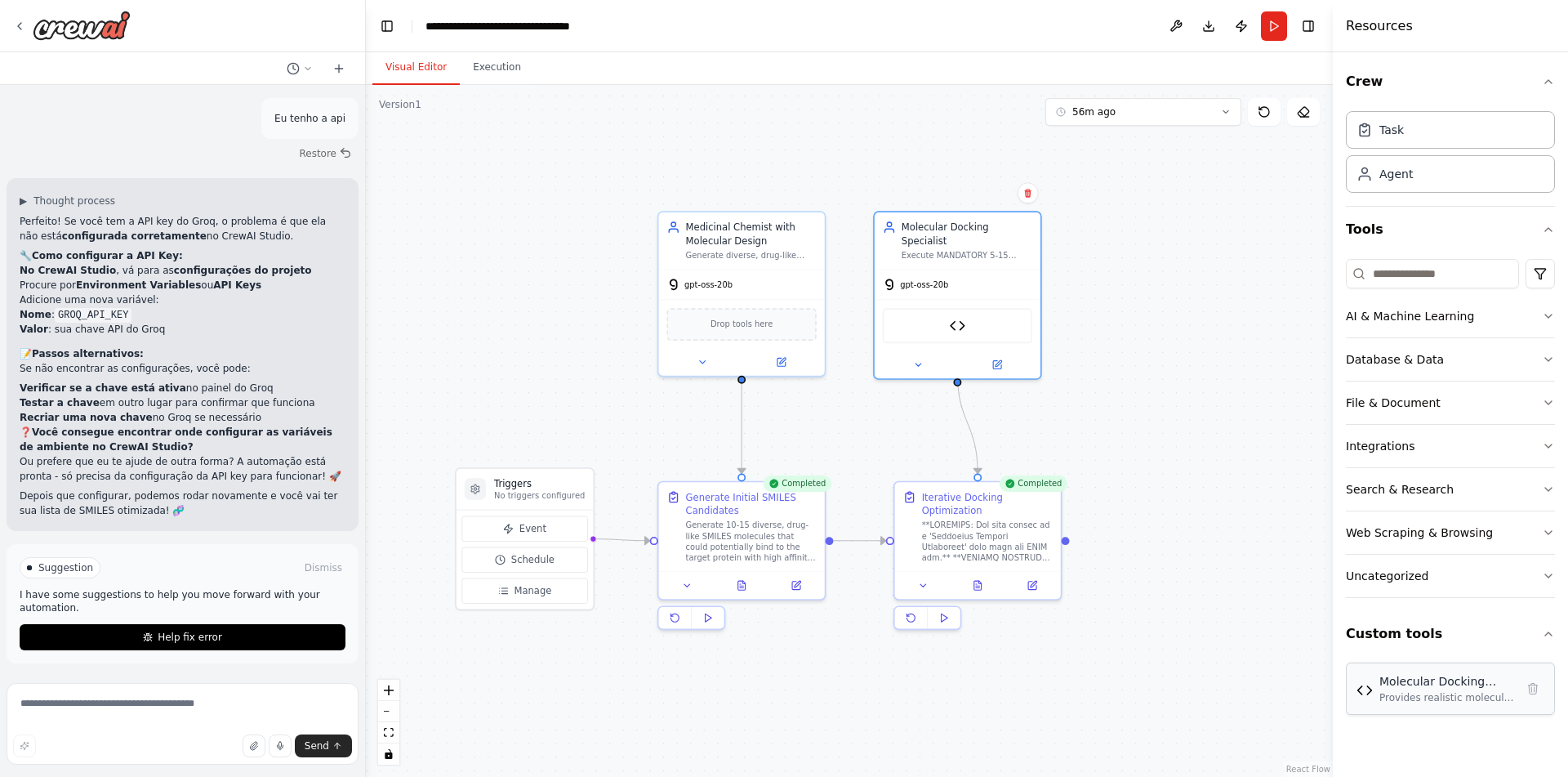
click at [1397, 693] on div "Provides realistic molecular docking score simulations for testing and developm…" at bounding box center [1447, 697] width 136 height 13
drag, startPoint x: 1397, startPoint y: 693, endPoint x: 1087, endPoint y: 705, distance: 310.2
click at [191, 711] on textarea at bounding box center [182, 724] width 352 height 82
type textarea "**********"
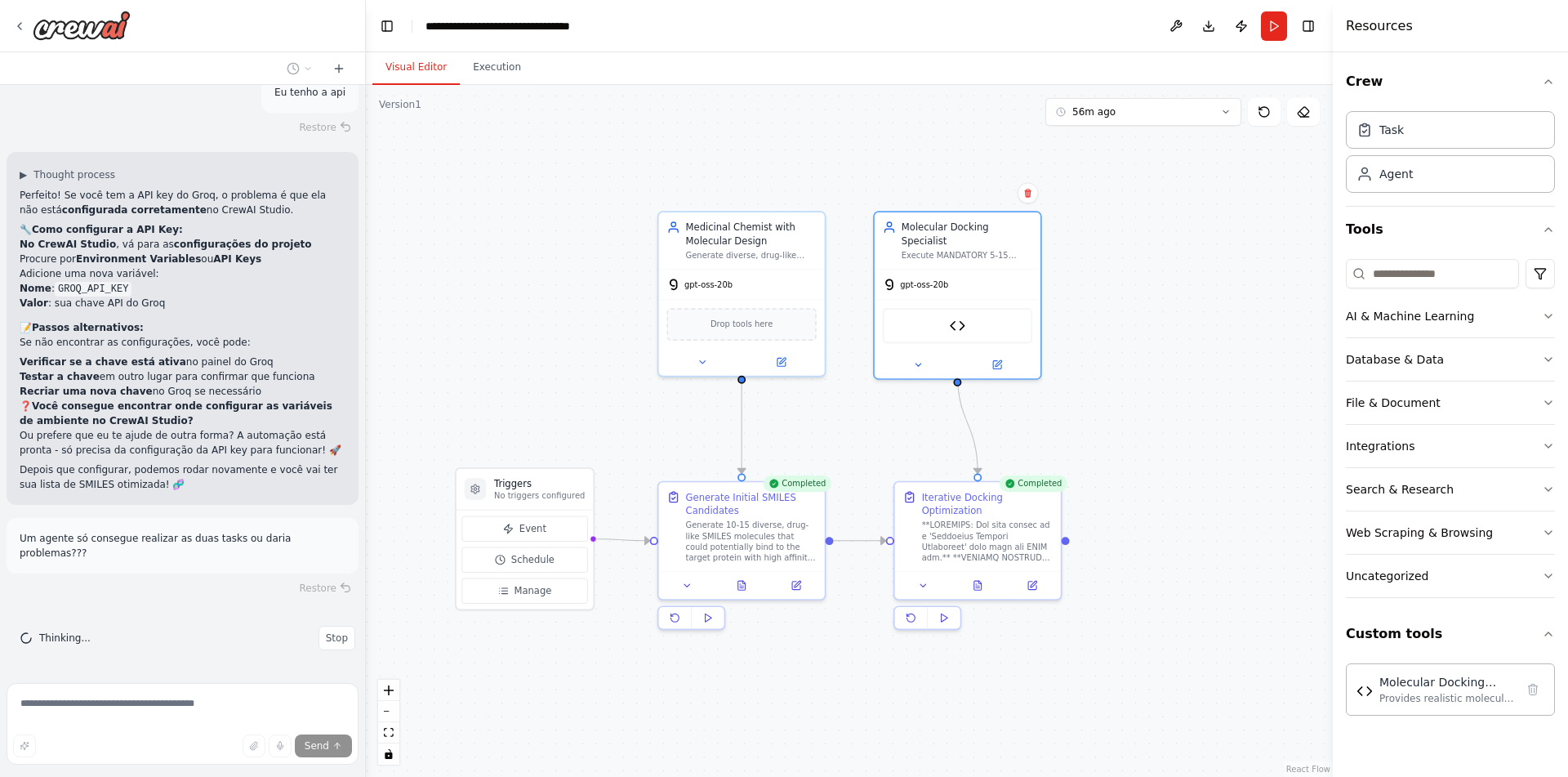
scroll to position [24614, 0]
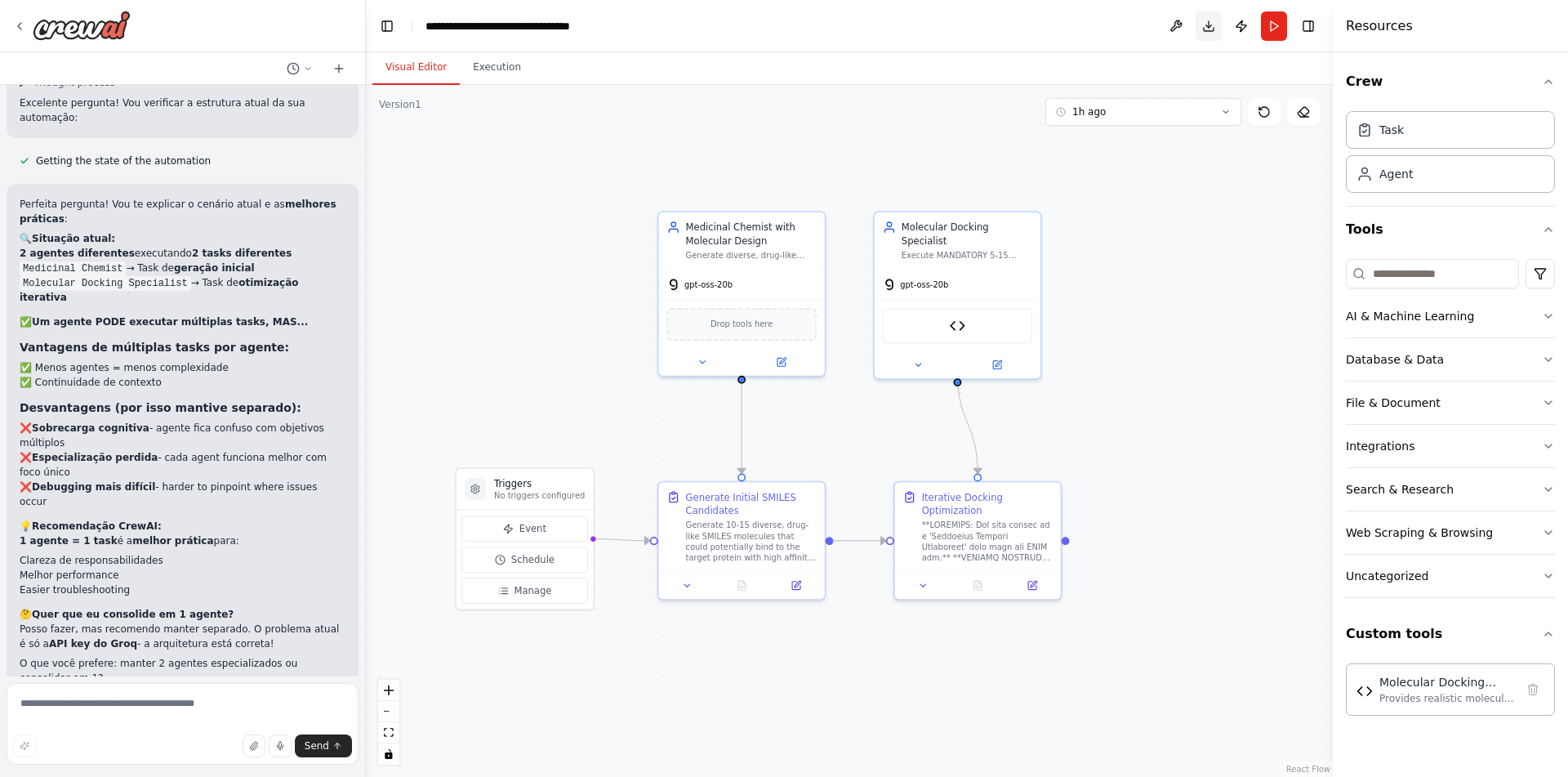
click at [1210, 19] on button "Download" at bounding box center [1209, 26] width 27 height 29
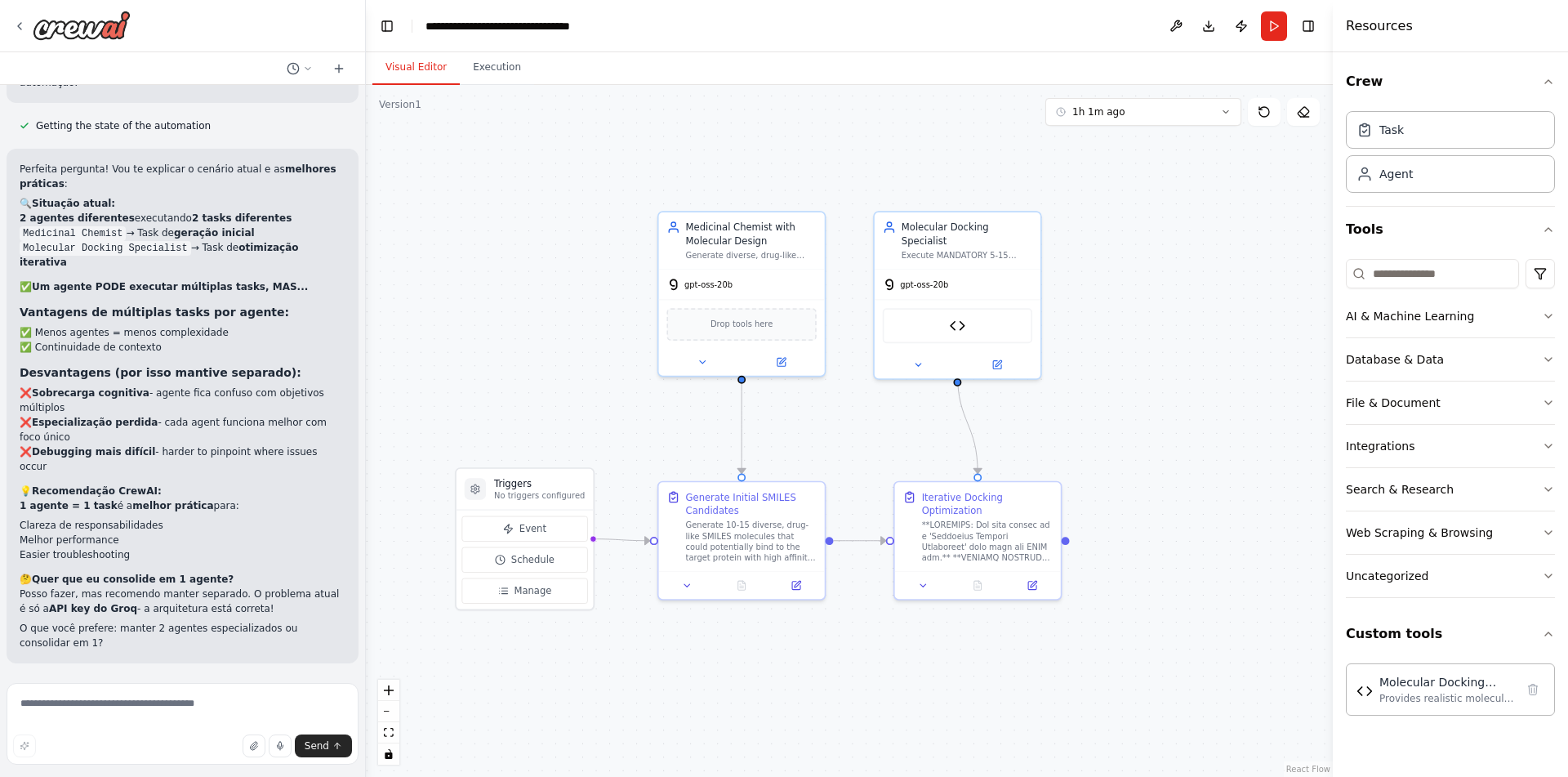
scroll to position [25223, 0]
click at [552, 31] on div "**********" at bounding box center [516, 26] width 183 height 16
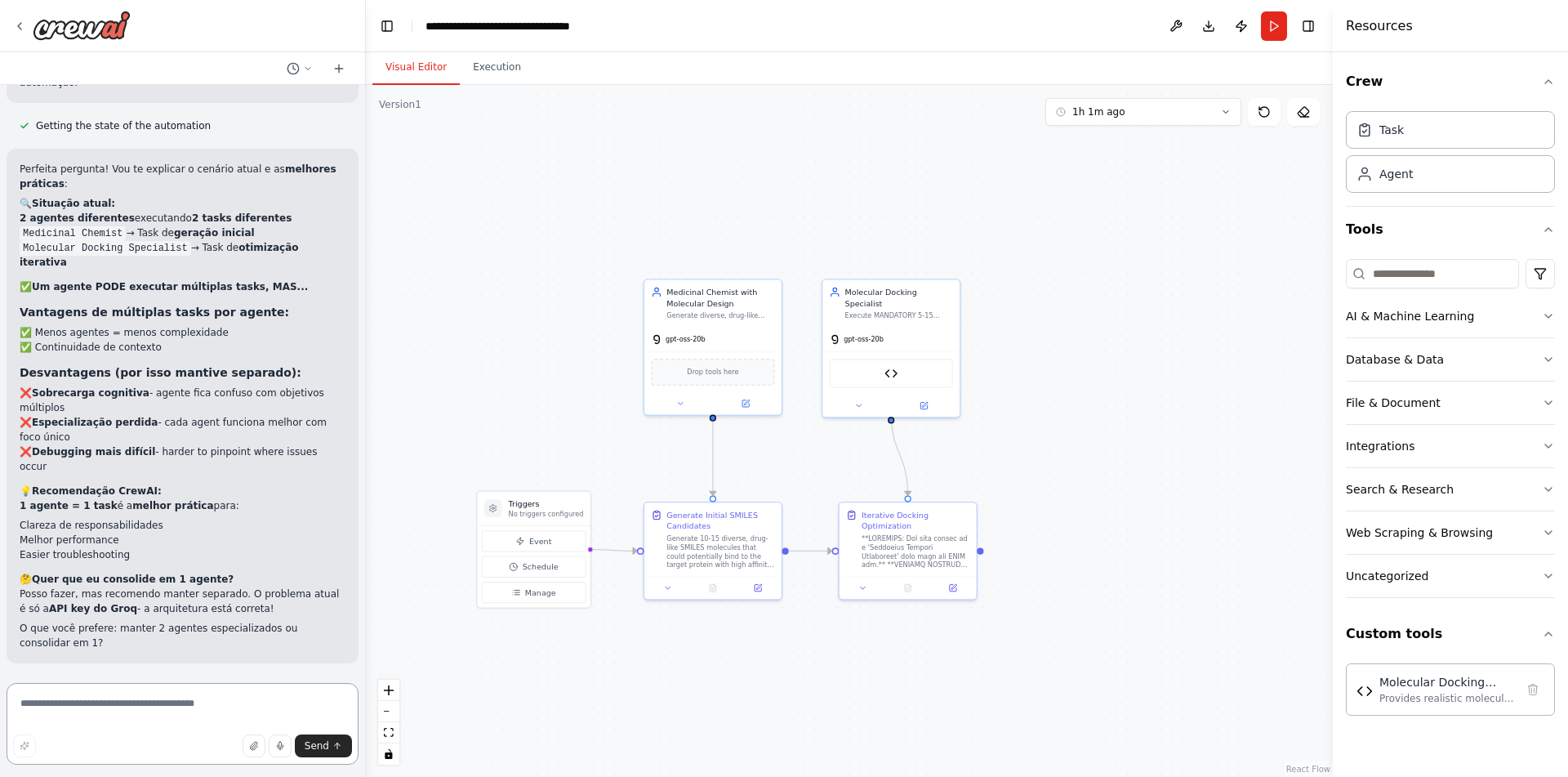
click at [110, 714] on textarea at bounding box center [182, 724] width 352 height 82
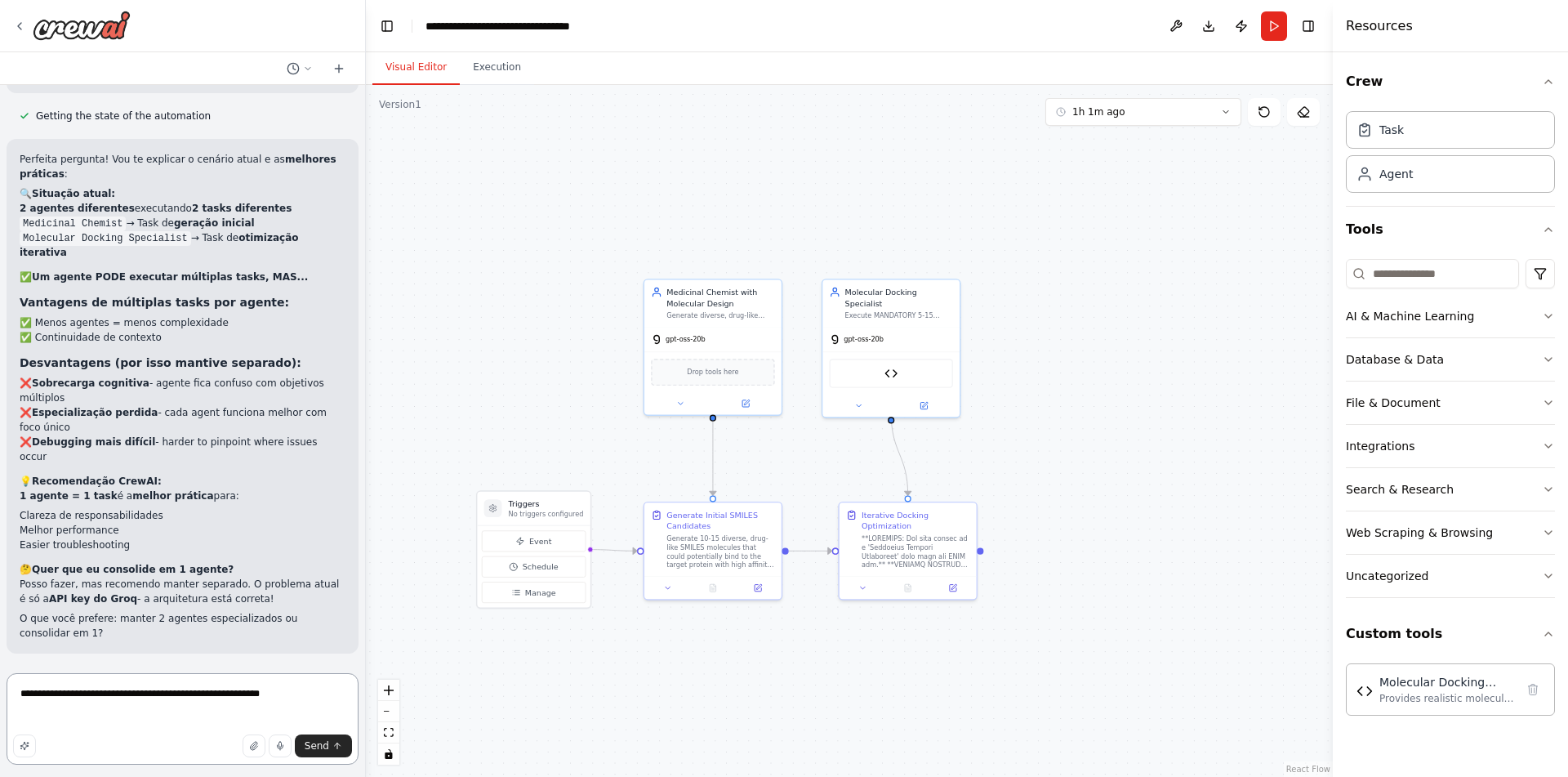
paste textarea "**********"
type textarea "**********"
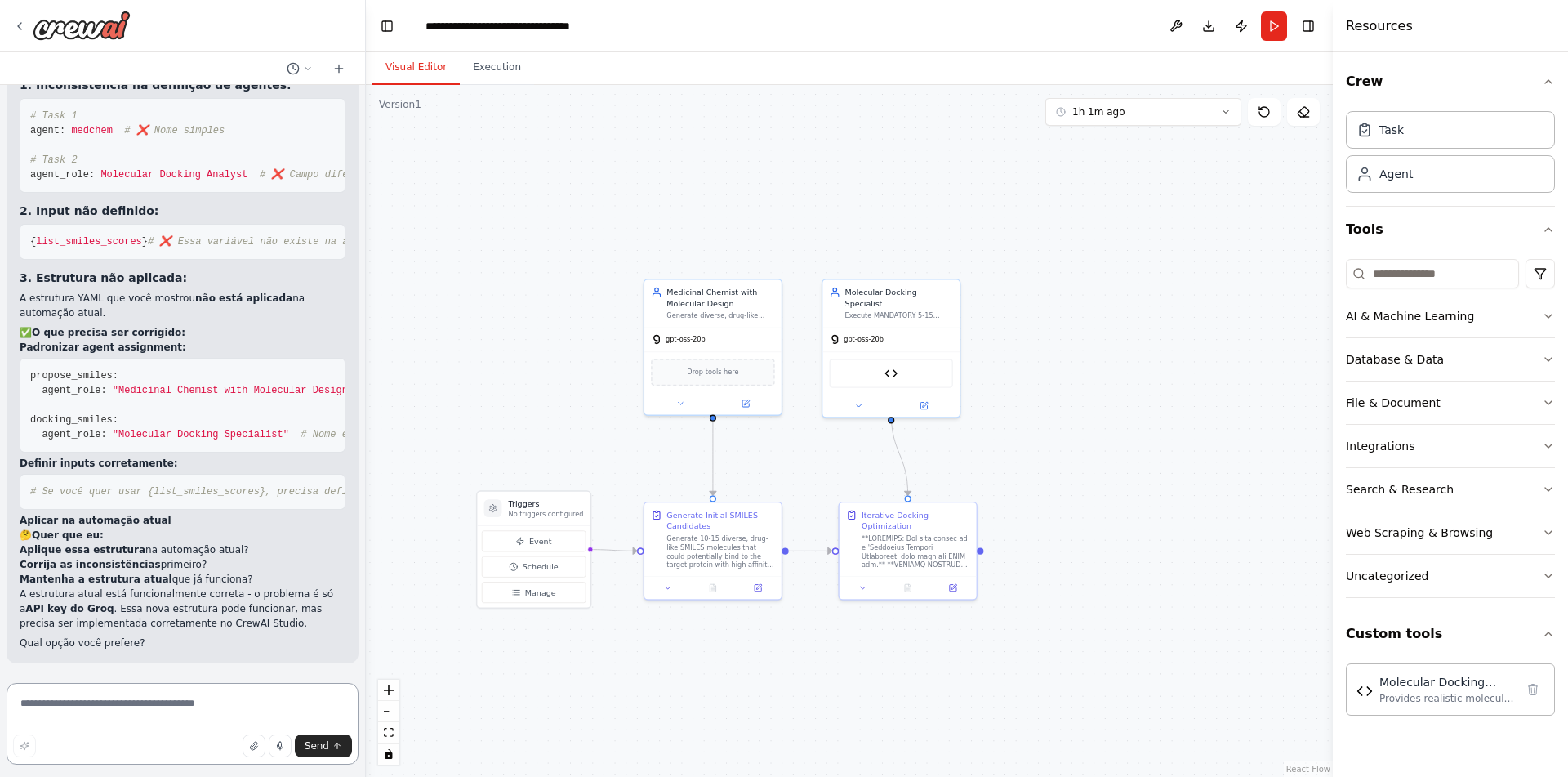
scroll to position [27148, 0]
click at [136, 728] on textarea at bounding box center [182, 724] width 352 height 82
drag, startPoint x: 151, startPoint y: 244, endPoint x: 8, endPoint y: 245, distance: 143.0
click at [19, 245] on pre "{ list_smiles_scores } # ❌ Essa variável não existe na automação atual" at bounding box center [182, 242] width 326 height 36
copy span "{ list_smiles_scores }"
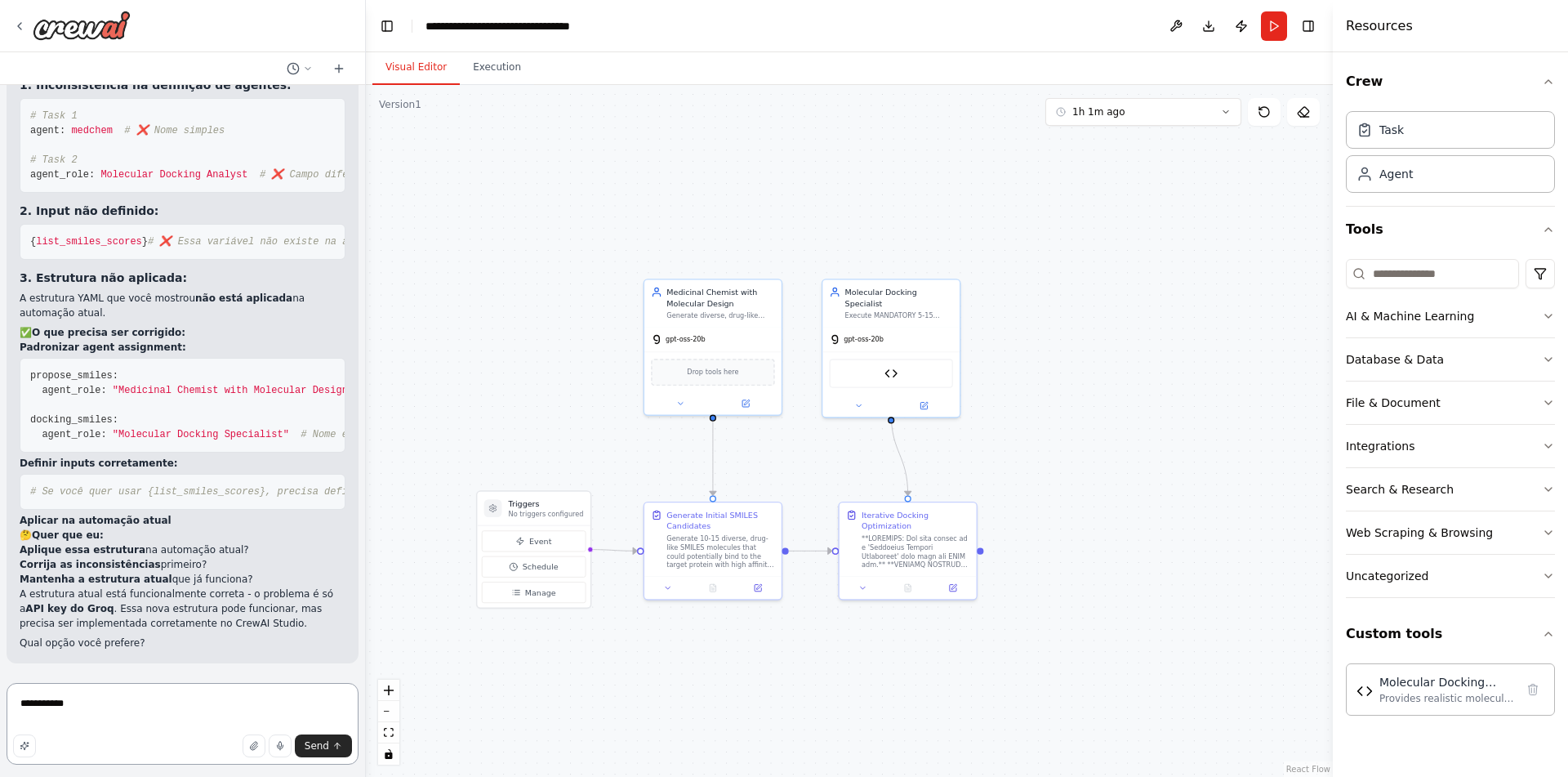
click at [104, 699] on textarea "**********" at bounding box center [182, 724] width 352 height 82
click at [101, 716] on textarea "**********" at bounding box center [182, 724] width 352 height 82
paste textarea "**********"
type textarea "**********"
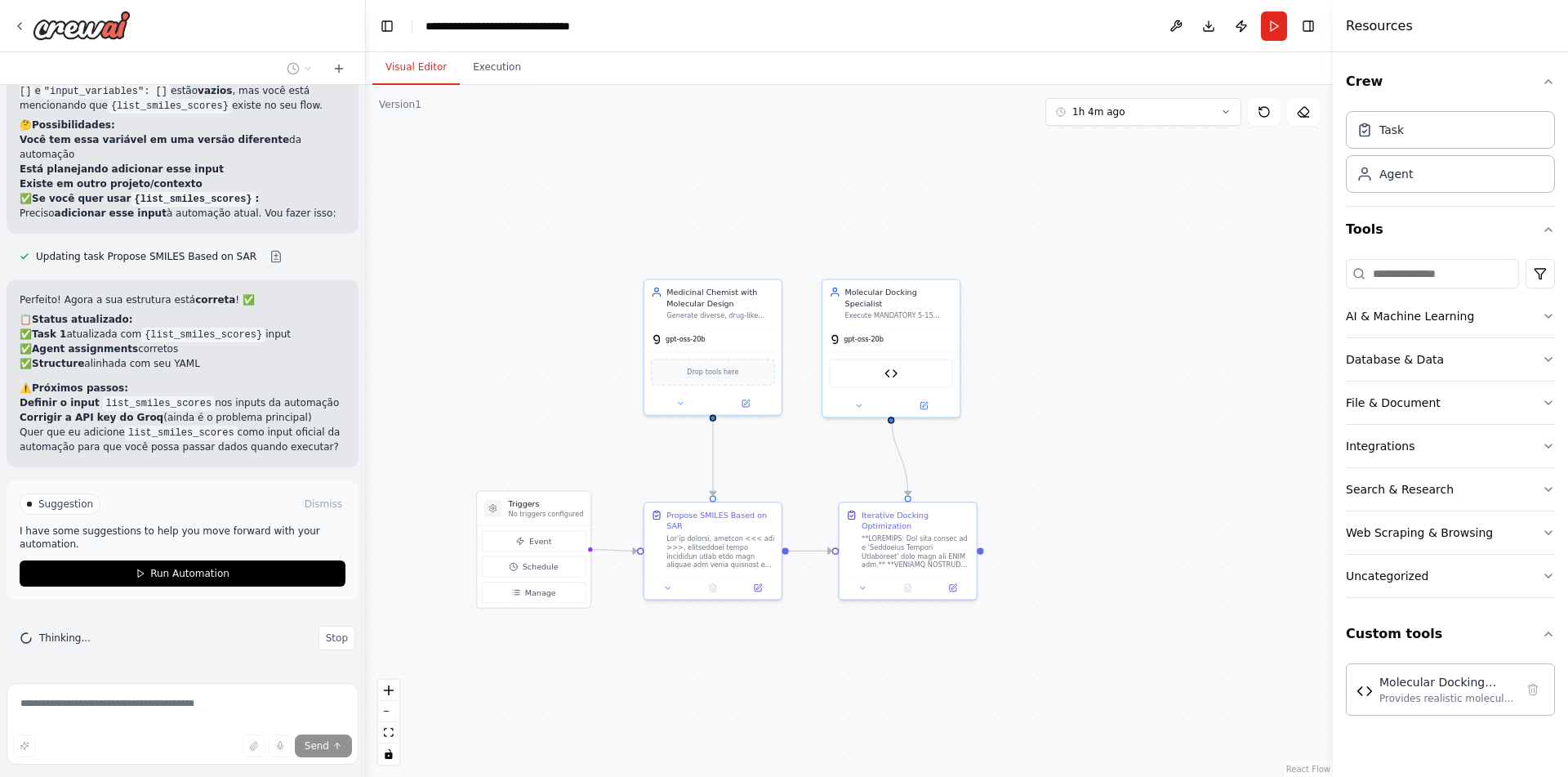
scroll to position [27960, 0]
click at [750, 406] on button at bounding box center [745, 400] width 63 height 13
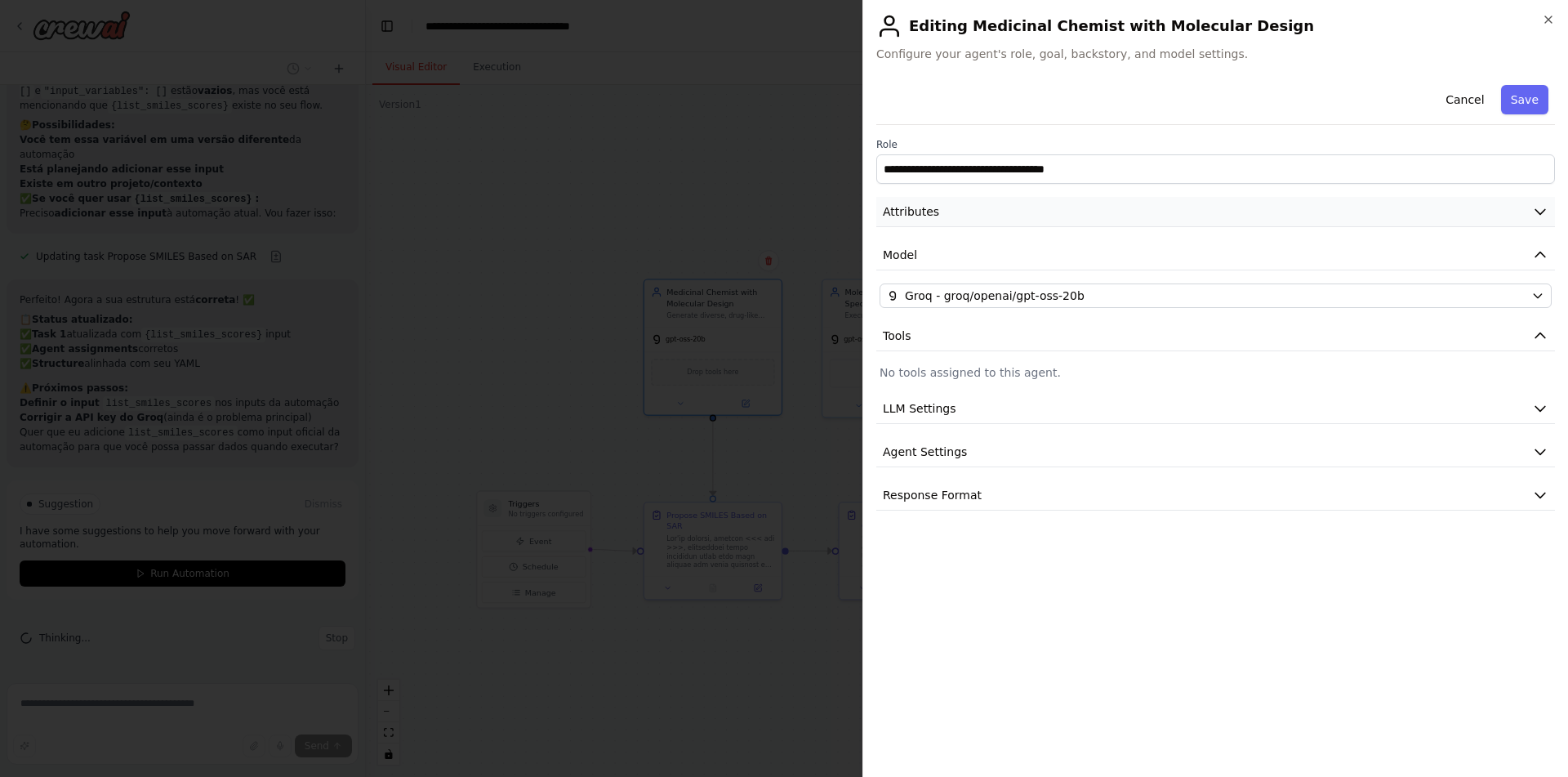
click at [1043, 203] on button "Attributes" at bounding box center [1215, 212] width 679 height 30
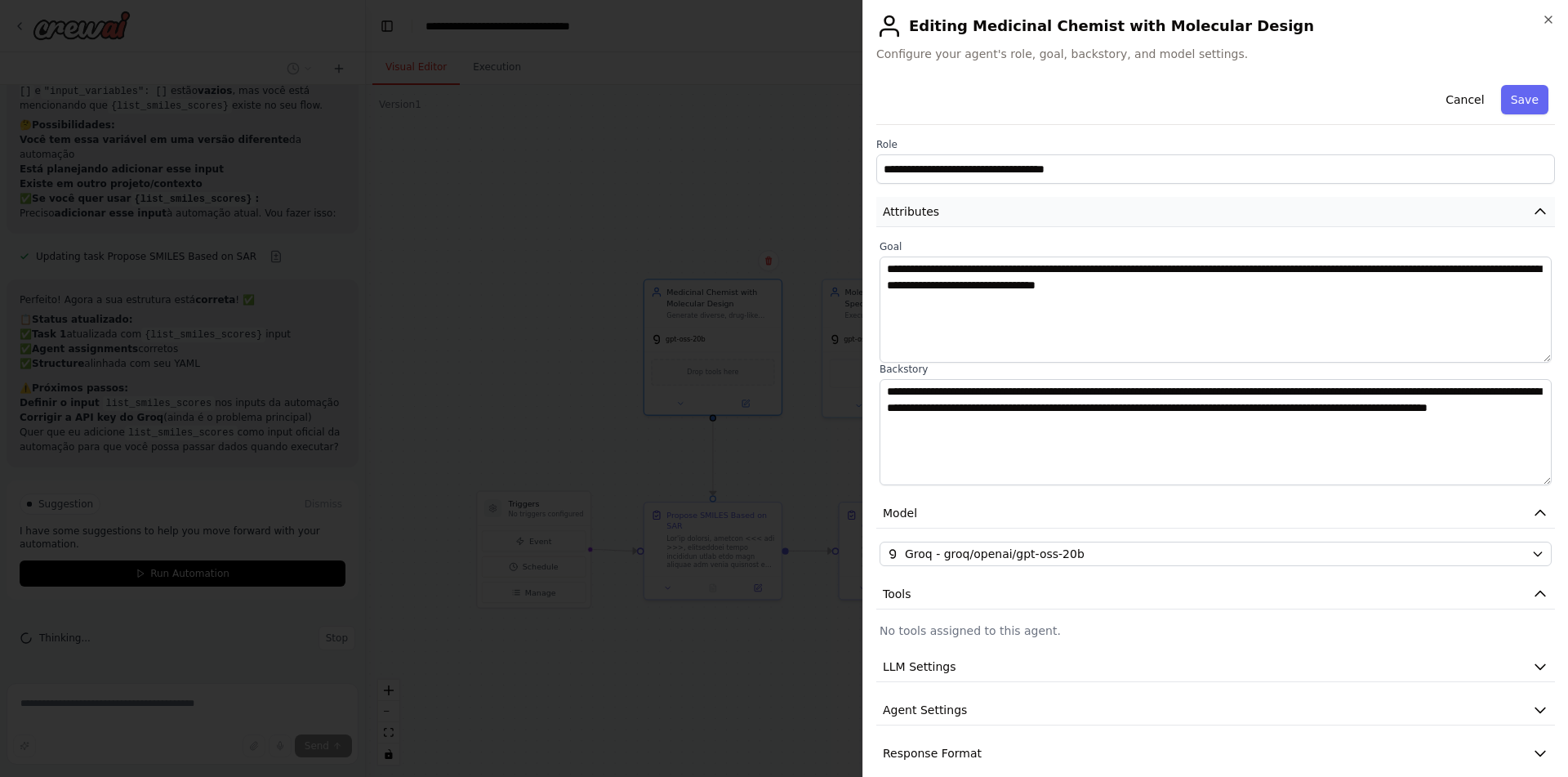
click at [1043, 207] on button "Attributes" at bounding box center [1215, 212] width 679 height 30
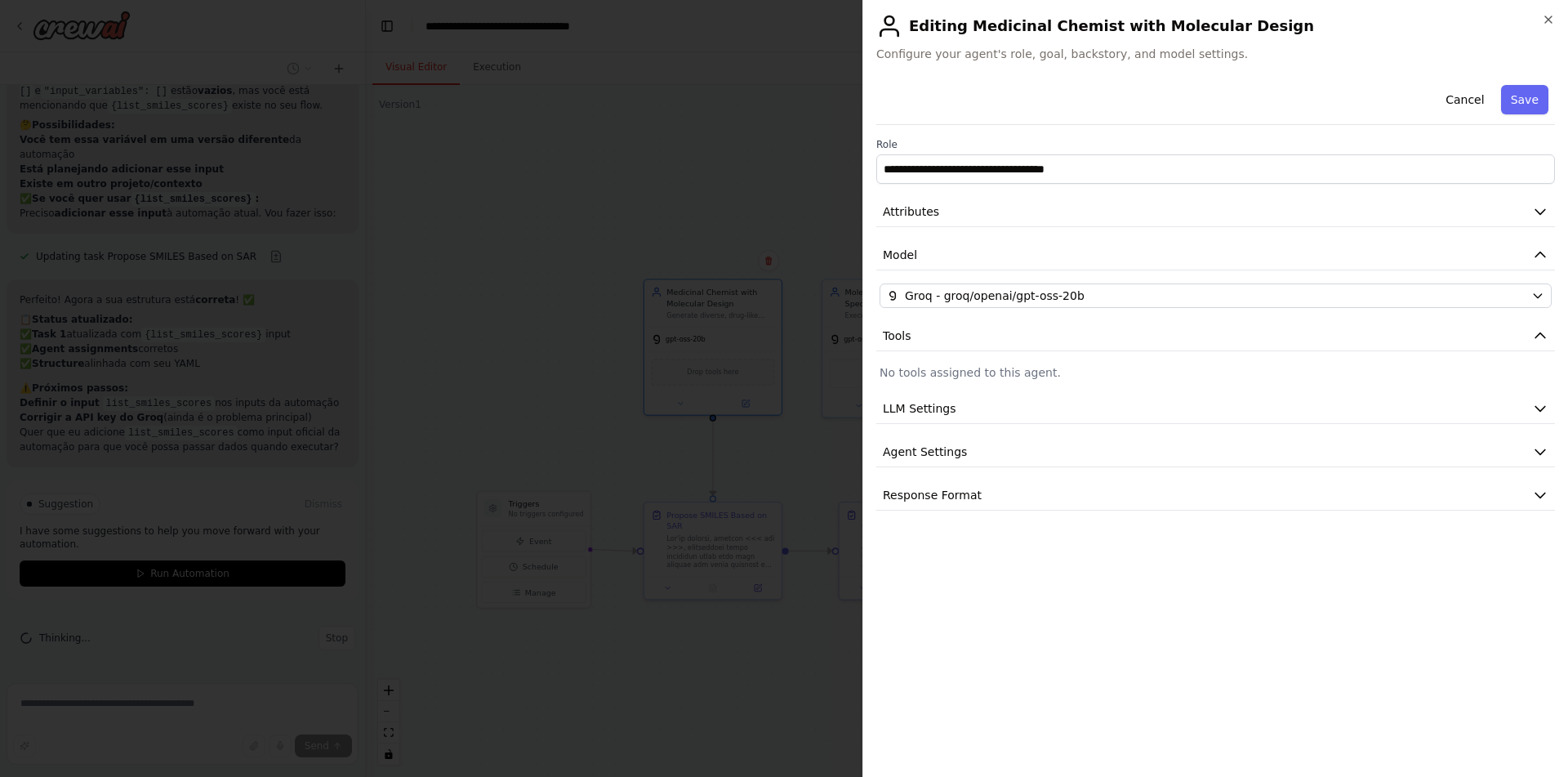
click at [517, 434] on body "como eu obrigo um agente a usar uma ferramenta? ▶ Thought process Em CrewAI, vo…" at bounding box center [784, 388] width 1568 height 777
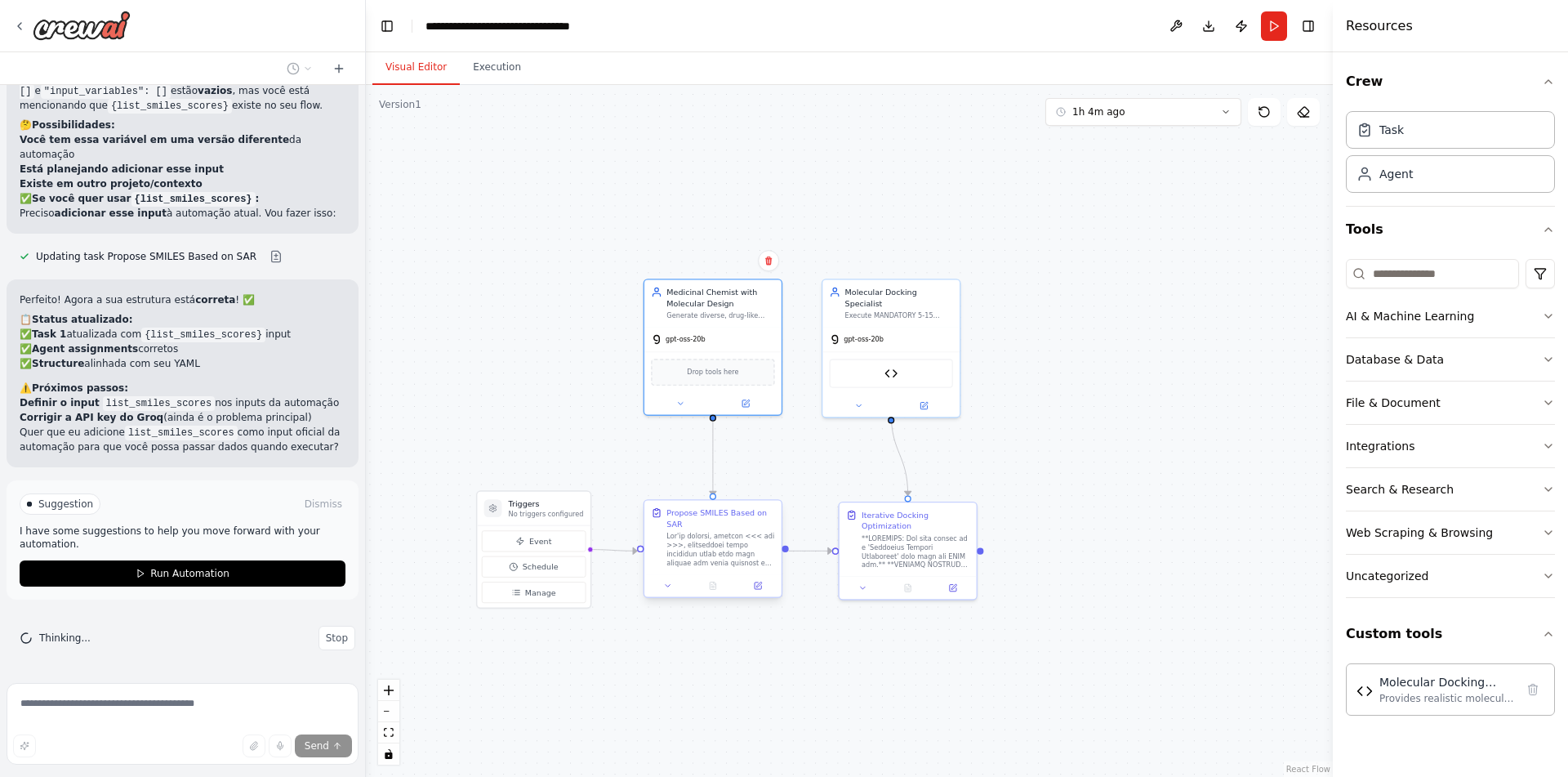
click at [760, 593] on div at bounding box center [713, 586] width 137 height 23
click at [765, 589] on button at bounding box center [757, 586] width 38 height 13
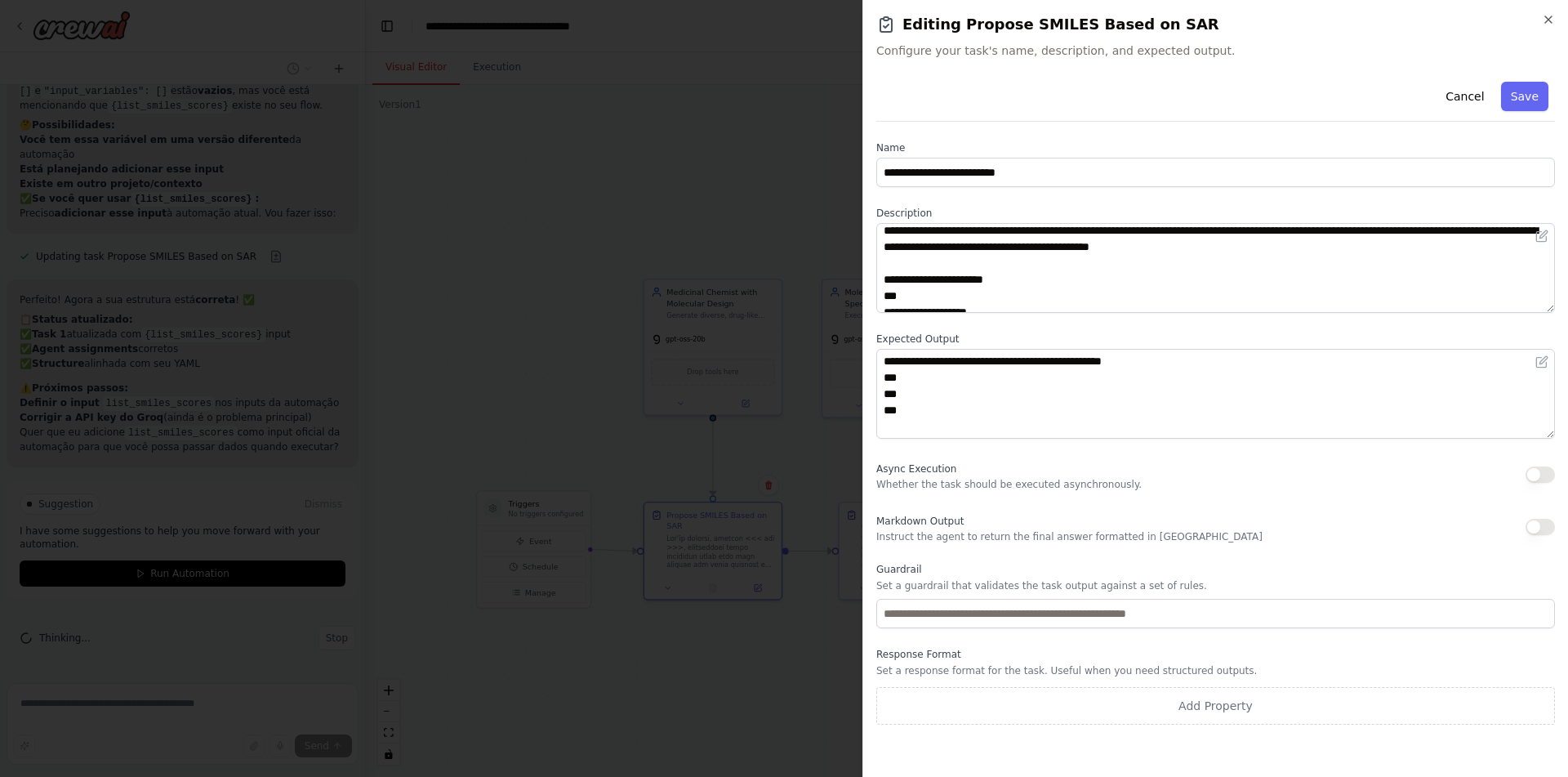
scroll to position [247, 0]
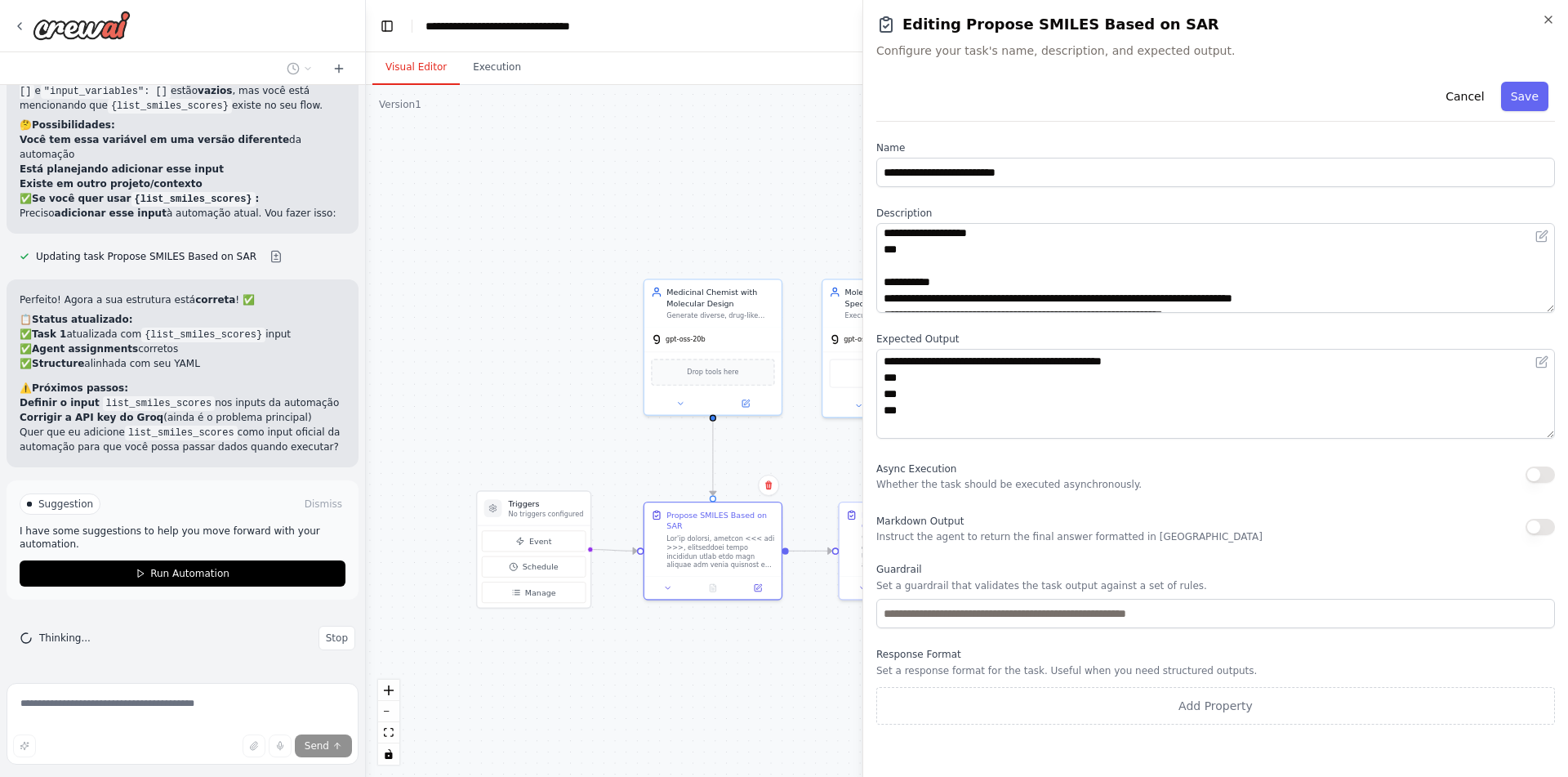
click at [549, 262] on body "como eu obrigo um agente a usar uma ferramenta? ▶ Thought process Em CrewAI, vo…" at bounding box center [784, 388] width 1568 height 777
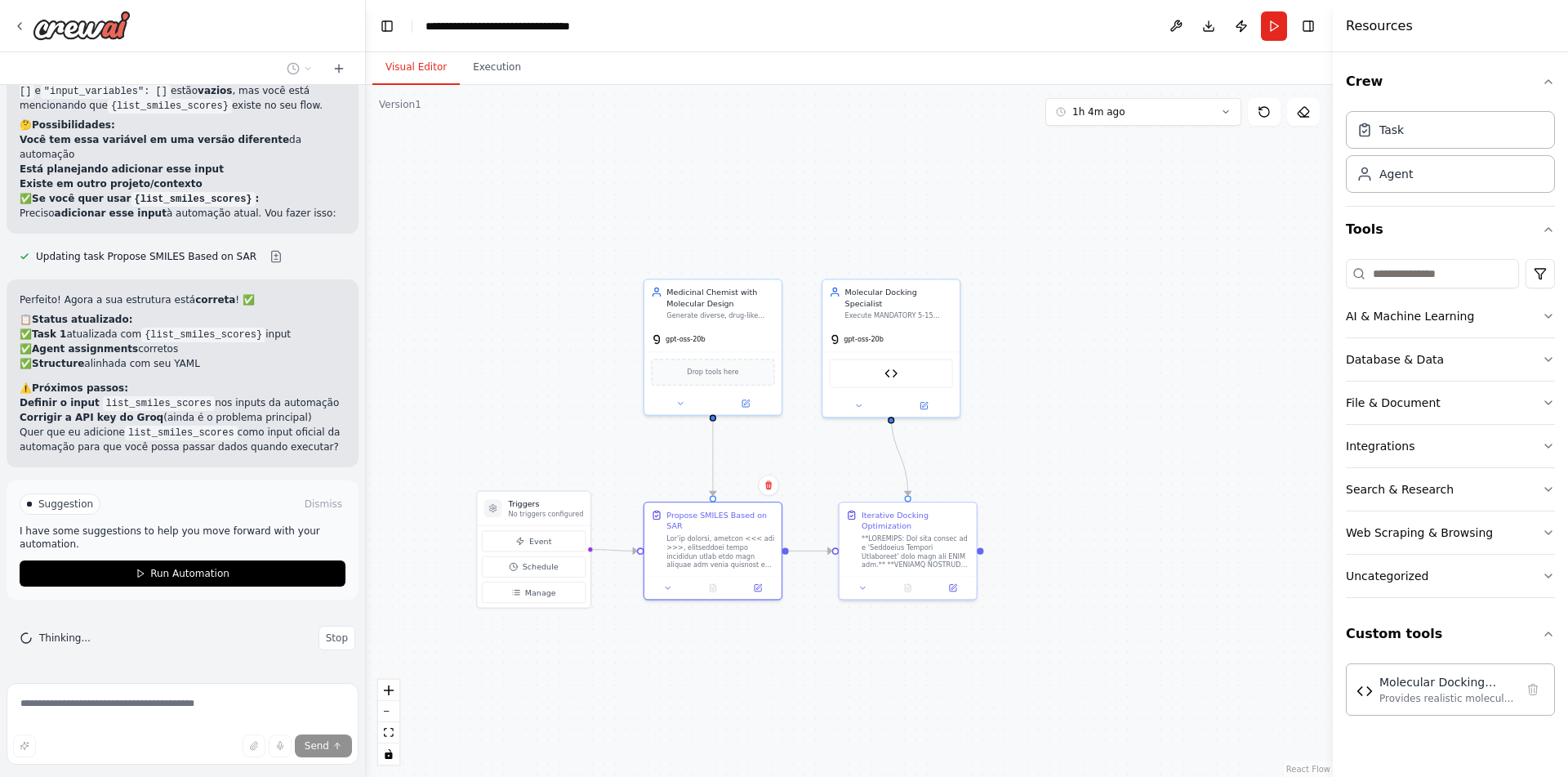
click at [698, 670] on div ".deletable-edge-delete-btn { width: 20px; height: 20px; border: 0px solid #ffff…" at bounding box center [850, 431] width 967 height 692
click at [935, 397] on button at bounding box center [924, 403] width 63 height 13
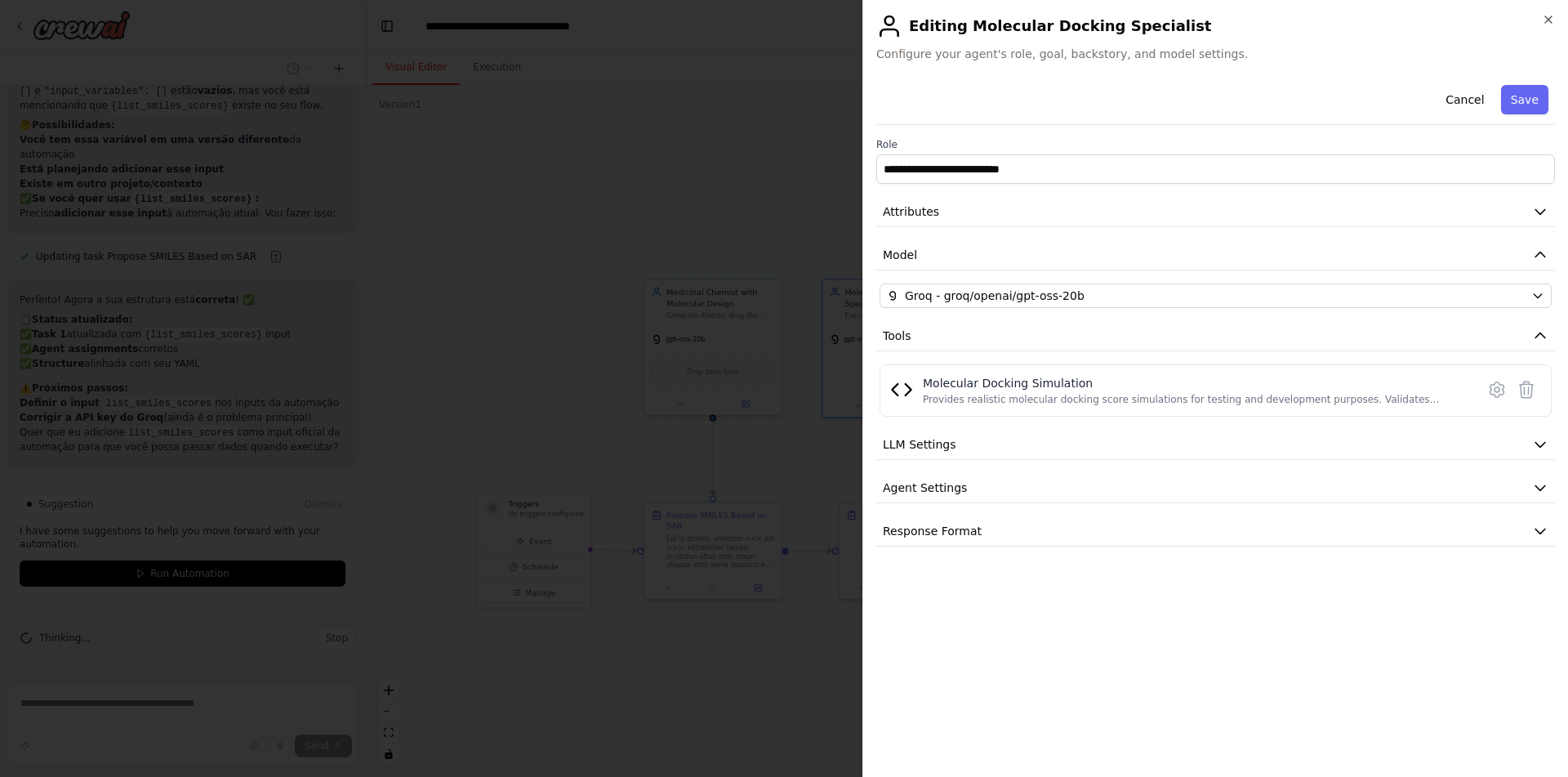
click at [477, 469] on body "como eu obrigo um agente a usar uma ferramenta? ▶ Thought process Em CrewAI, vo…" at bounding box center [784, 388] width 1568 height 777
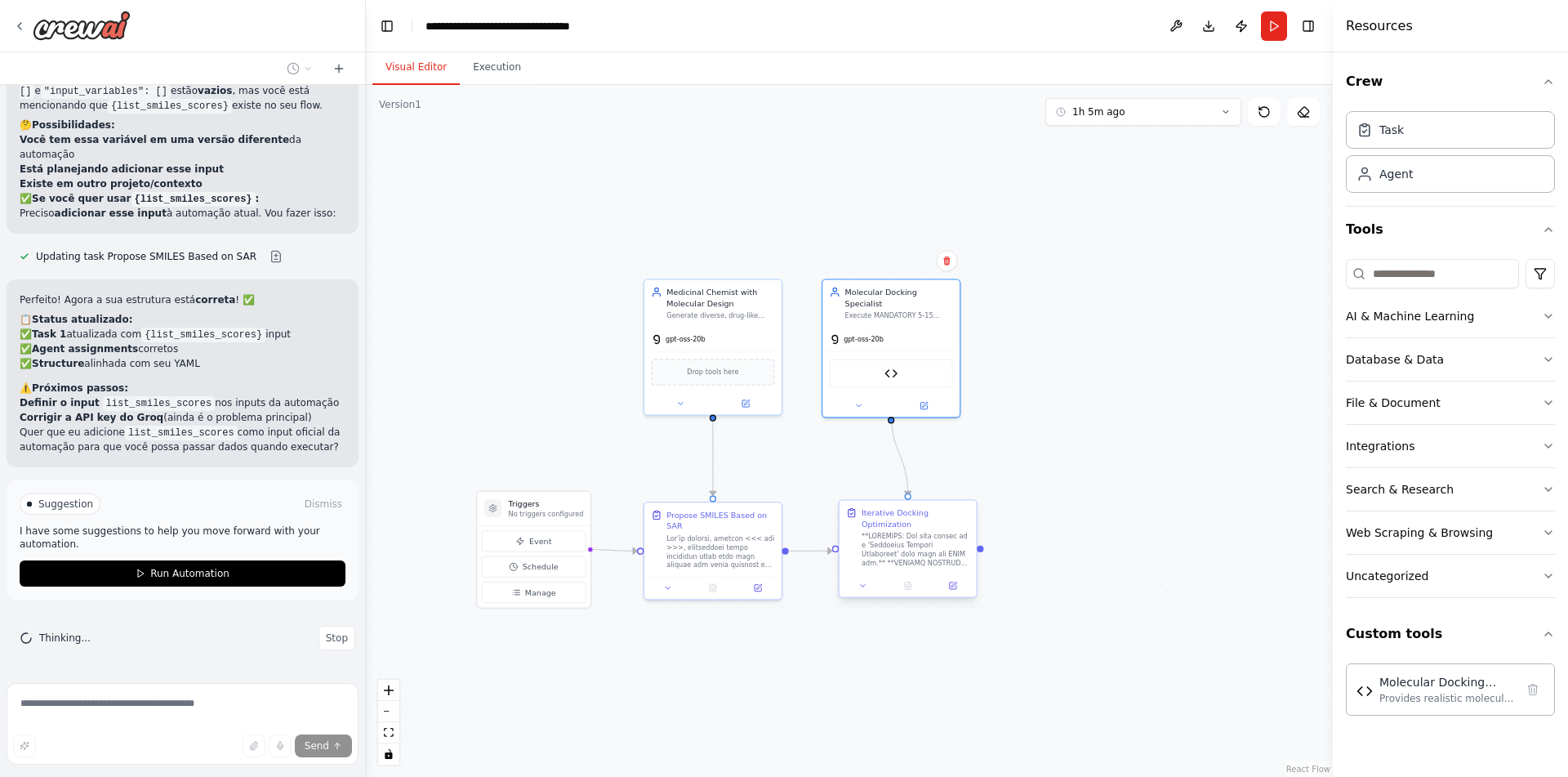
click at [957, 574] on div at bounding box center [908, 586] width 137 height 23
click at [956, 582] on icon at bounding box center [954, 585] width 5 height 5
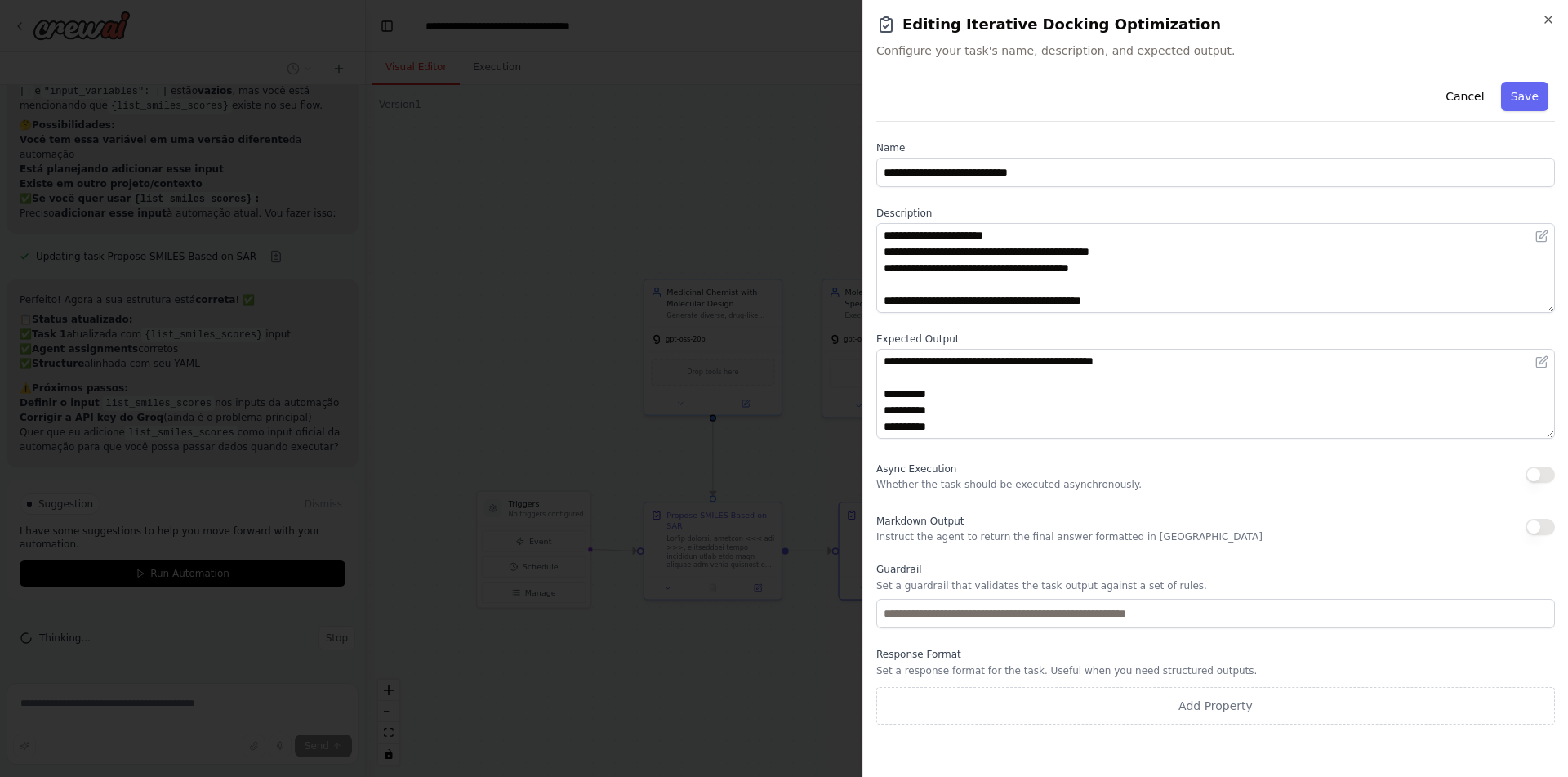
scroll to position [540, 0]
click at [550, 278] on body "como eu obrigo um agente a usar uma ferramenta? ▶ Thought process Em CrewAI, vo…" at bounding box center [784, 388] width 1568 height 777
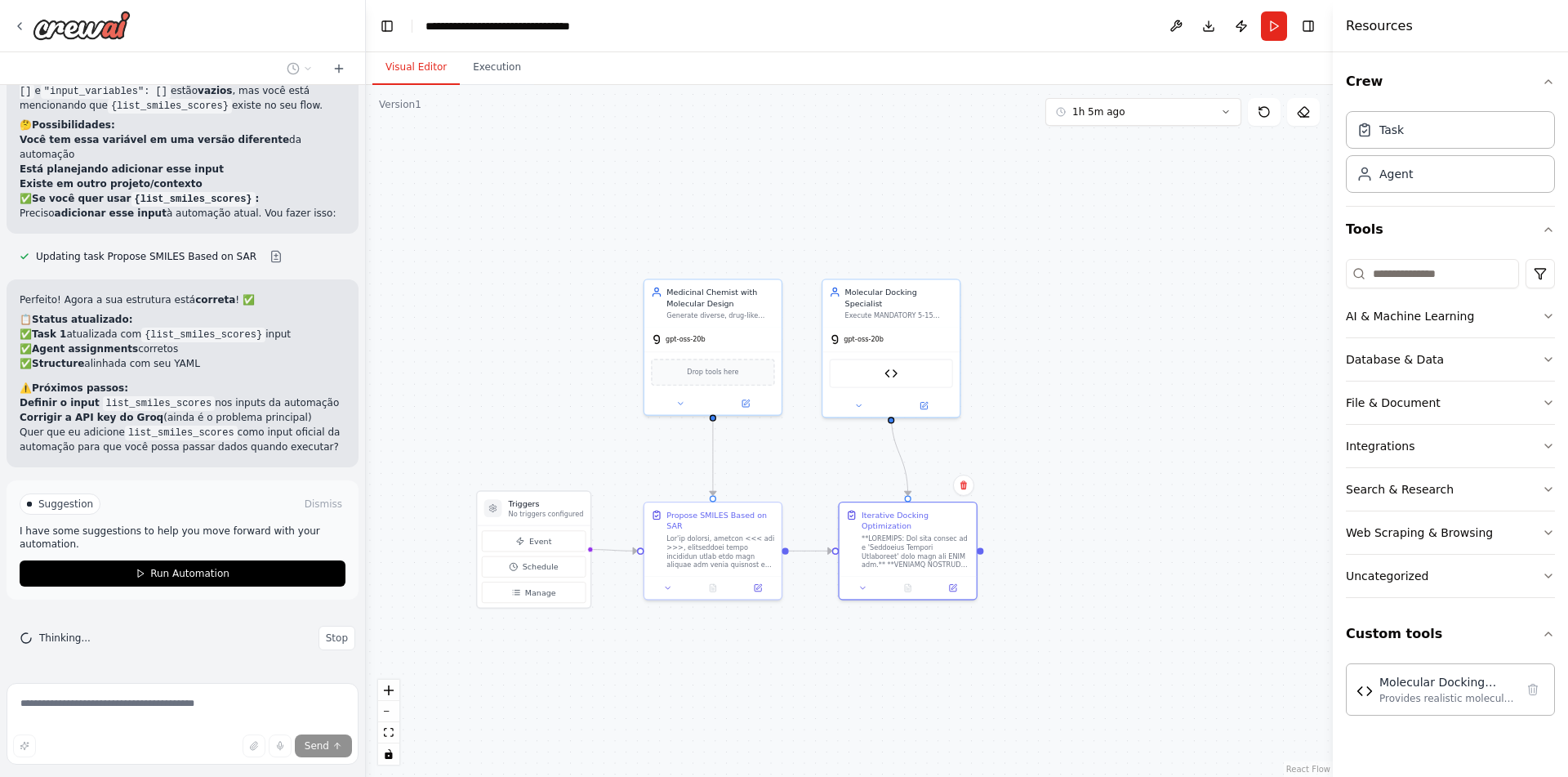
click at [656, 695] on div ".deletable-edge-delete-btn { width: 20px; height: 20px; border: 0px solid #ffff…" at bounding box center [850, 431] width 967 height 692
click at [774, 568] on button at bounding box center [762, 571] width 38 height 13
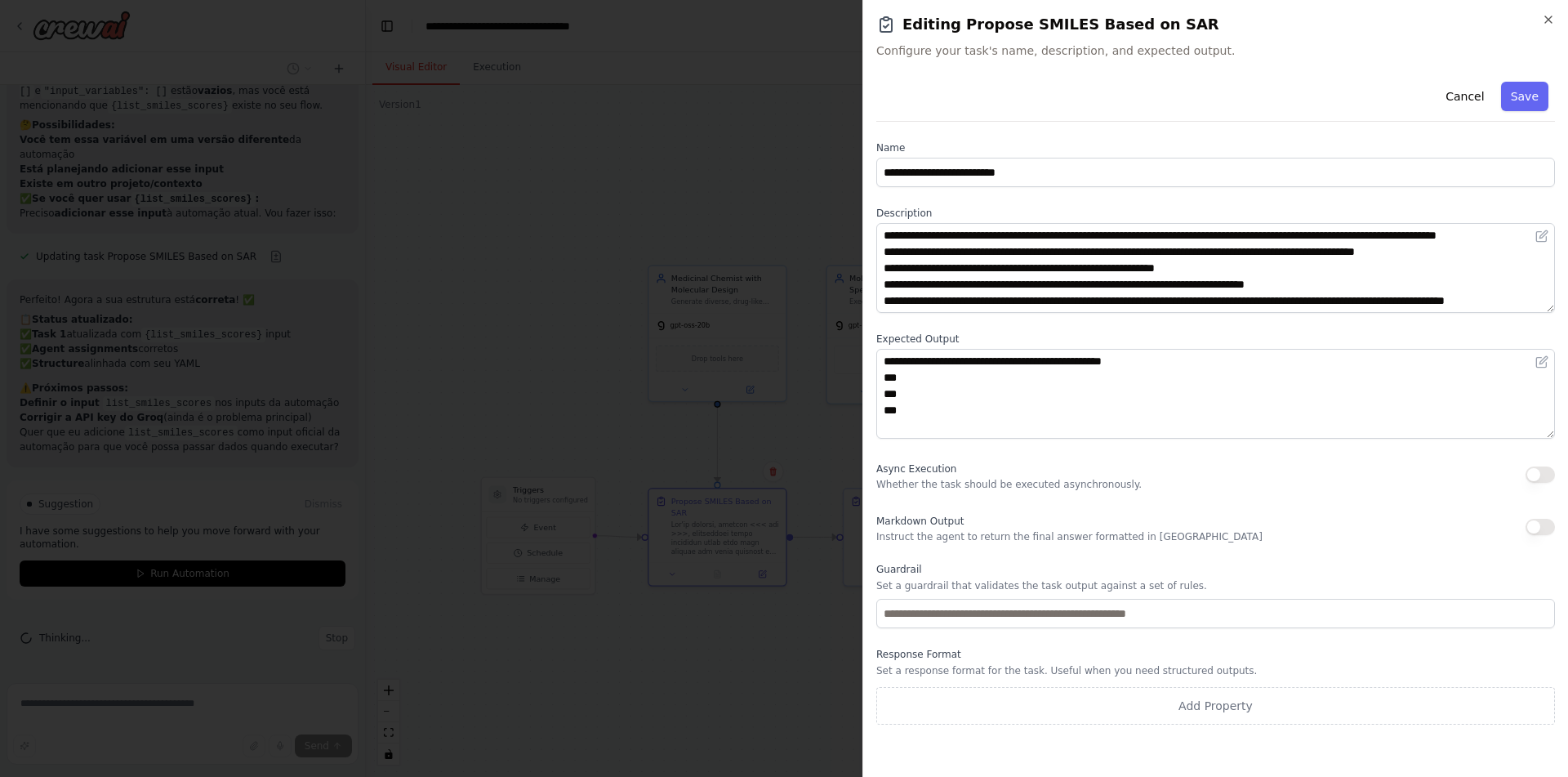
click at [684, 651] on body "como eu obrigo um agente a usar uma ferramenta? ▶ Thought process Em CrewAI, vo…" at bounding box center [784, 388] width 1568 height 777
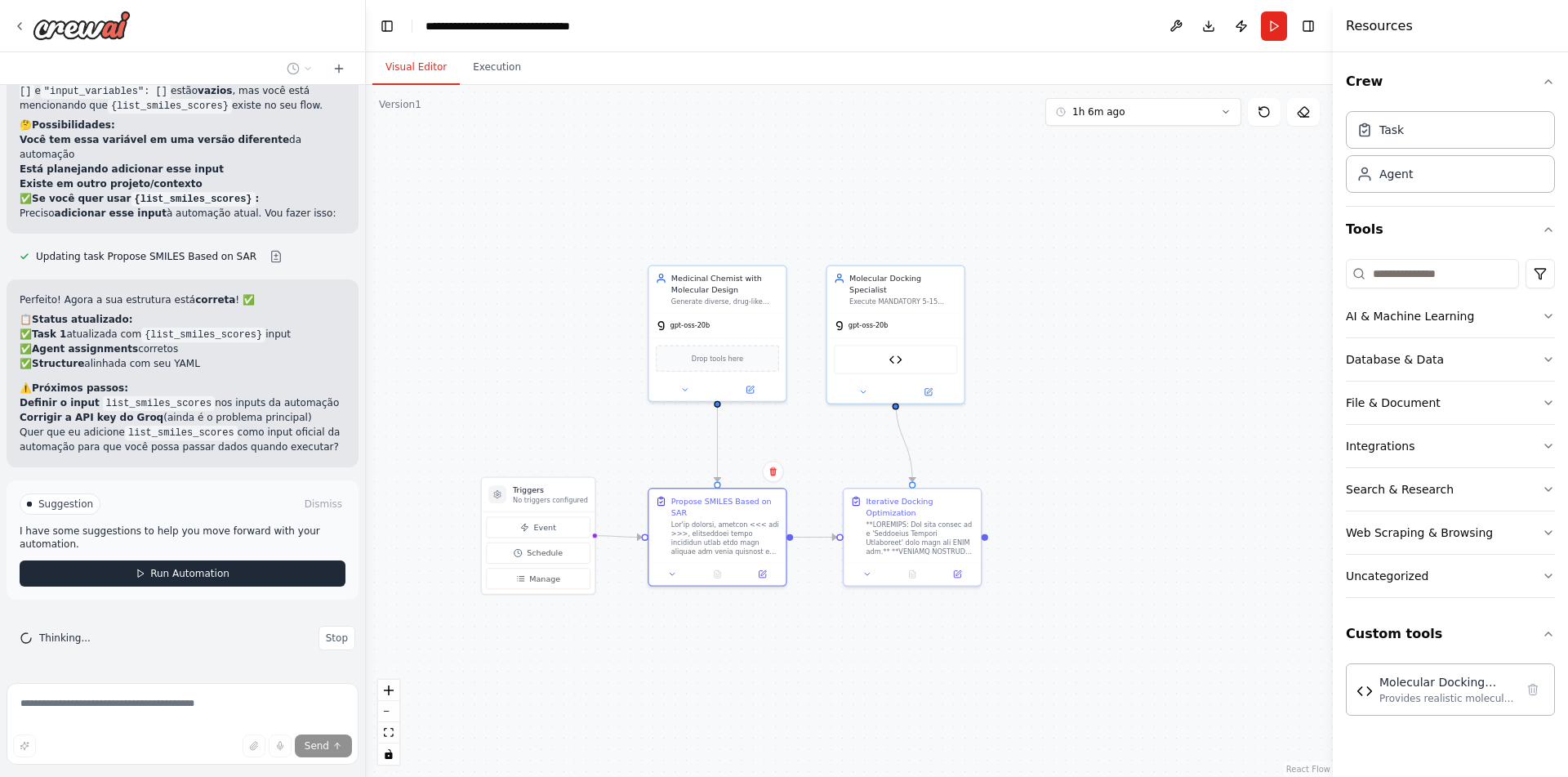
click at [268, 573] on button "Run Automation" at bounding box center [182, 574] width 326 height 27
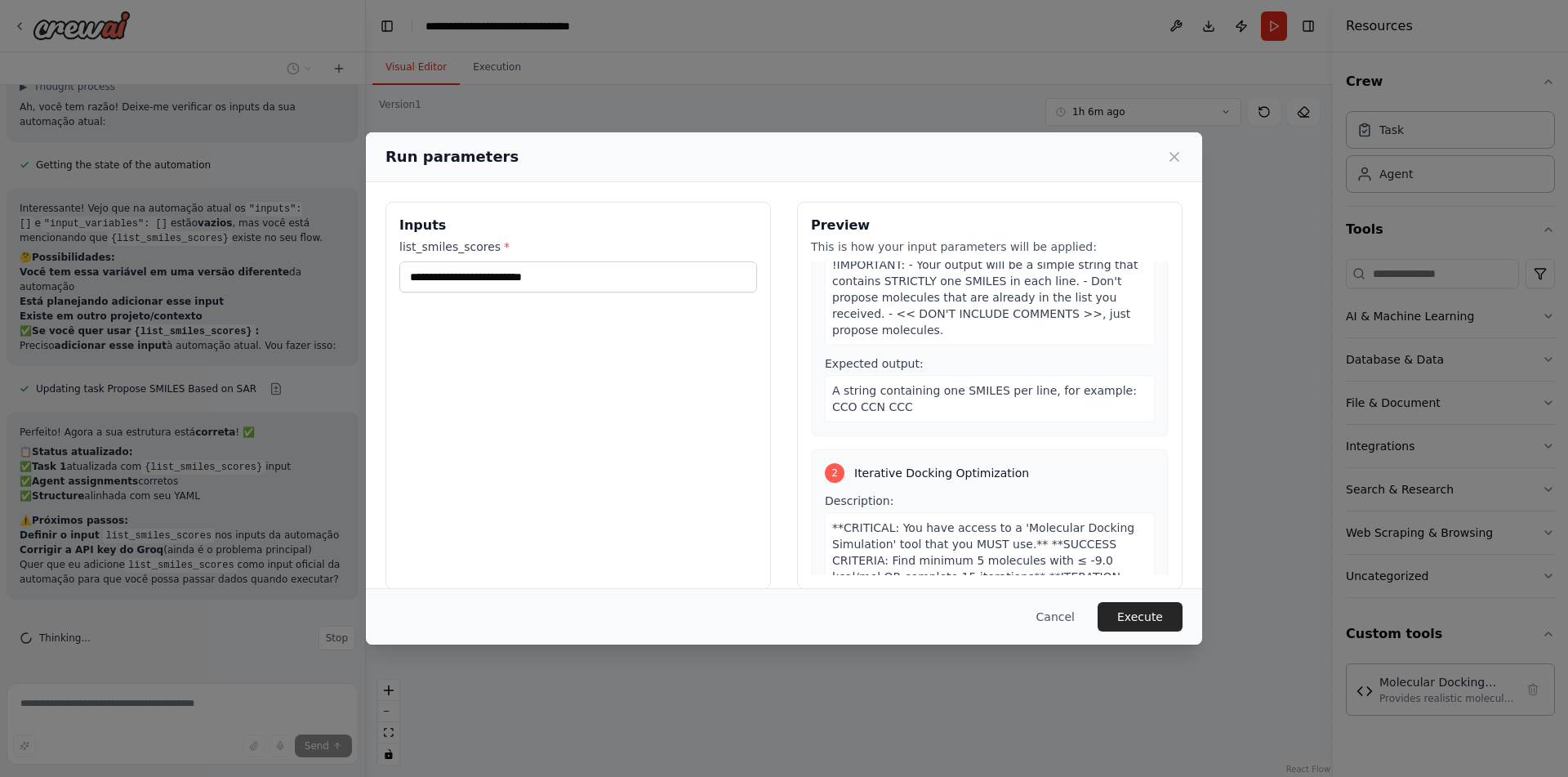
scroll to position [1014, 0]
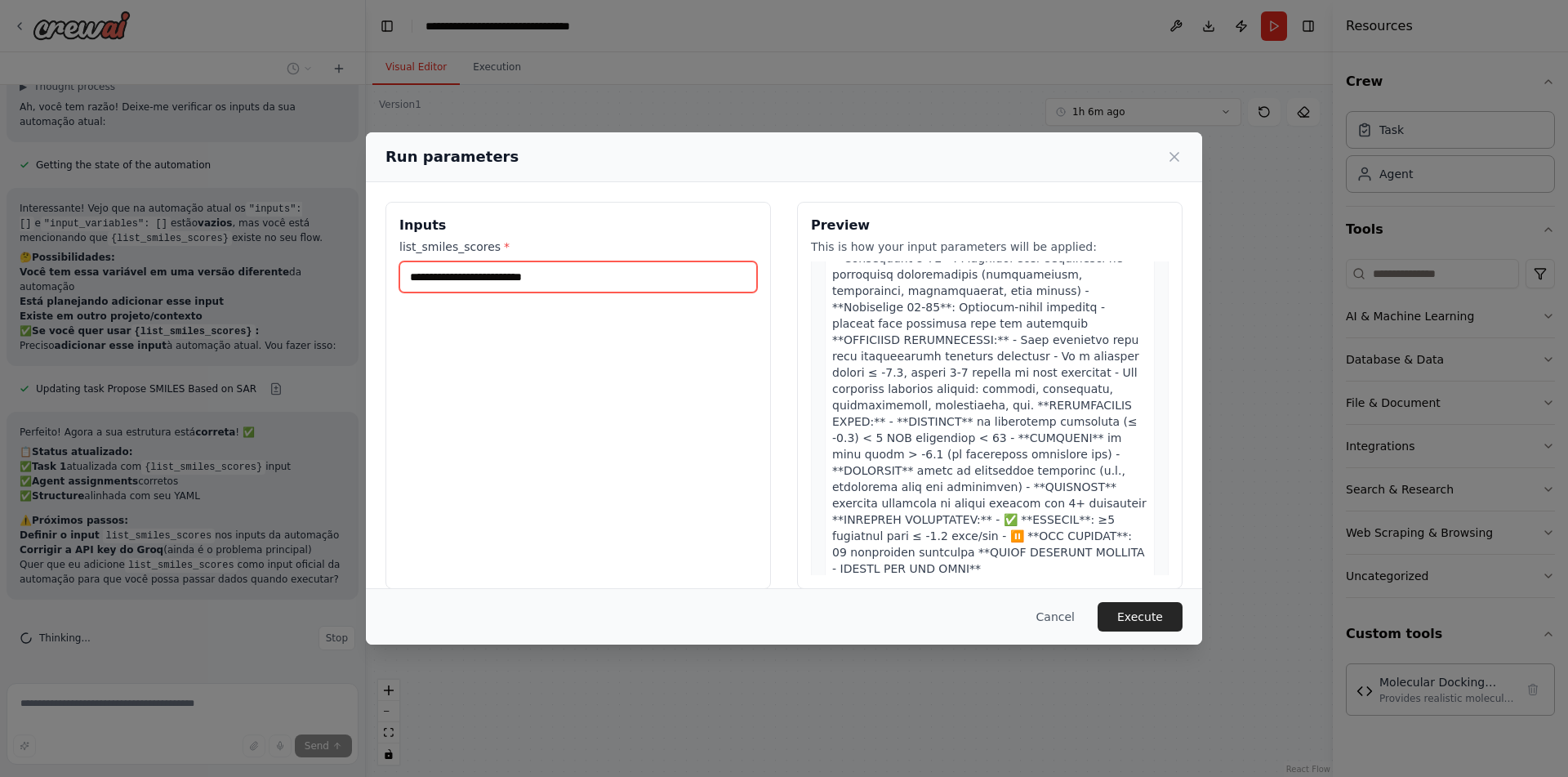
click at [500, 280] on input "list_smiles_scores *" at bounding box center [578, 276] width 358 height 31
paste input "**********"
type input "**********"
click at [1136, 613] on button "Execute" at bounding box center [1140, 617] width 85 height 29
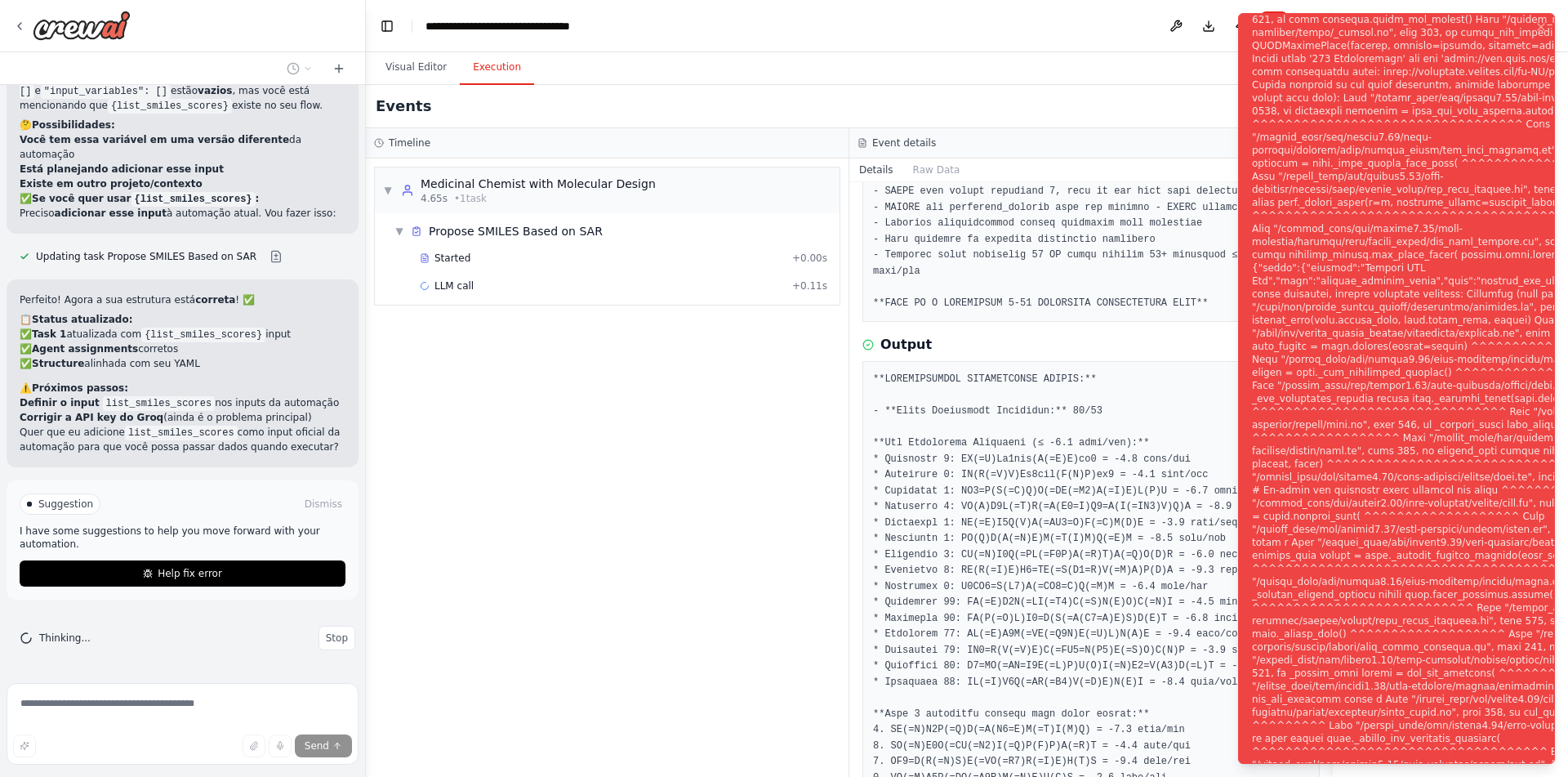
scroll to position [27960, 0]
click at [205, 577] on span "Help fix error" at bounding box center [190, 573] width 65 height 13
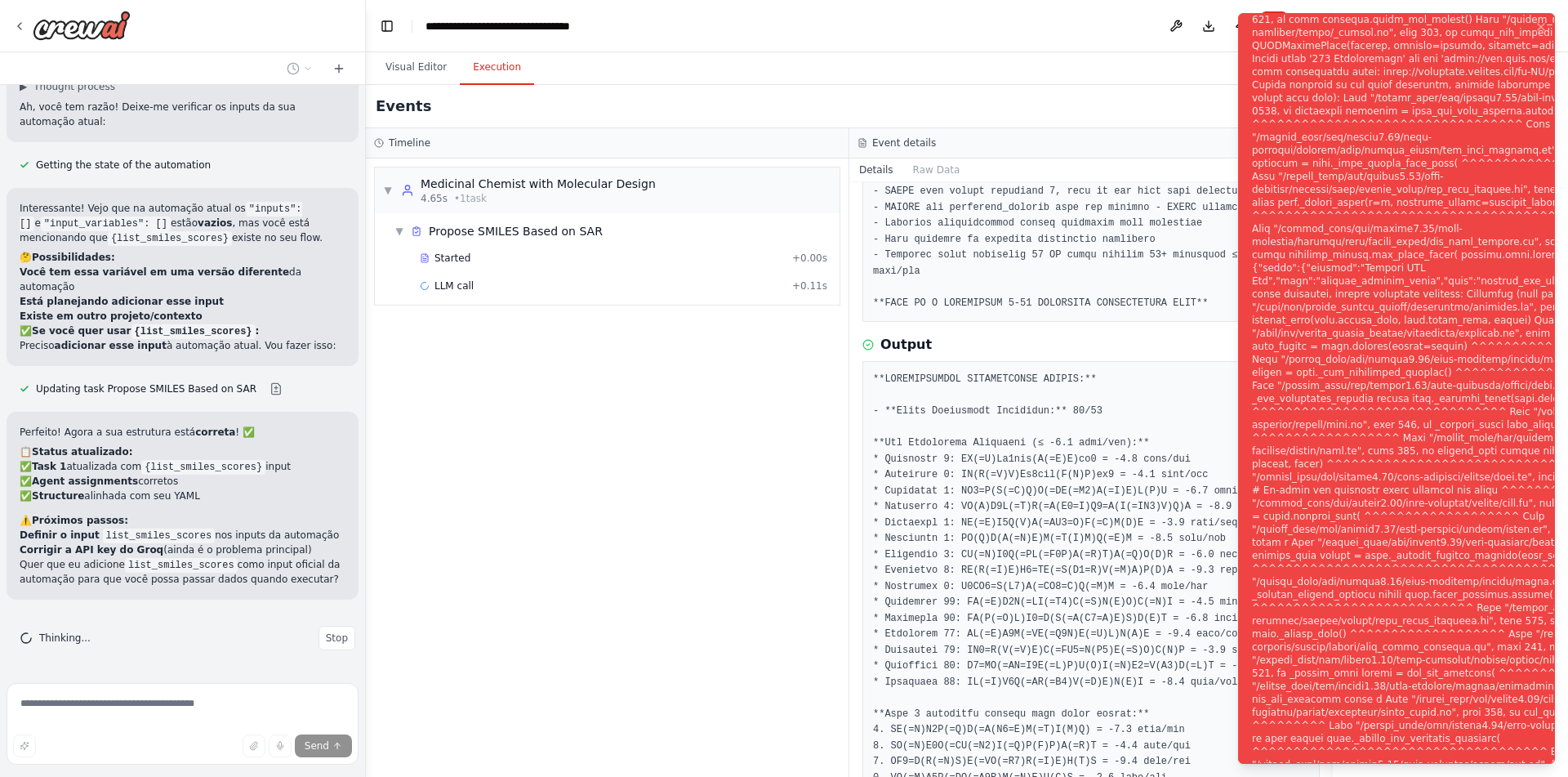
click at [584, 649] on div "▼ Medicinal Chemist with Molecular Design 4.65s • 1 task ▼ Propose SMILES Based…" at bounding box center [607, 468] width 483 height 618
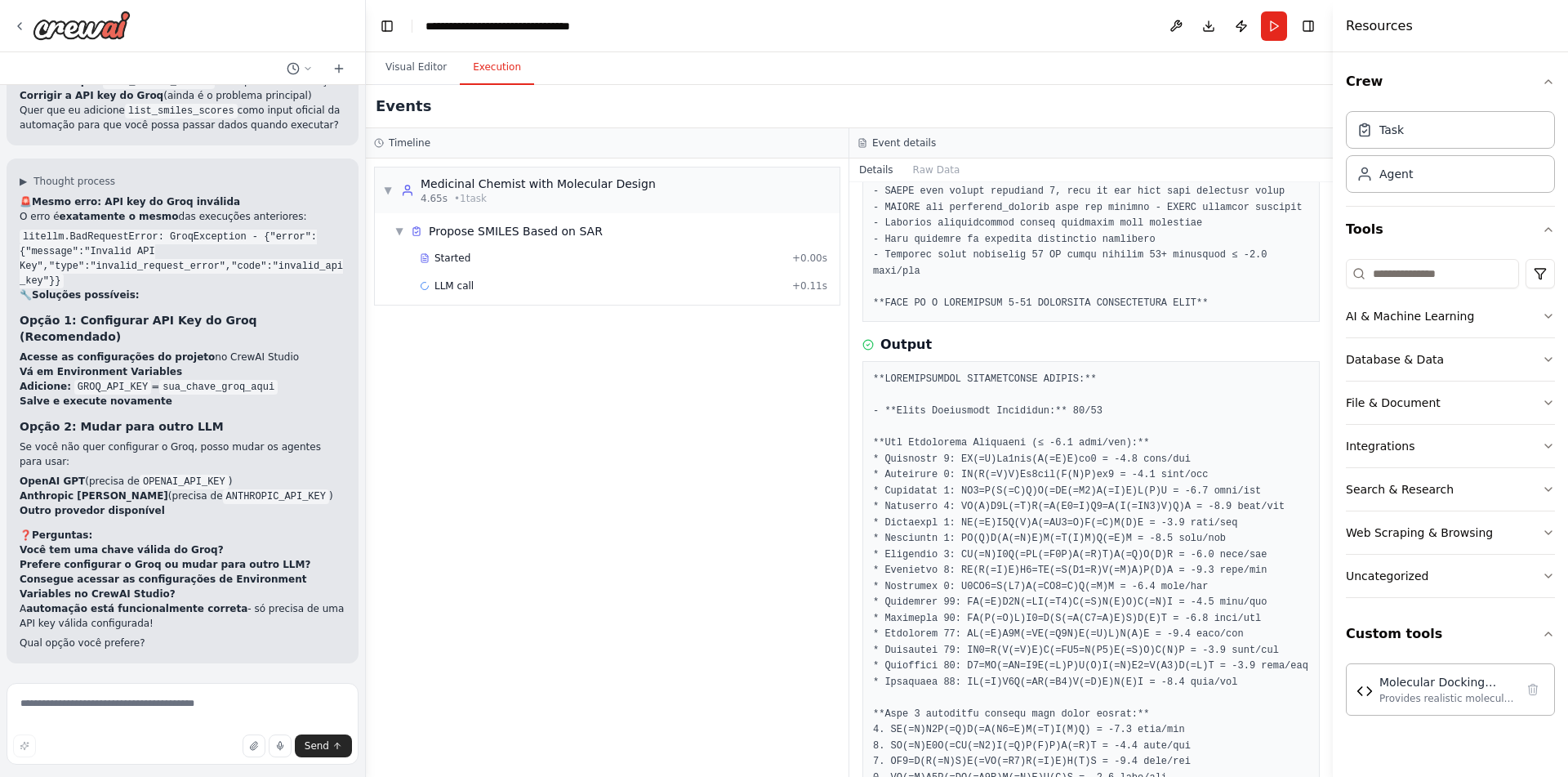
scroll to position [28270, 0]
click at [191, 717] on textarea at bounding box center [182, 724] width 352 height 82
type textarea "**"
paste textarea "**********"
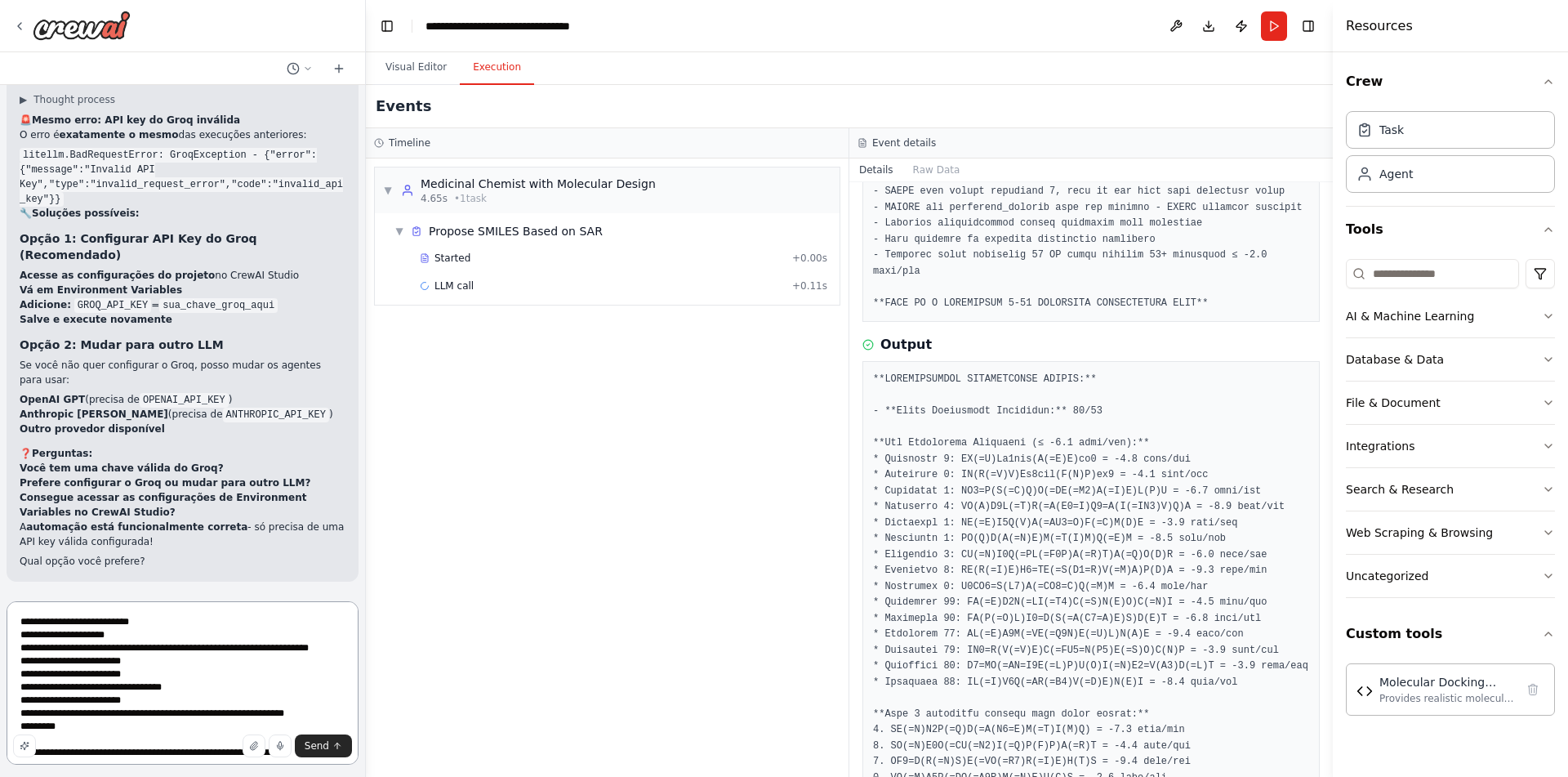
drag, startPoint x: 306, startPoint y: 720, endPoint x: 51, endPoint y: 719, distance: 255.0
click at [51, 719] on textarea "**********" at bounding box center [182, 683] width 352 height 163
click at [205, 751] on div "Send" at bounding box center [182, 746] width 339 height 23
click at [209, 760] on textarea "**********" at bounding box center [182, 683] width 352 height 163
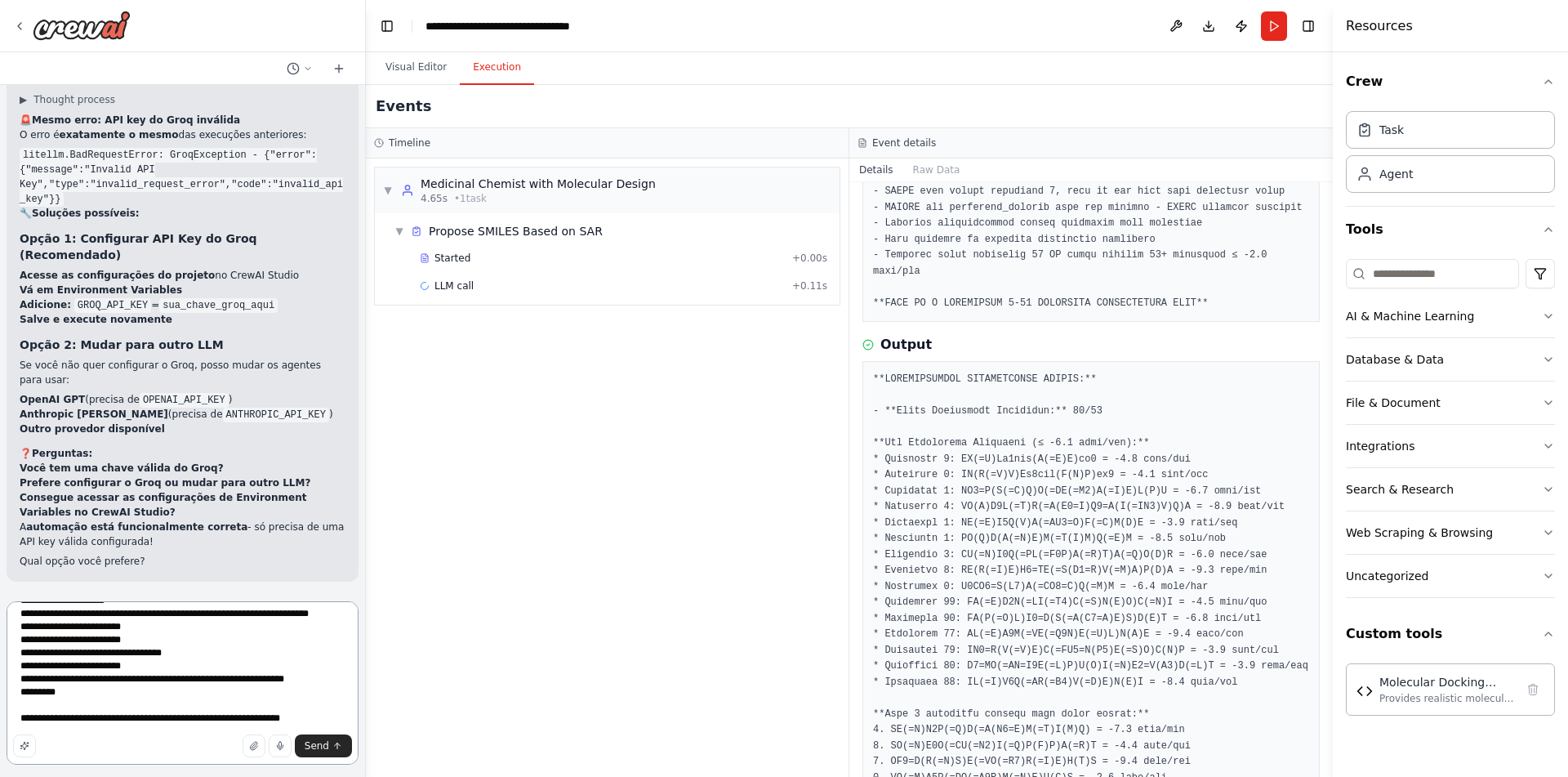
paste textarea "**********"
type textarea "**********"
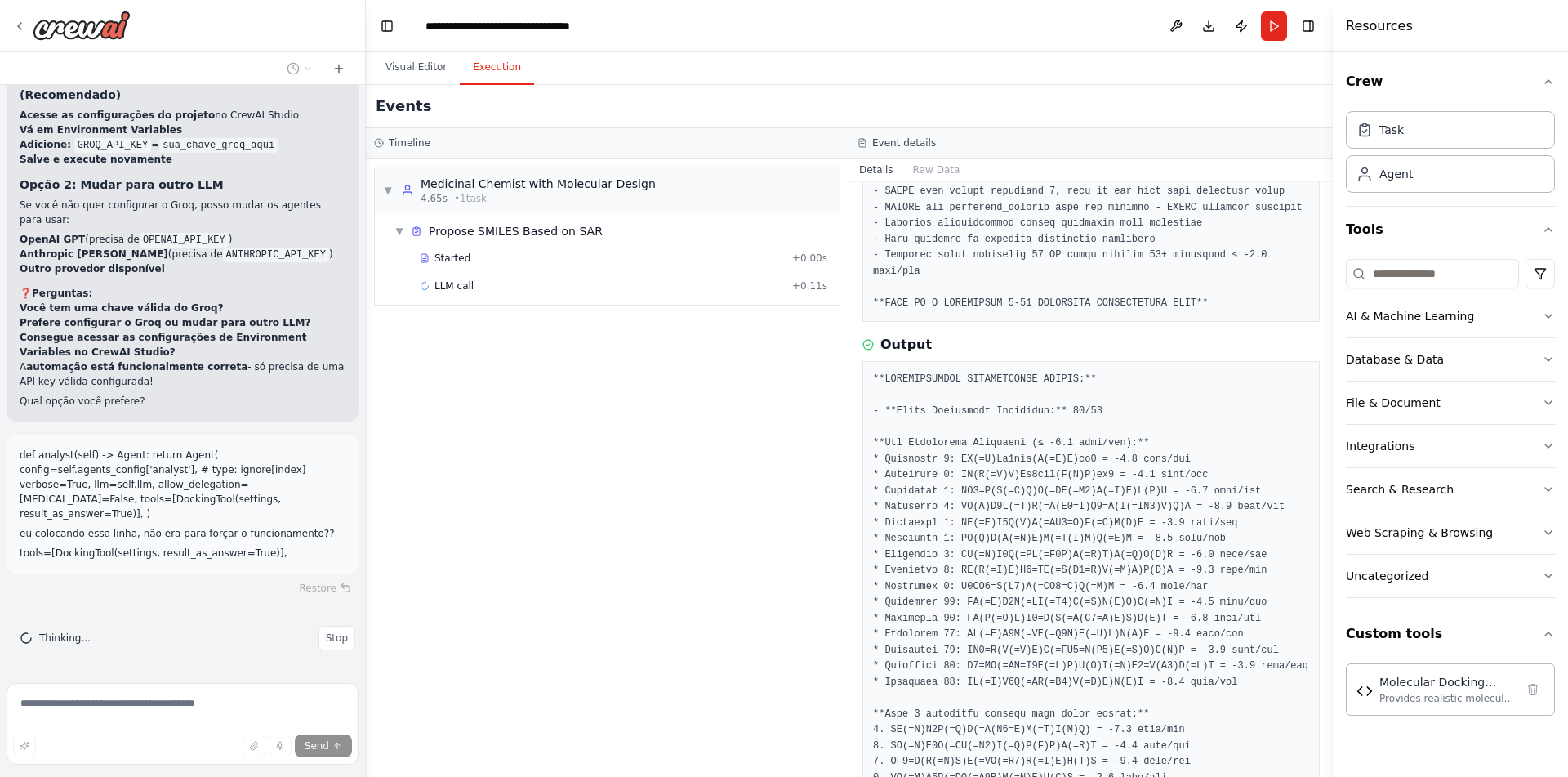
scroll to position [28496, 0]
click at [291, 551] on p "tools=[DockingTool(settings, result_as_answer=True)]," at bounding box center [182, 553] width 326 height 15
click at [304, 535] on p "eu colocando essa linha, não era para forçar o funcionamento??" at bounding box center [182, 533] width 326 height 15
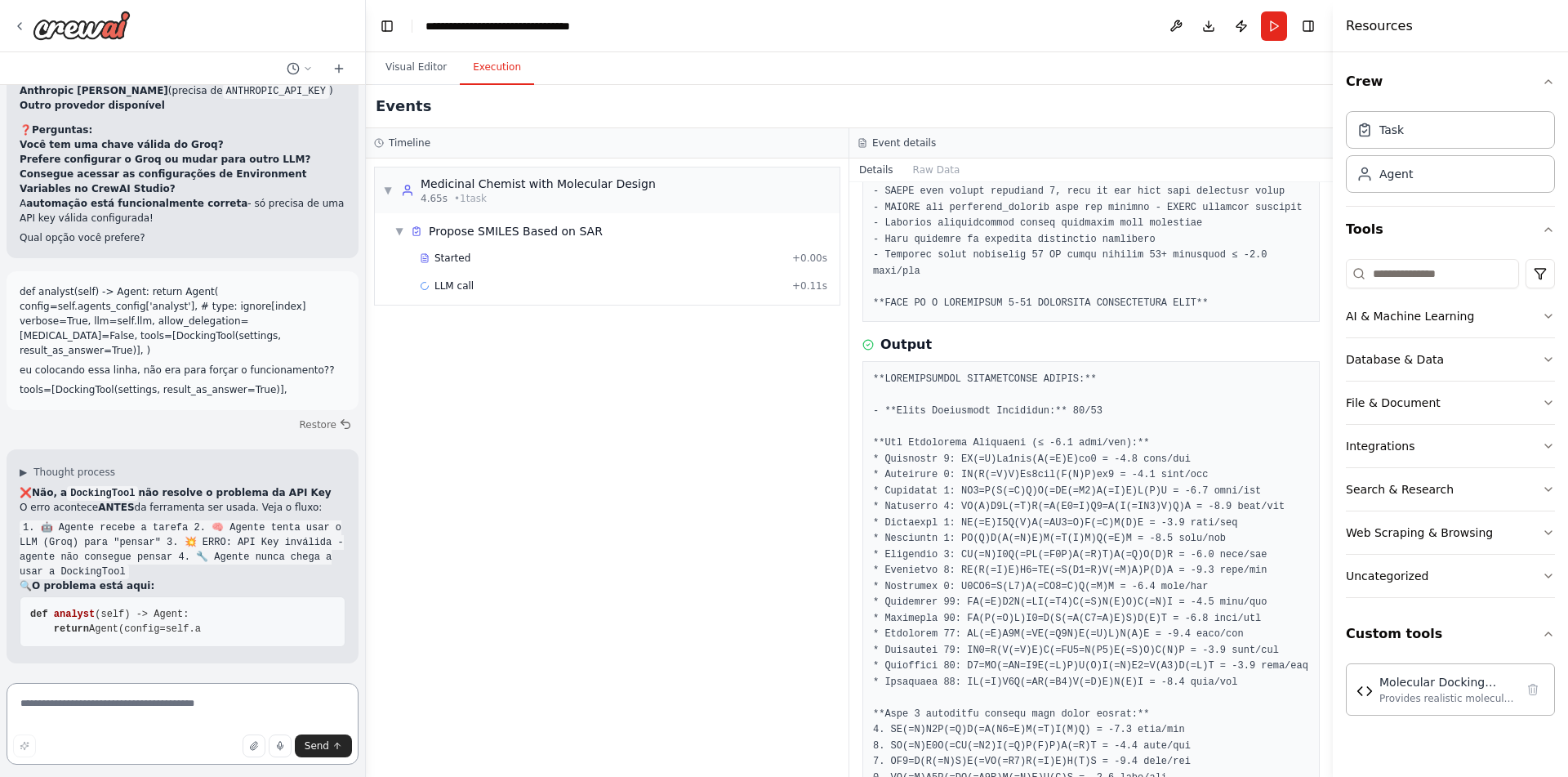
click at [205, 708] on textarea at bounding box center [182, 724] width 352 height 82
click at [248, 697] on textarea at bounding box center [182, 724] width 352 height 82
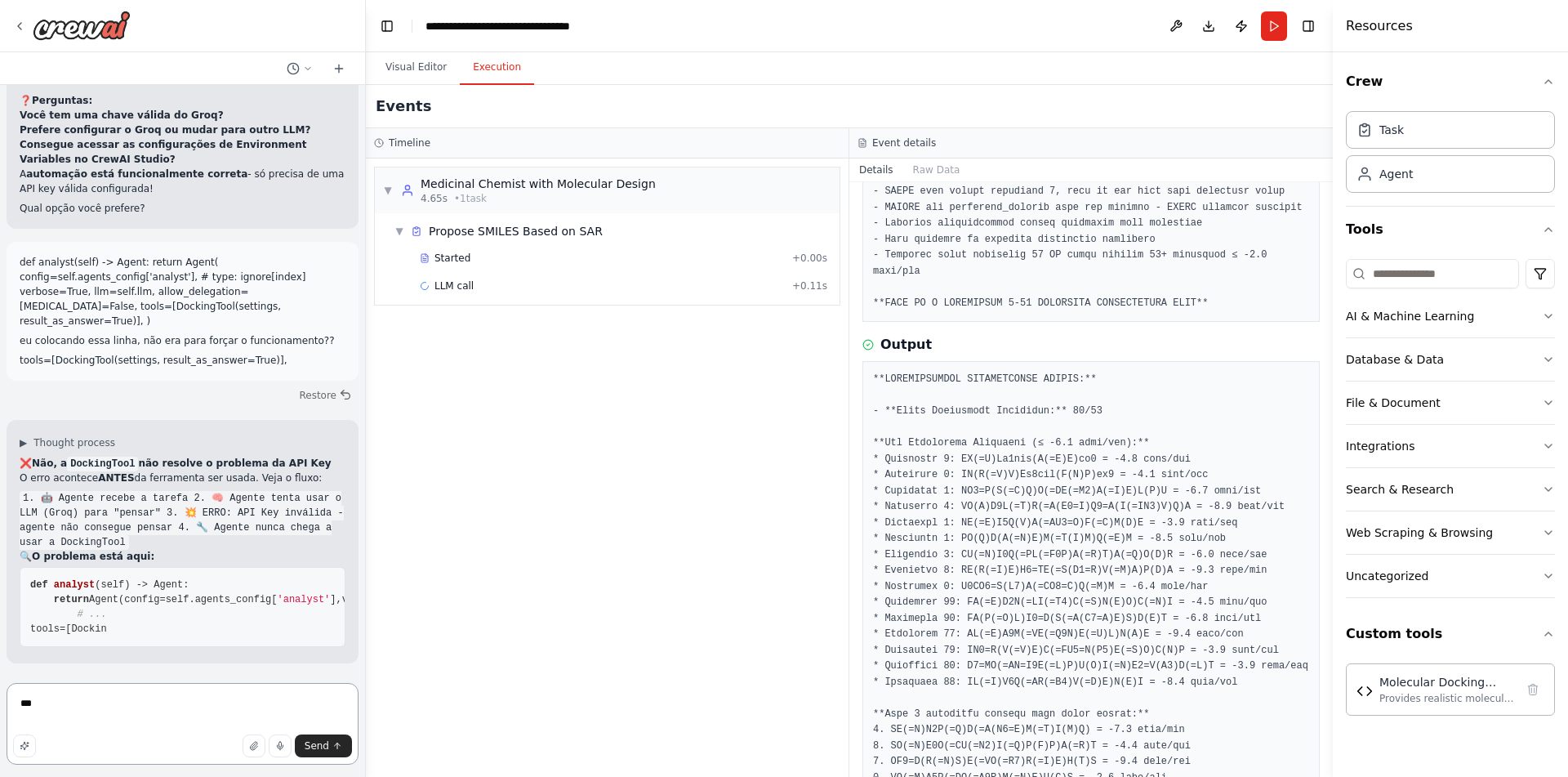
scroll to position [28736, 0]
type textarea "*"
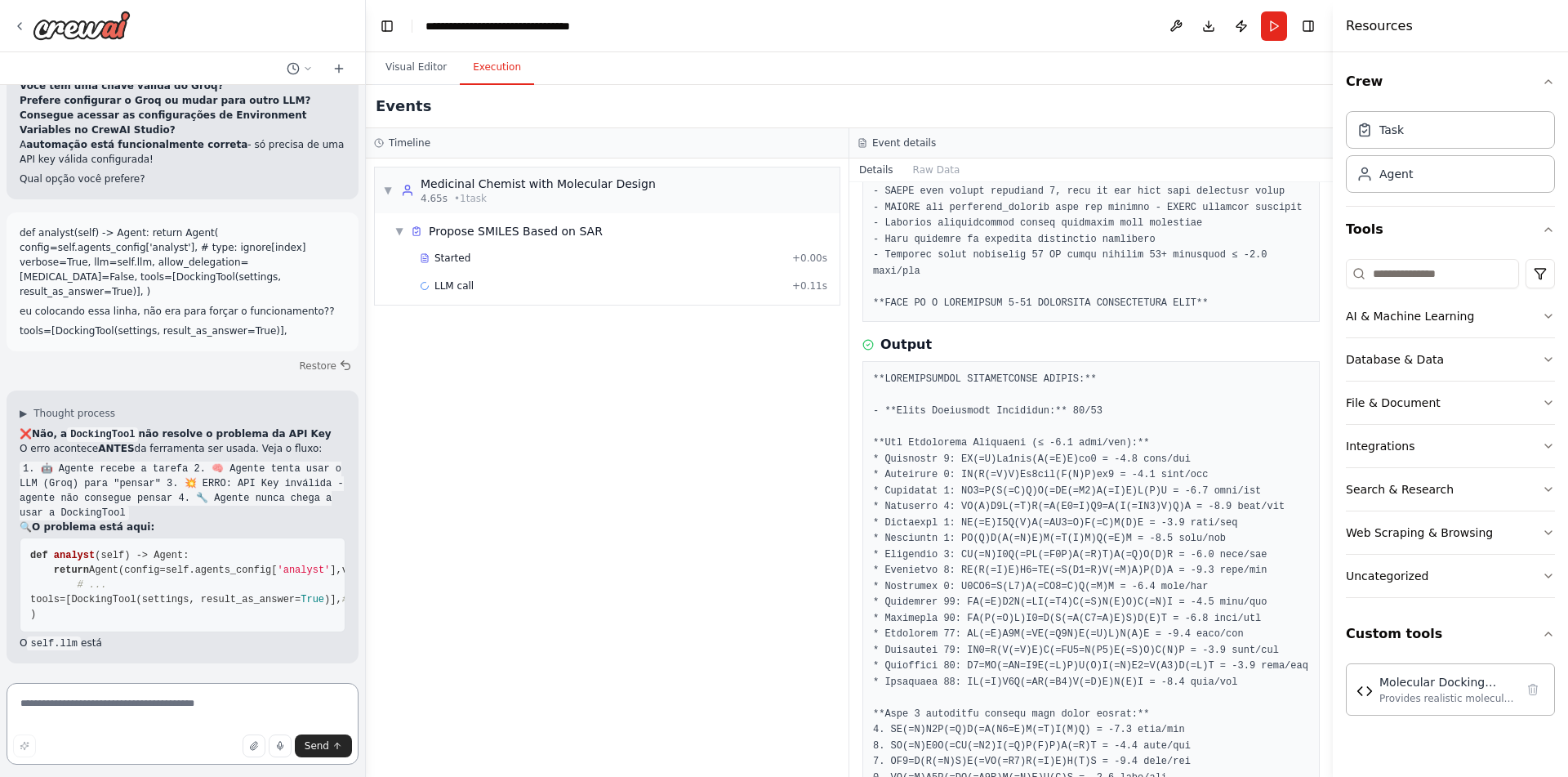
scroll to position [28625, 0]
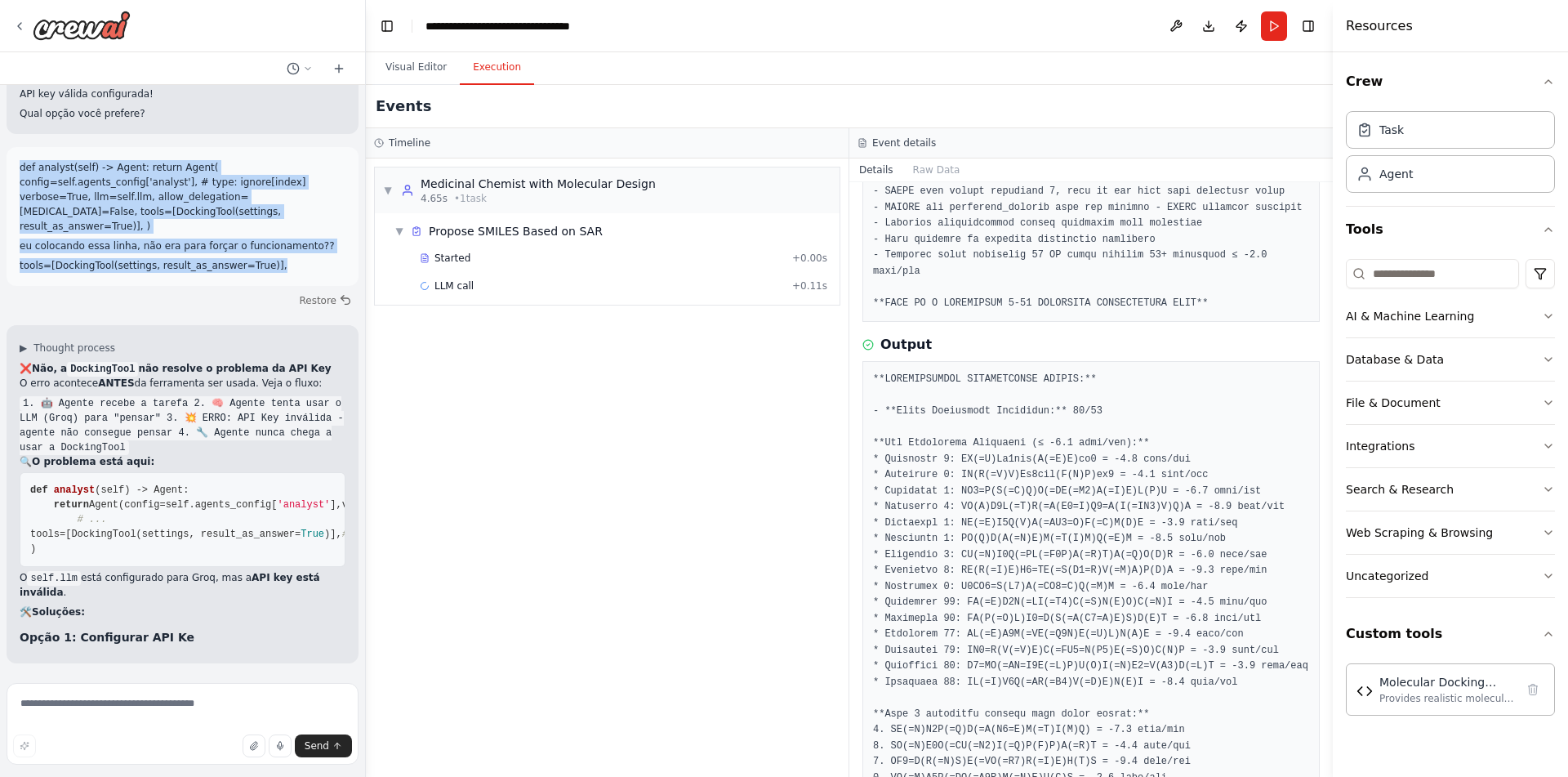
drag, startPoint x: 275, startPoint y: 435, endPoint x: 16, endPoint y: 344, distance: 274.5
click at [19, 273] on div "def analyst(self) -> Agent: return Agent( config=self.agents_config['analyst'],…" at bounding box center [182, 216] width 326 height 113
copy div "def analyst(self) -> Agent: return Agent( config=self.agents_config['analyst'],…"
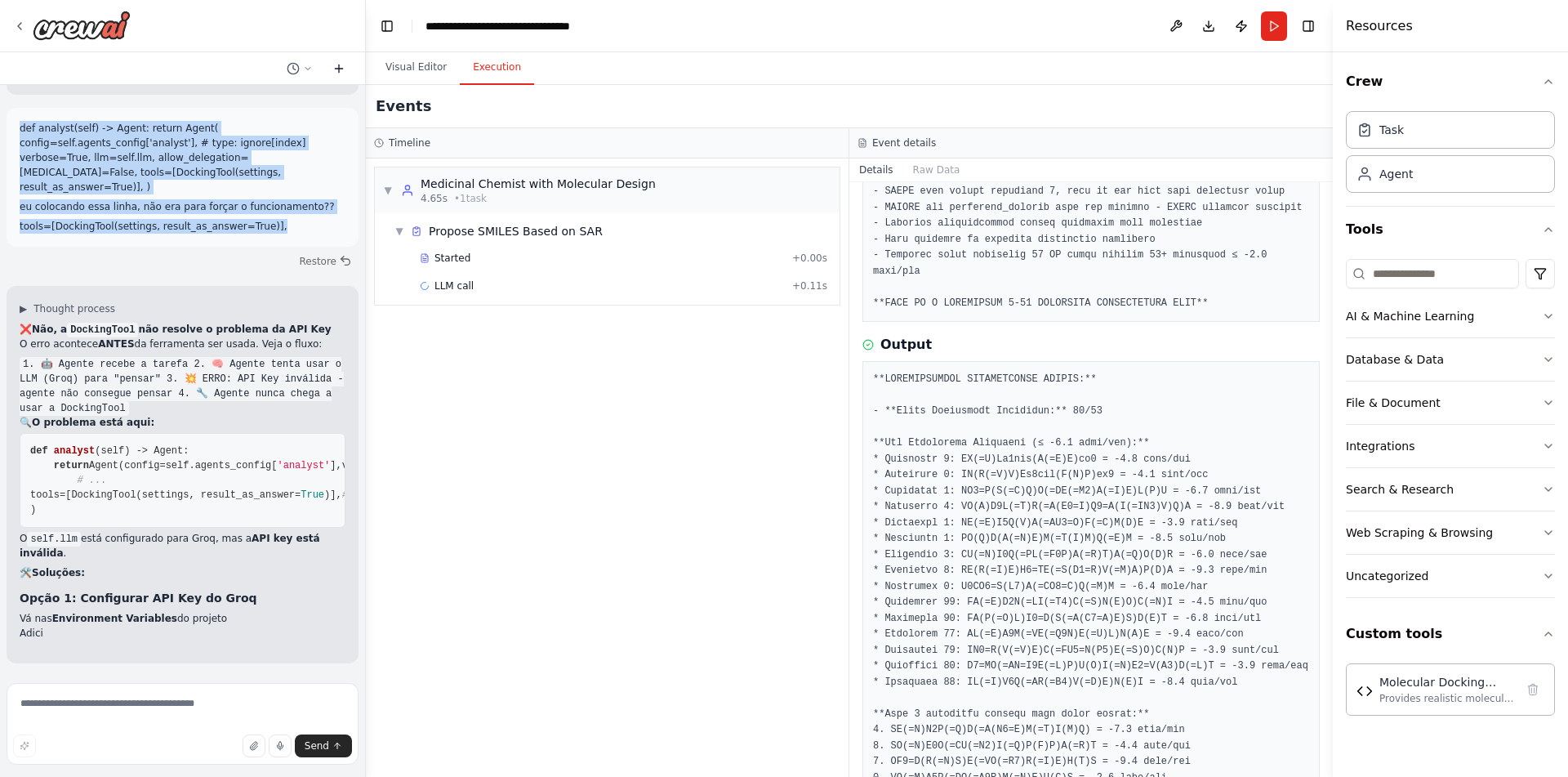
click at [339, 67] on icon at bounding box center [339, 68] width 0 height 7
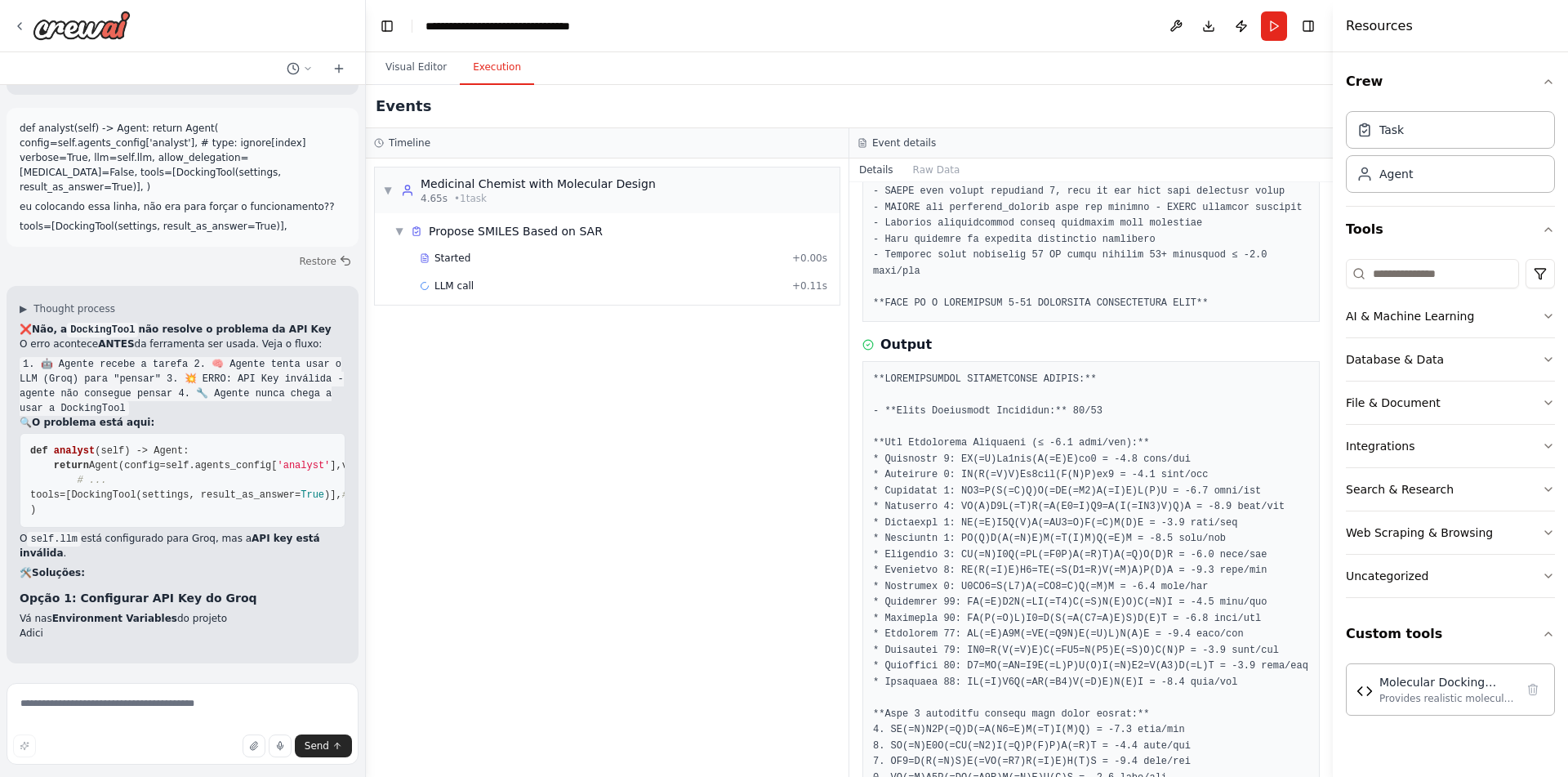
scroll to position [0, 0]
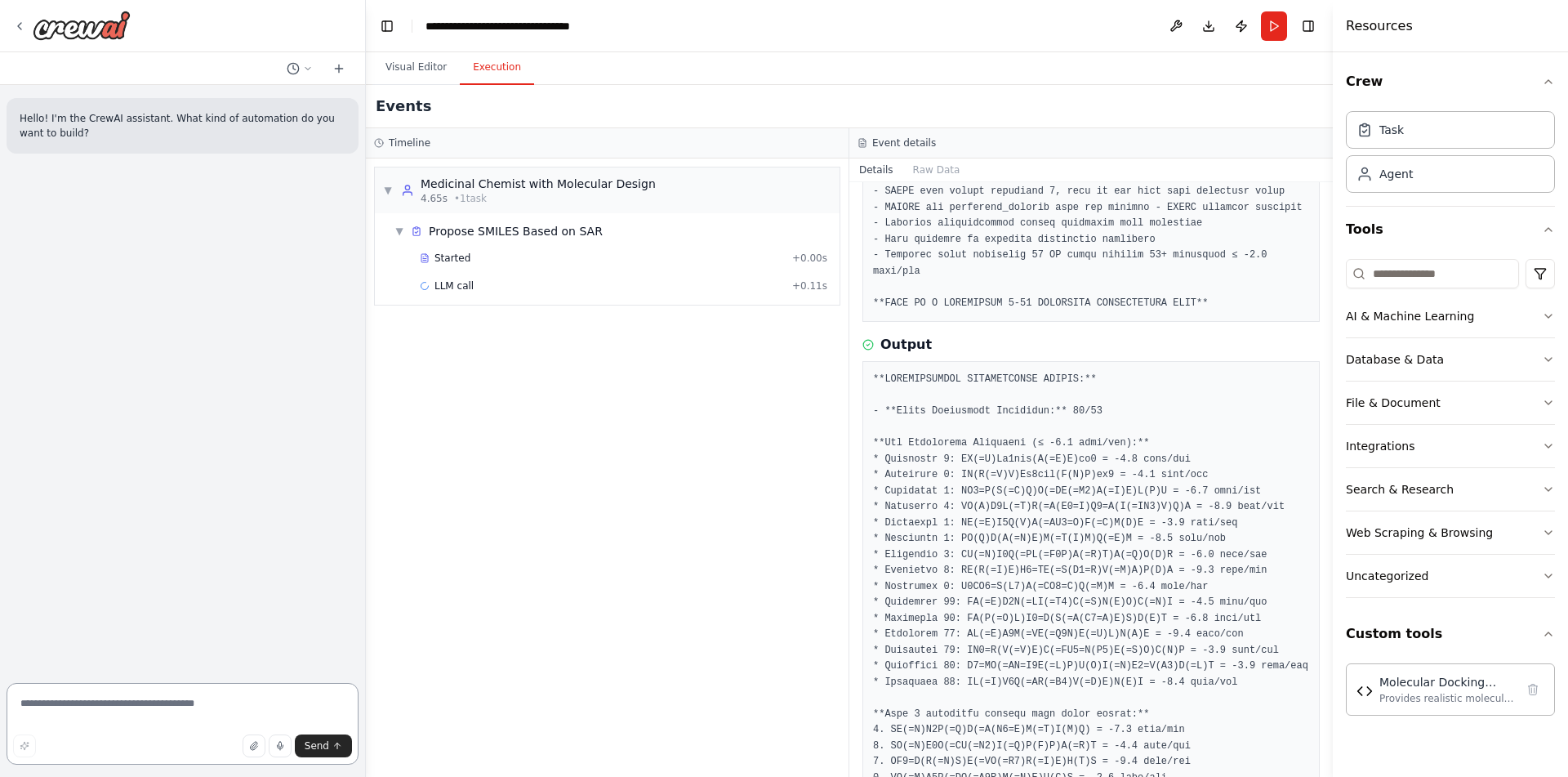
click at [138, 714] on textarea at bounding box center [182, 724] width 352 height 82
paste textarea "**********"
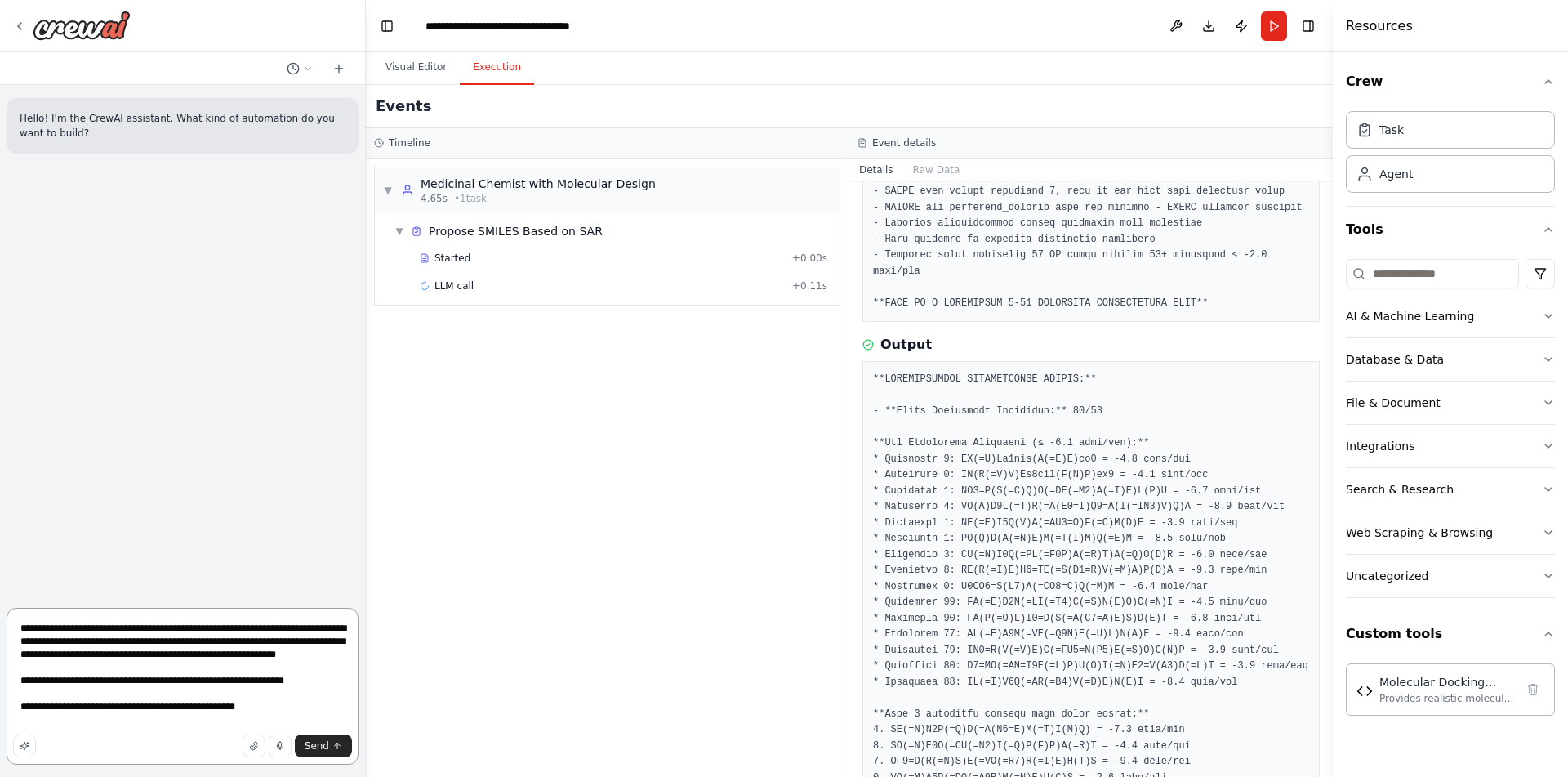
type textarea "**********"
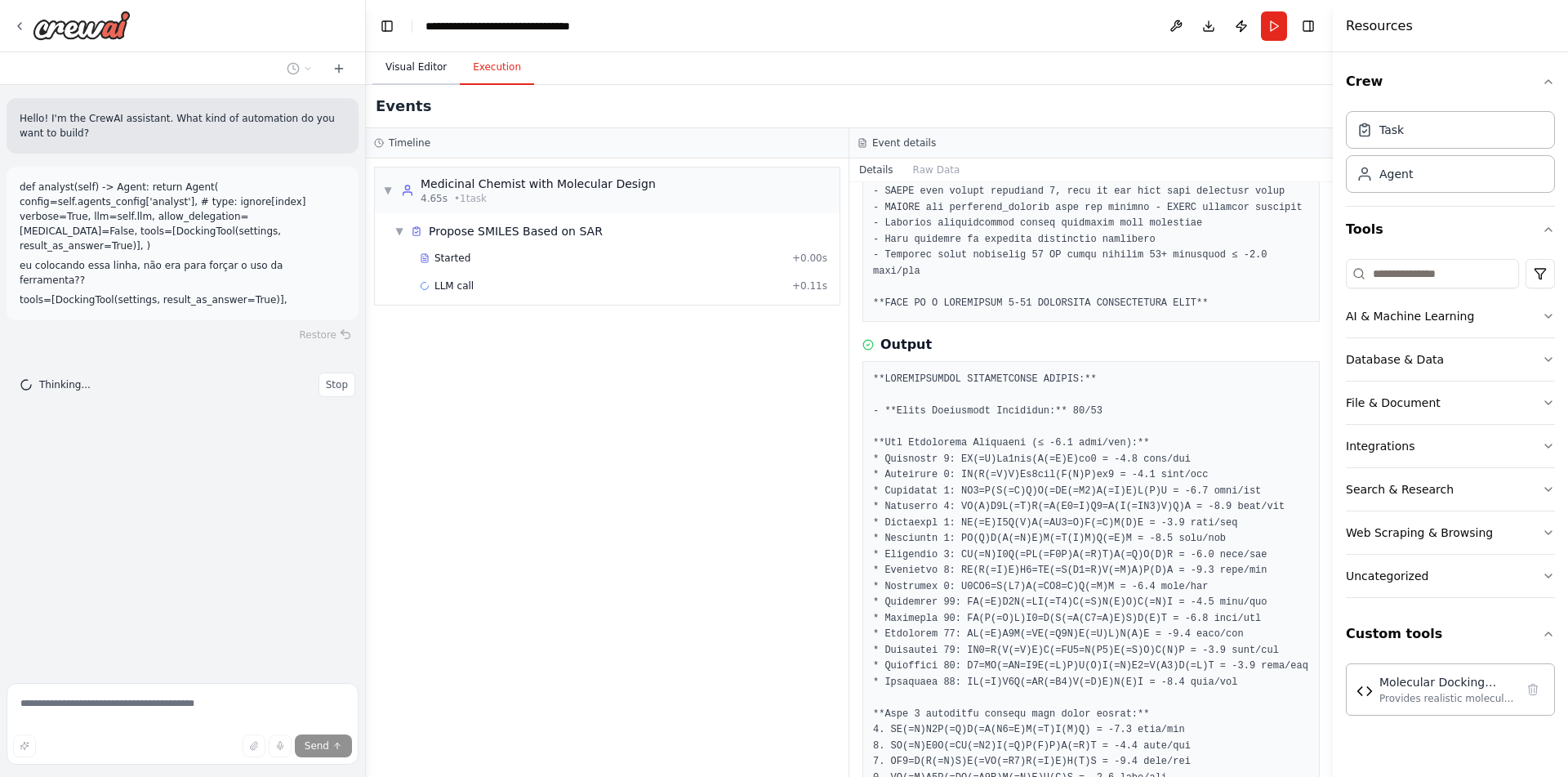
click at [403, 62] on button "Visual Editor" at bounding box center [415, 67] width 88 height 35
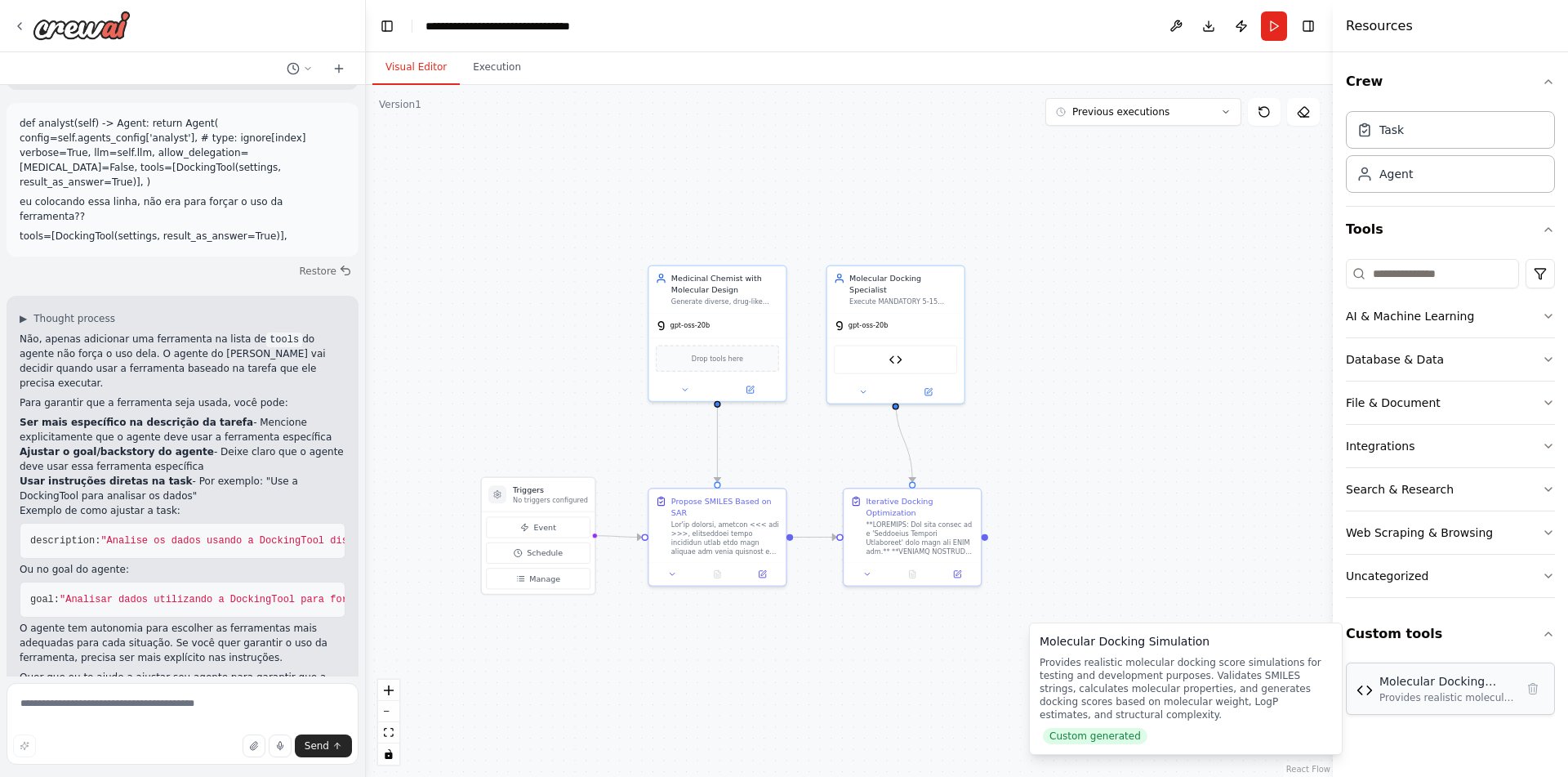
click at [1432, 688] on div "Molecular Docking Simulation" at bounding box center [1447, 681] width 136 height 16
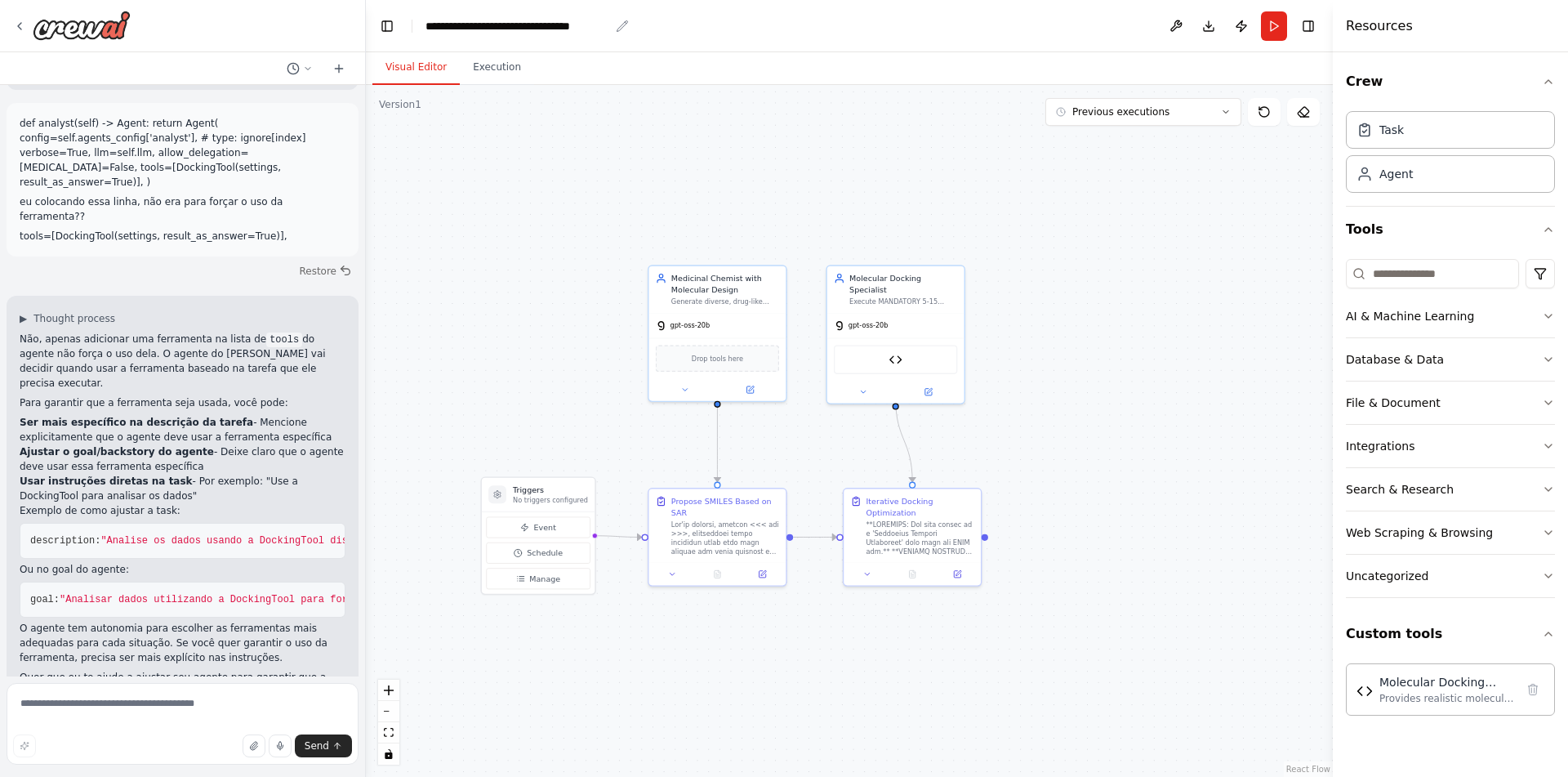
click at [474, 28] on div "**********" at bounding box center [516, 26] width 183 height 16
click at [555, 24] on div "**********" at bounding box center [516, 26] width 183 height 16
click at [951, 564] on div at bounding box center [912, 572] width 137 height 23
click at [953, 569] on icon at bounding box center [958, 572] width 9 height 9
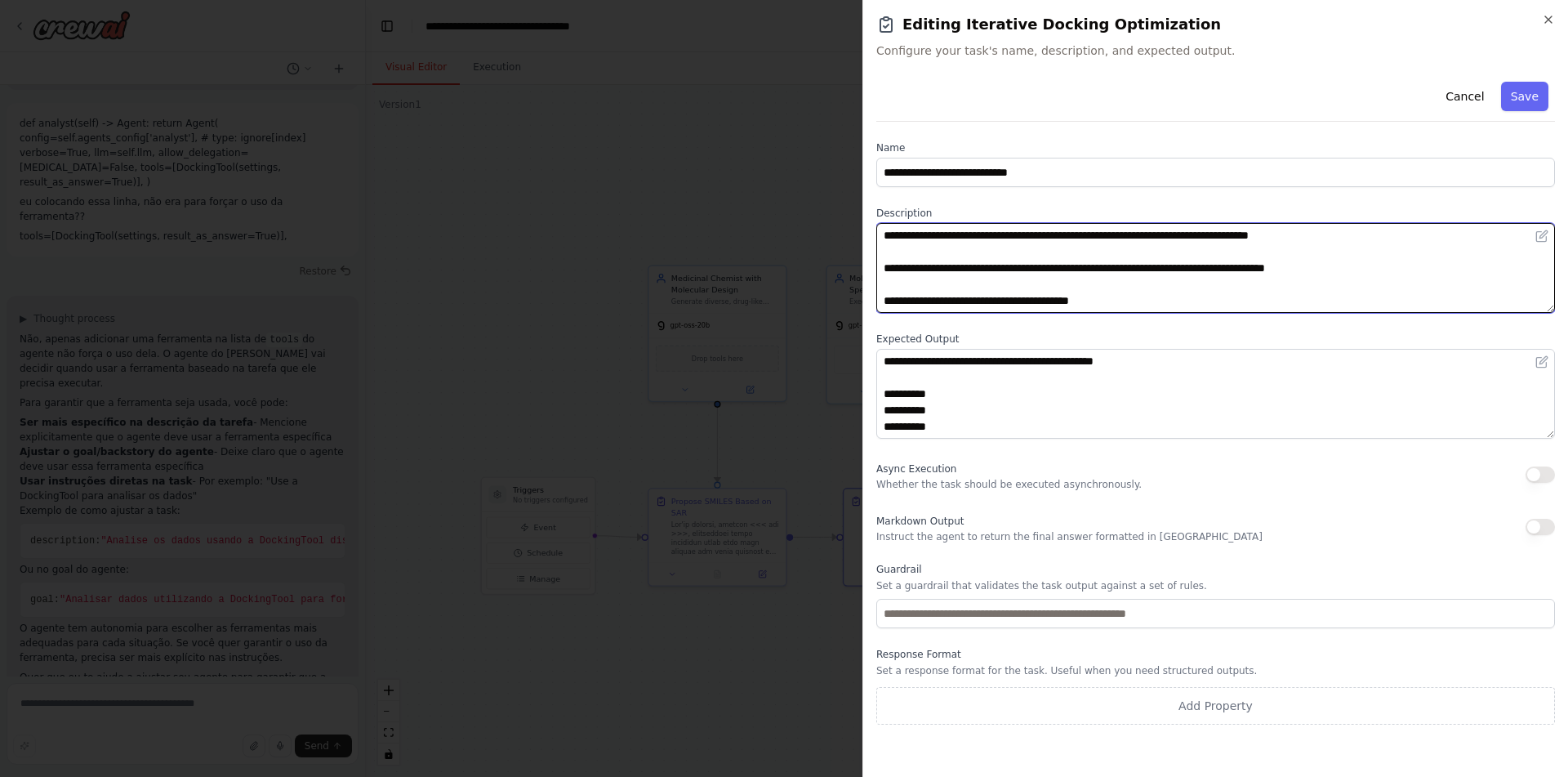
scroll to position [540, 0]
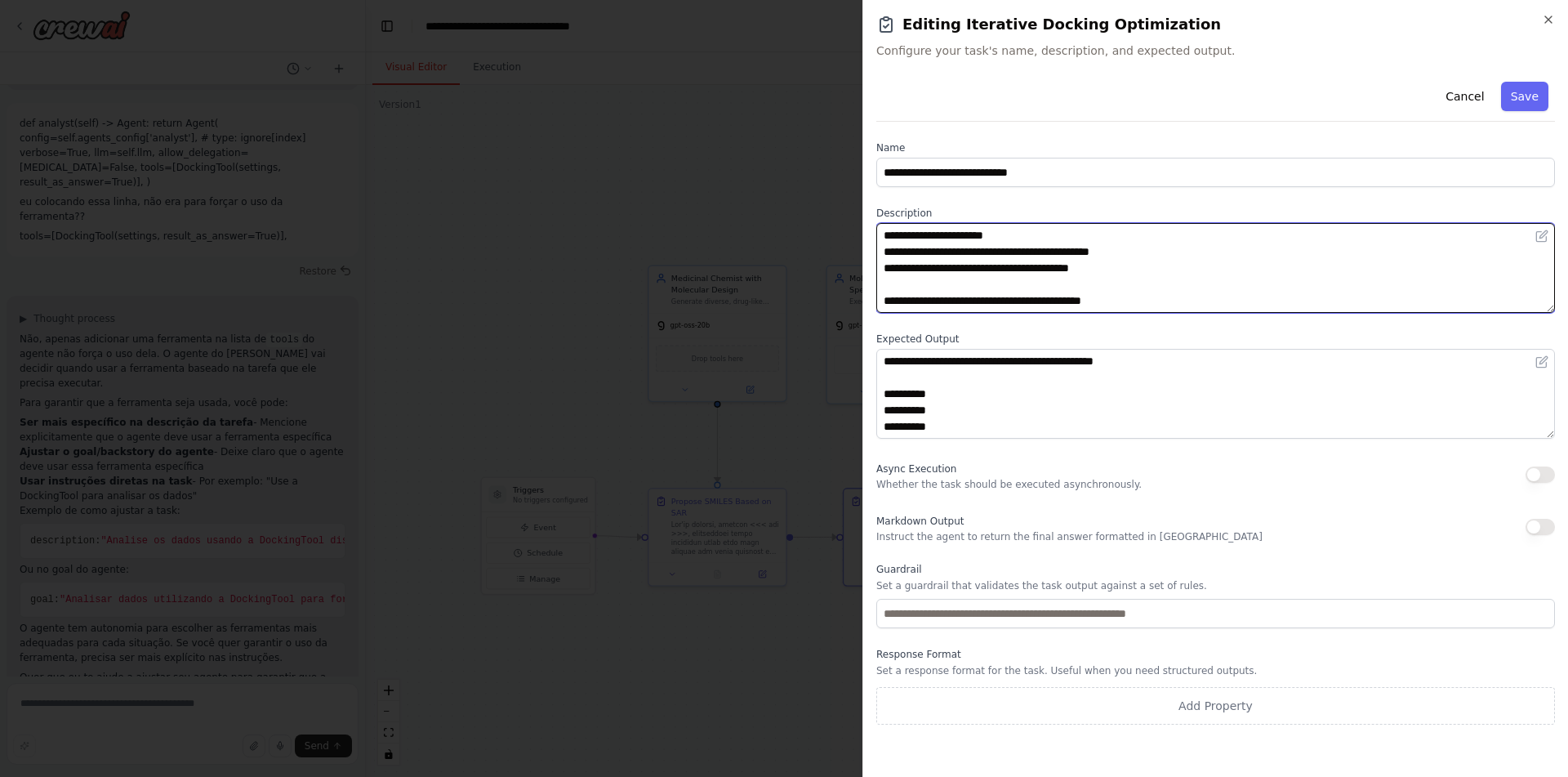
drag, startPoint x: 879, startPoint y: 230, endPoint x: 1030, endPoint y: 502, distance: 311.1
click at [1030, 313] on textarea at bounding box center [1215, 268] width 679 height 89
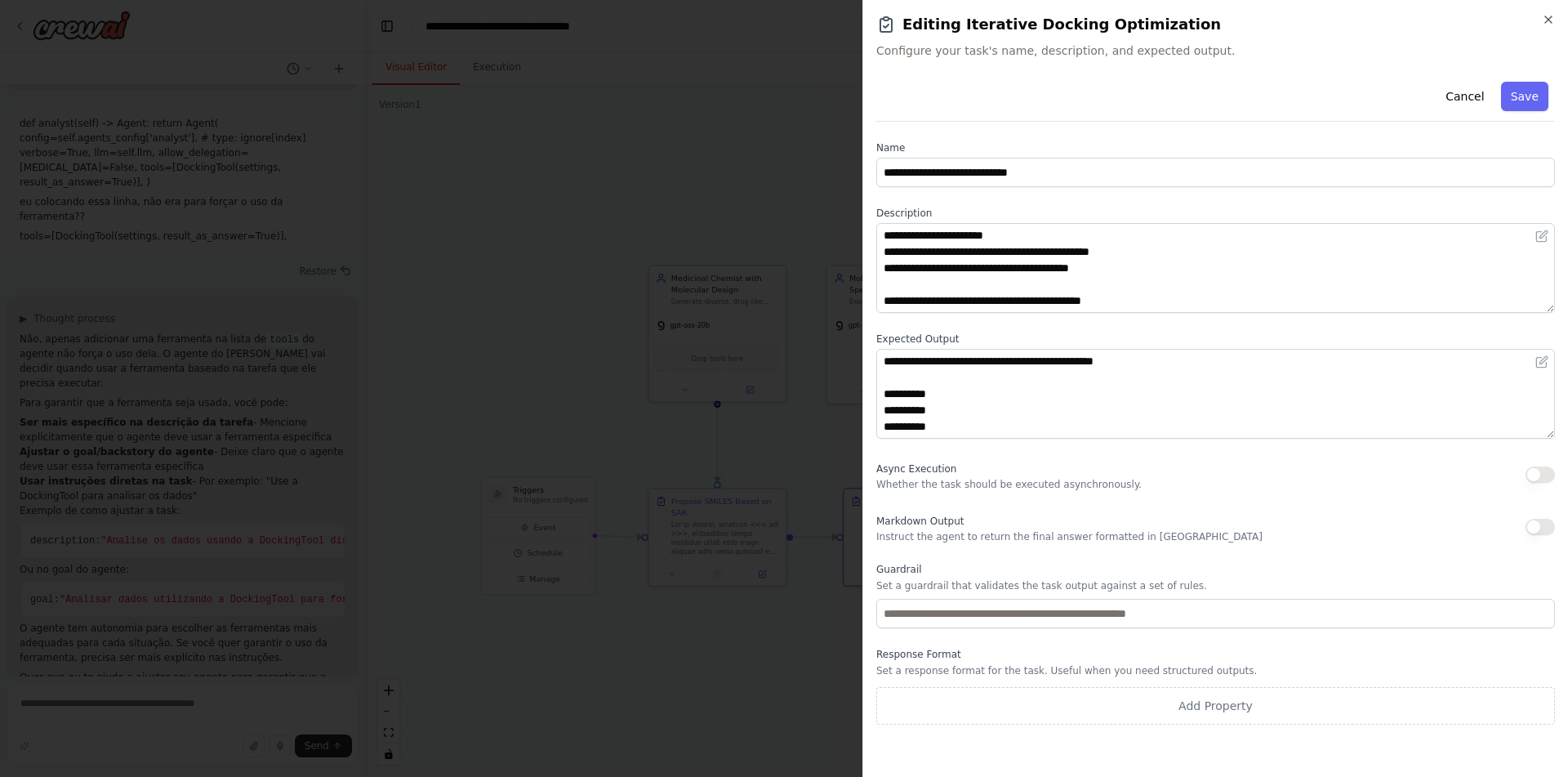
click at [682, 383] on body "Hello! I'm the CrewAI assistant. What kind of automation do you want to build? …" at bounding box center [784, 388] width 1568 height 777
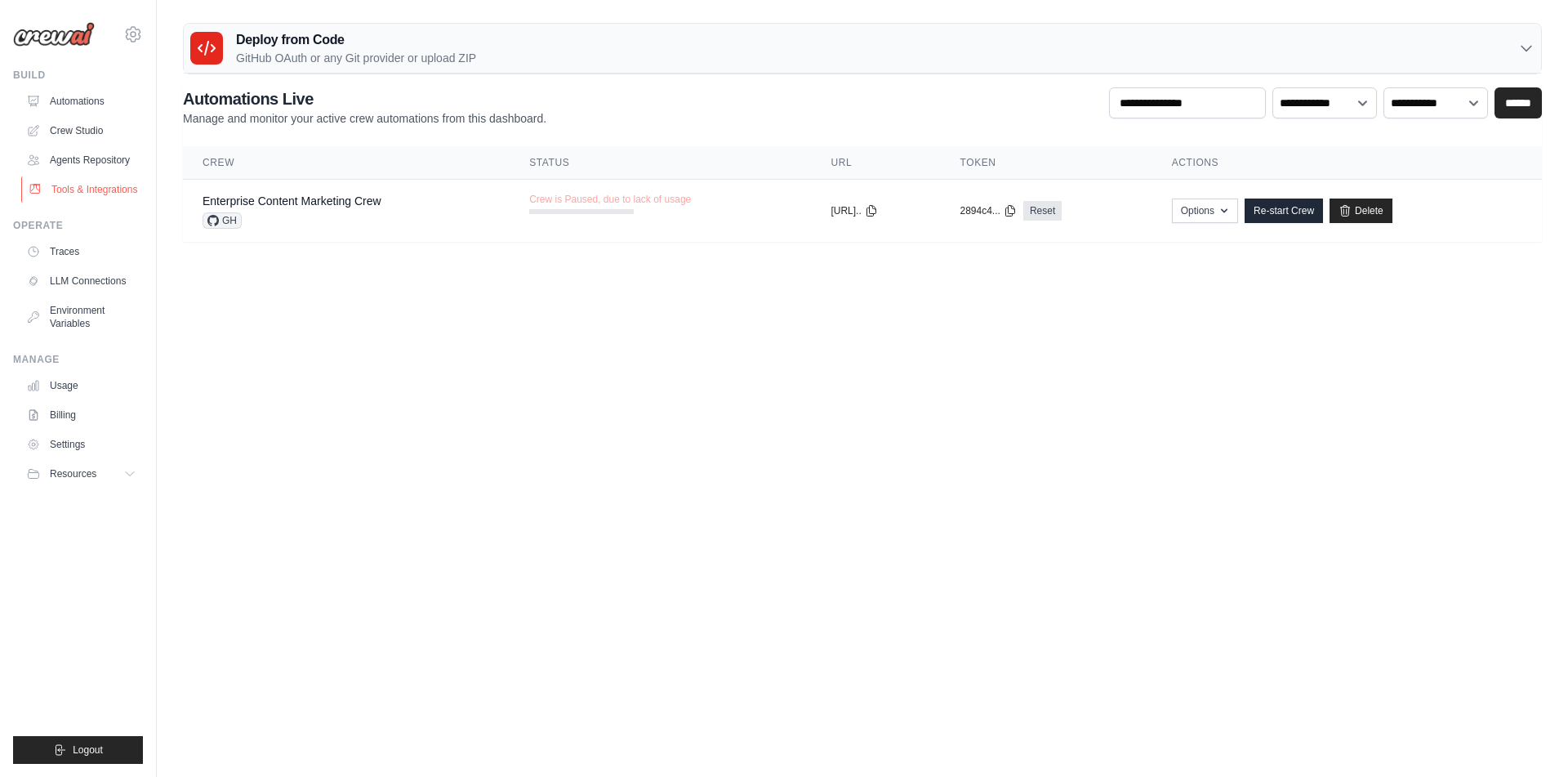
click at [66, 203] on link "Tools & Integrations" at bounding box center [82, 190] width 123 height 27
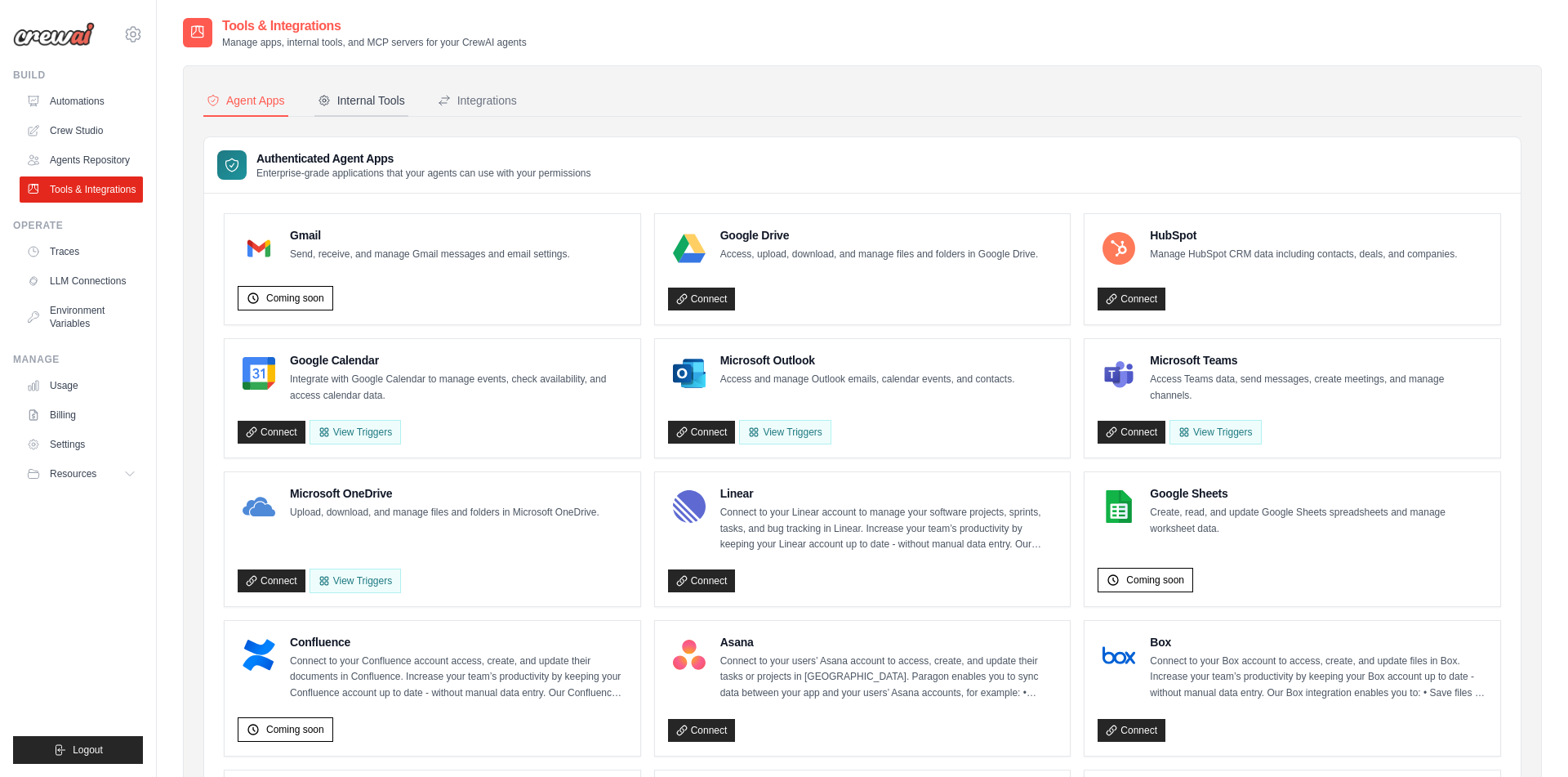
click at [387, 102] on div "Internal Tools" at bounding box center [361, 100] width 88 height 16
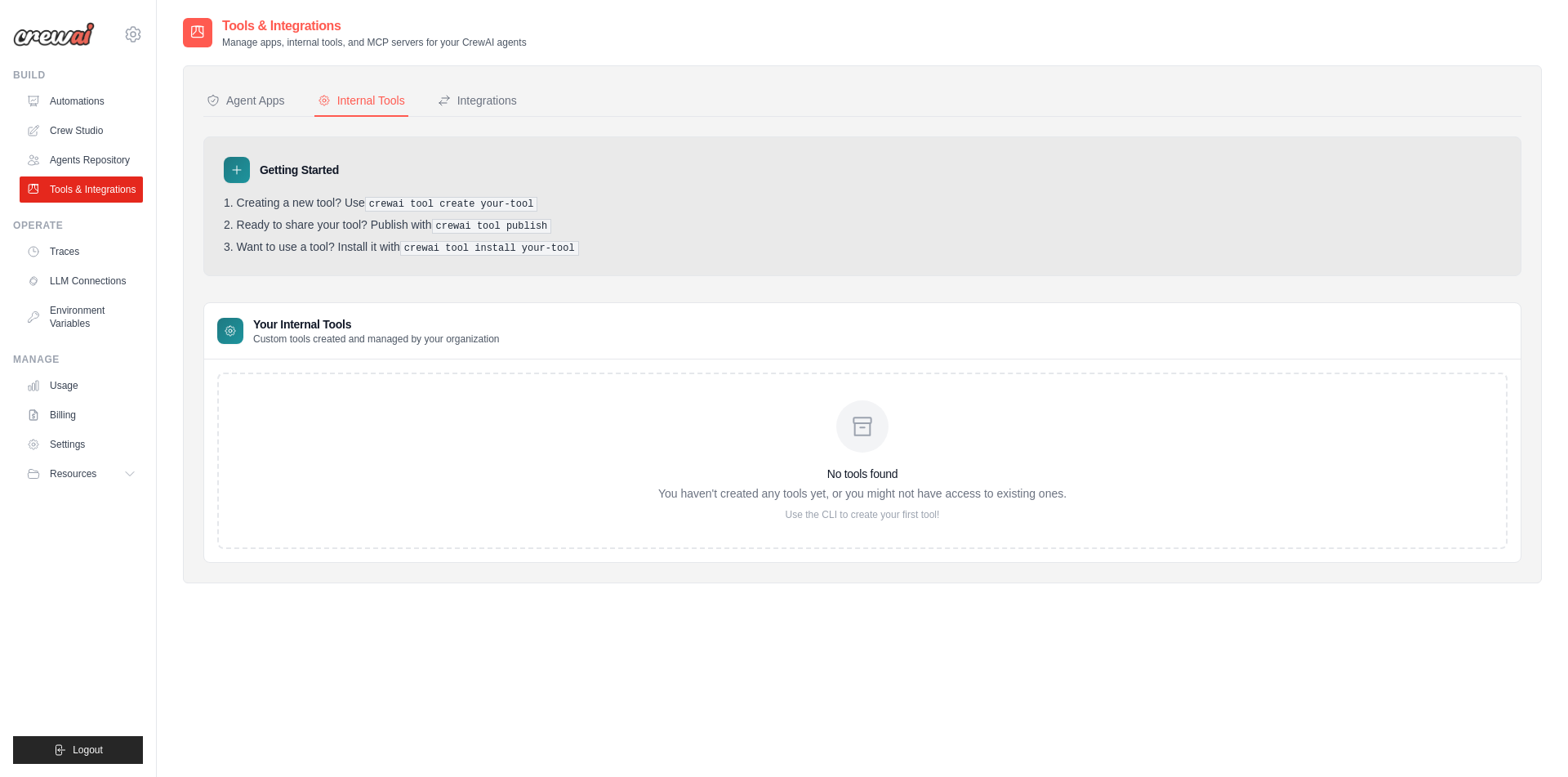
click at [450, 82] on div "Agent Apps Internal Tools Integrations Authenticated Agent Apps Enterprise-grad…" at bounding box center [863, 324] width 1359 height 518
click at [451, 97] on icon at bounding box center [444, 100] width 13 height 13
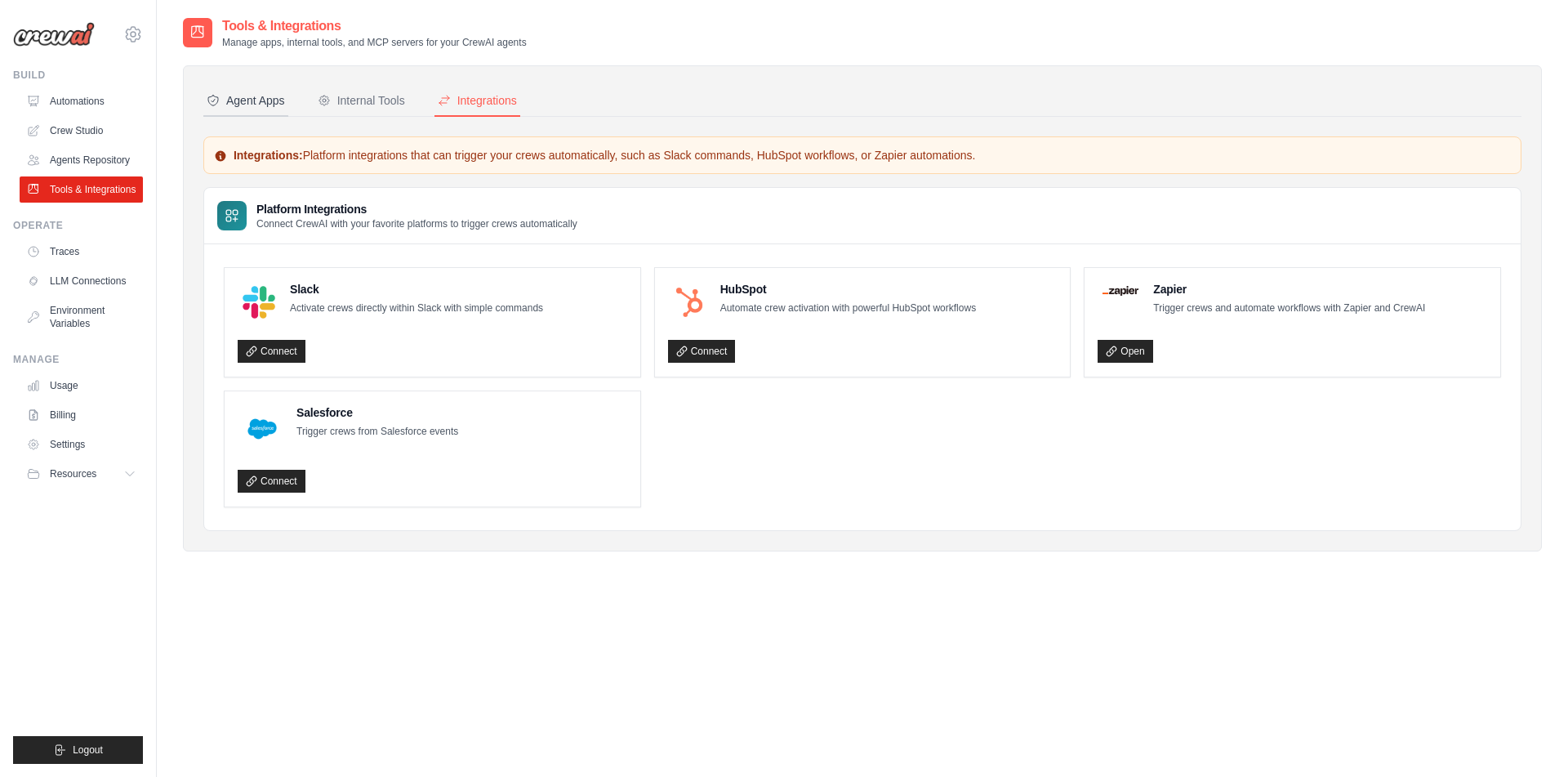
click at [277, 95] on div "Agent Apps" at bounding box center [245, 100] width 79 height 16
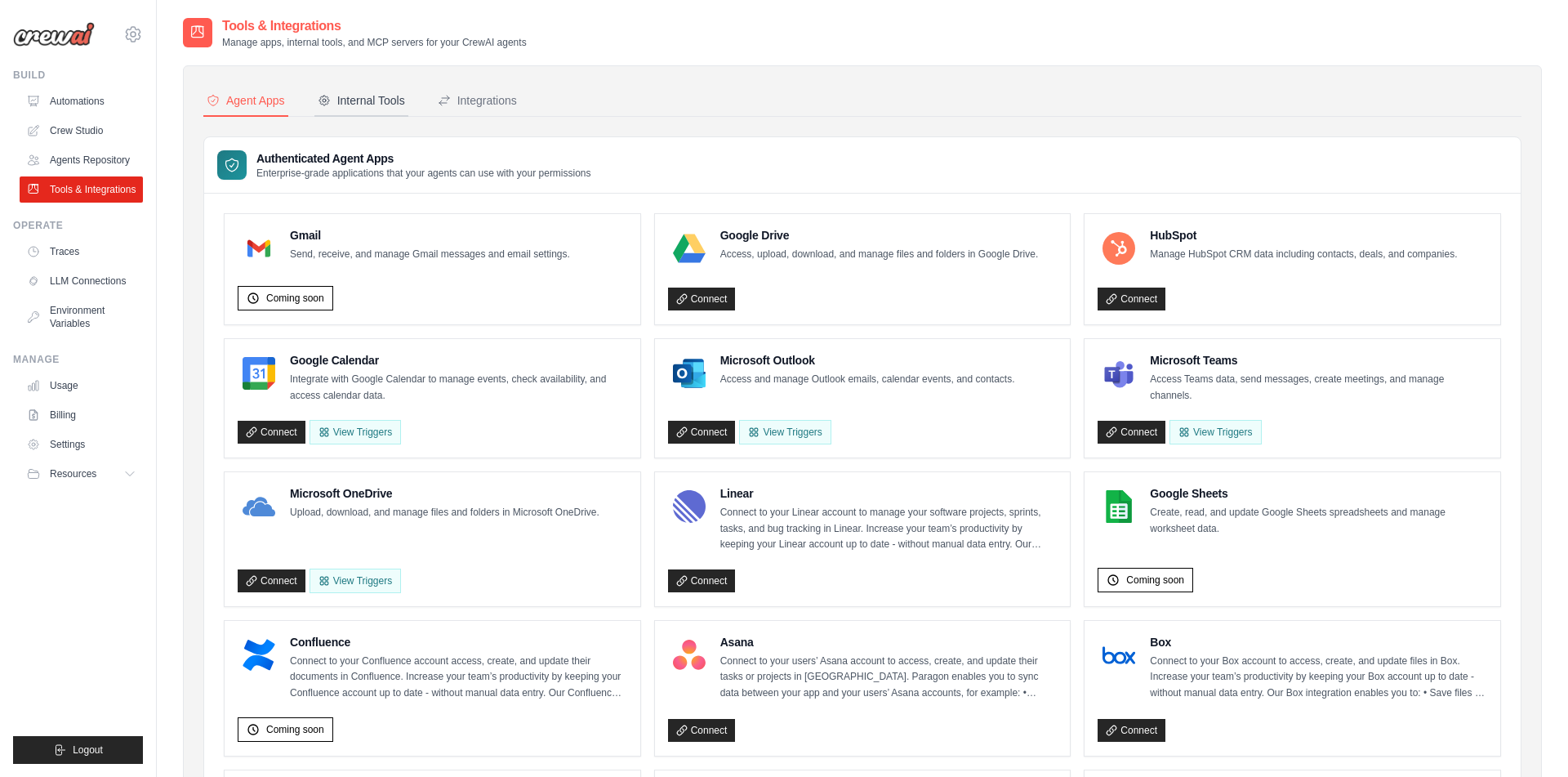
click at [386, 99] on div "Internal Tools" at bounding box center [361, 100] width 88 height 16
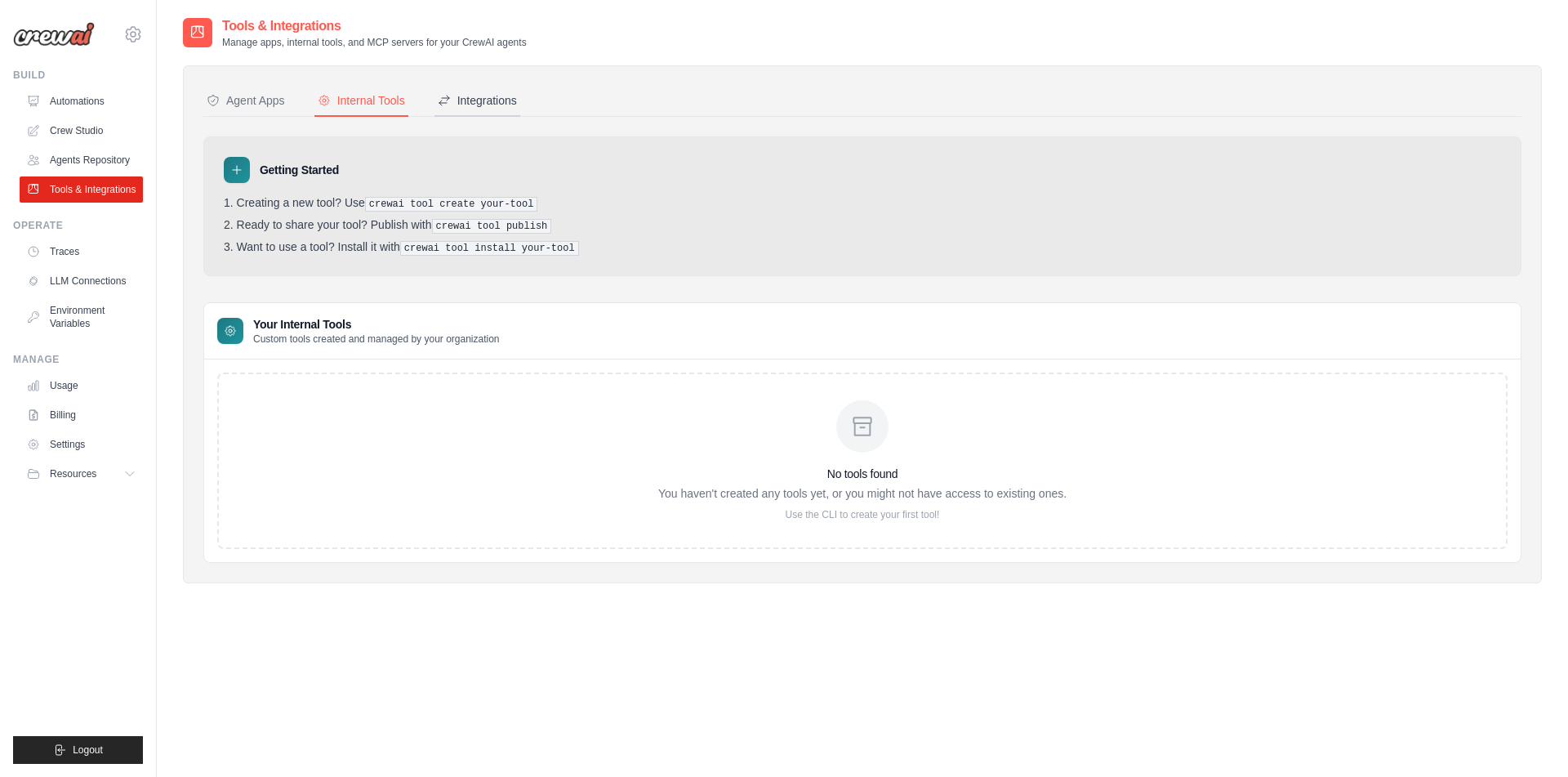
click at [502, 95] on div "Integrations" at bounding box center [477, 100] width 79 height 16
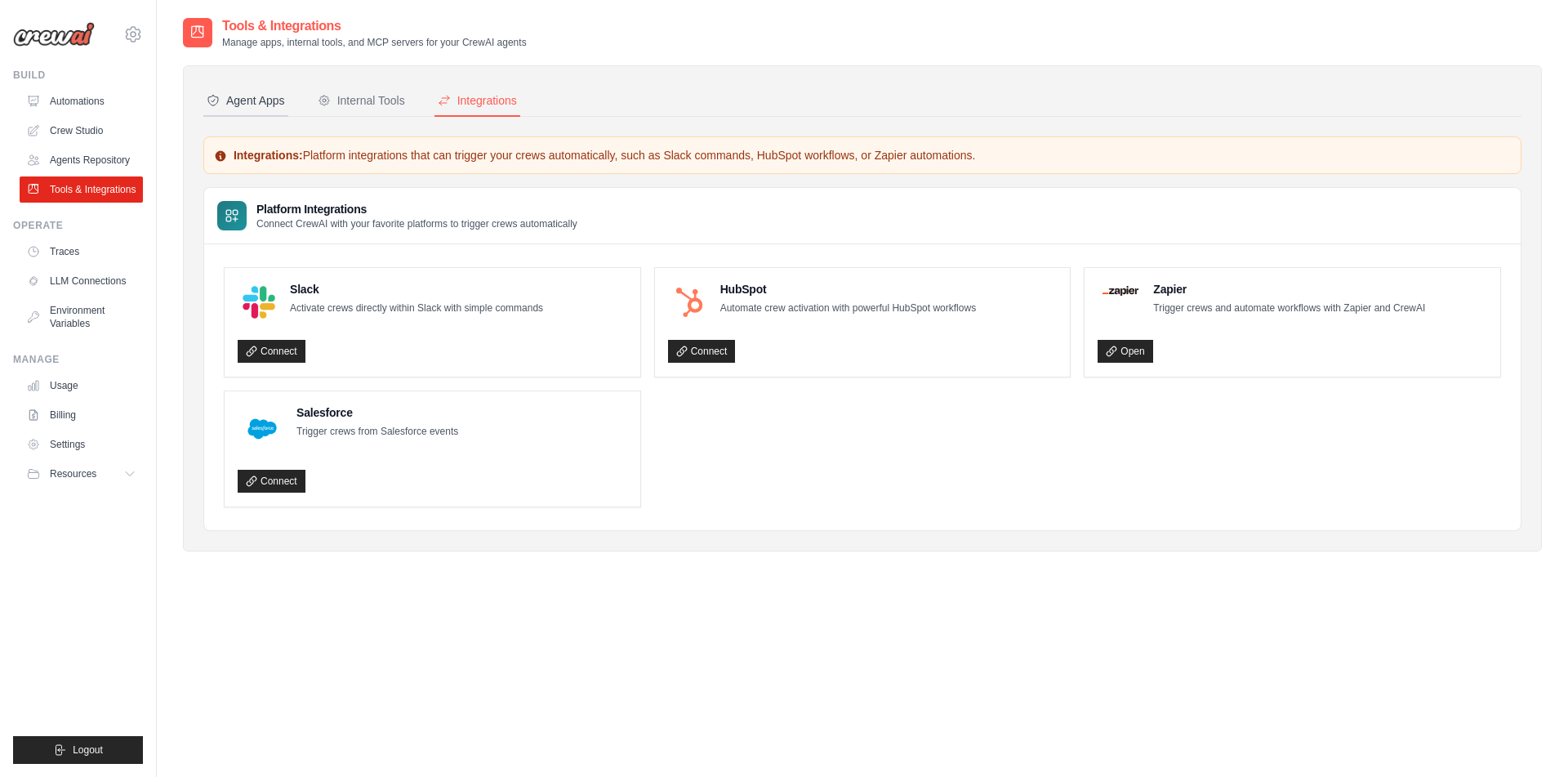
click at [281, 108] on div "Agent Apps" at bounding box center [245, 100] width 79 height 16
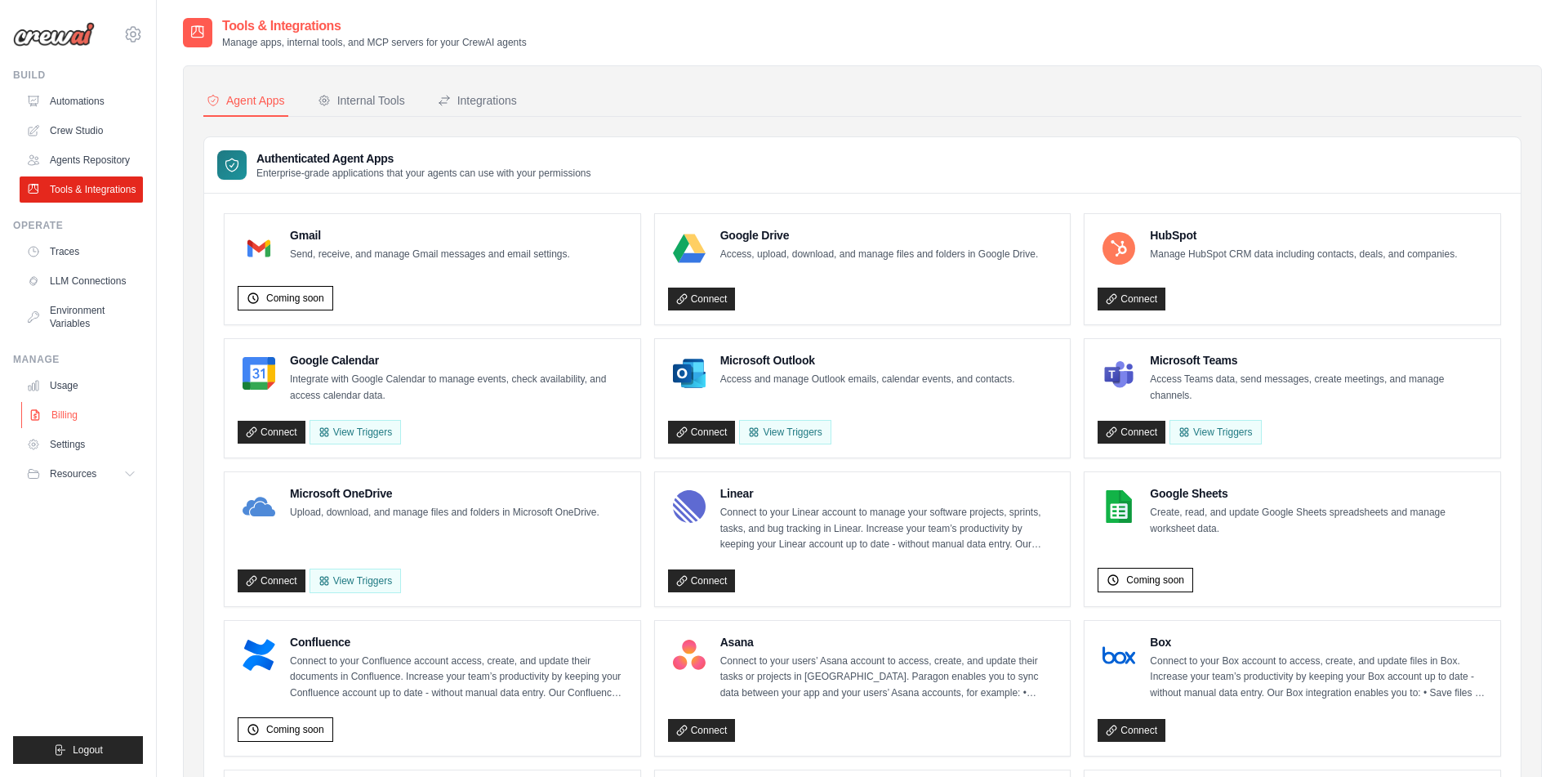
click at [75, 426] on link "Billing" at bounding box center [82, 416] width 123 height 27
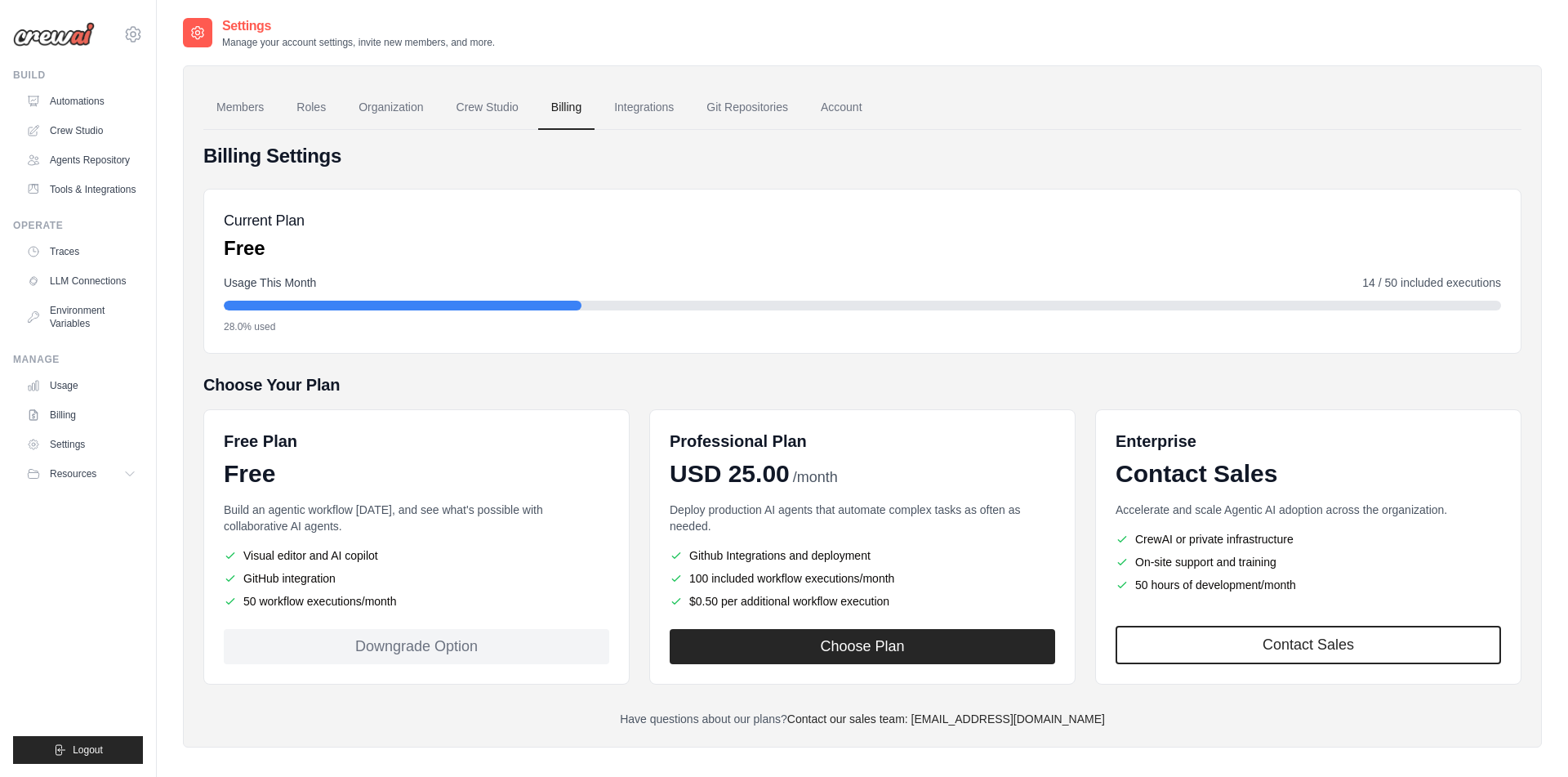
click at [75, 455] on link "Settings" at bounding box center [81, 445] width 123 height 27
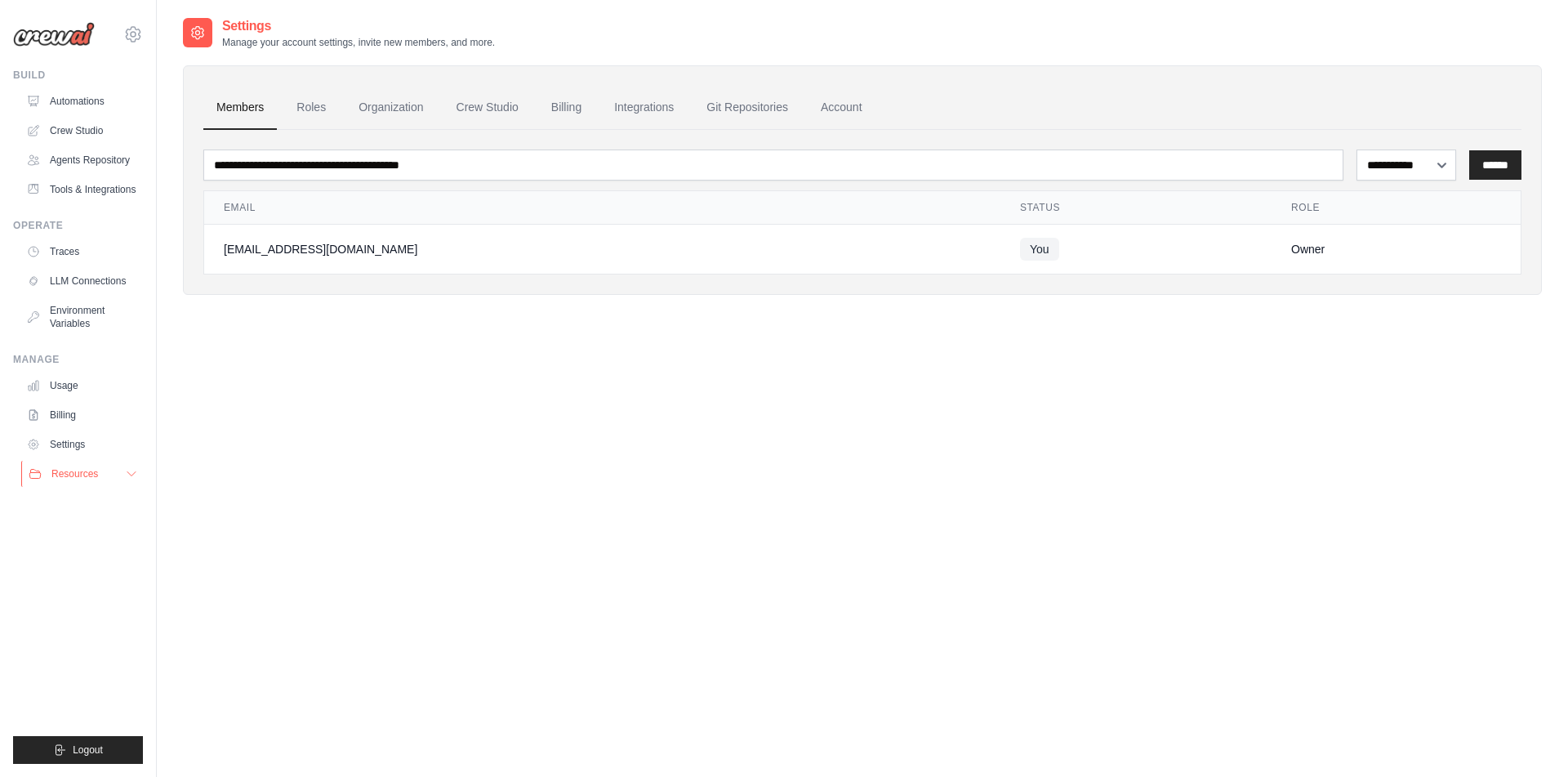
click at [107, 482] on button "Resources" at bounding box center [82, 474] width 123 height 27
click at [74, 265] on link "Traces" at bounding box center [82, 252] width 123 height 27
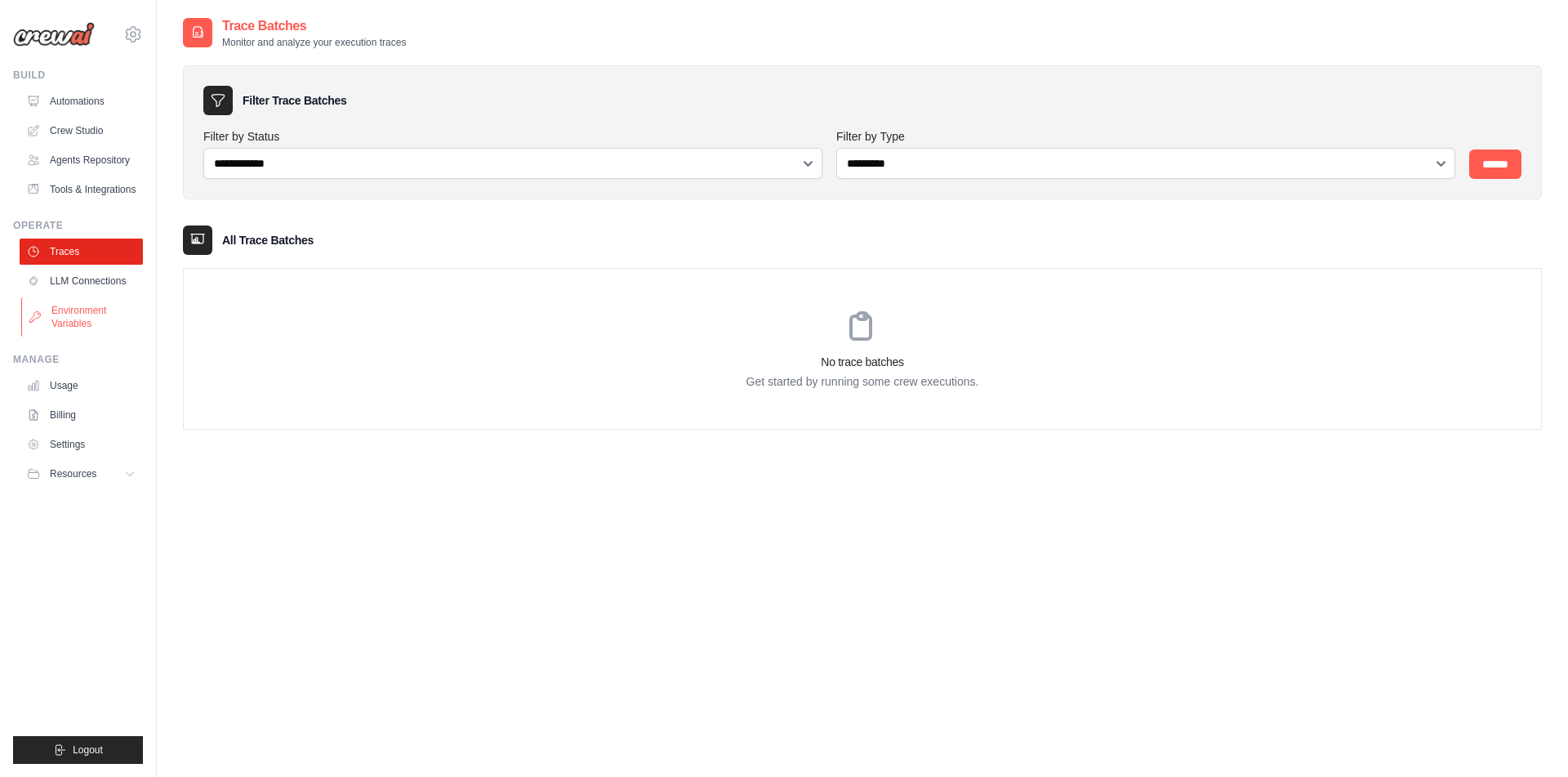
click at [103, 330] on link "Environment Variables" at bounding box center [82, 317] width 123 height 39
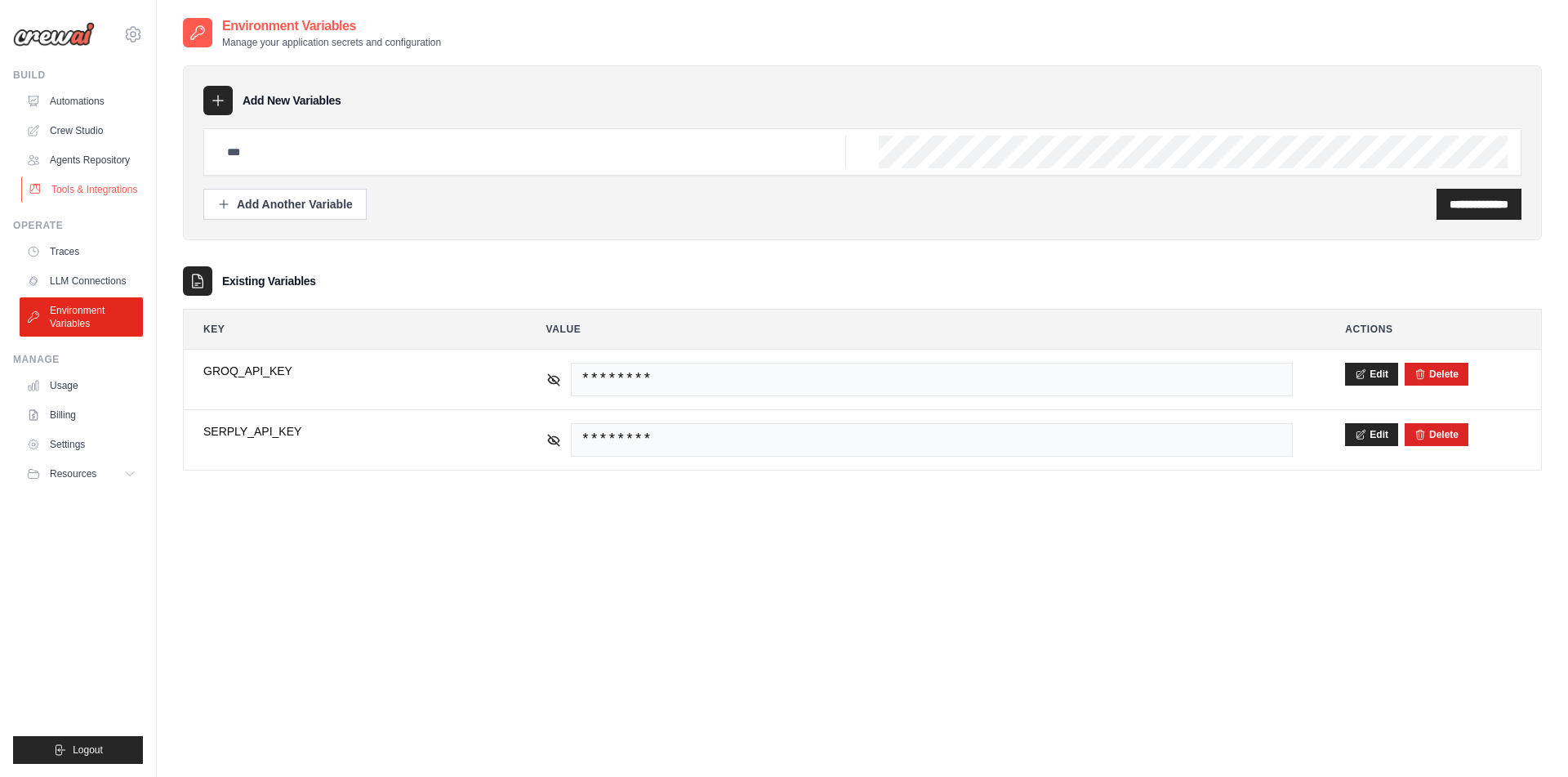
click at [82, 198] on link "Tools & Integrations" at bounding box center [82, 190] width 123 height 27
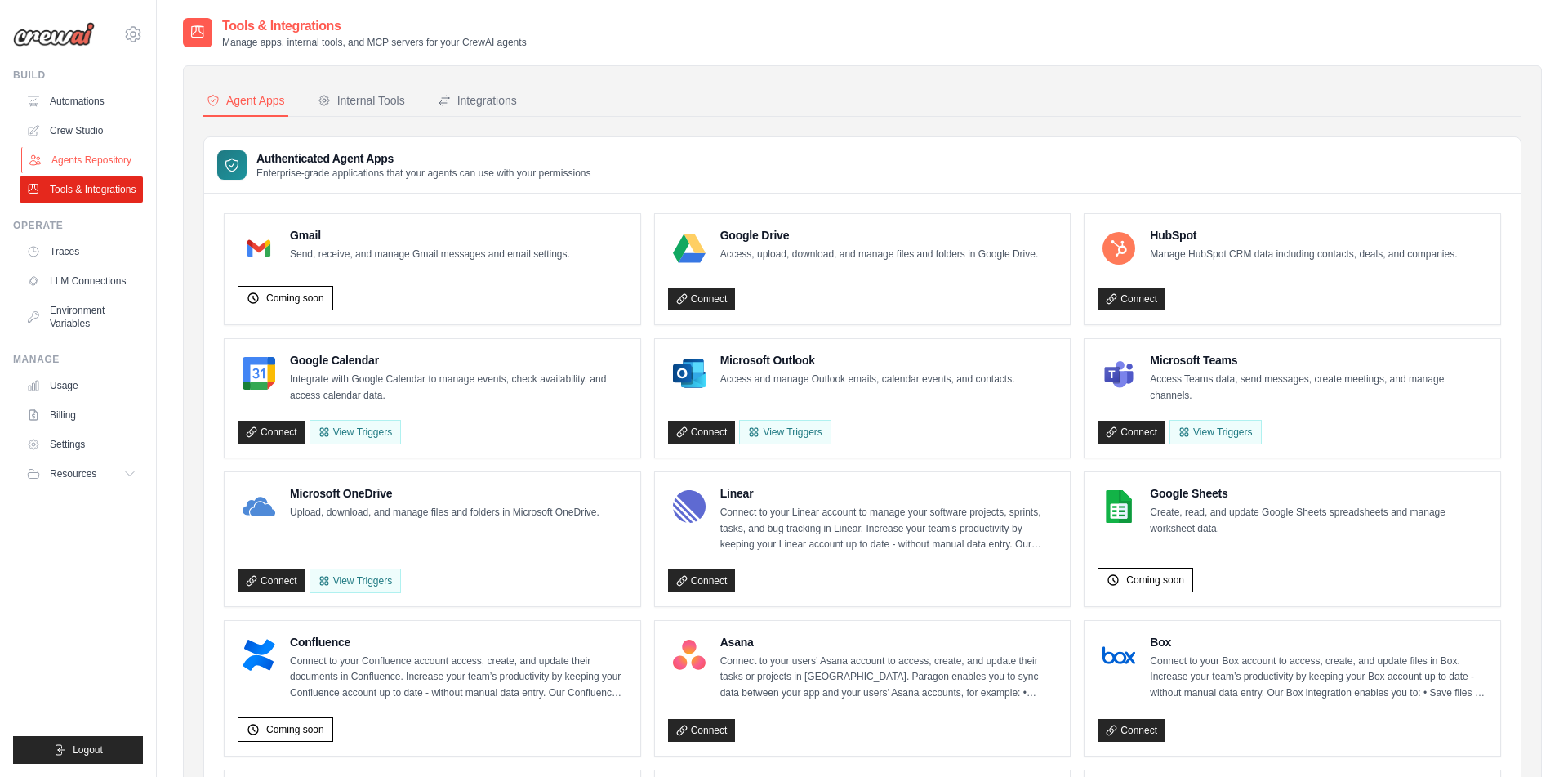
click at [53, 164] on link "Agents Repository" at bounding box center [82, 160] width 123 height 27
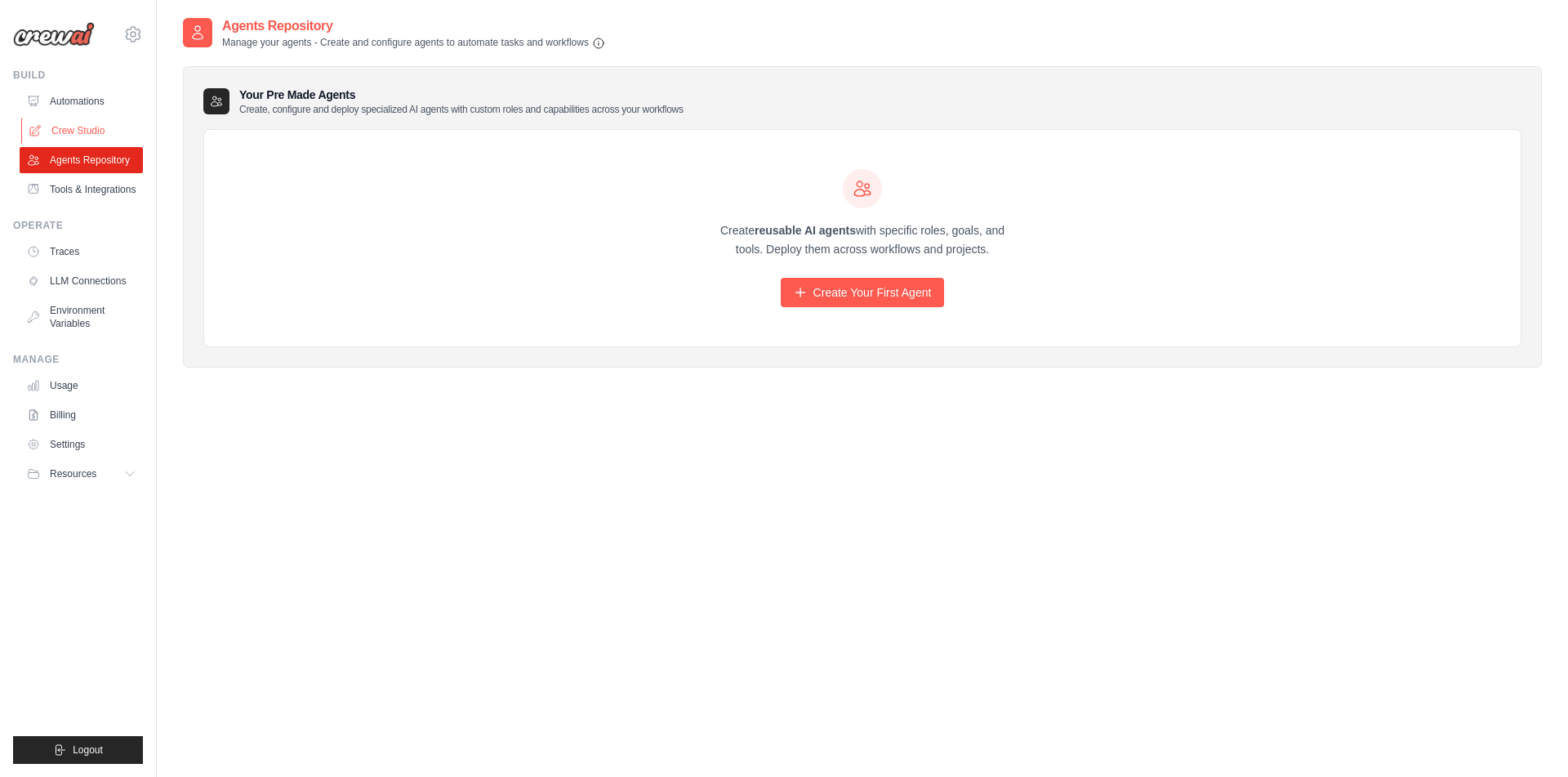
click at [100, 135] on link "Crew Studio" at bounding box center [82, 131] width 123 height 27
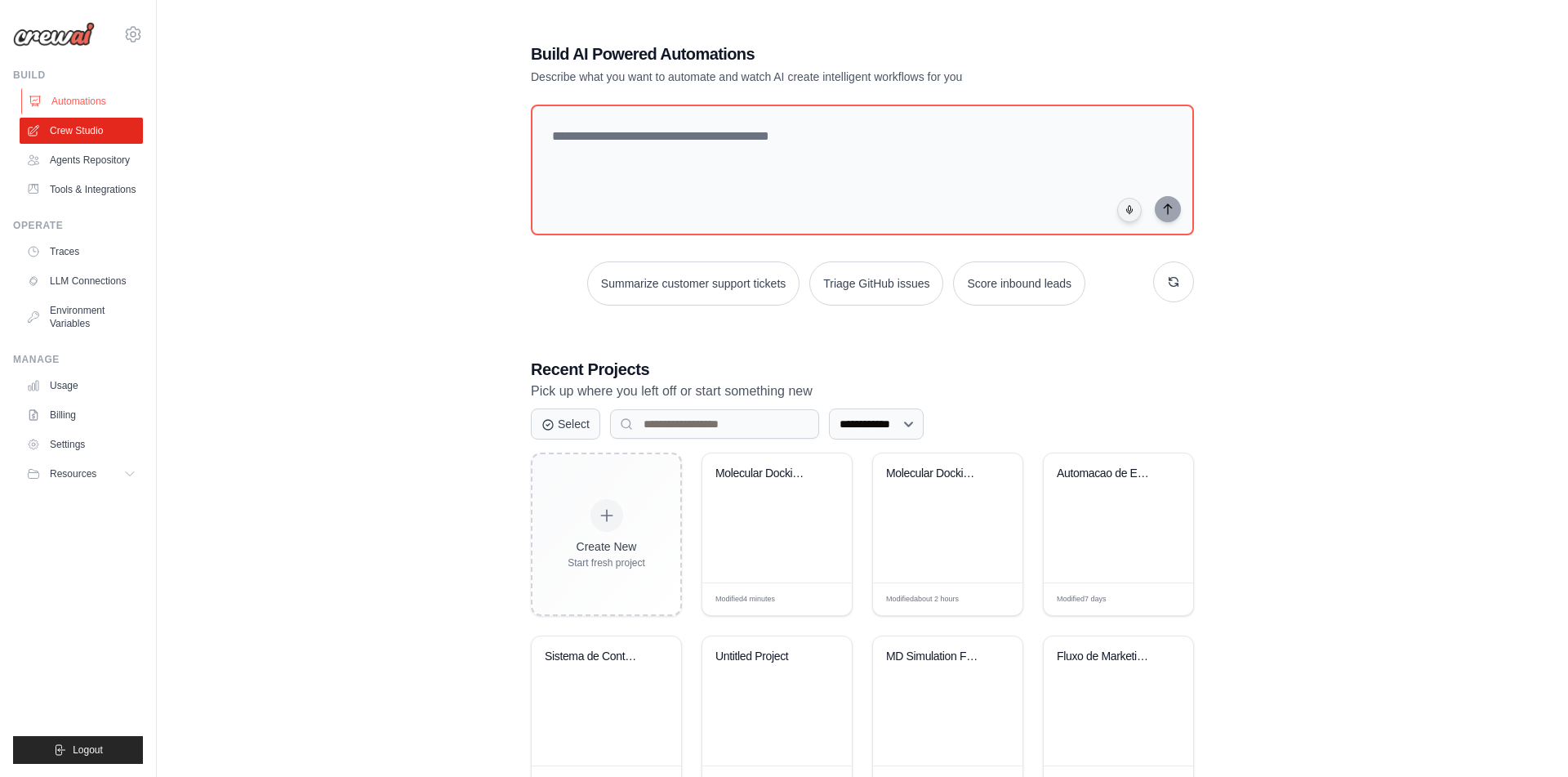
click at [73, 105] on link "Automations" at bounding box center [82, 102] width 123 height 27
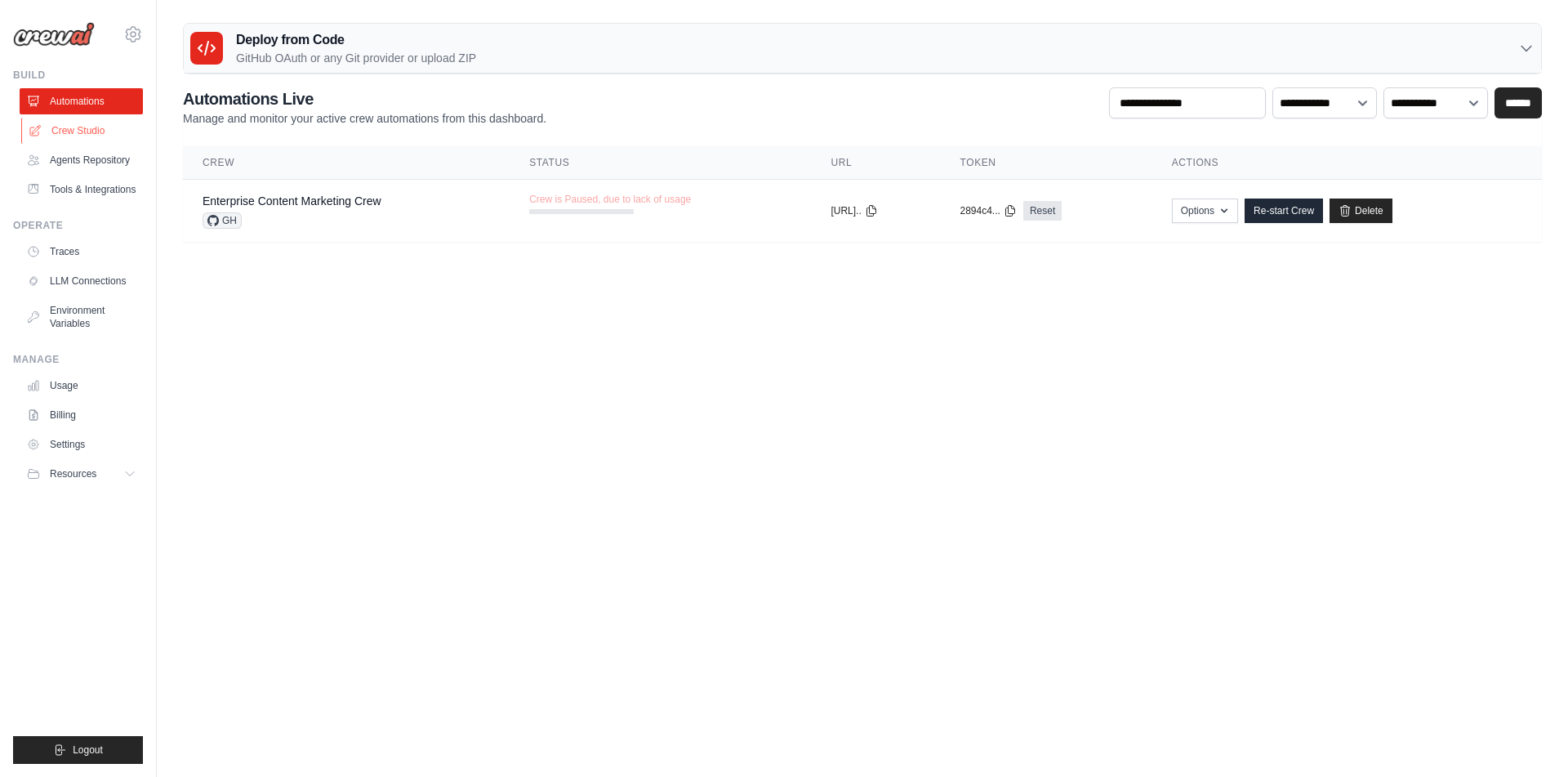
click at [69, 131] on link "Crew Studio" at bounding box center [82, 131] width 123 height 27
